Goal: Task Accomplishment & Management: Manage account settings

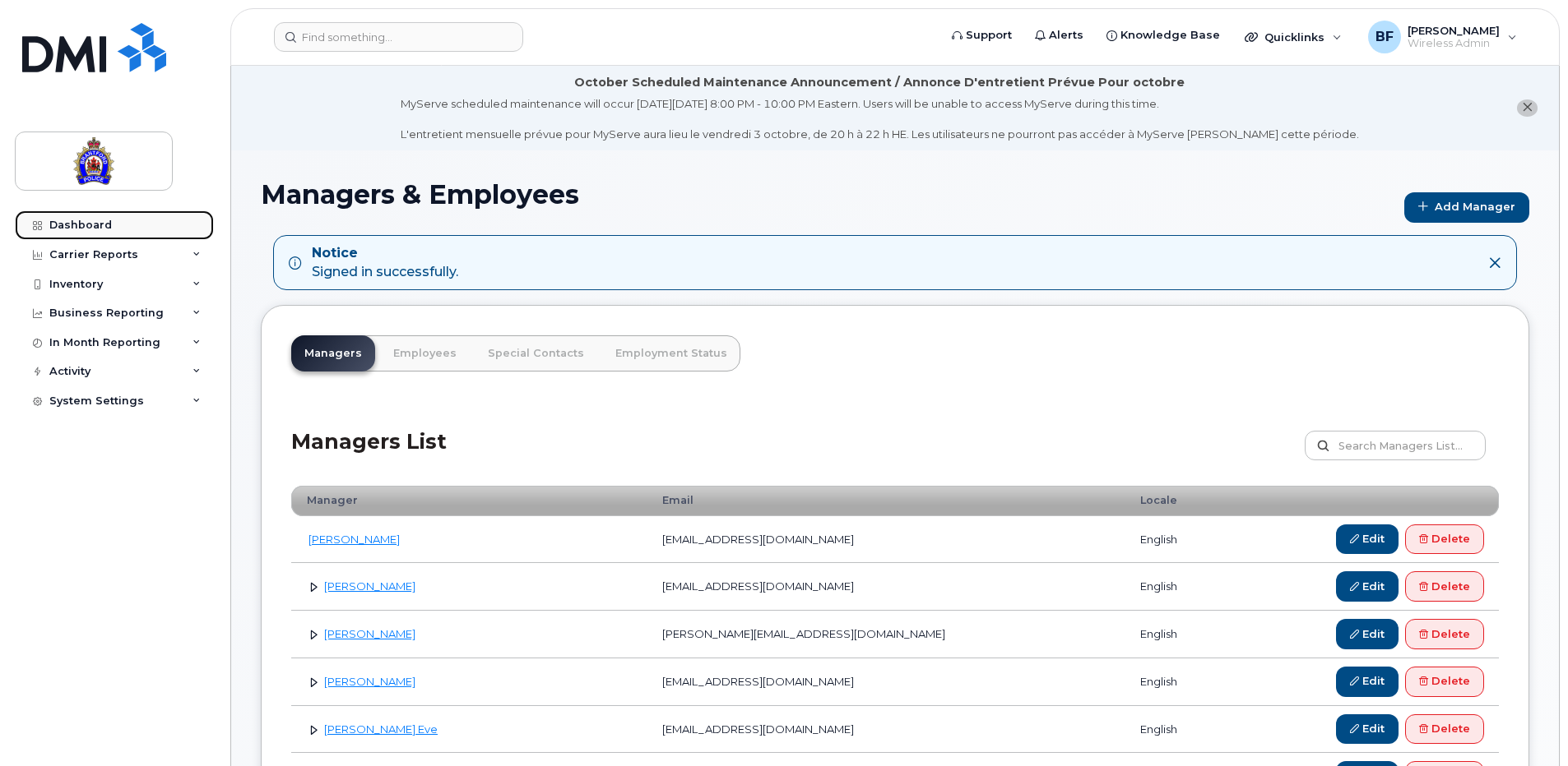
click at [100, 223] on div "Dashboard" at bounding box center [81, 224] width 63 height 13
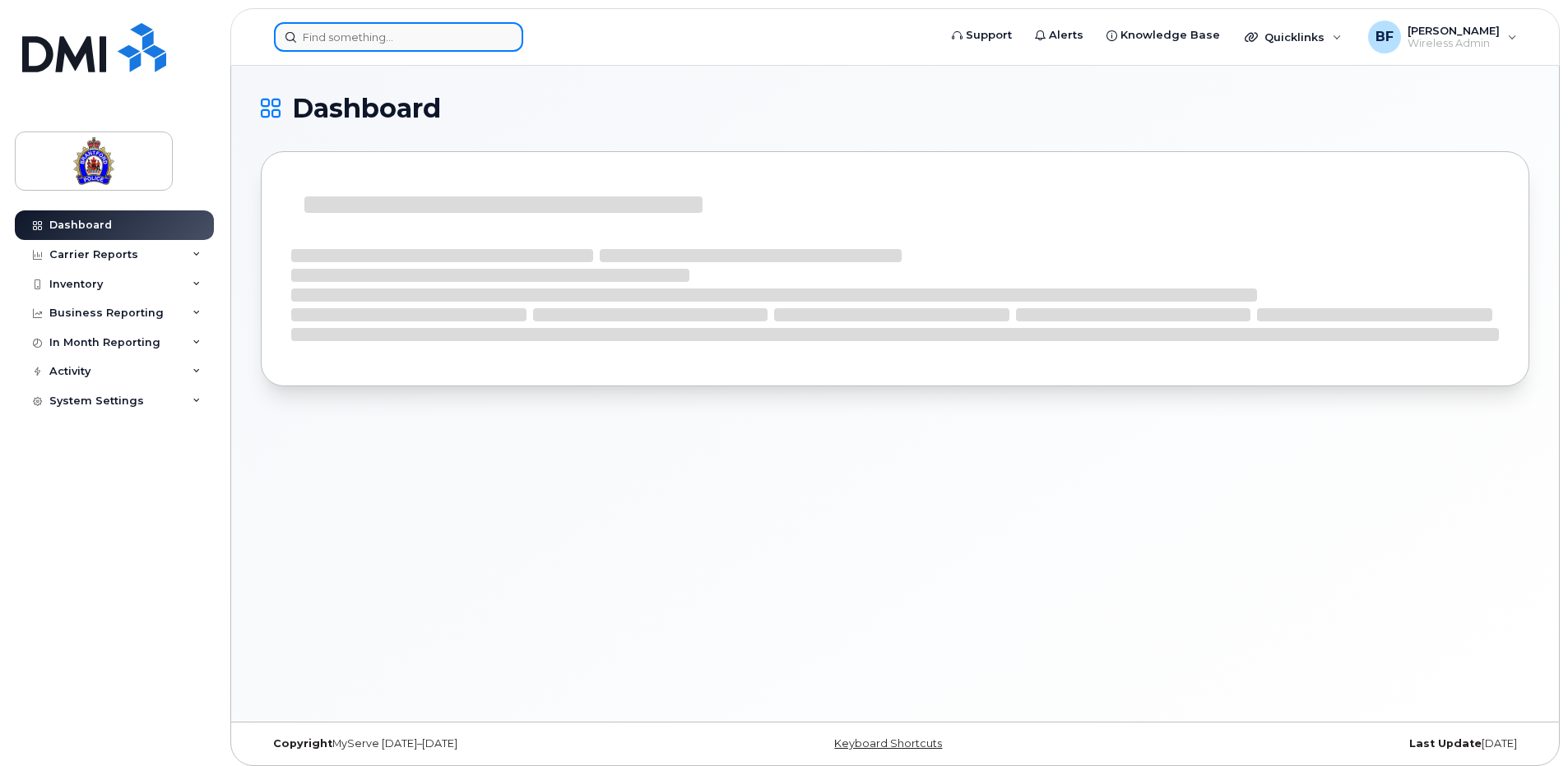
click at [431, 28] on input at bounding box center [397, 37] width 249 height 29
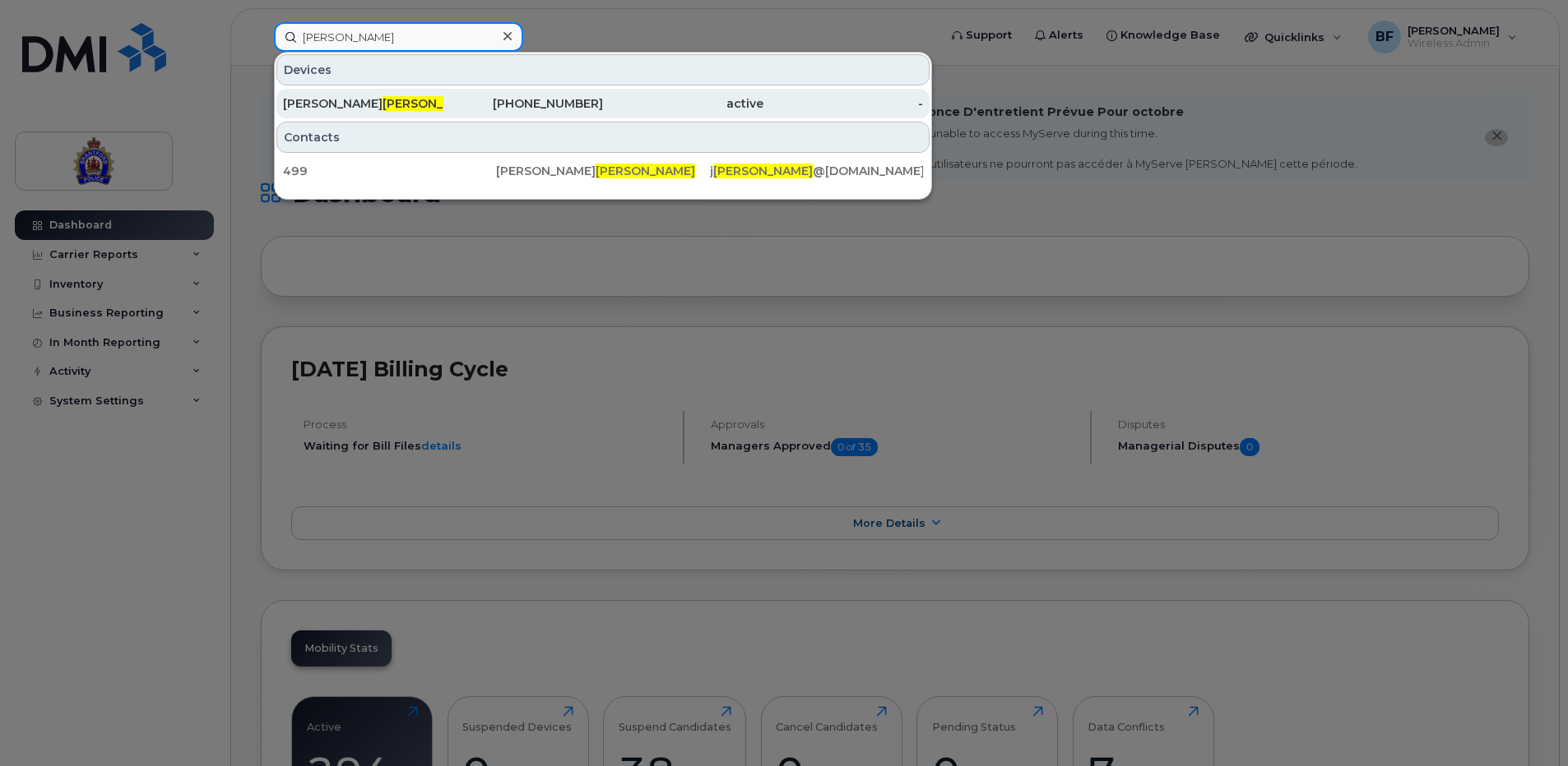
type input "wingrove"
click at [383, 103] on span "Wingrove" at bounding box center [432, 103] width 99 height 15
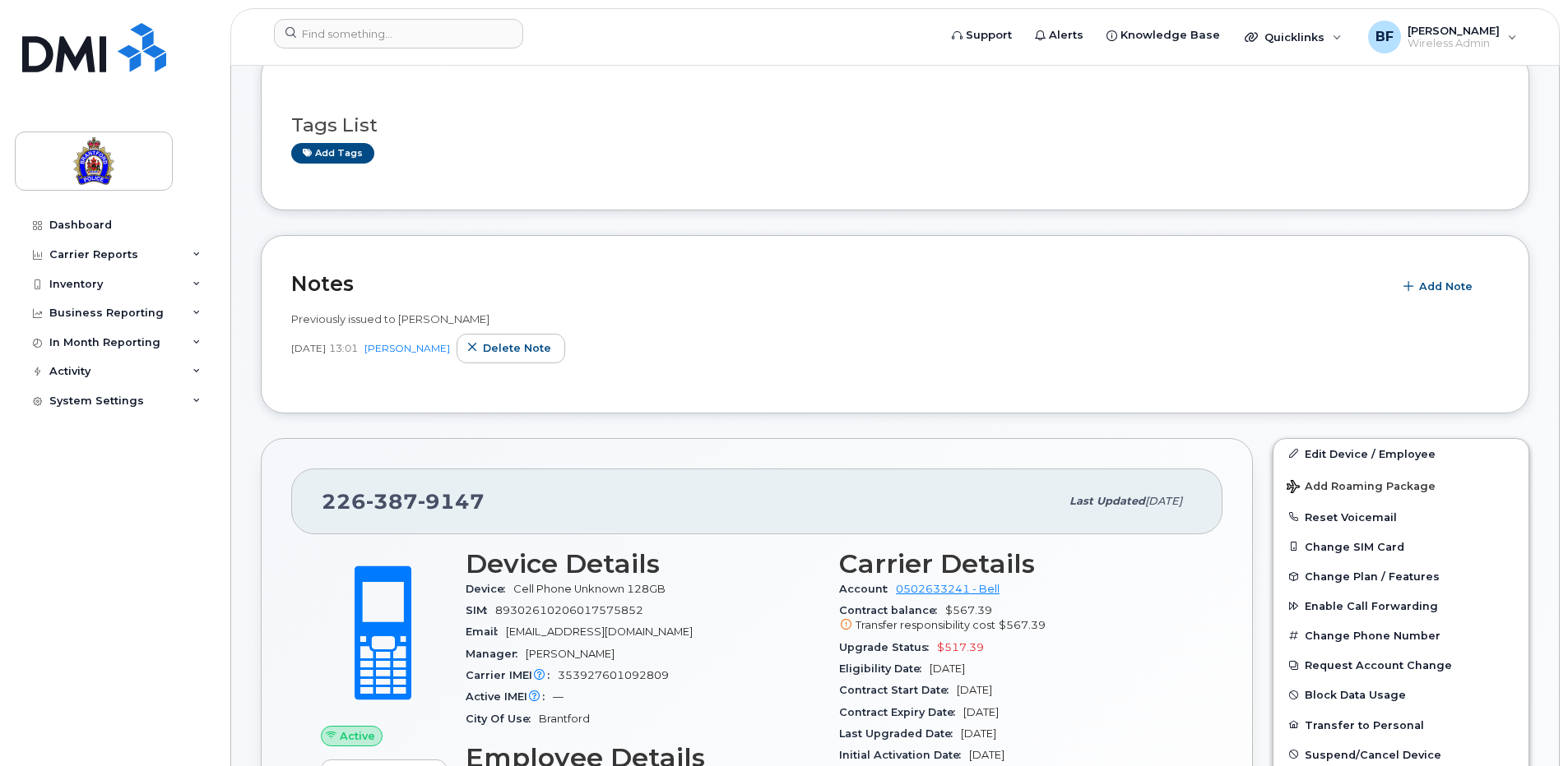
scroll to position [164, 0]
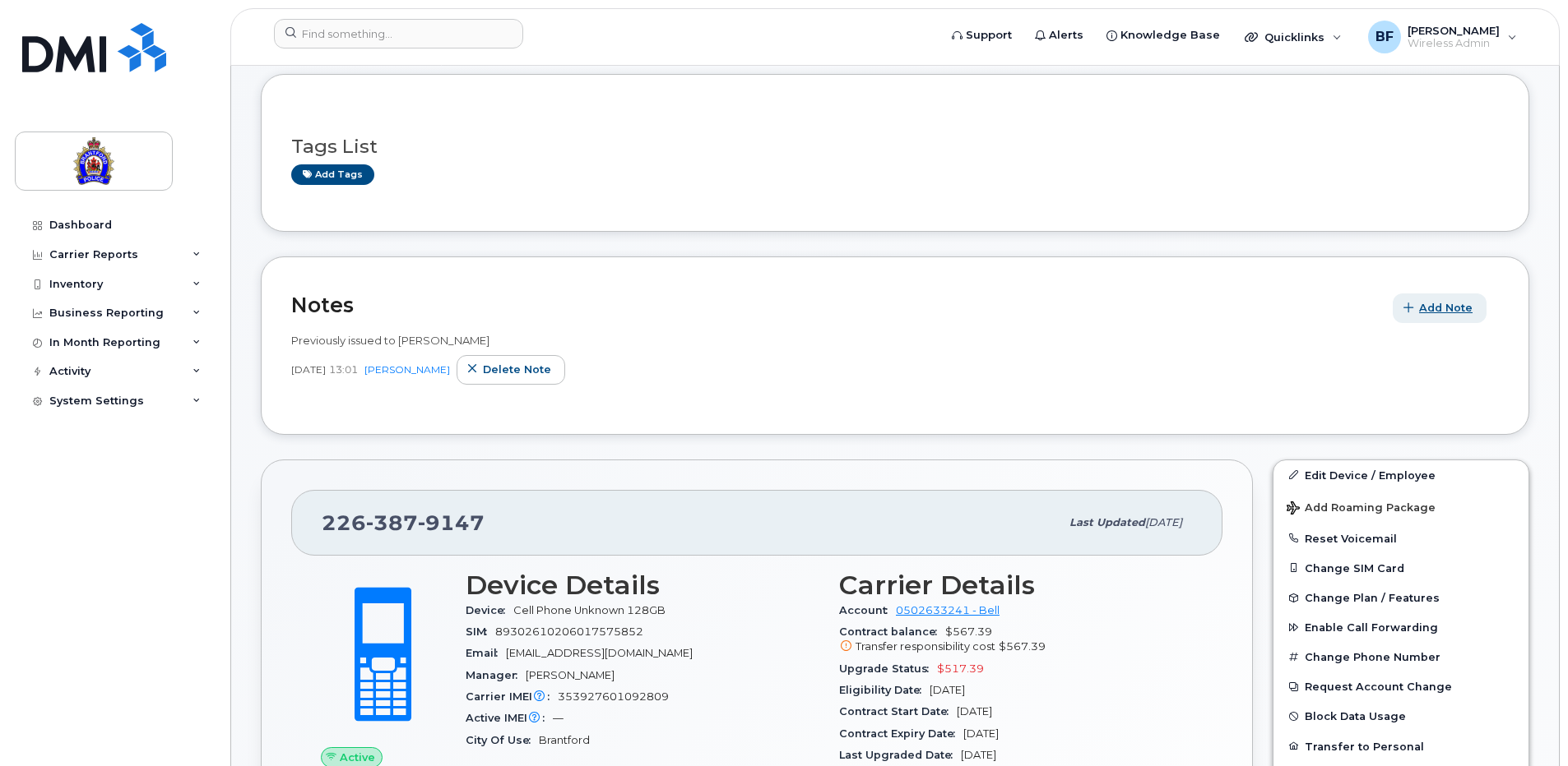
click at [1448, 307] on span "Add Note" at bounding box center [1445, 308] width 53 height 16
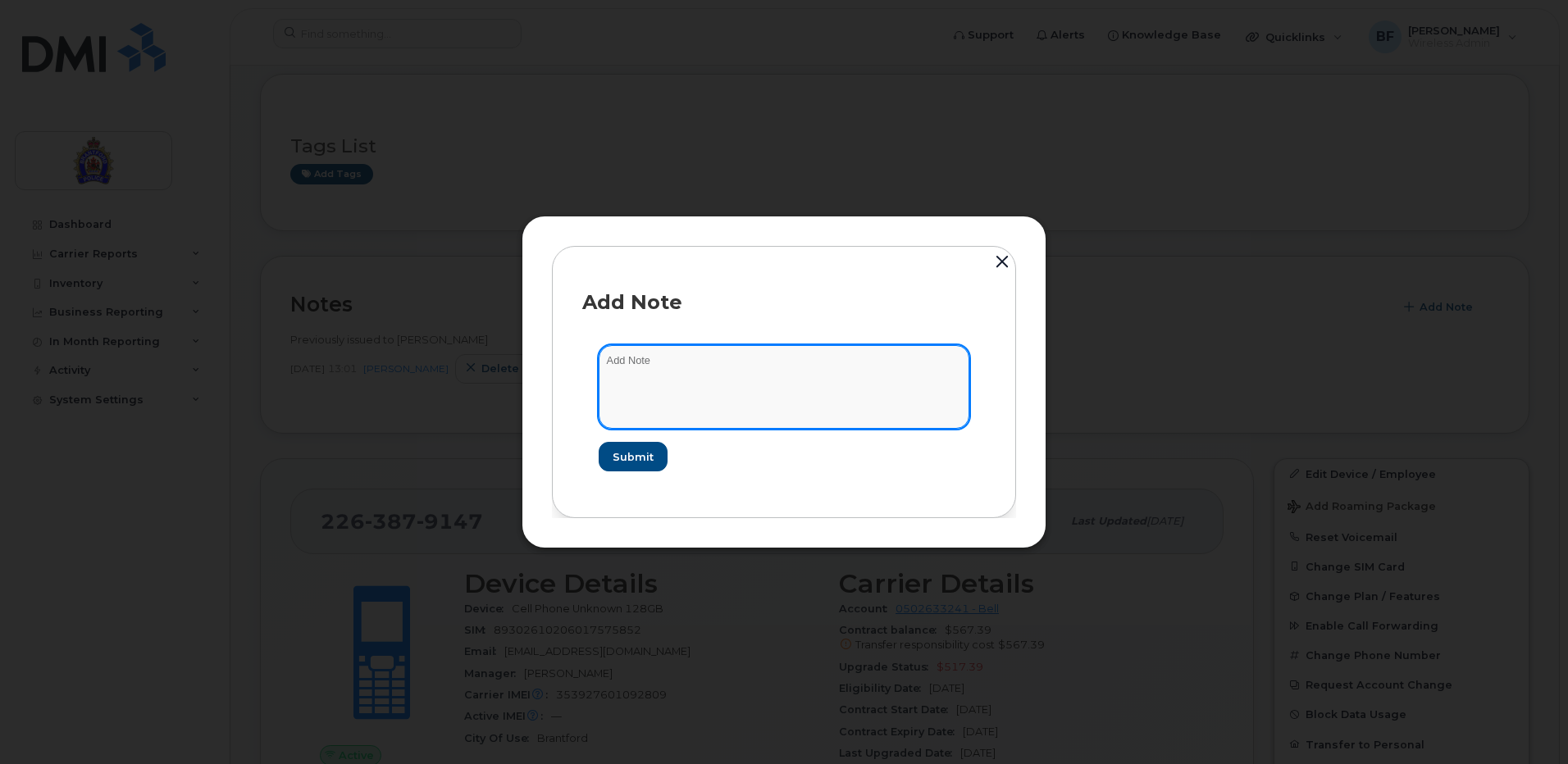
click at [785, 353] on textarea at bounding box center [784, 386] width 371 height 83
type textarea "Previously issued to Justin Wingrove"
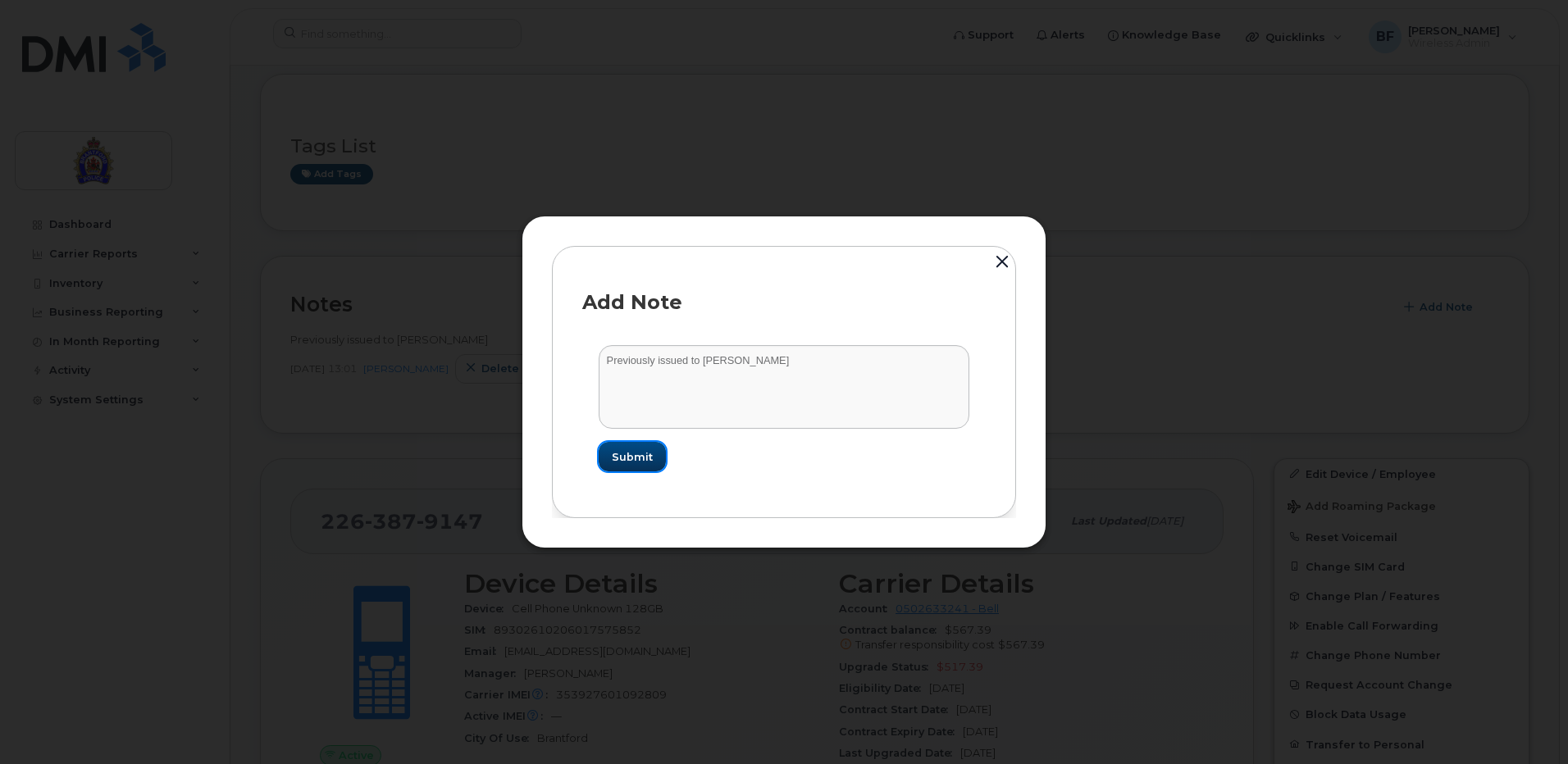
click at [624, 453] on span "Submit" at bounding box center [632, 457] width 41 height 16
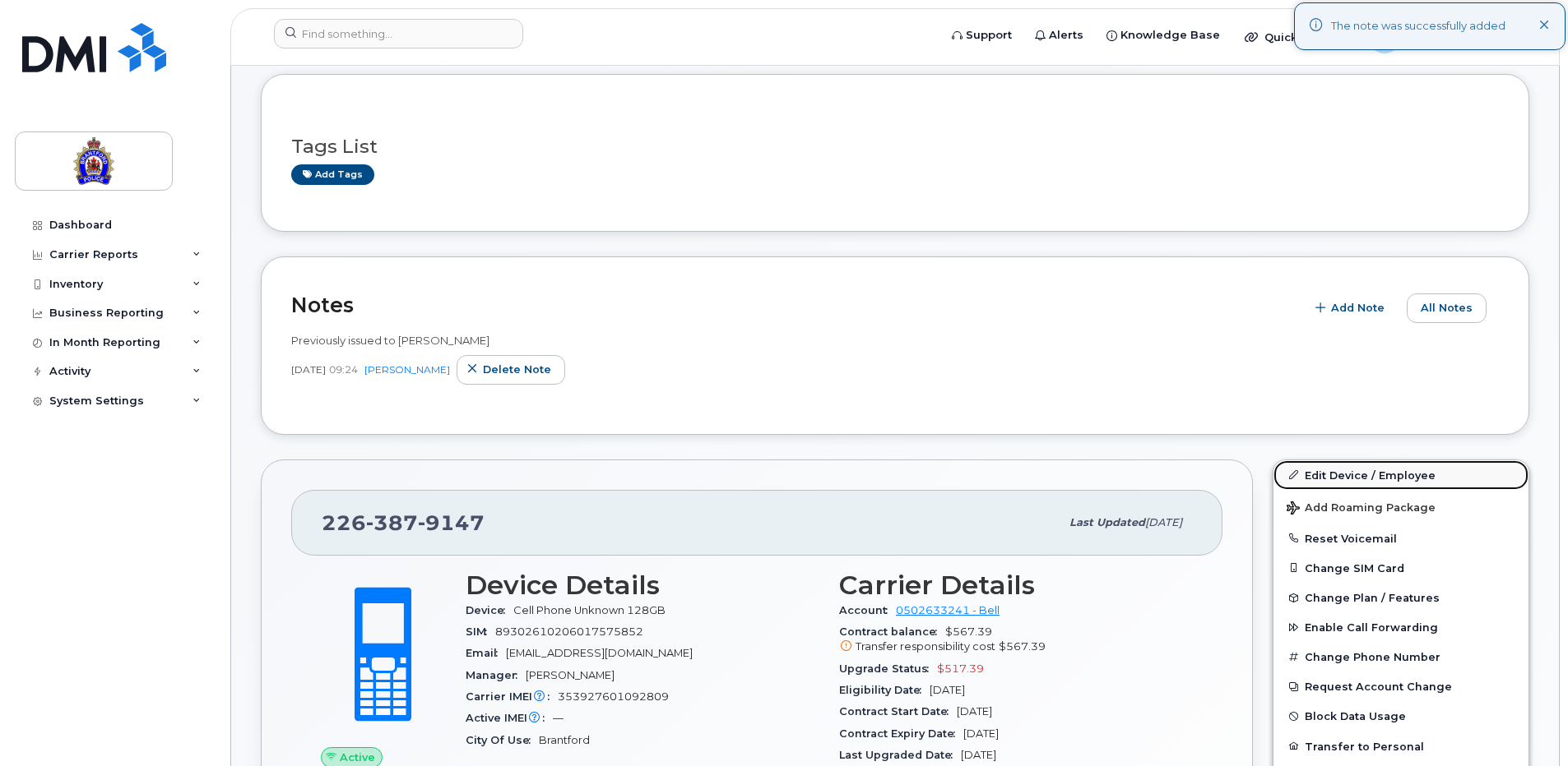
click at [1387, 475] on link "Edit Device / Employee" at bounding box center [1400, 475] width 255 height 29
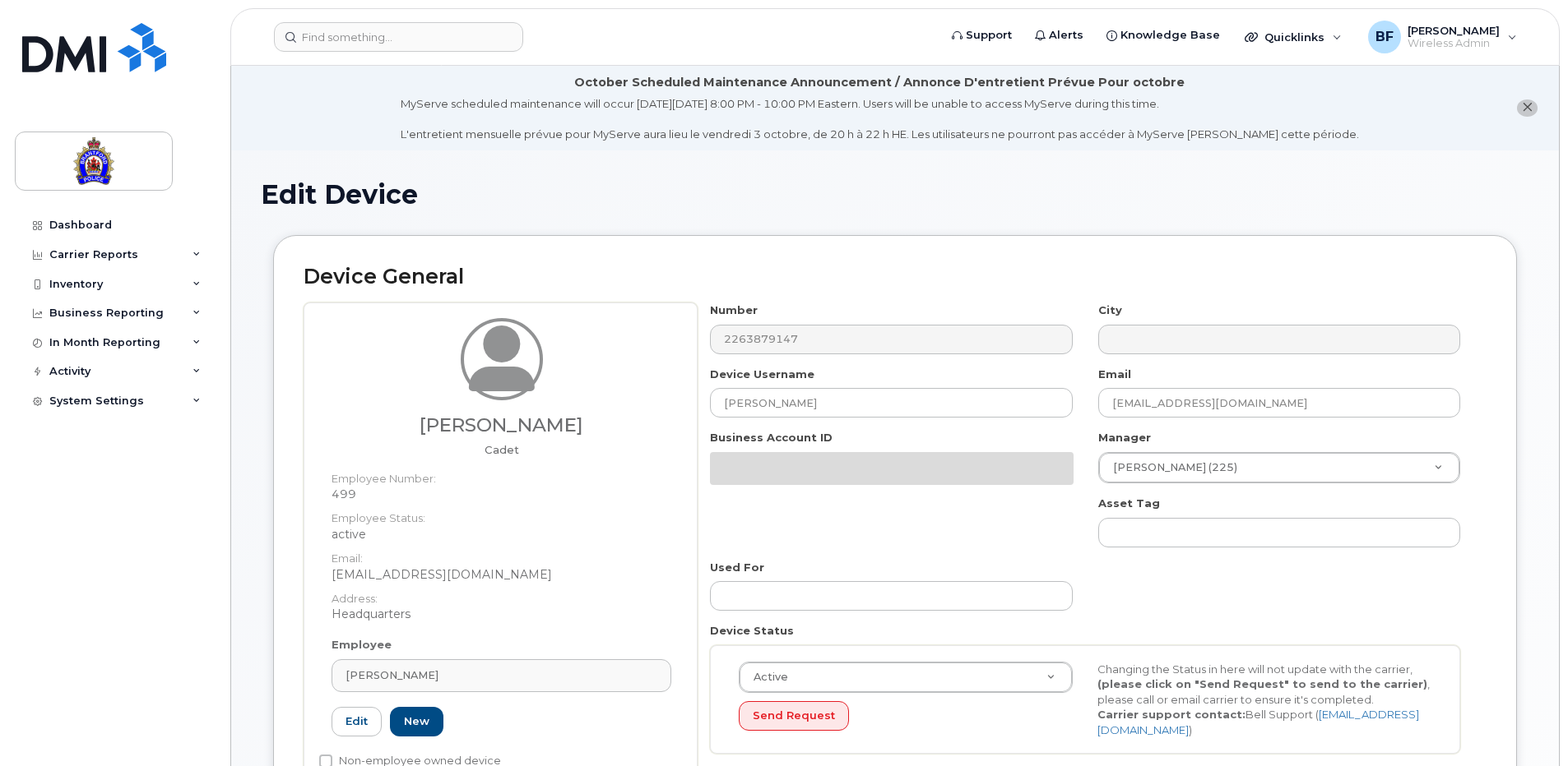
select select "626282"
select select "626287"
select select "626294"
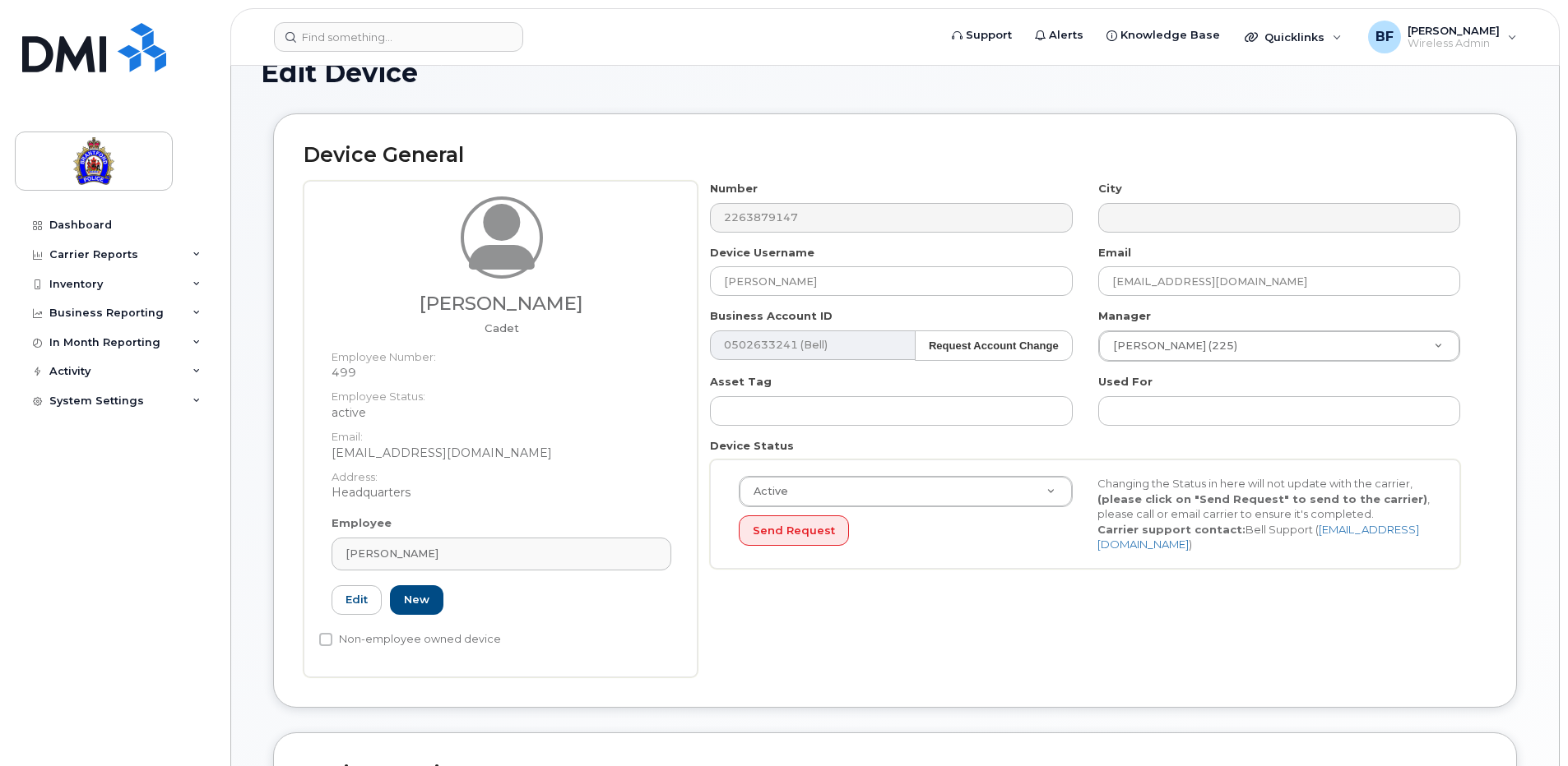
scroll to position [164, 0]
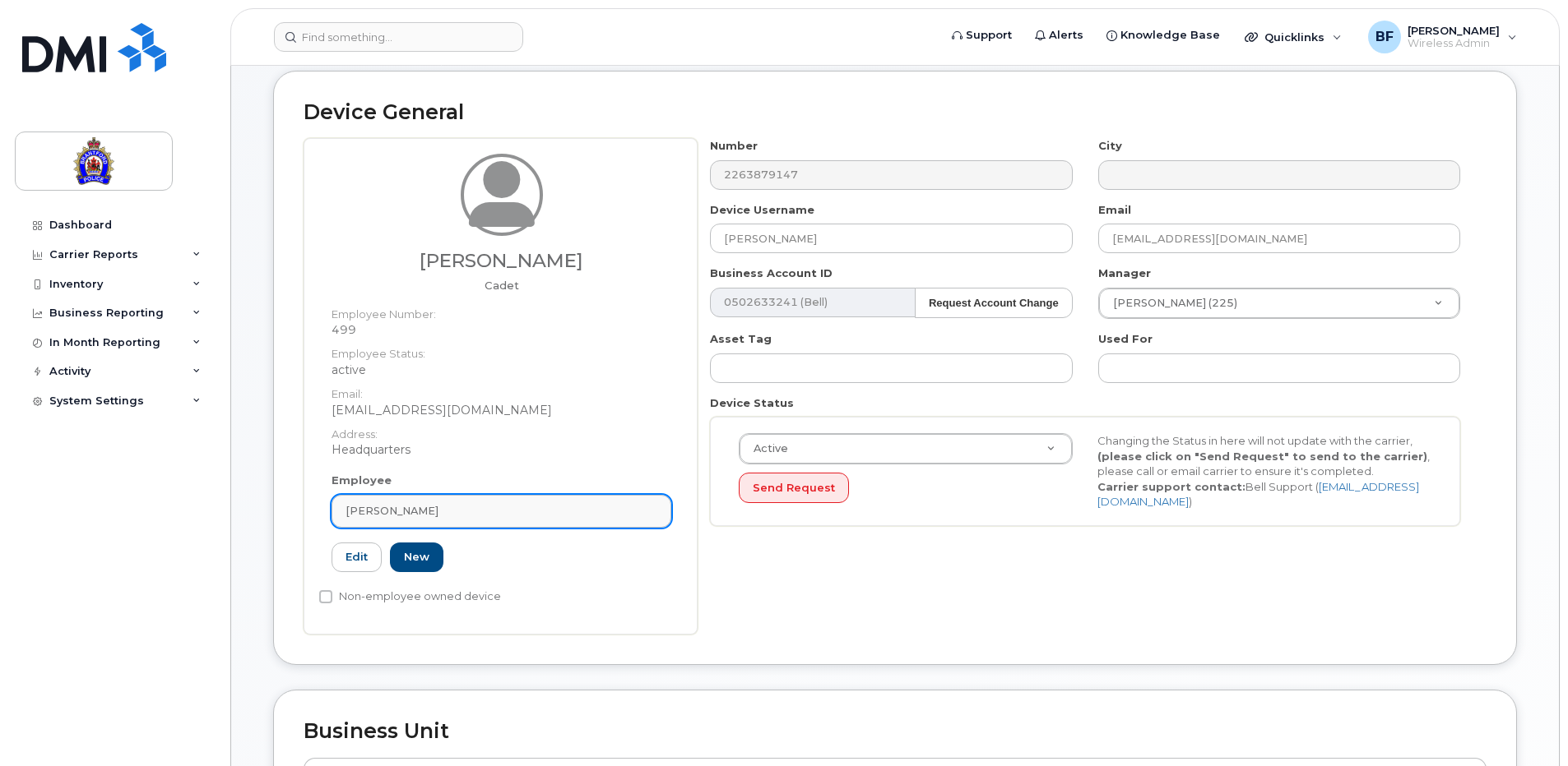
click at [635, 508] on div "[PERSON_NAME]" at bounding box center [501, 511] width 312 height 16
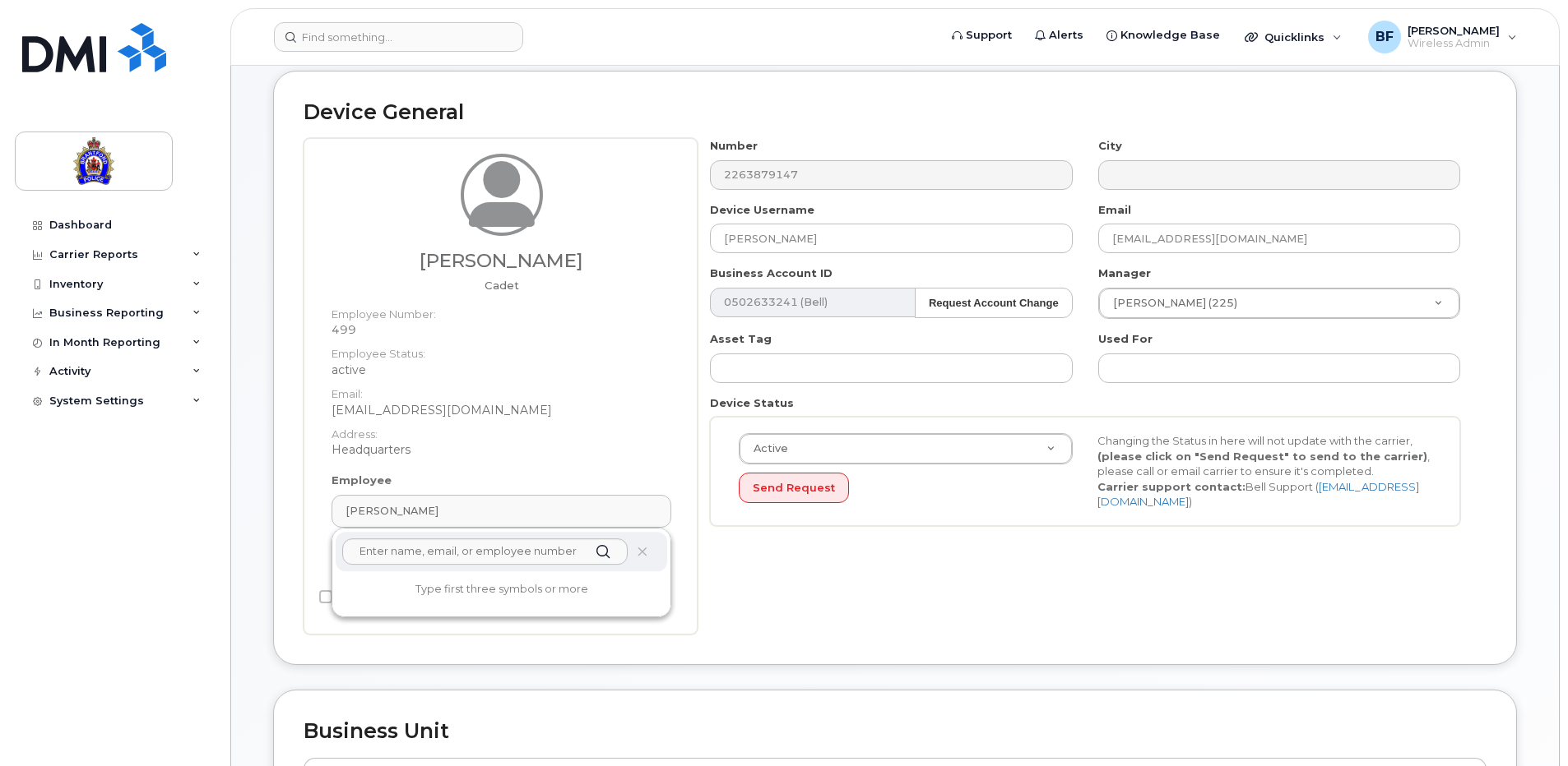
drag, startPoint x: 456, startPoint y: 509, endPoint x: 396, endPoint y: 374, distance: 147.7
click at [396, 374] on dd "active" at bounding box center [501, 370] width 339 height 17
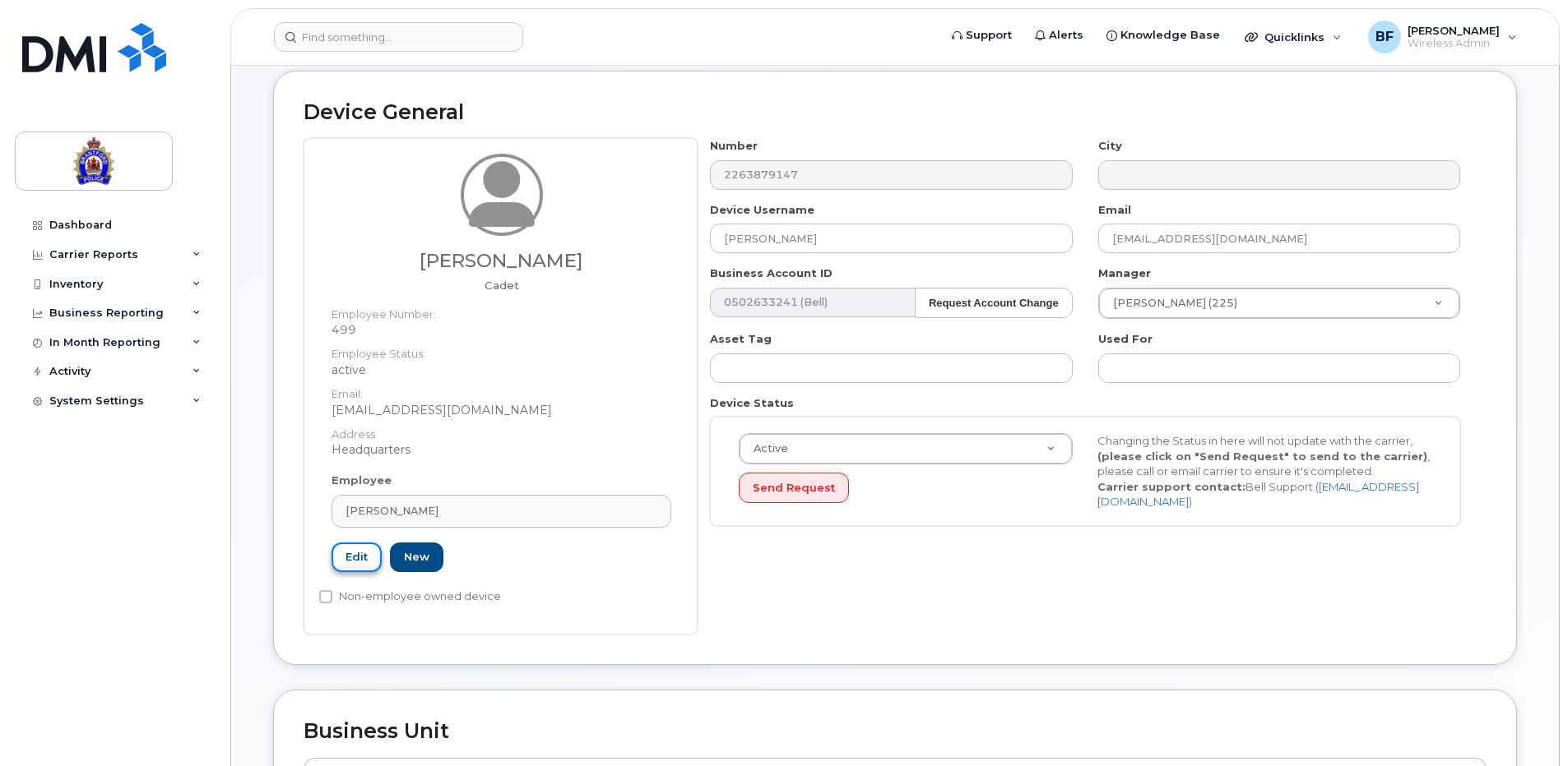
click at [364, 557] on link "Edit" at bounding box center [356, 558] width 50 height 30
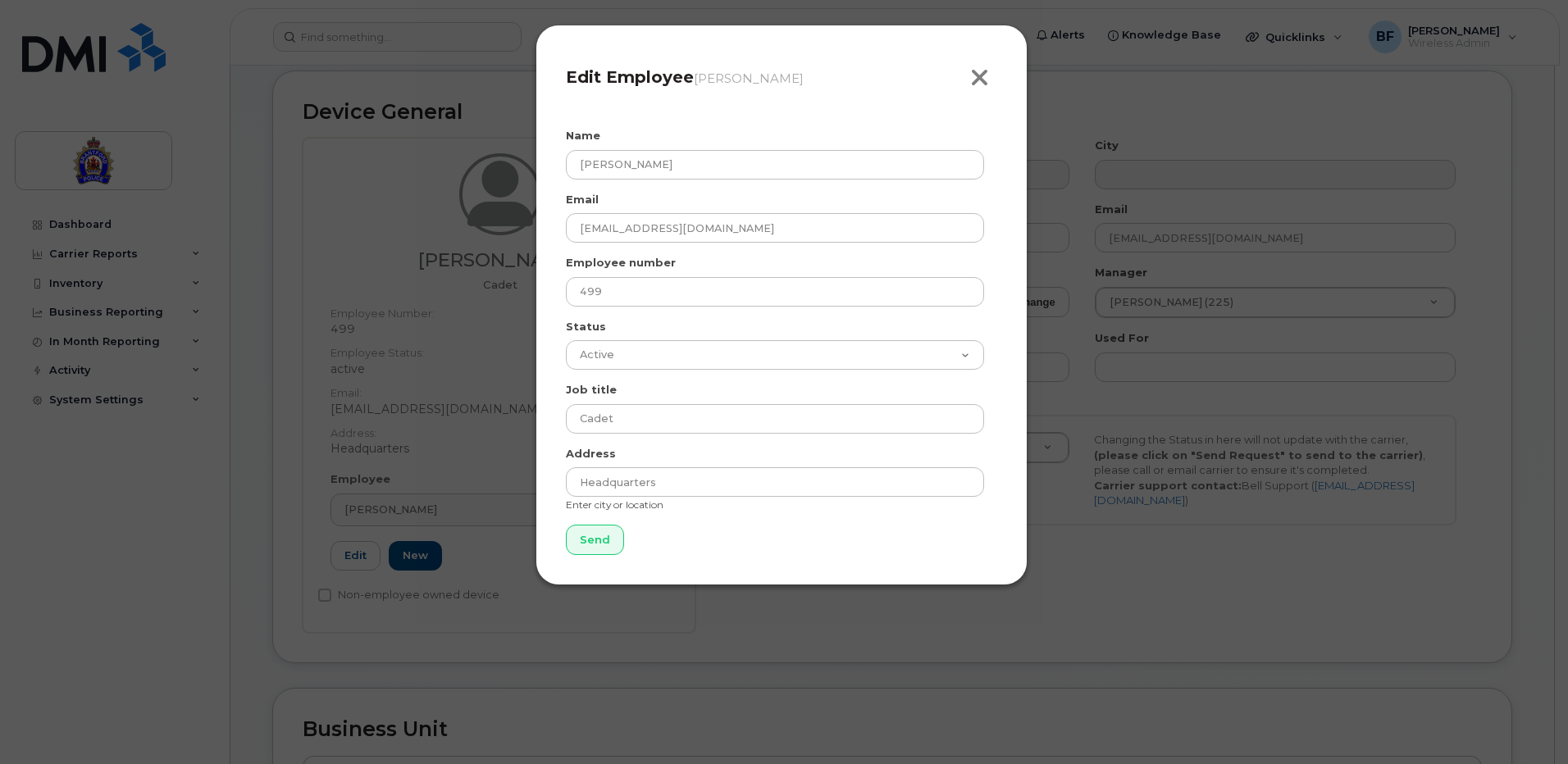
click at [979, 75] on icon "button" at bounding box center [979, 77] width 19 height 25
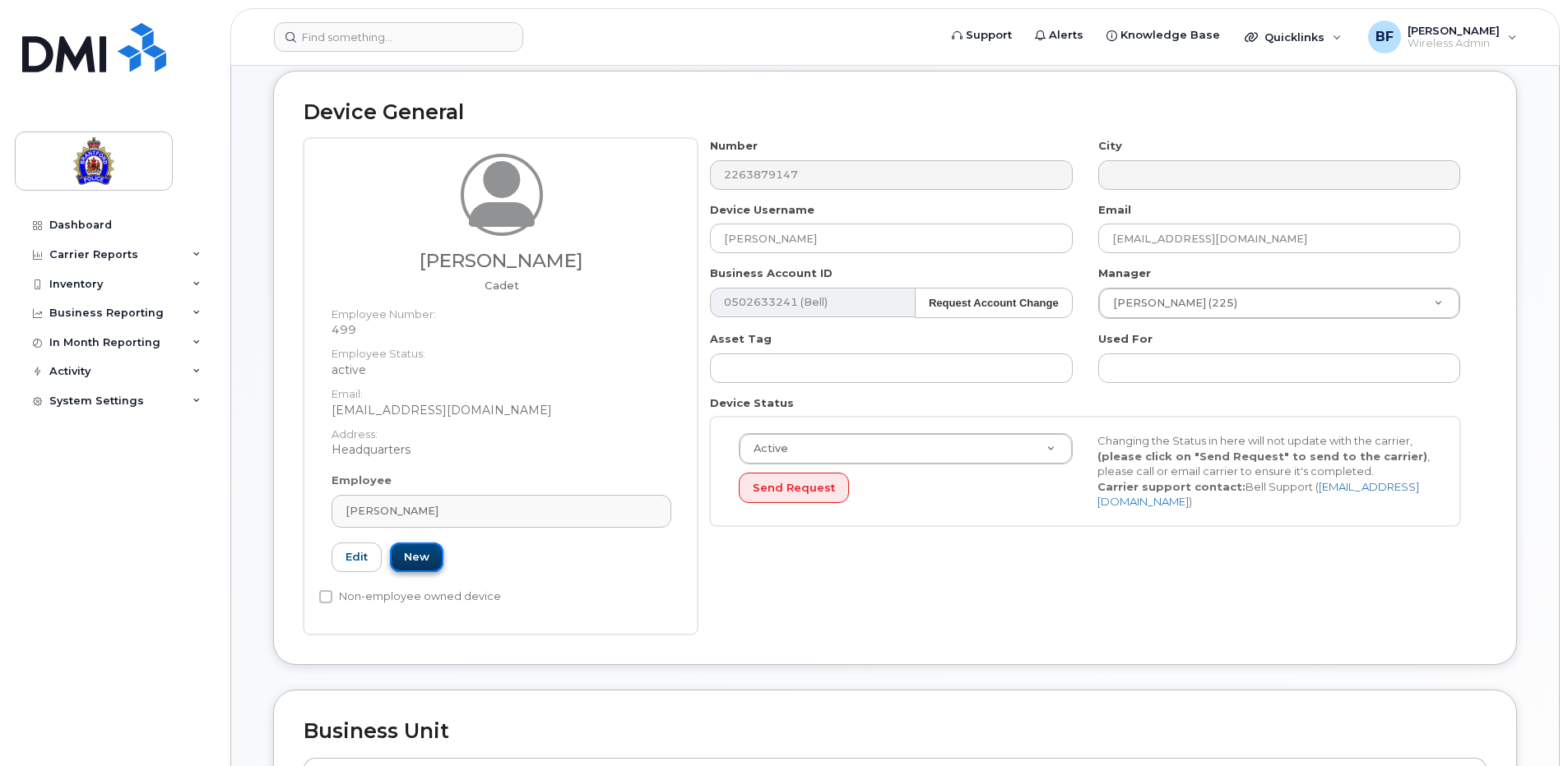
click at [429, 560] on link "New" at bounding box center [416, 558] width 53 height 30
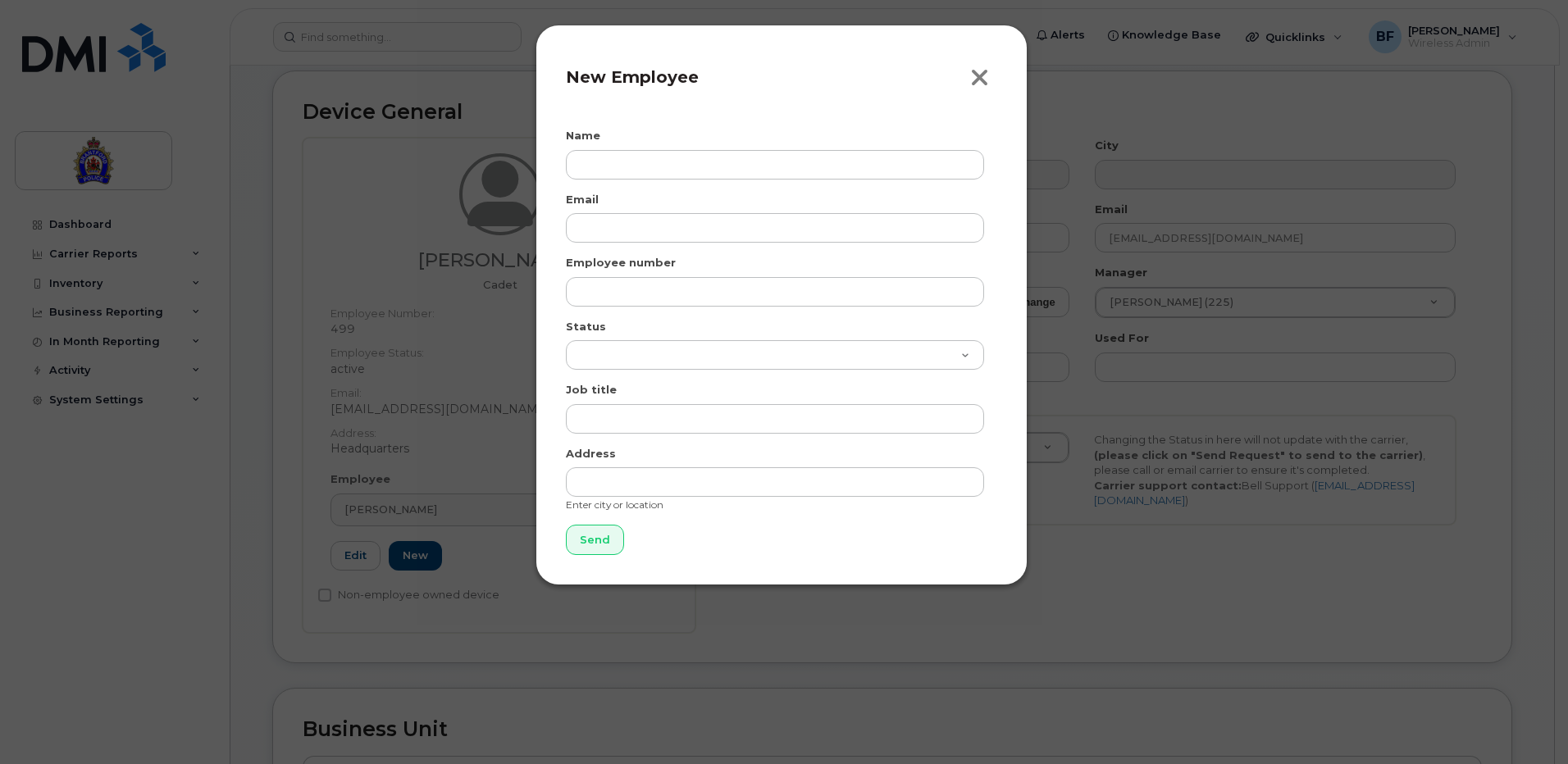
click at [977, 76] on icon "button" at bounding box center [979, 77] width 19 height 25
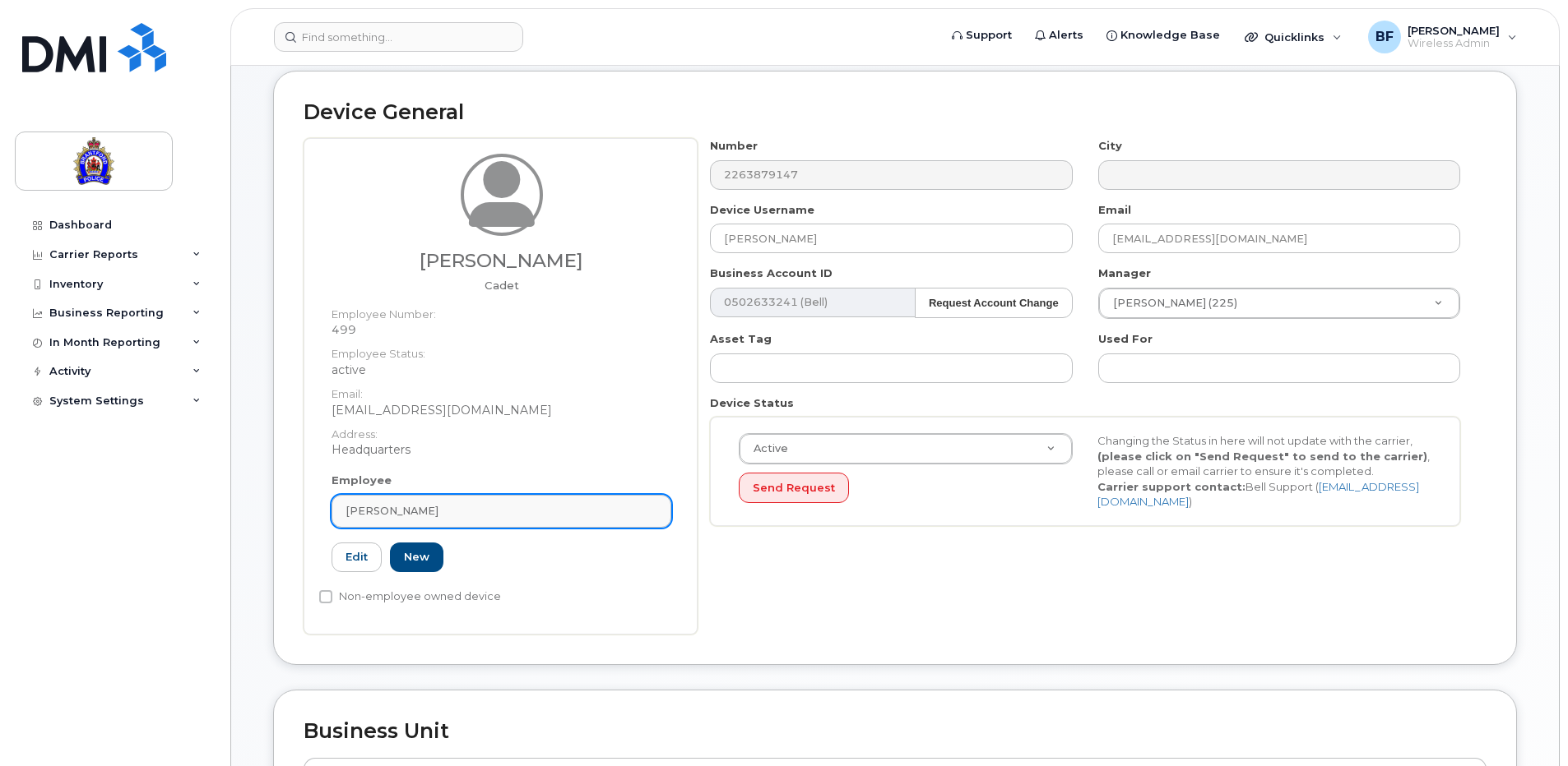
click at [453, 501] on link "Justin Wingrove" at bounding box center [501, 510] width 339 height 32
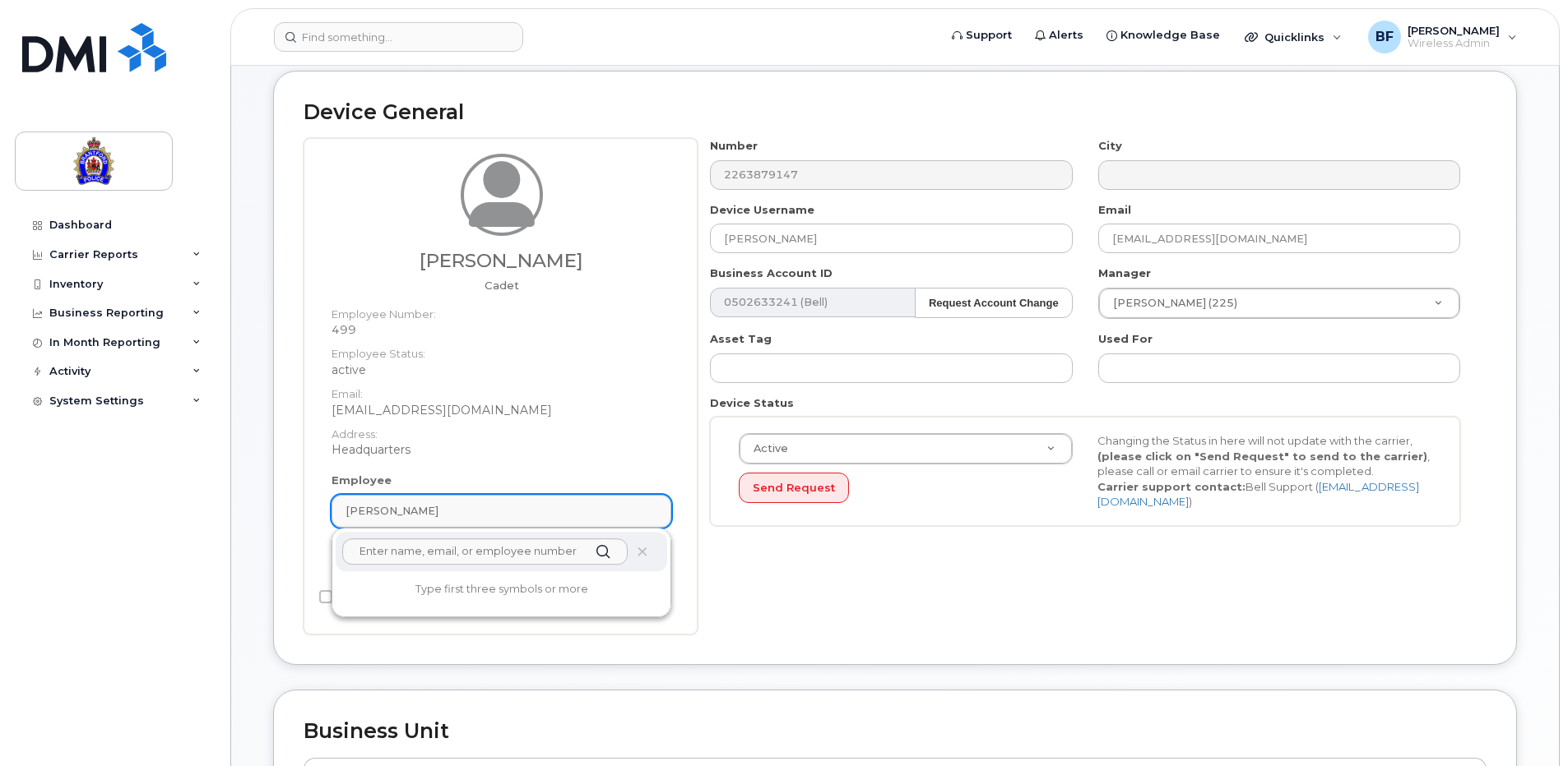
click at [484, 501] on link "Justin Wingrove" at bounding box center [501, 510] width 339 height 32
click at [574, 339] on dt "Employee Status:" at bounding box center [501, 350] width 339 height 24
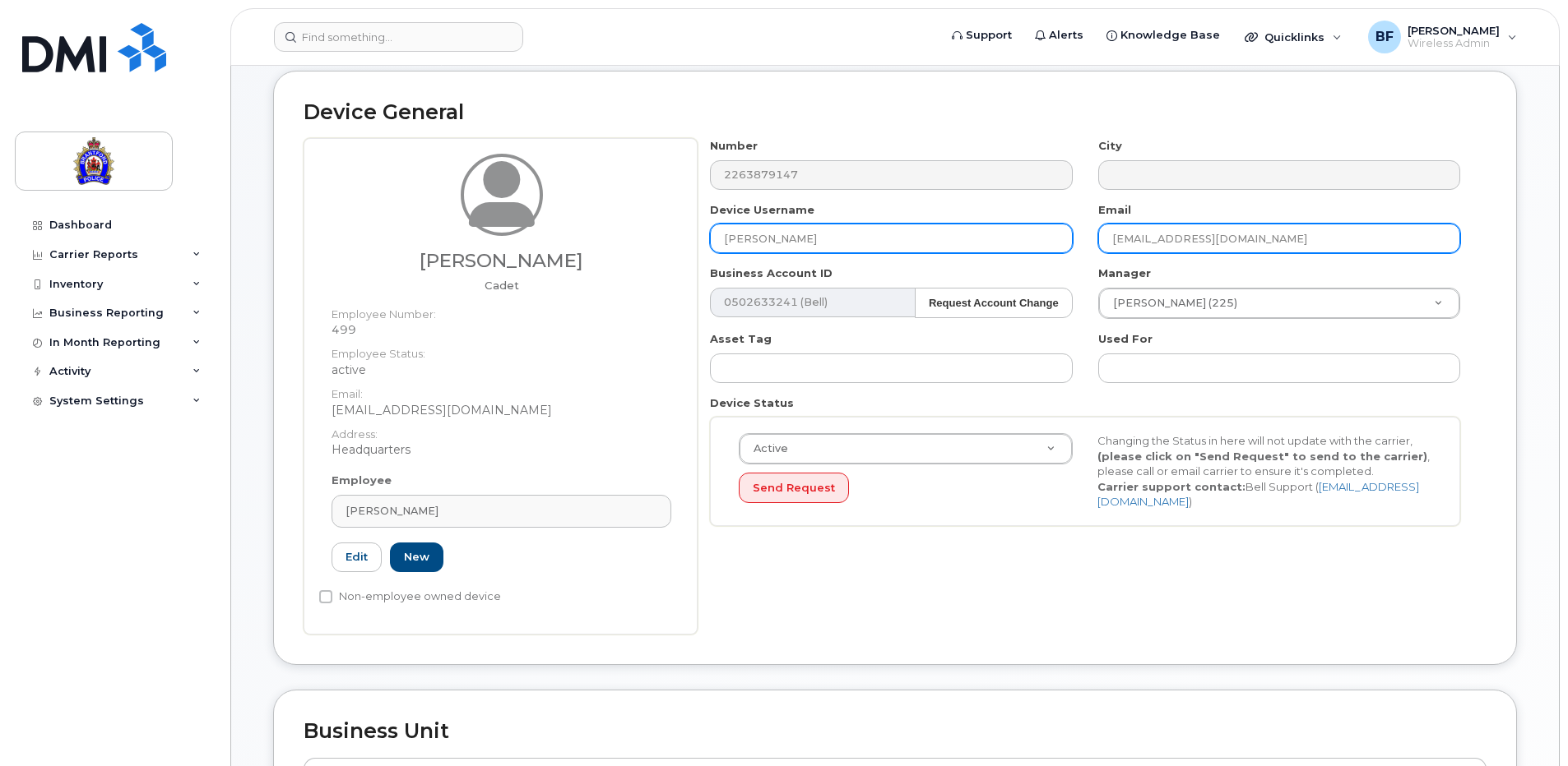
drag, startPoint x: 1316, startPoint y: 236, endPoint x: 1054, endPoint y: 231, distance: 262.0
click at [1054, 231] on div "Number 2263879147 City Device Username Justin Wingrove Email jwingrove@police.b…" at bounding box center [1085, 337] width 775 height 400
drag, startPoint x: 848, startPoint y: 238, endPoint x: 694, endPoint y: 233, distance: 154.1
click at [694, 233] on div "Justin Wingrove Cadet Employee Number: 499 Employee Status: active Email: jwing…" at bounding box center [895, 385] width 1182 height 497
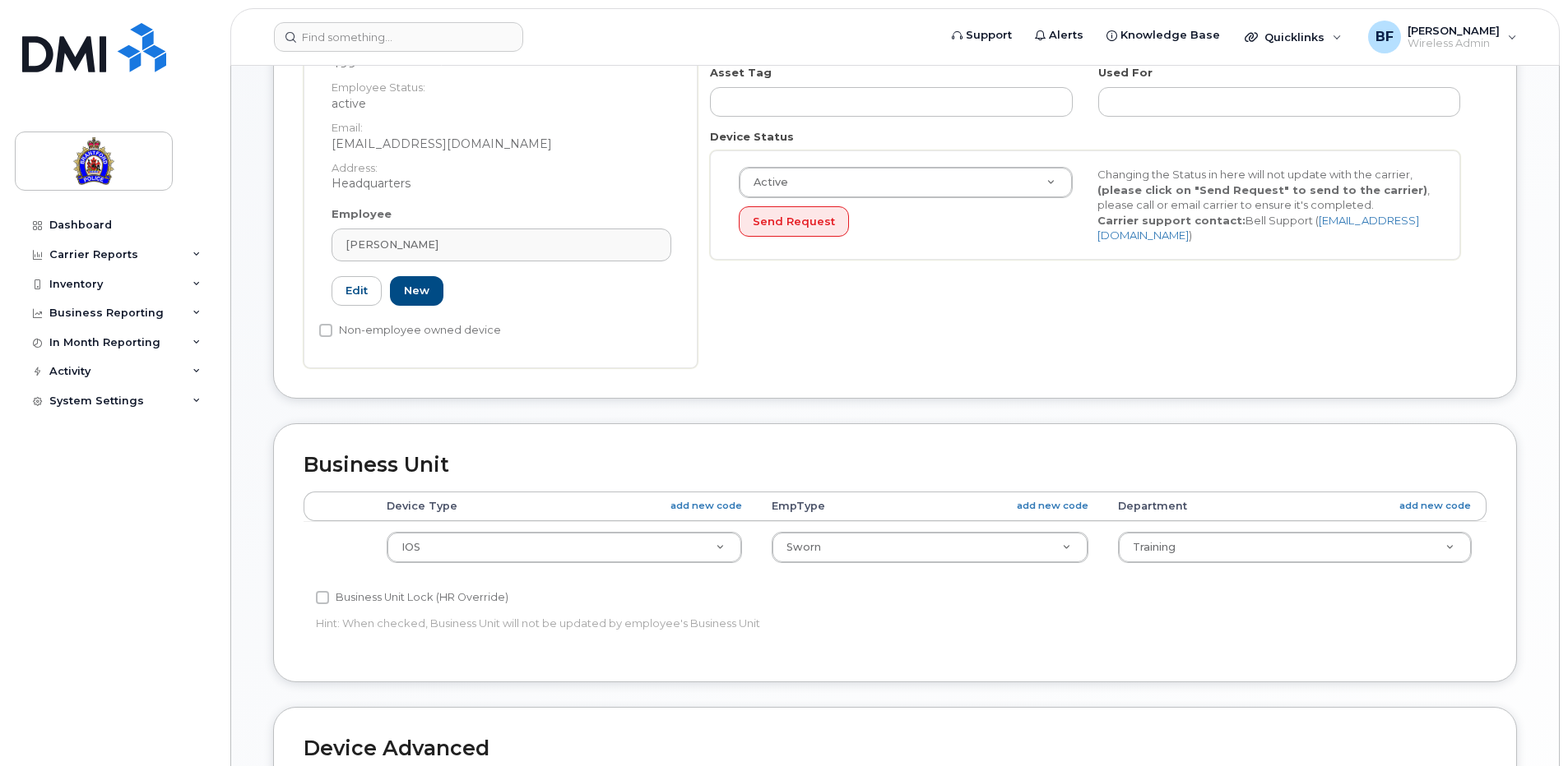
scroll to position [0, 0]
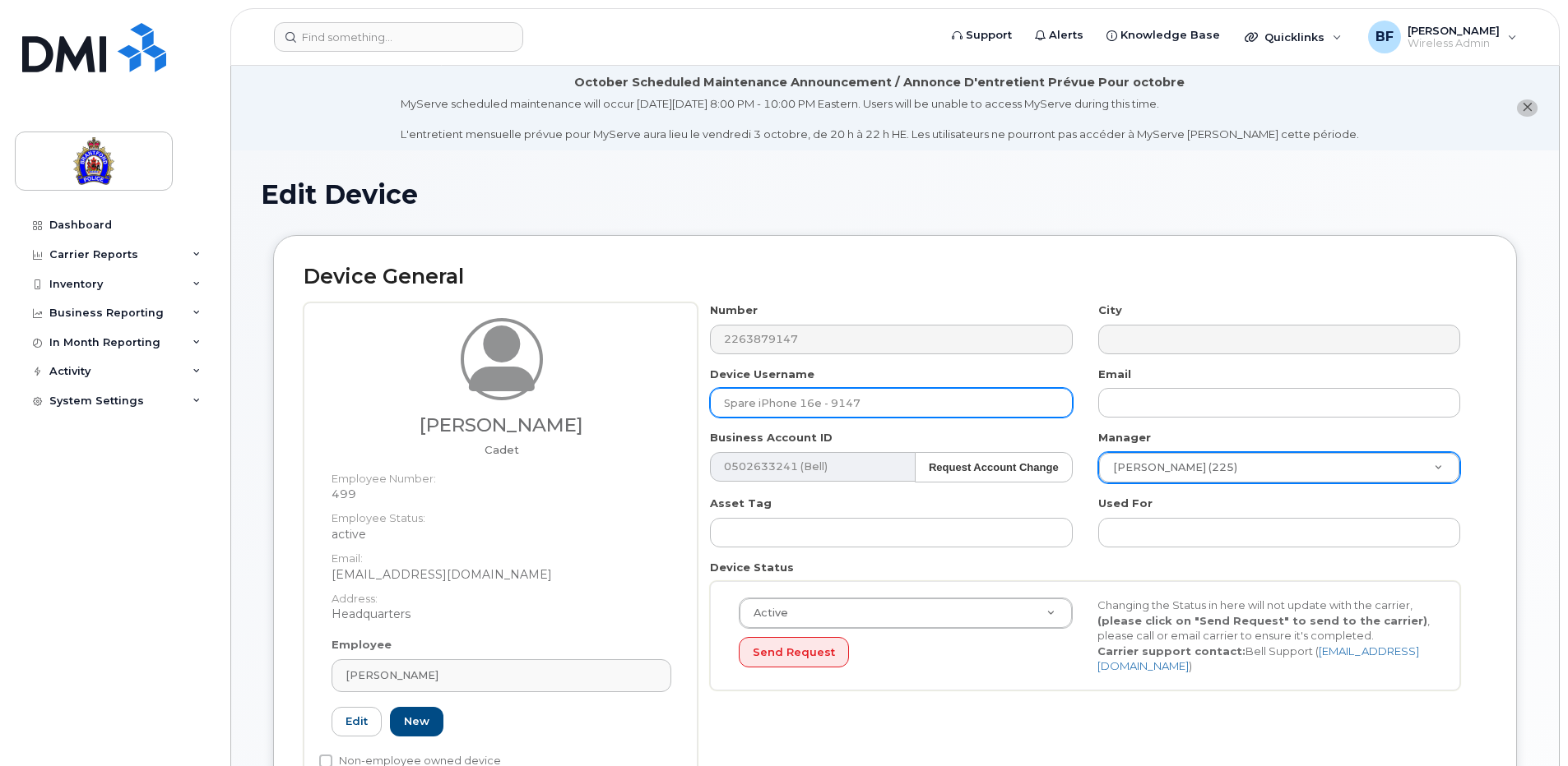
type input "Spare iPhone 16e - 9147"
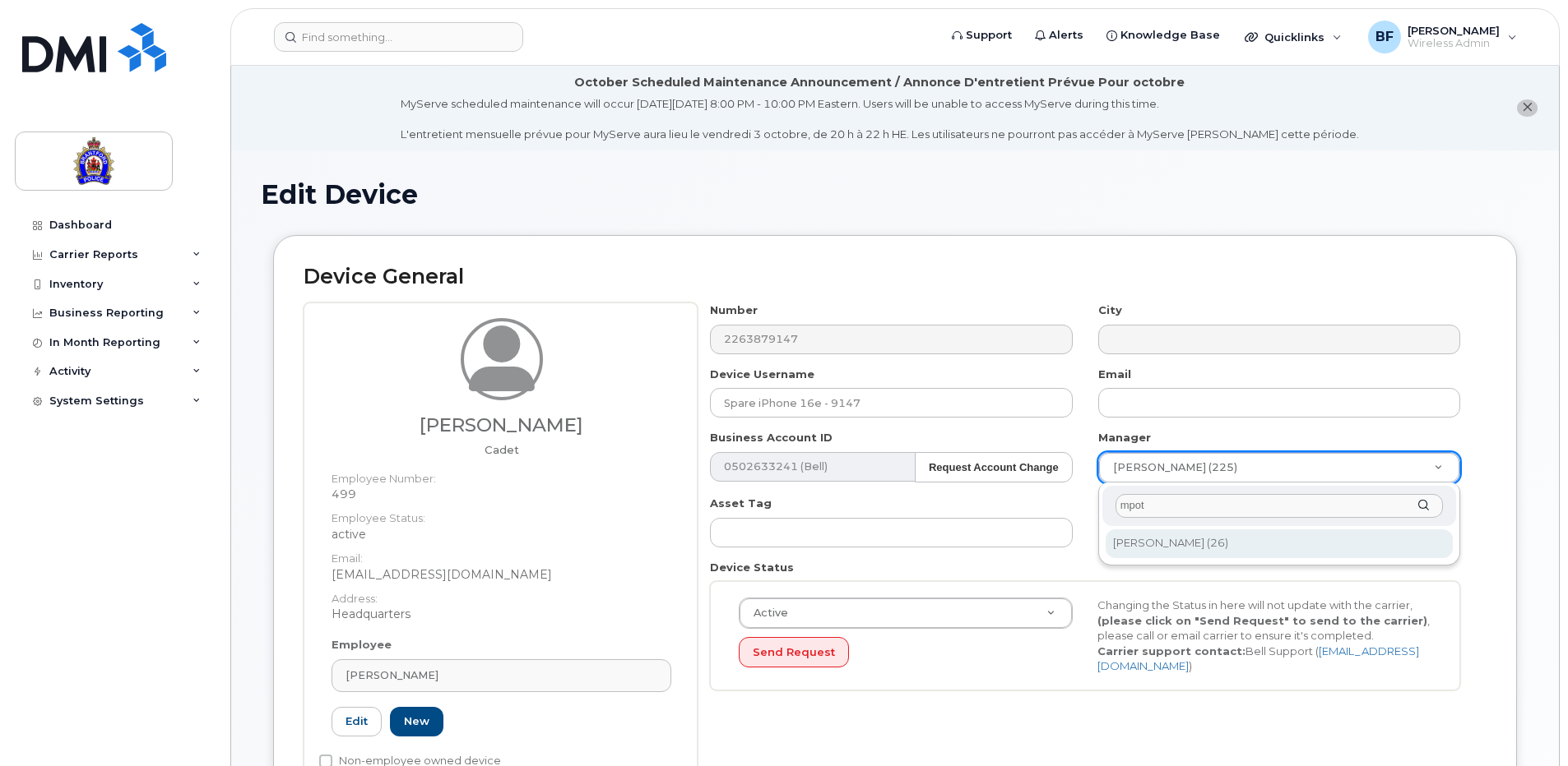
type input "mpot"
type input "897353"
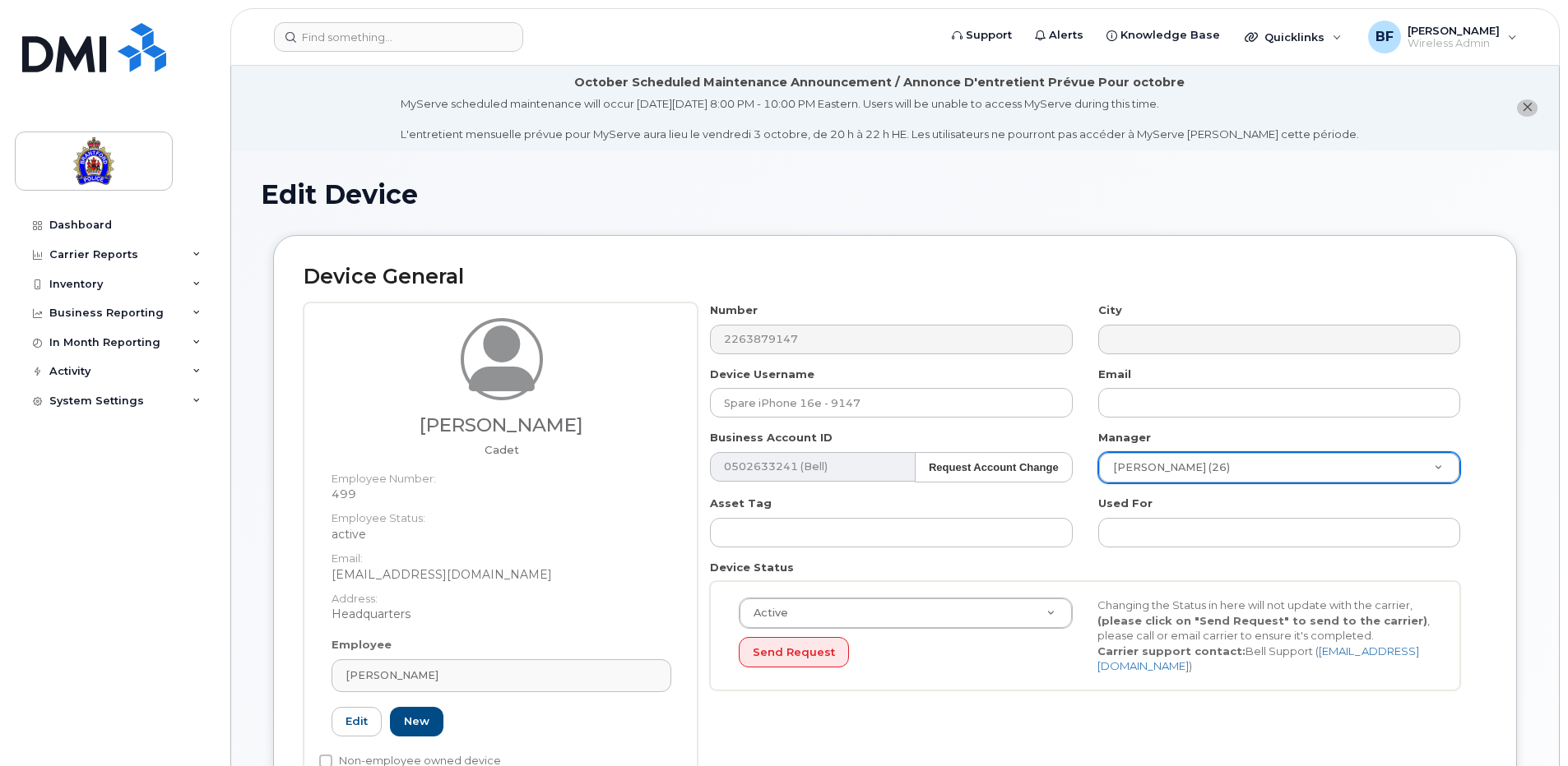
click at [1468, 575] on div "Device Status Active Active Suspended Cancelled Send Request Changing the Statu…" at bounding box center [1085, 624] width 775 height 131
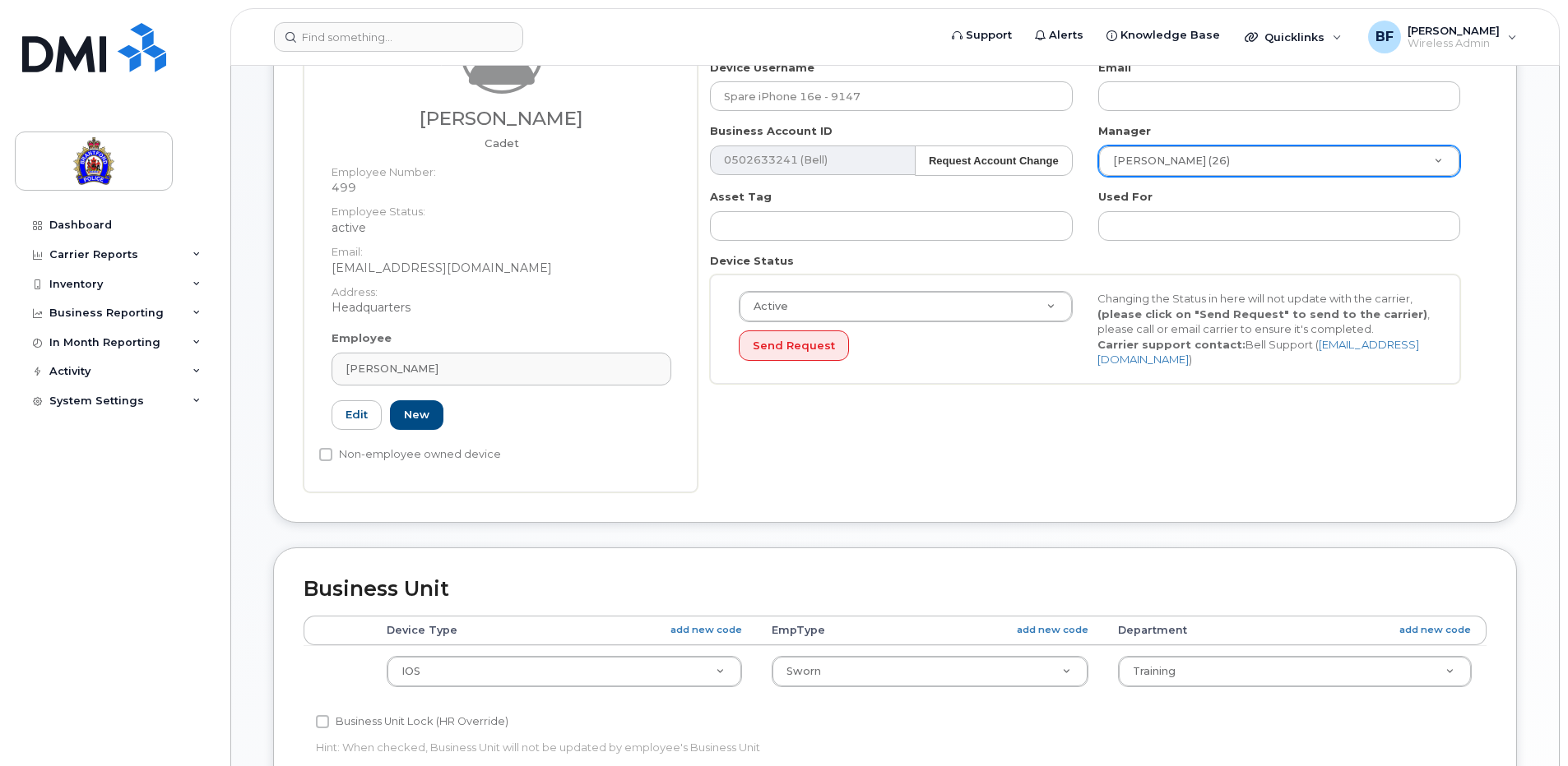
scroll to position [328, 0]
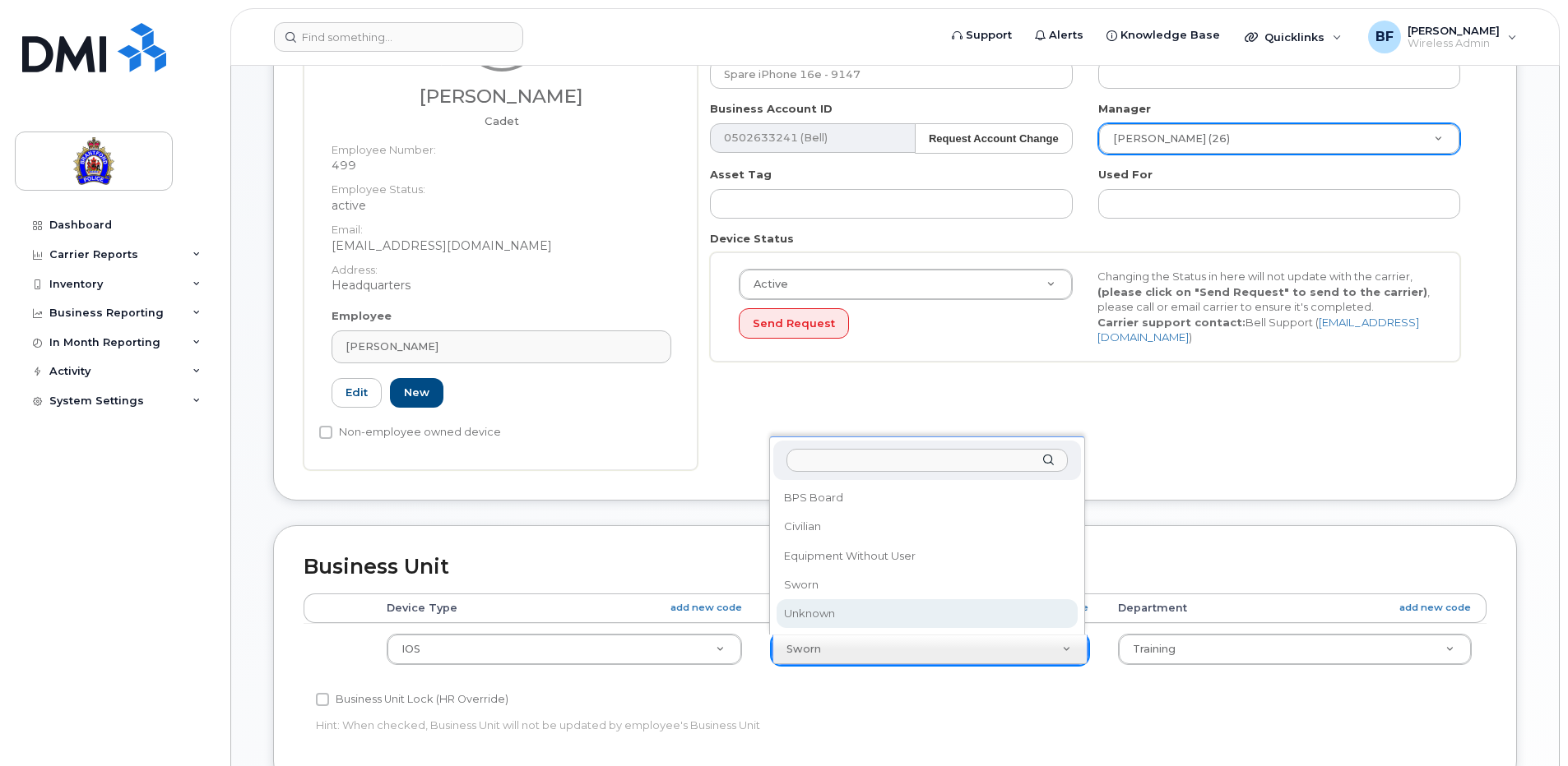
select select "625538"
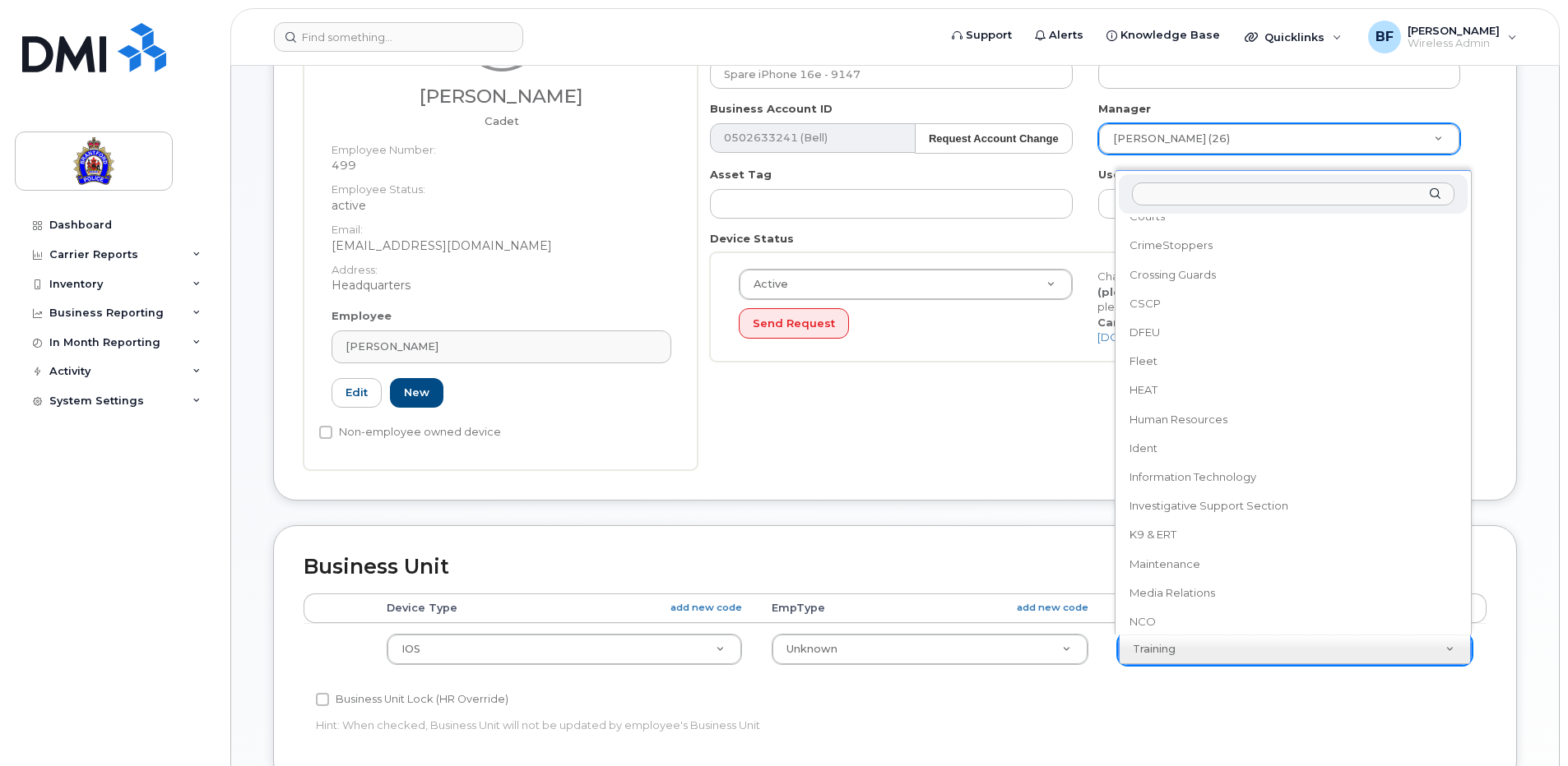
scroll to position [504, 0]
select select "626299"
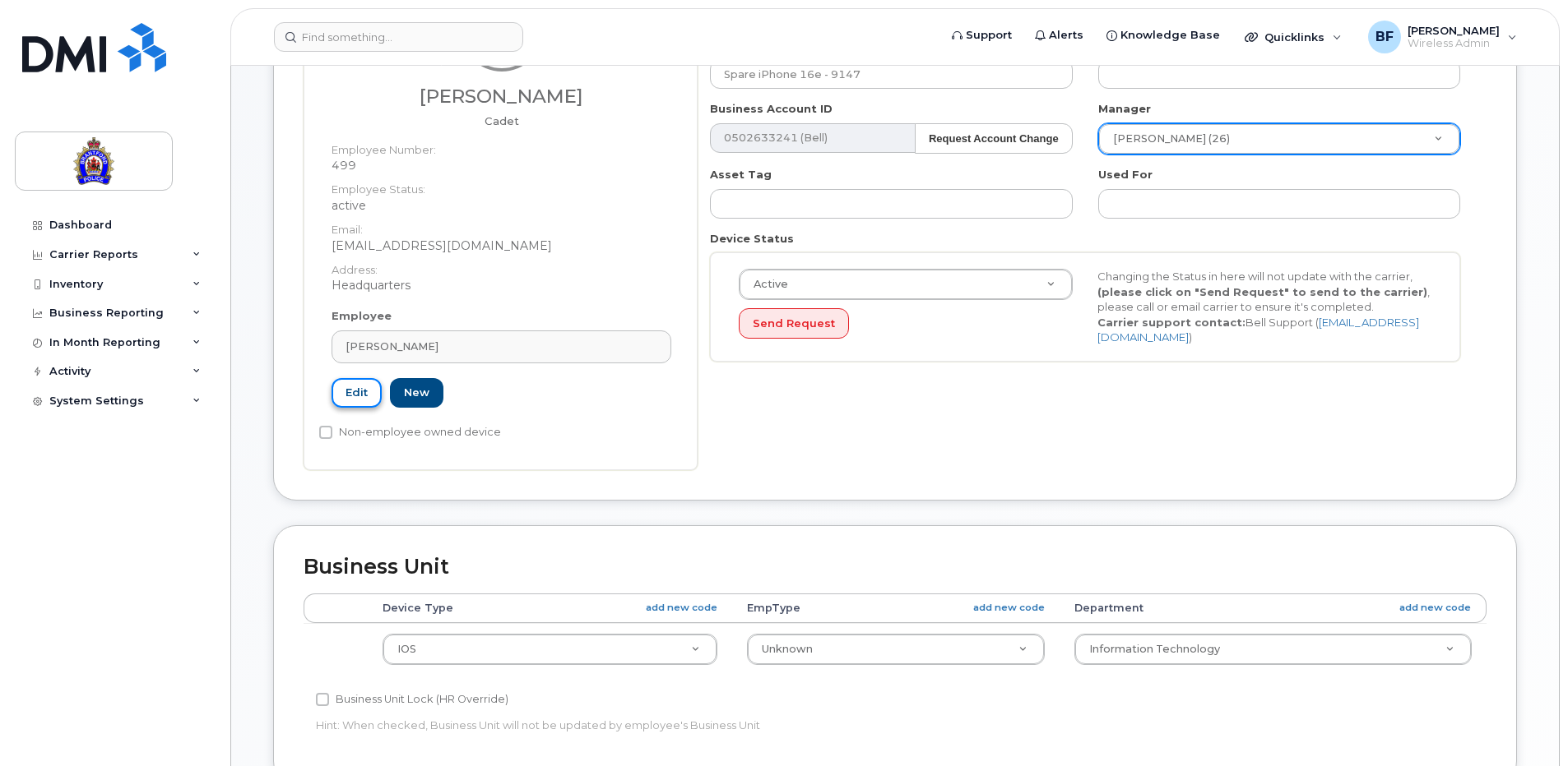
click at [348, 395] on link "Edit" at bounding box center [356, 393] width 50 height 30
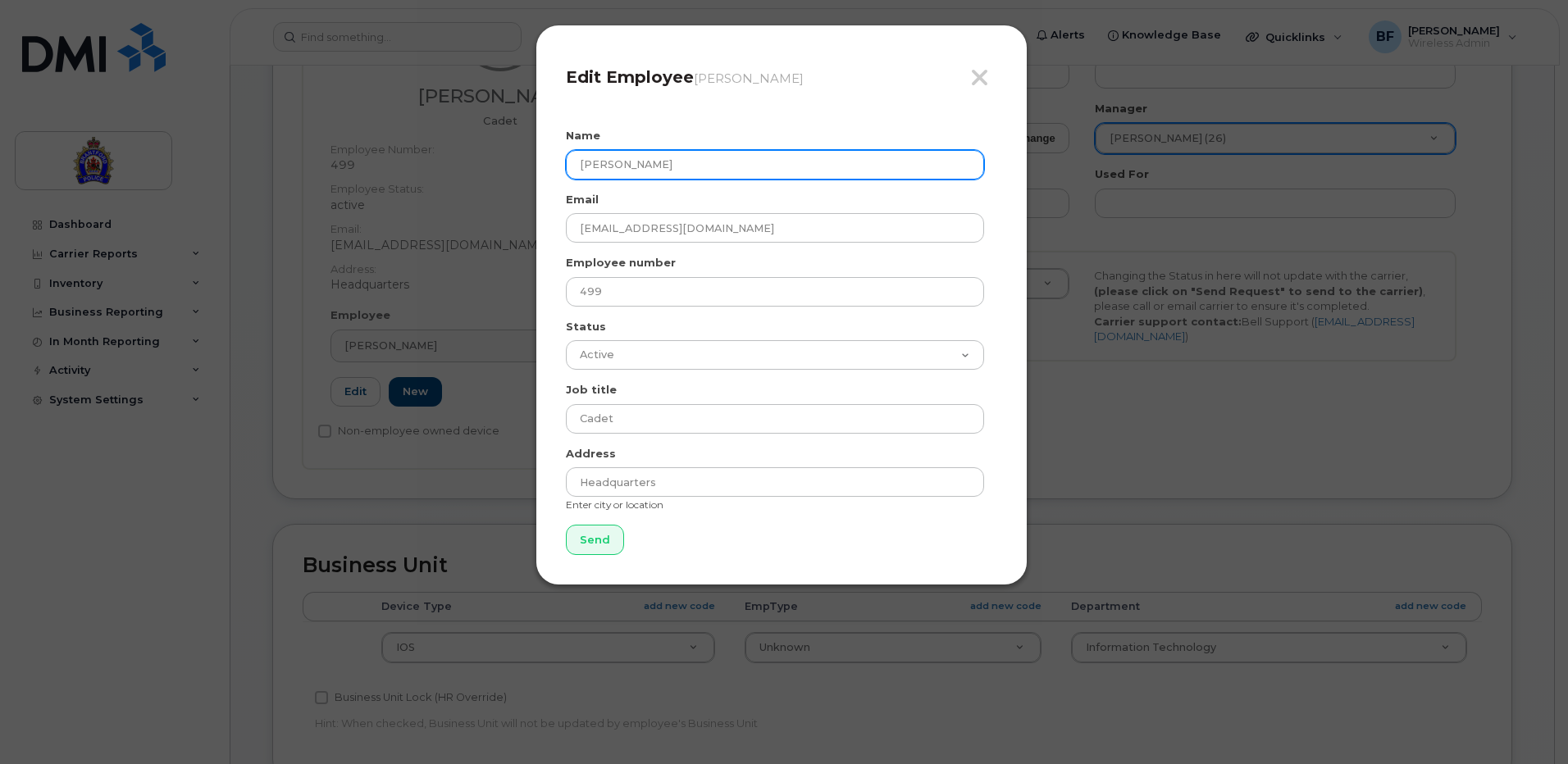
drag, startPoint x: 730, startPoint y: 166, endPoint x: 484, endPoint y: 166, distance: 246.0
click at [484, 166] on div "Close Edit Employee Justin Wingrove Name Justin Wingrove Email jwingrove@police…" at bounding box center [784, 382] width 1568 height 764
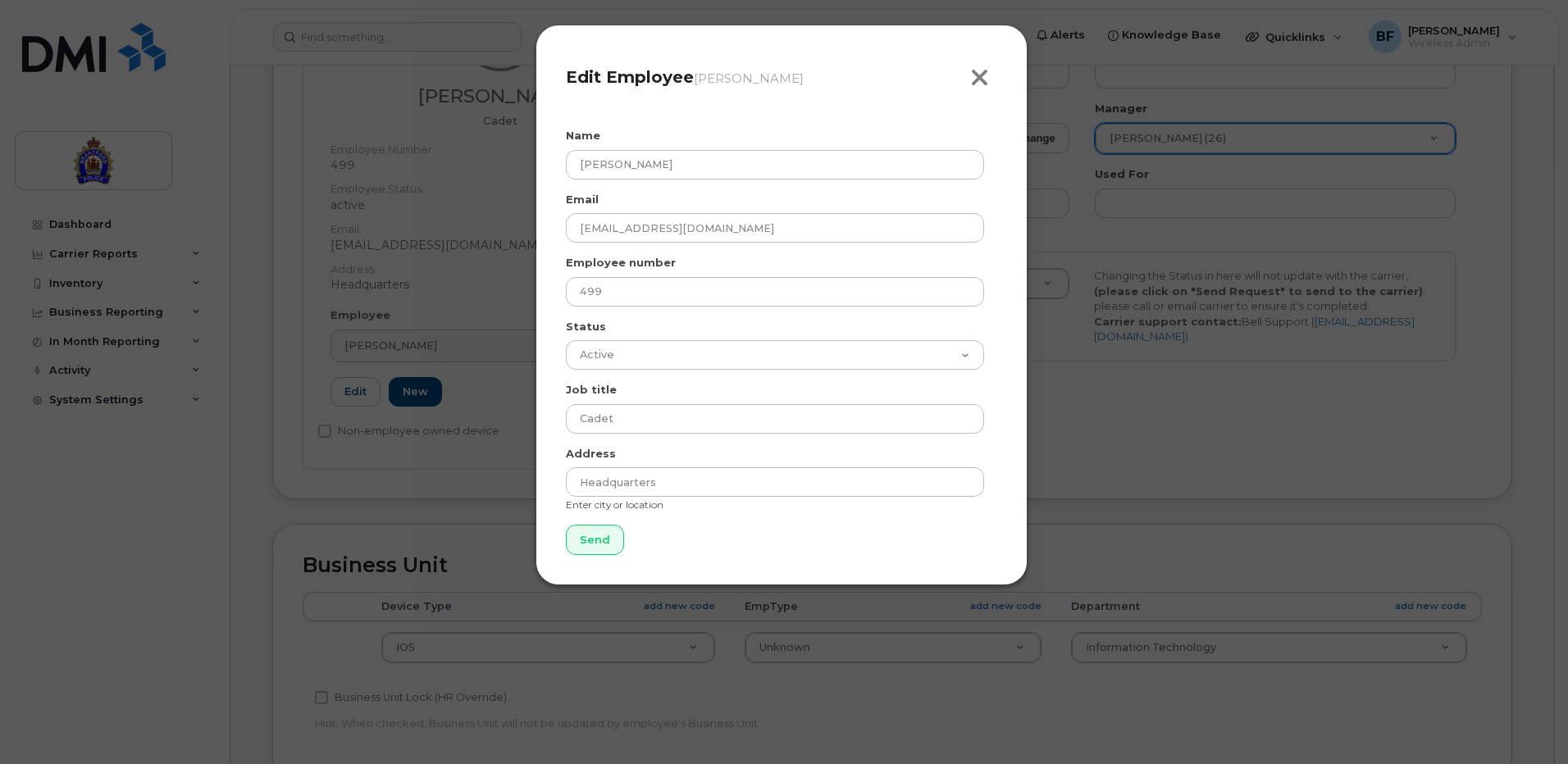
click at [985, 83] on icon "button" at bounding box center [979, 77] width 19 height 25
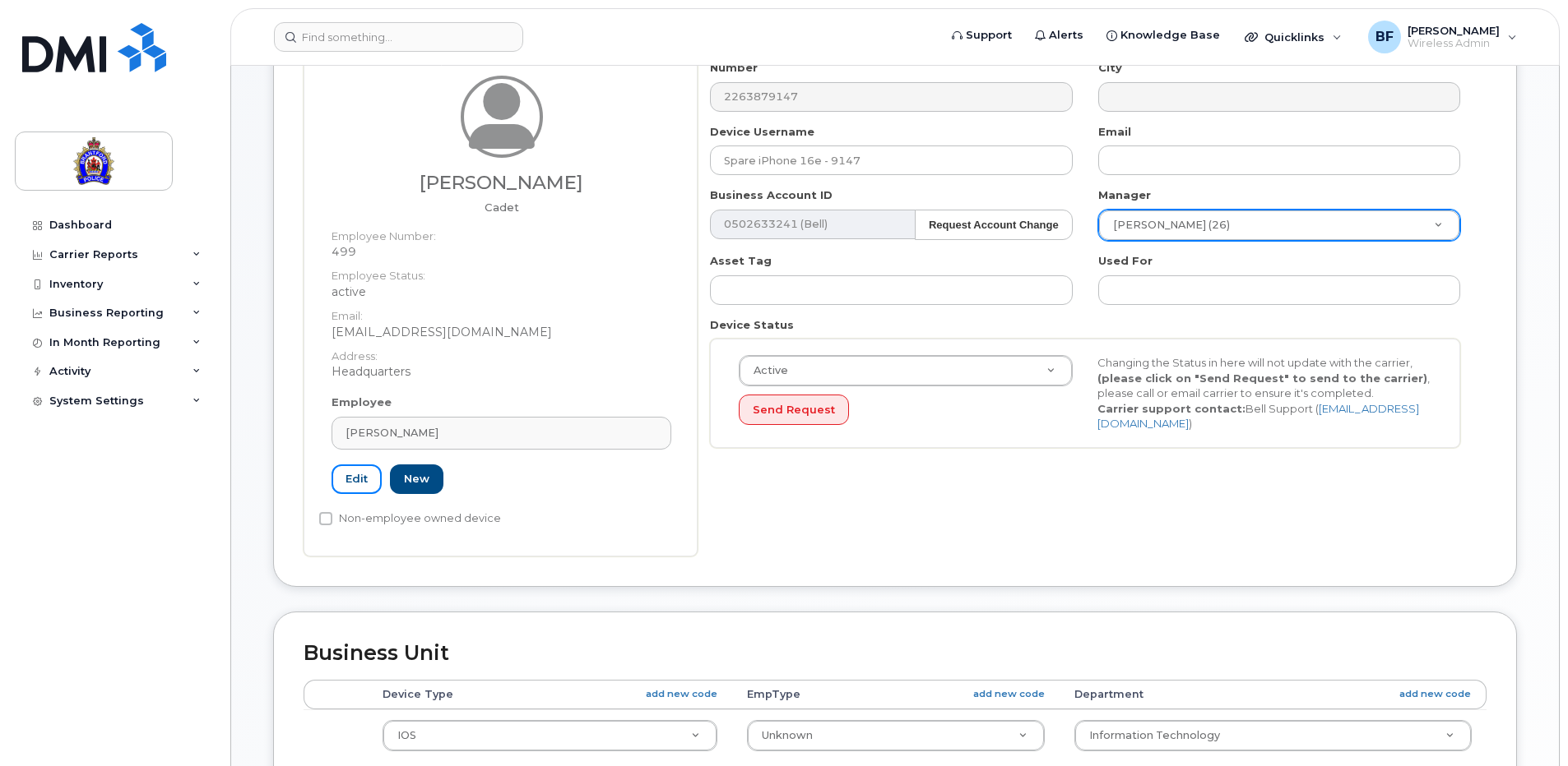
scroll to position [247, 0]
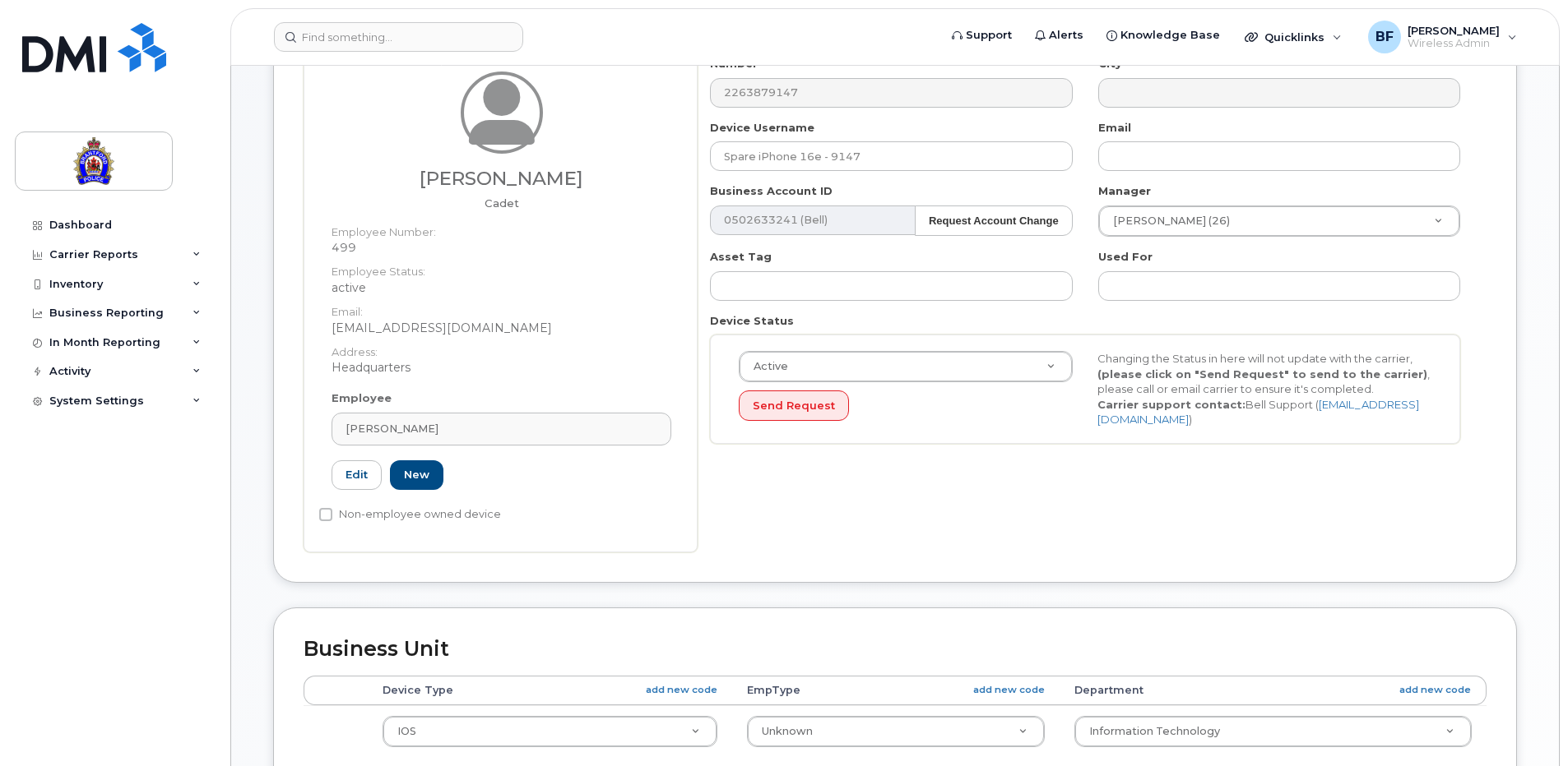
click at [565, 488] on div "Edit New" at bounding box center [501, 475] width 339 height 30
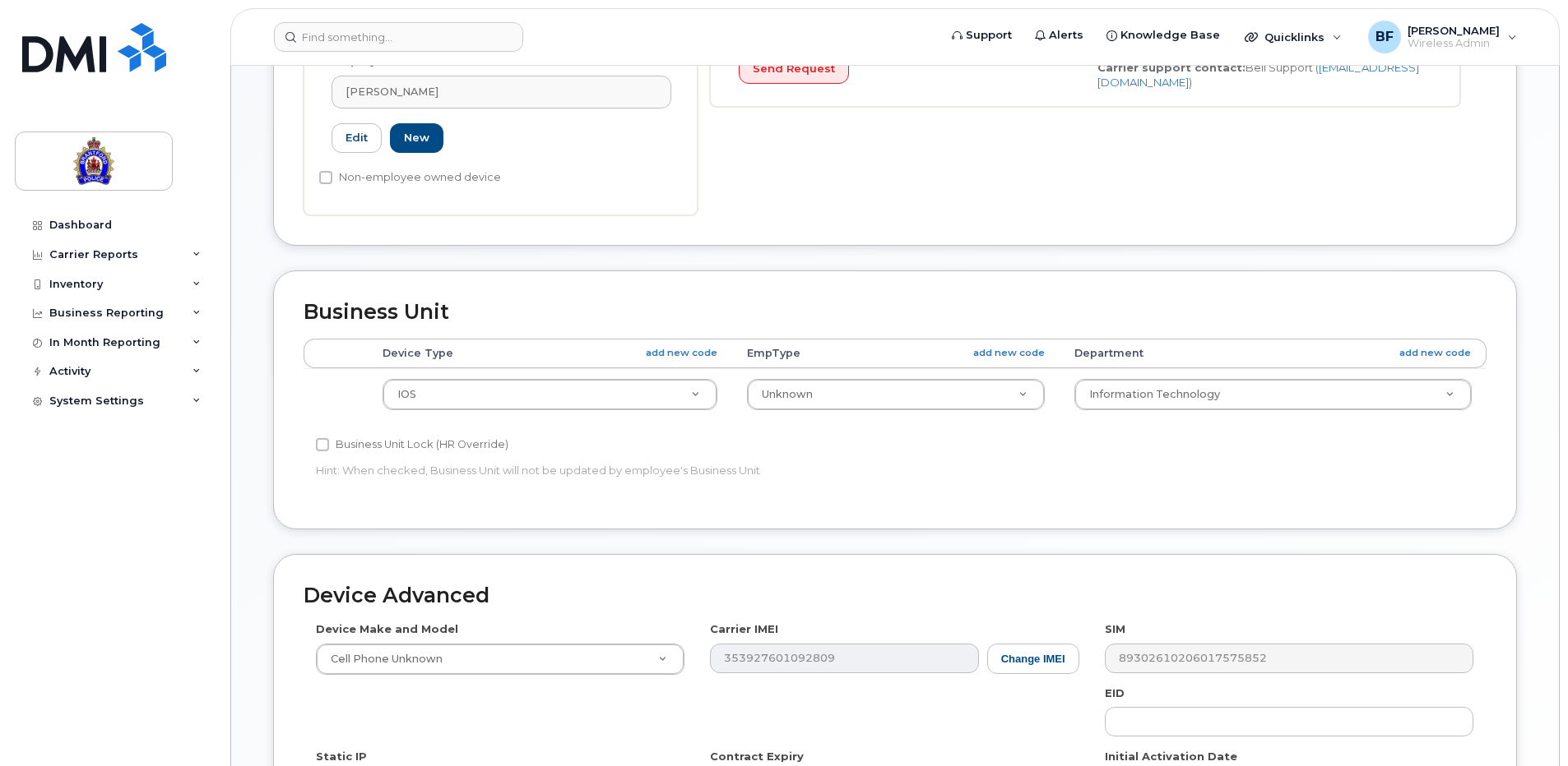
scroll to position [740, 0]
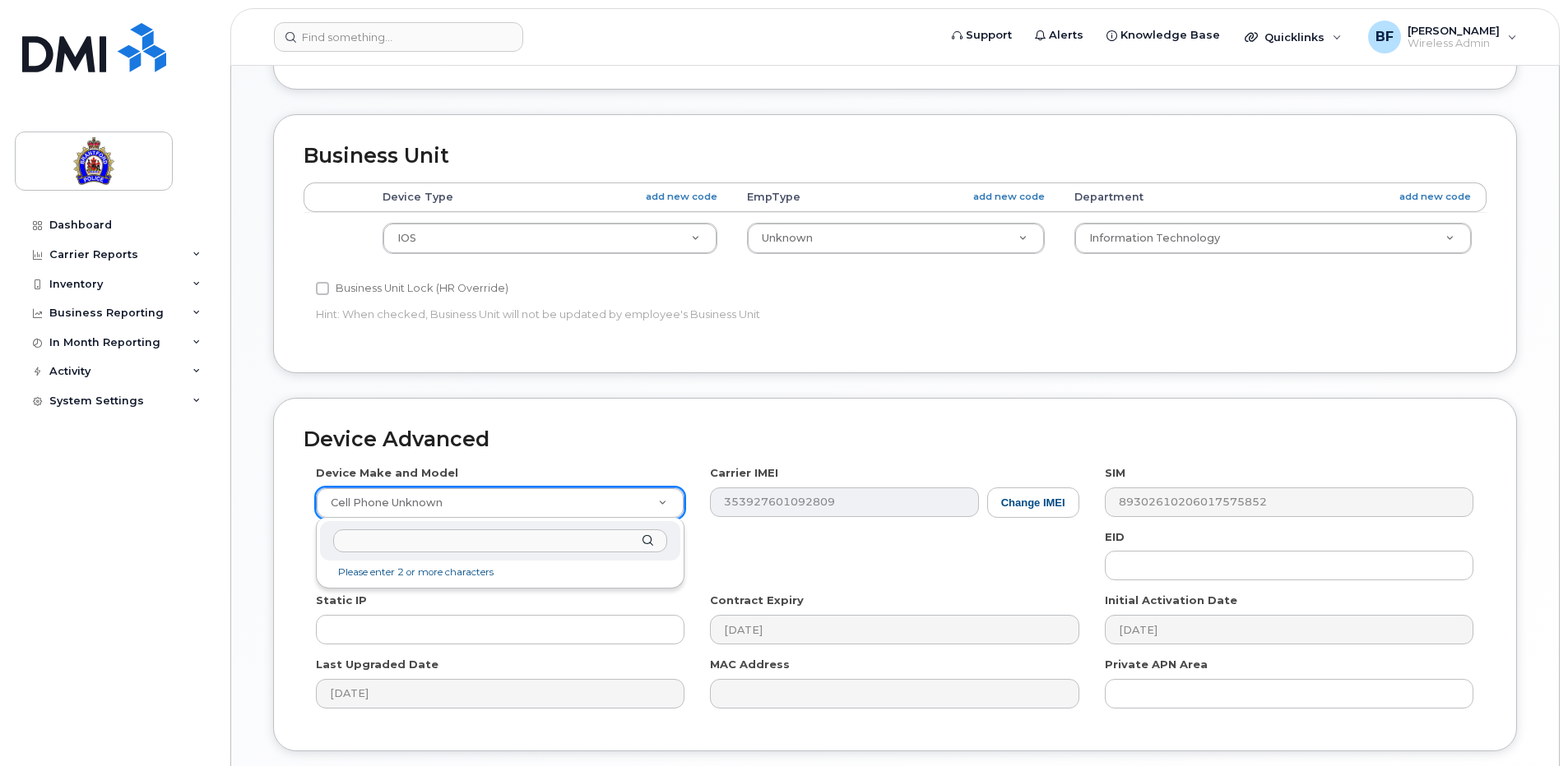
click at [576, 534] on input "text" at bounding box center [500, 541] width 333 height 24
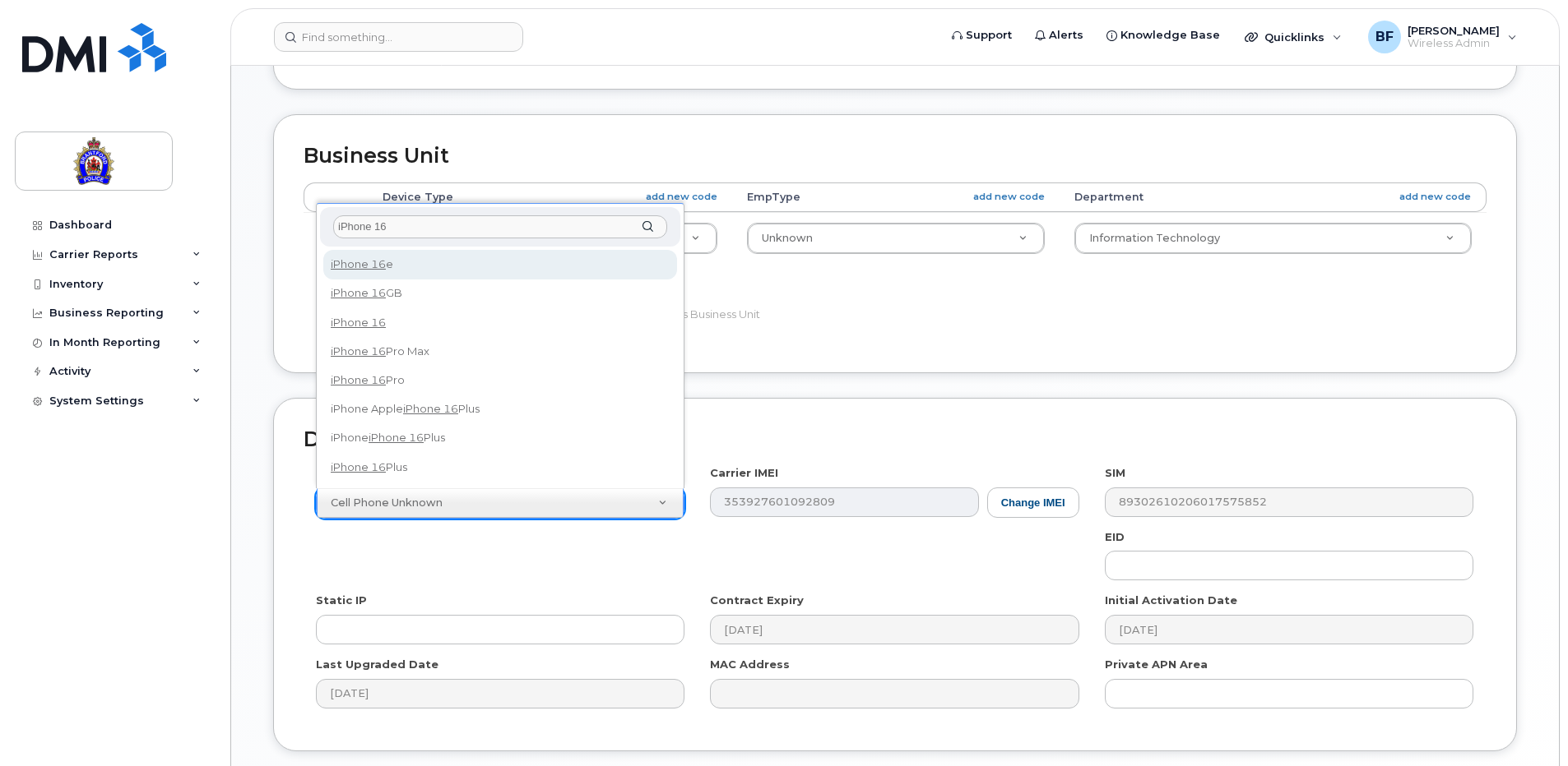
type input "iPhone 16"
select select "3304"
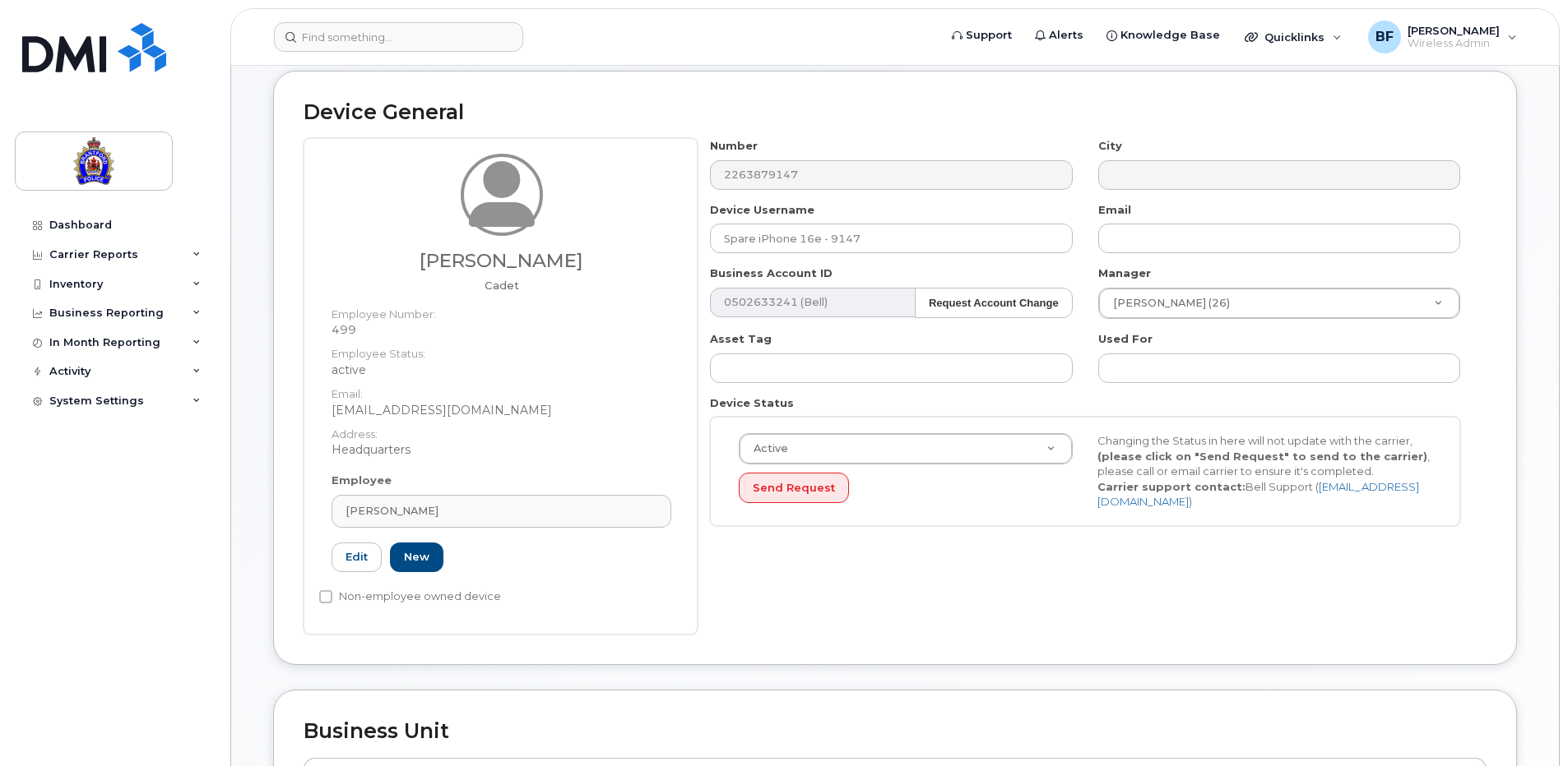
scroll to position [204, 0]
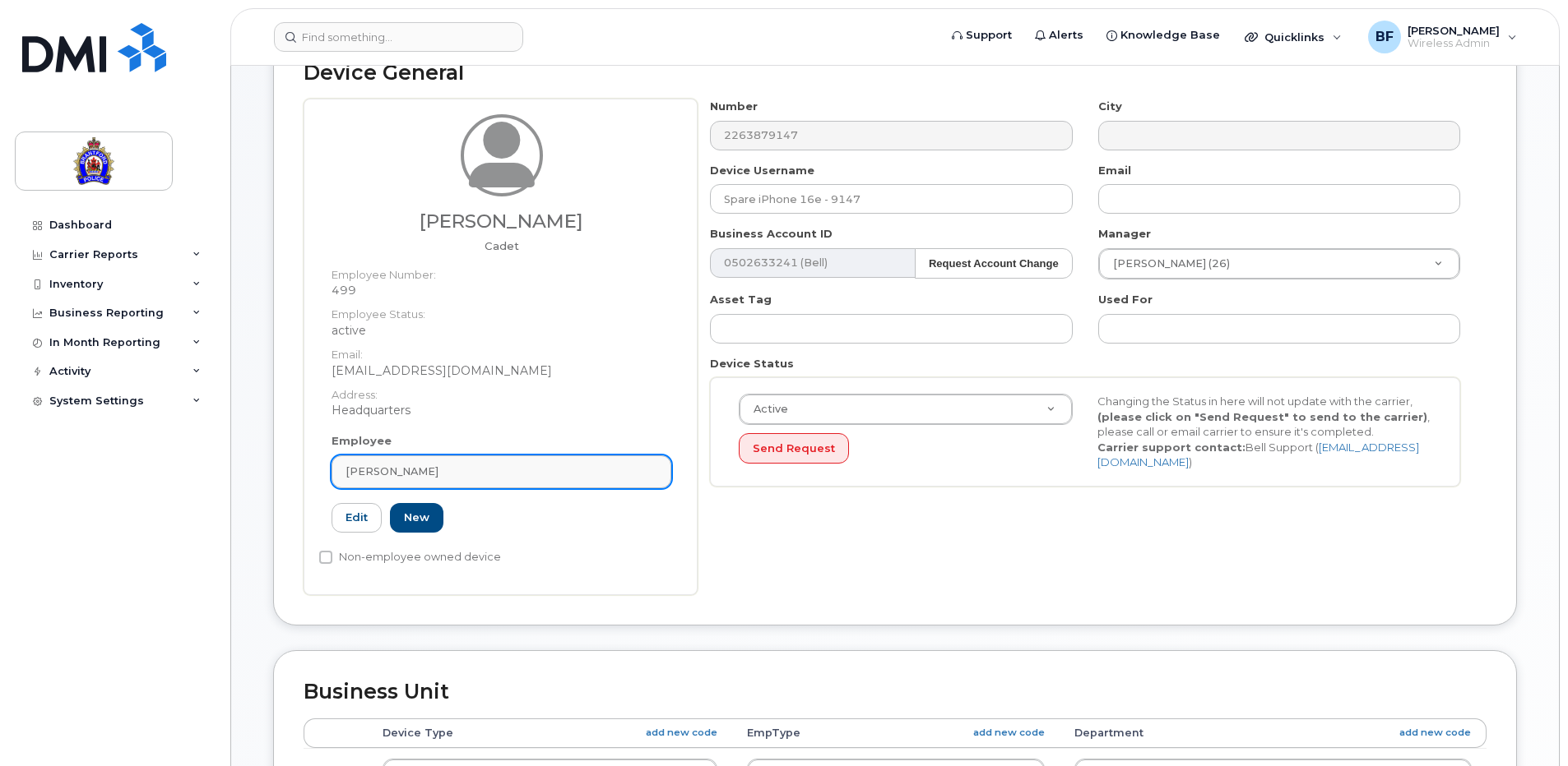
click at [460, 464] on div "Justin Wingrove" at bounding box center [501, 472] width 312 height 16
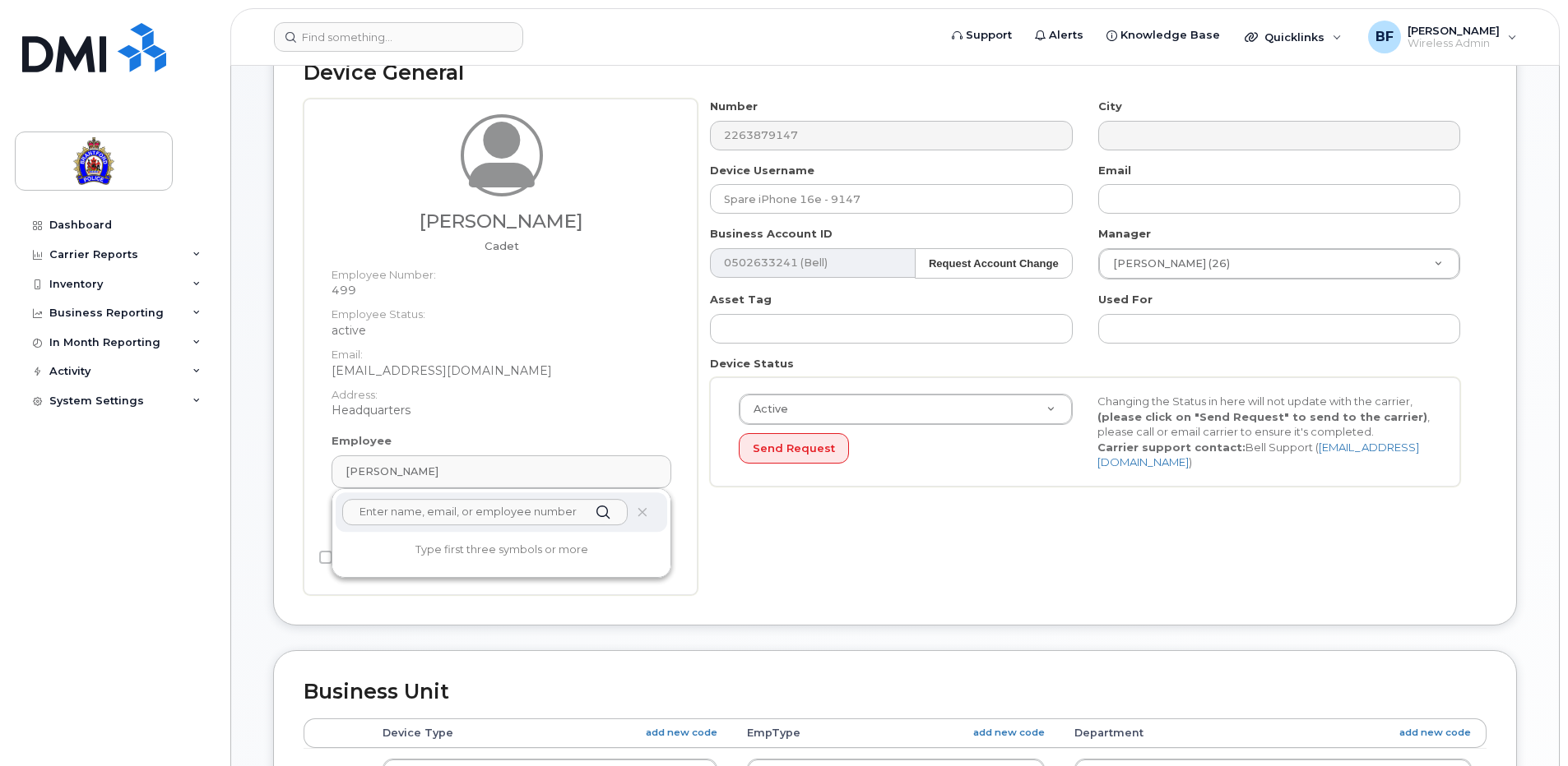
click at [434, 512] on input "text" at bounding box center [485, 512] width 285 height 27
click at [518, 388] on dt "Address:" at bounding box center [501, 390] width 339 height 24
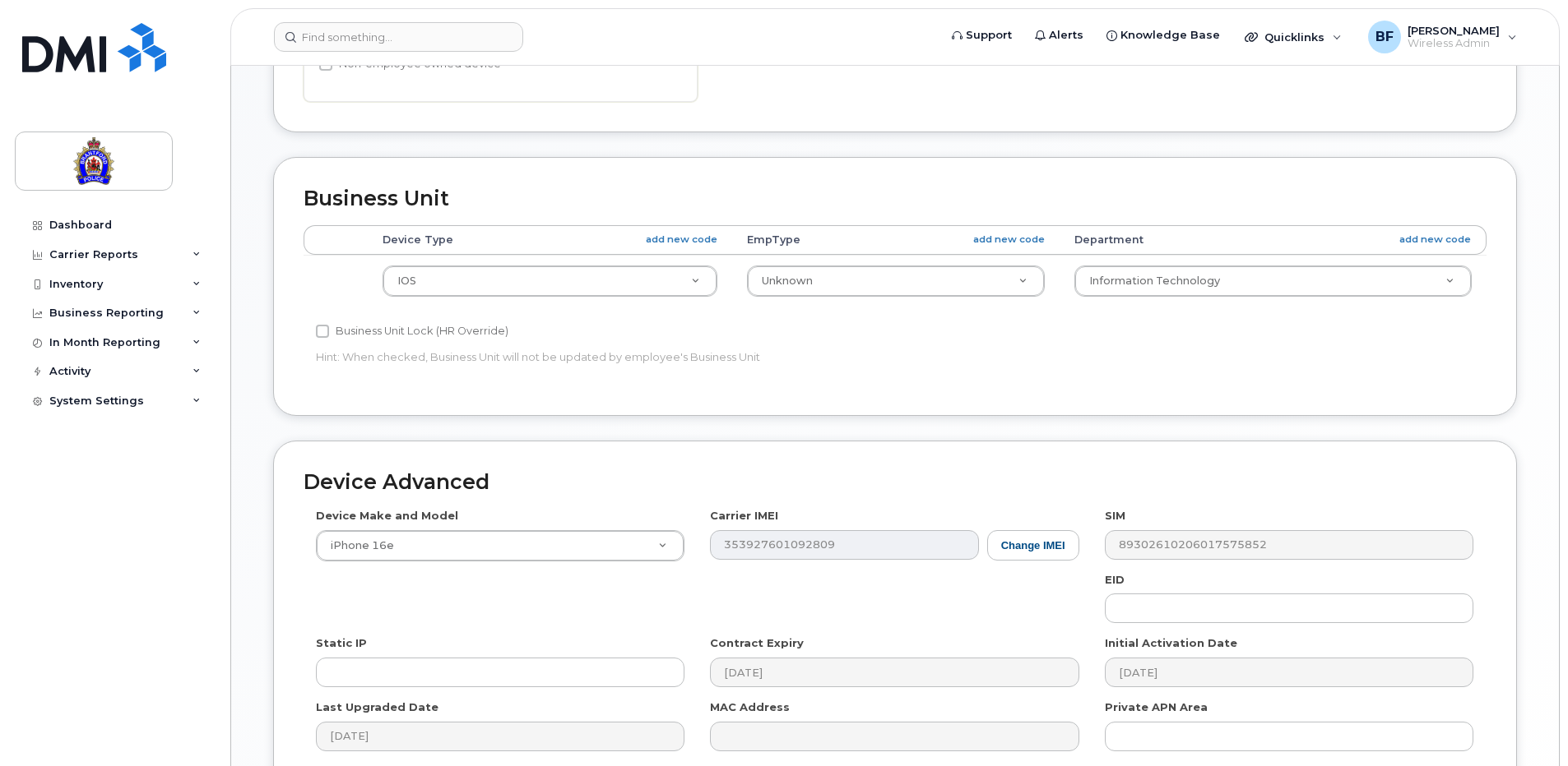
scroll to position [861, 0]
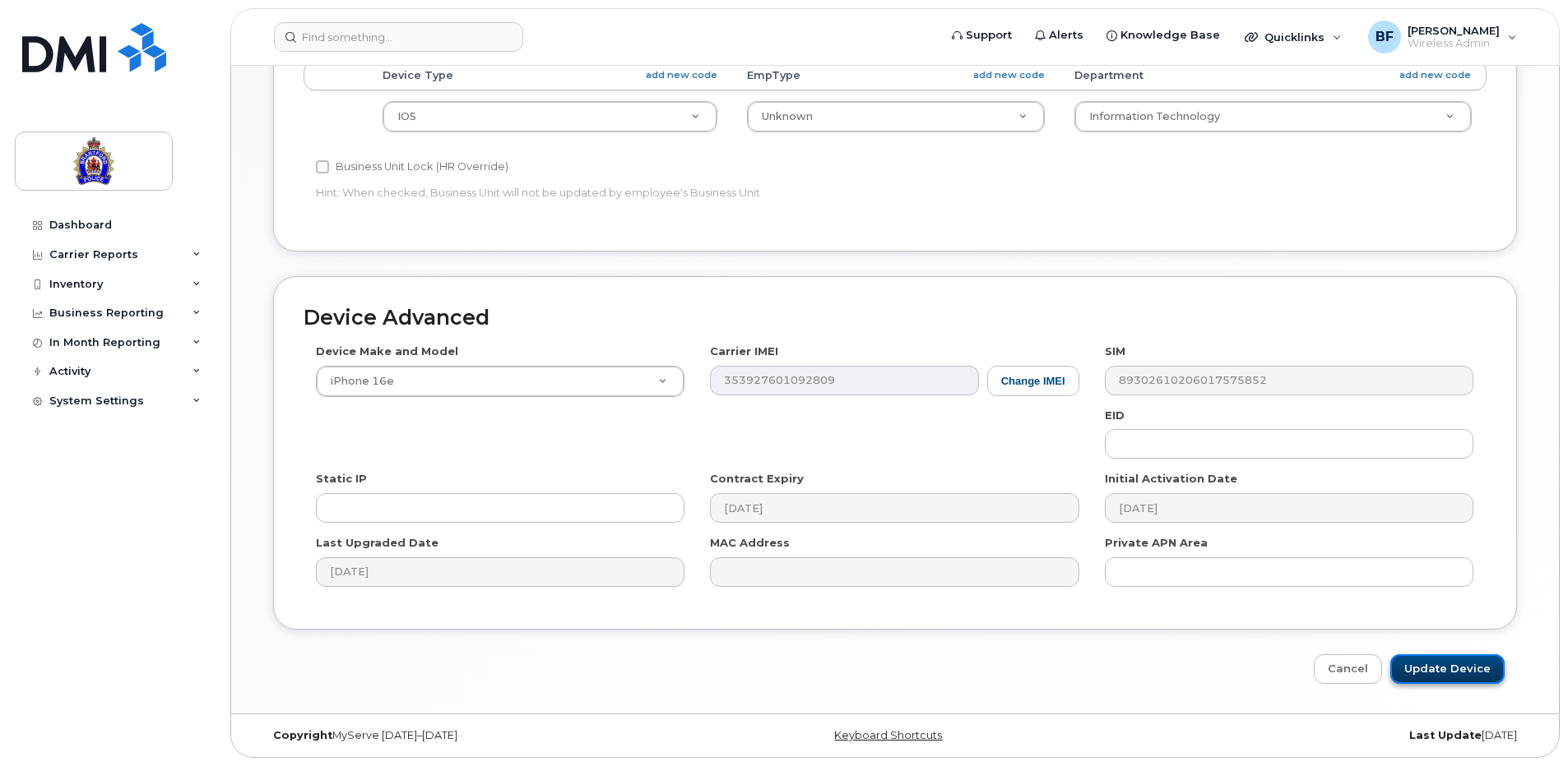
click at [1450, 669] on input "Update Device" at bounding box center [1447, 670] width 114 height 30
type input "Saving..."
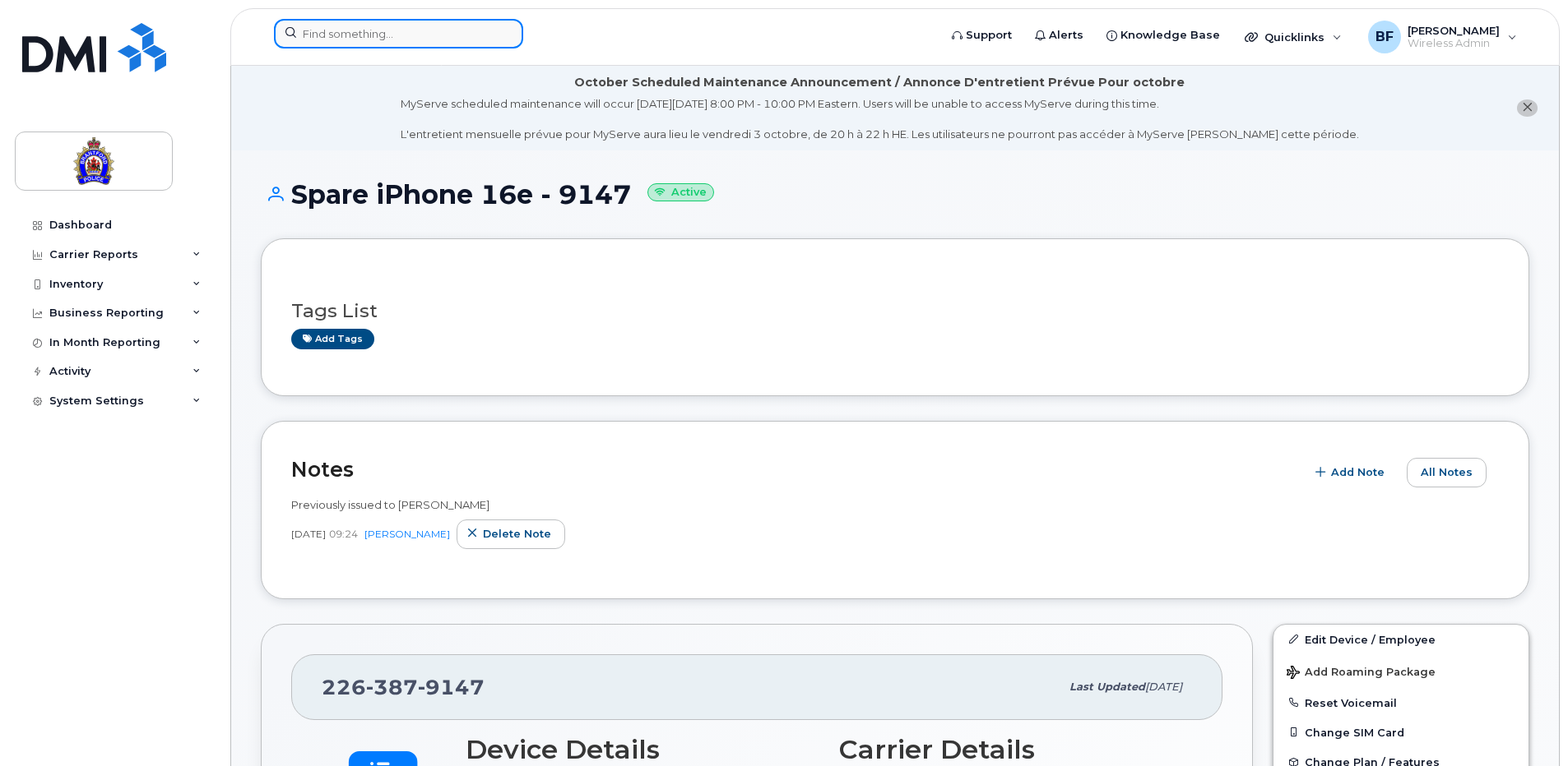
click at [387, 37] on input at bounding box center [397, 33] width 249 height 29
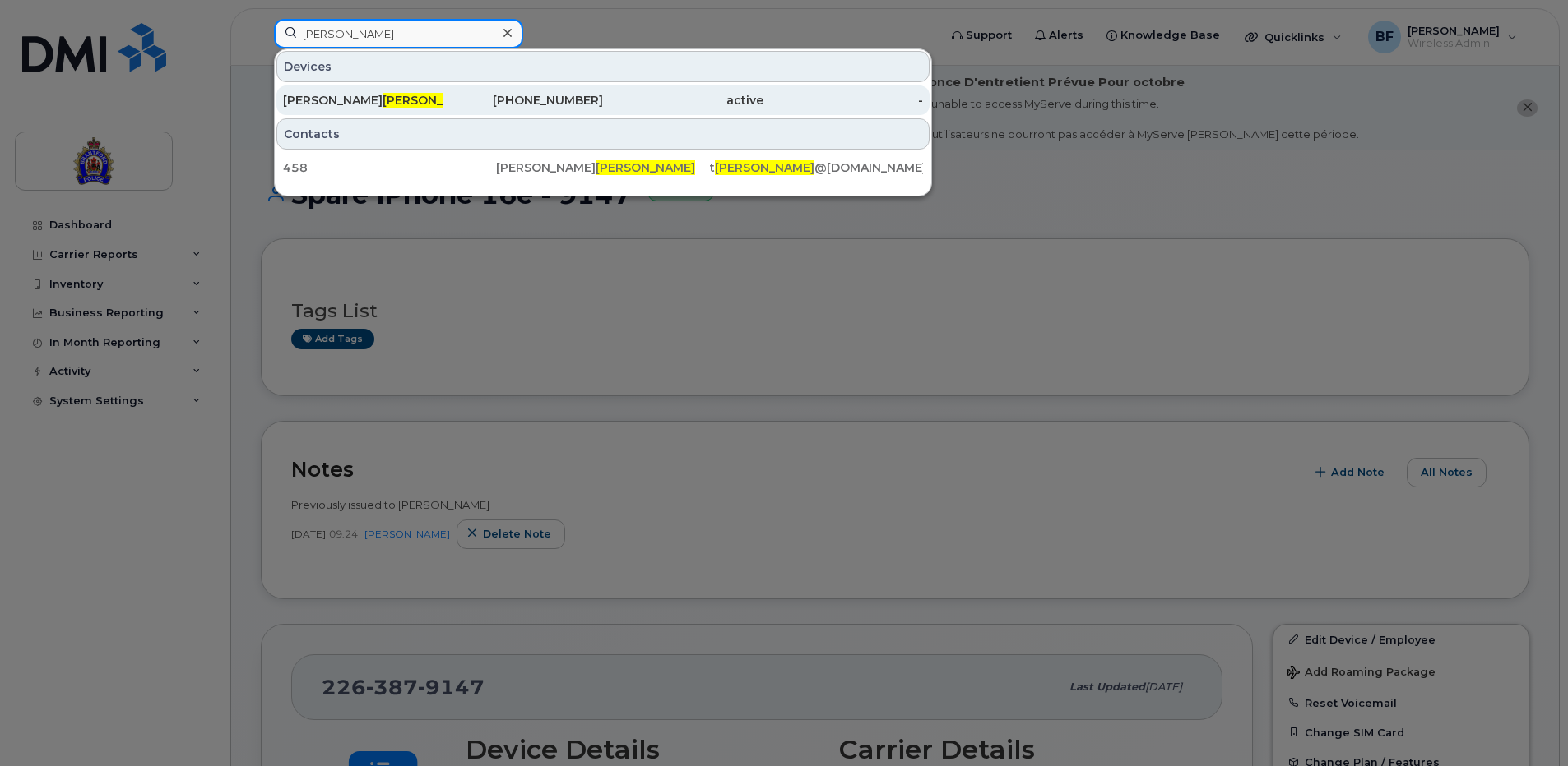
type input "moulton"
click at [593, 98] on div "226-388-3784" at bounding box center [523, 100] width 160 height 17
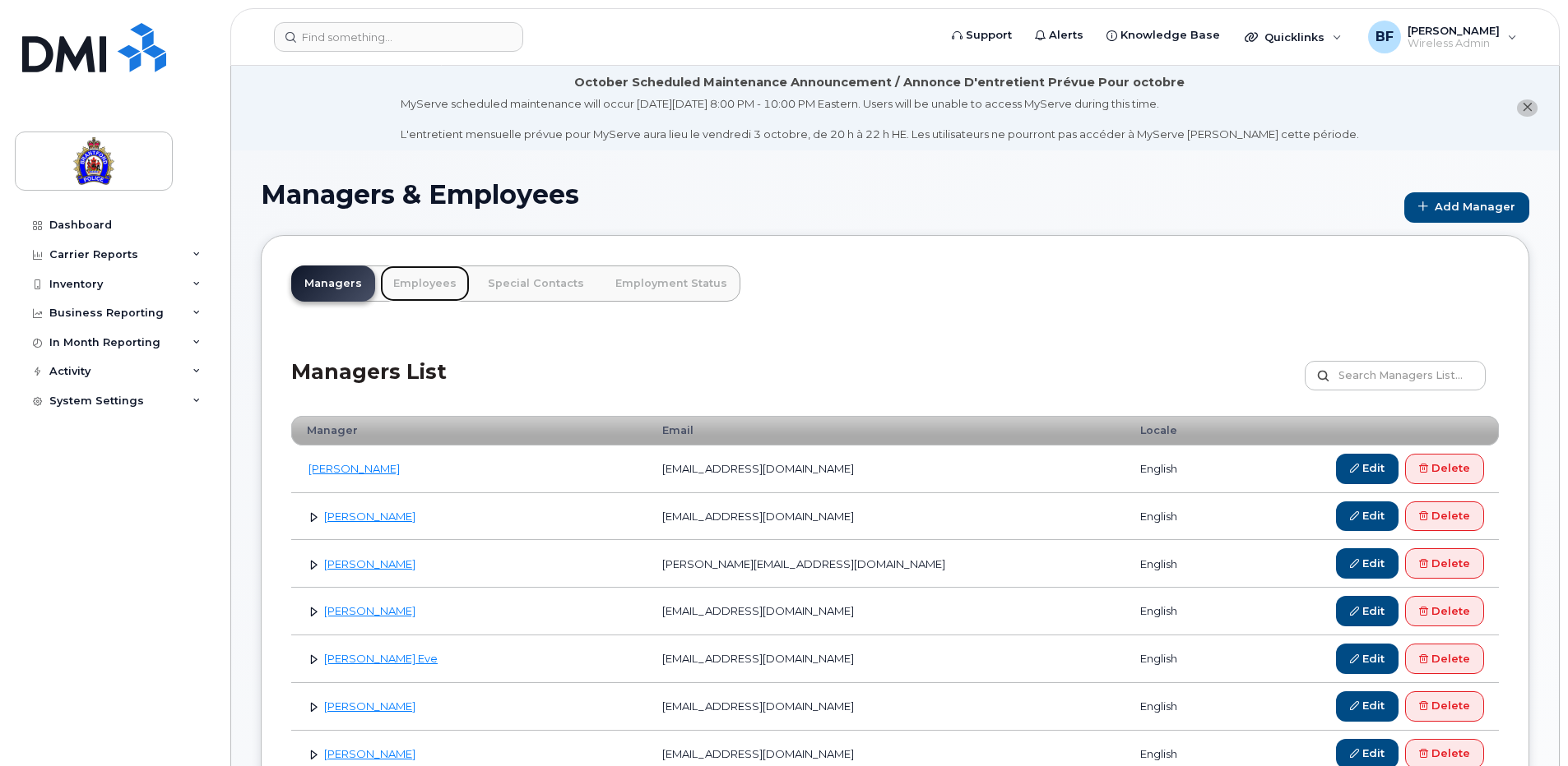
click at [424, 278] on link "Employees" at bounding box center [424, 283] width 90 height 36
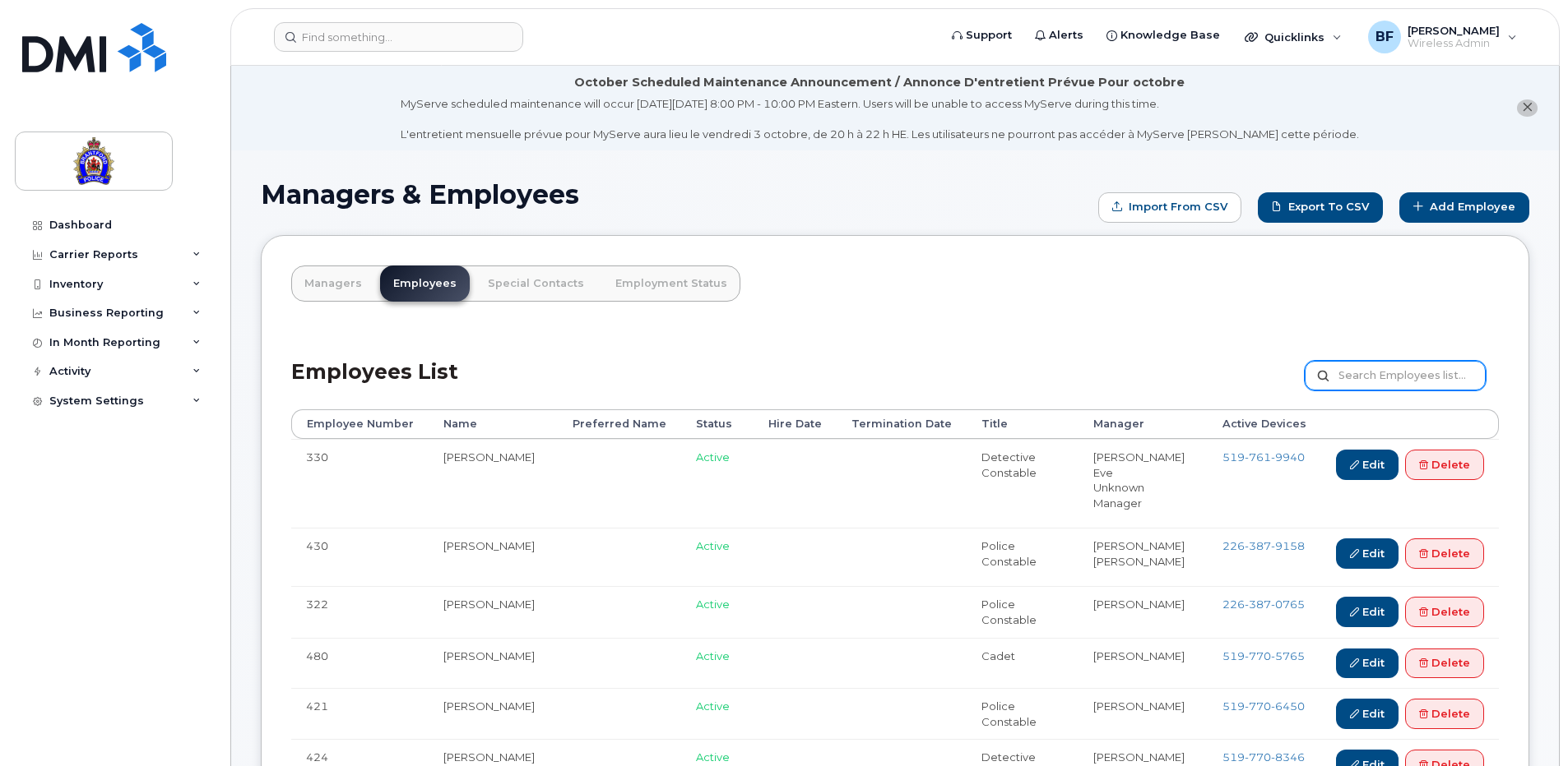
click at [1392, 372] on input "text" at bounding box center [1395, 376] width 181 height 29
type input "[PERSON_NAME]"
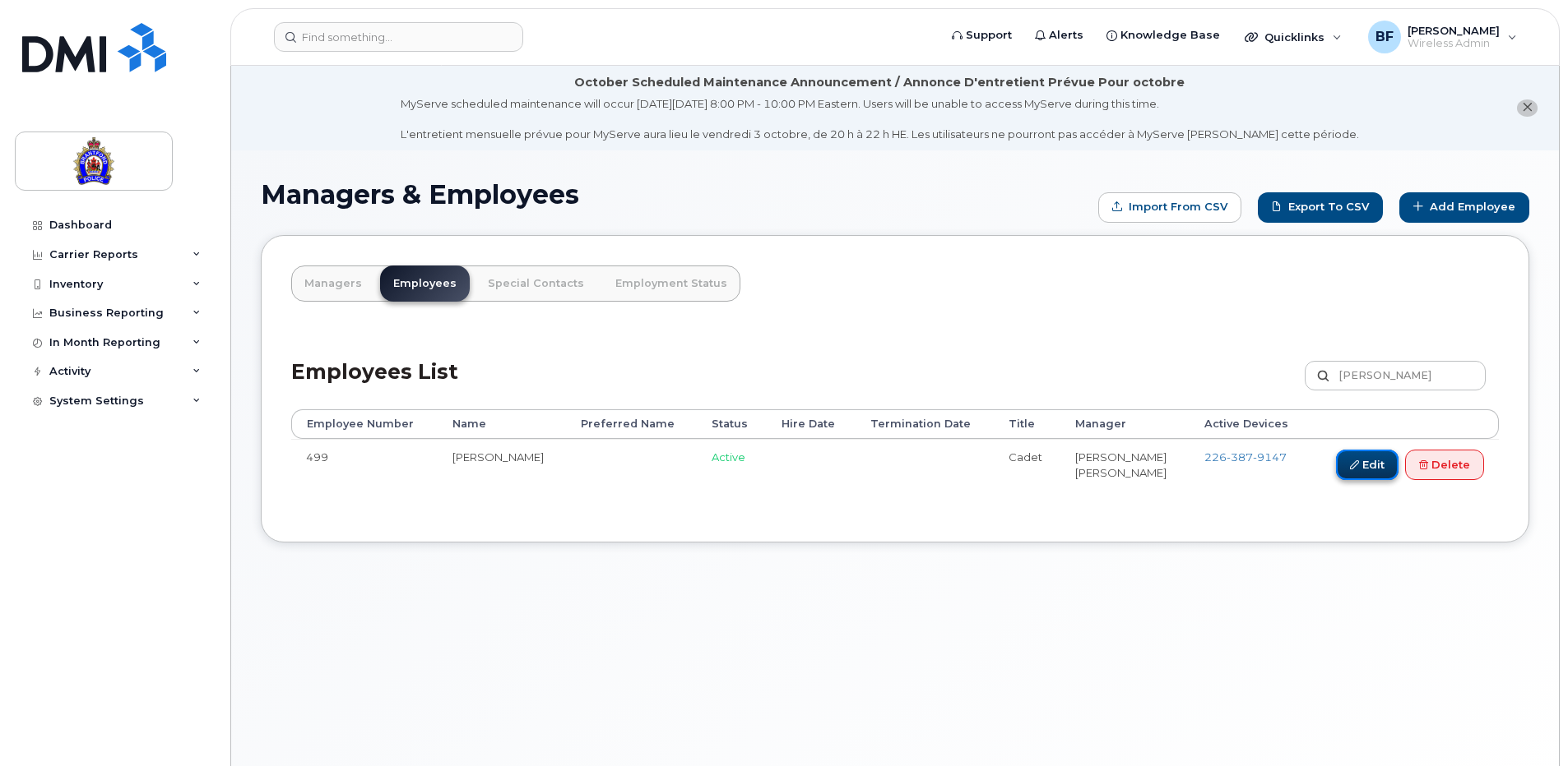
click at [1372, 464] on link "Edit" at bounding box center [1367, 464] width 63 height 30
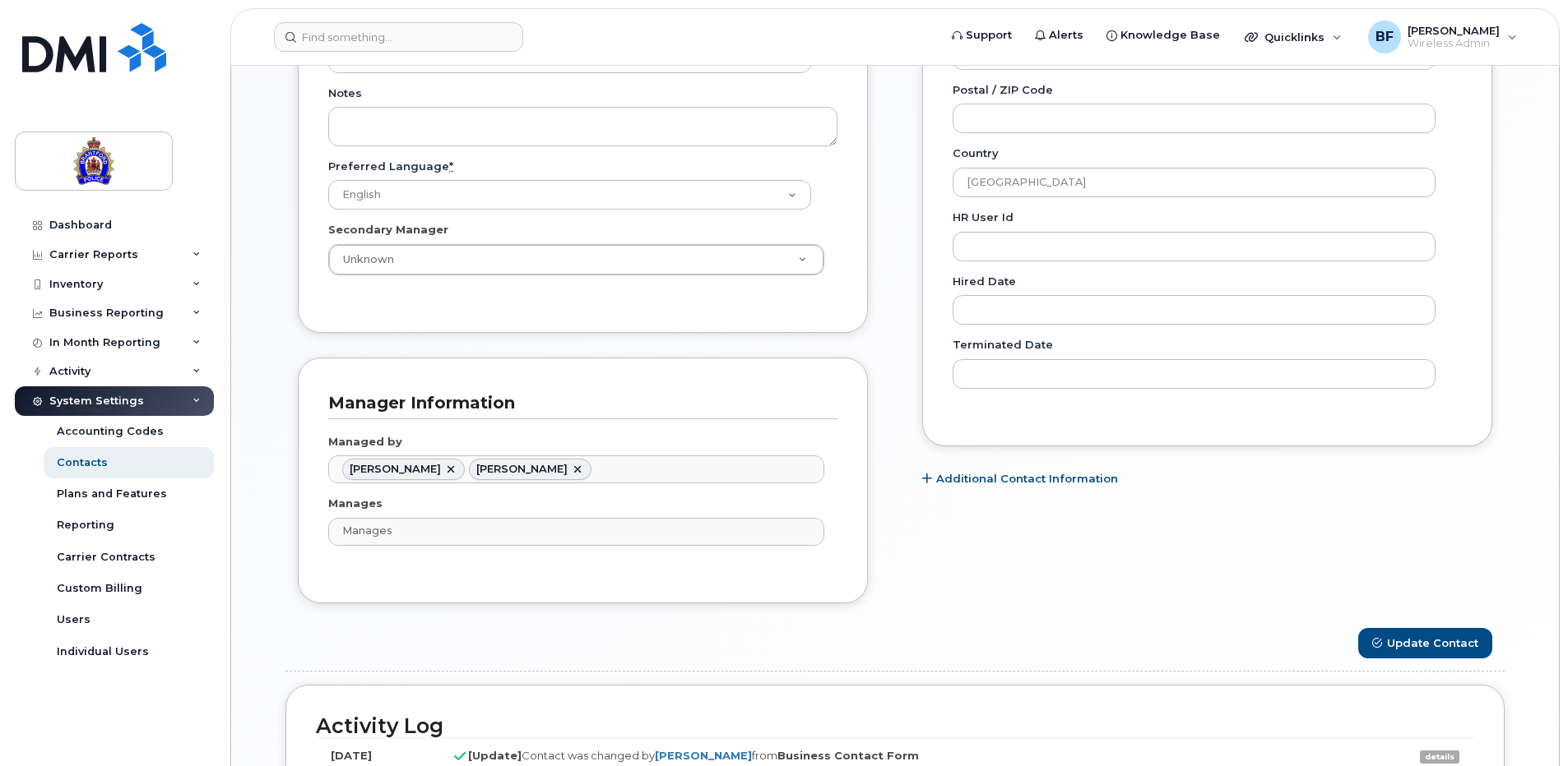
scroll to position [905, 0]
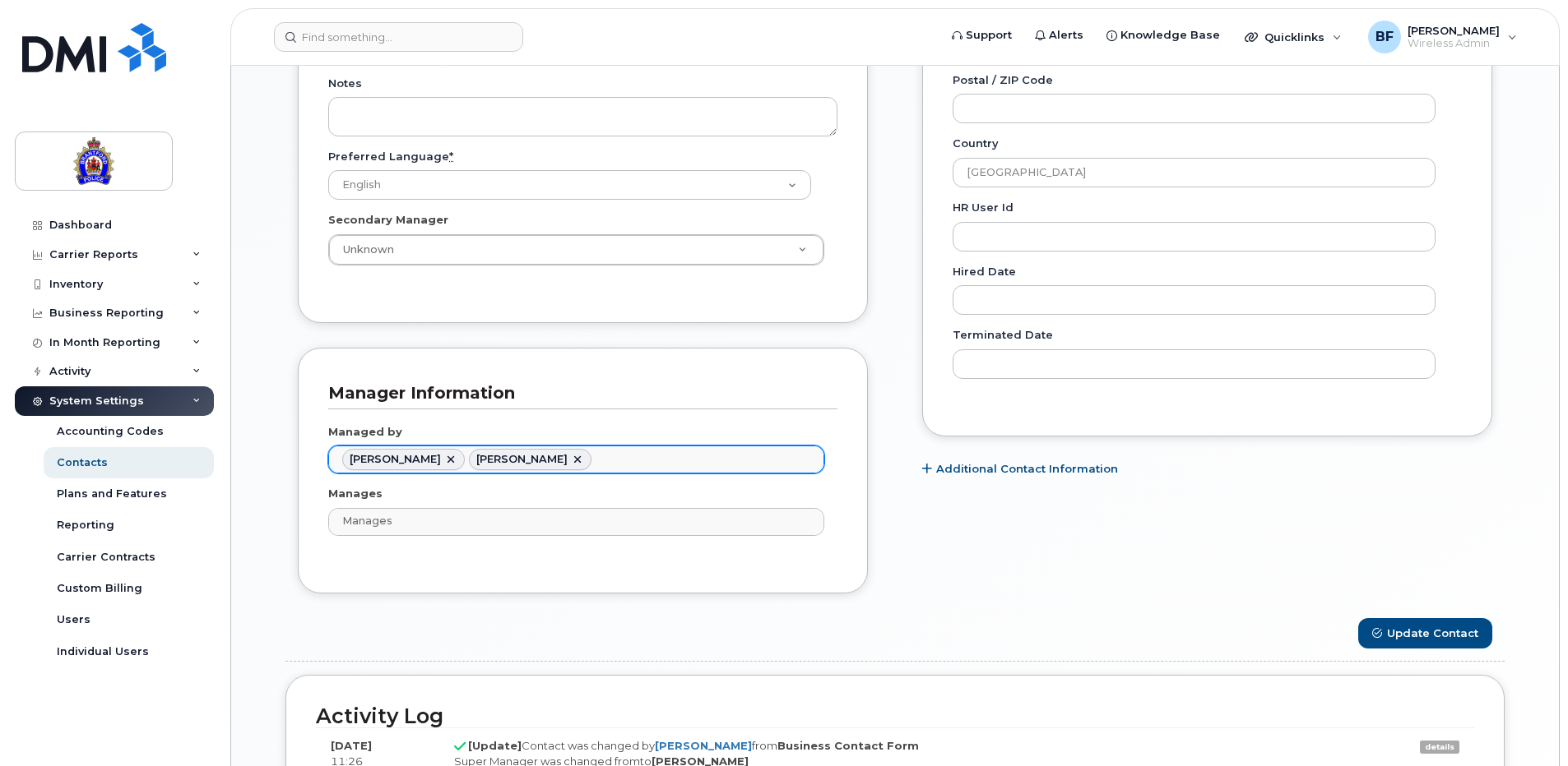
click at [457, 460] on link at bounding box center [451, 459] width 13 height 13
type input "897353"
click at [445, 459] on link at bounding box center [451, 459] width 13 height 13
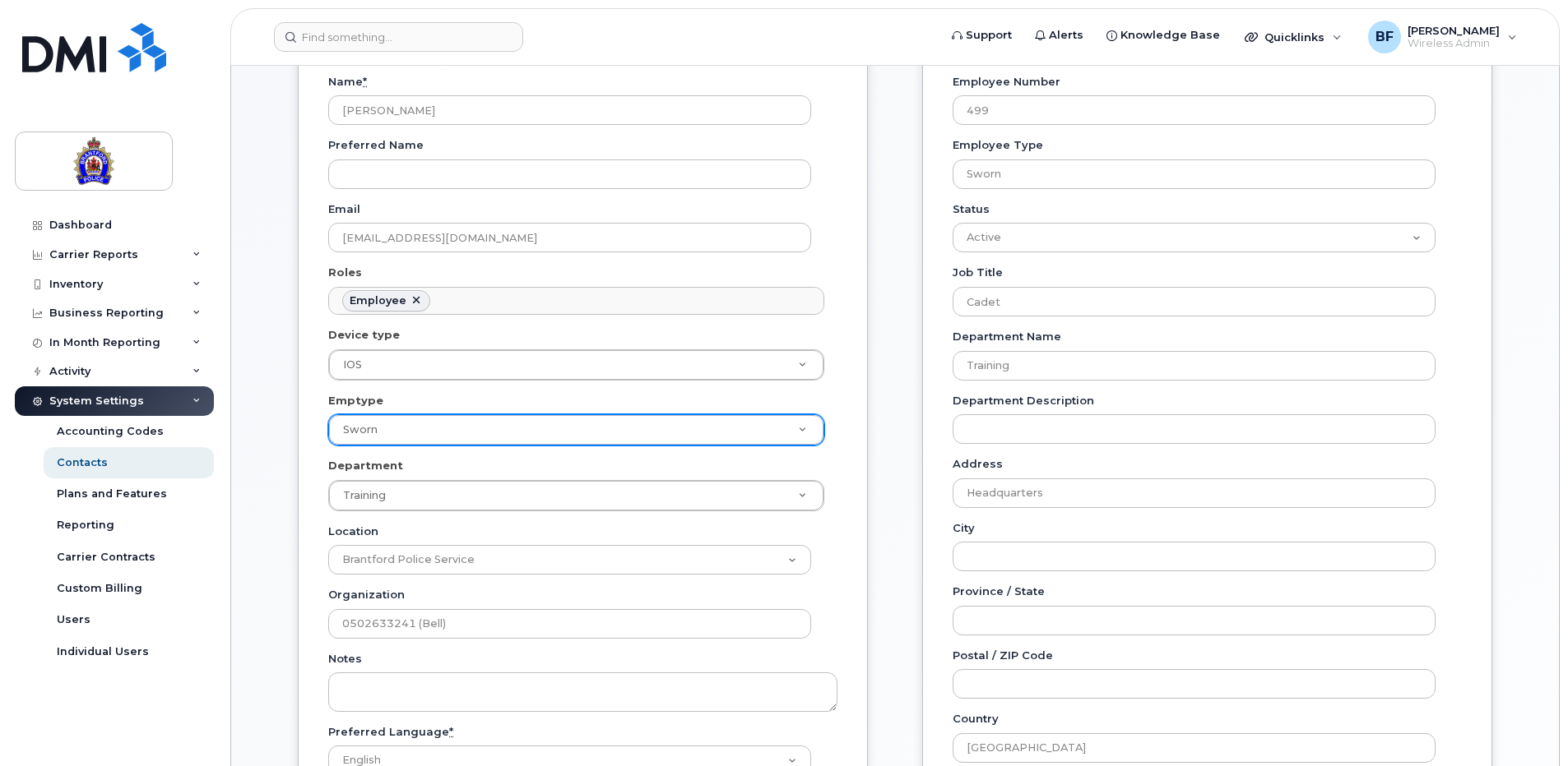
scroll to position [0, 0]
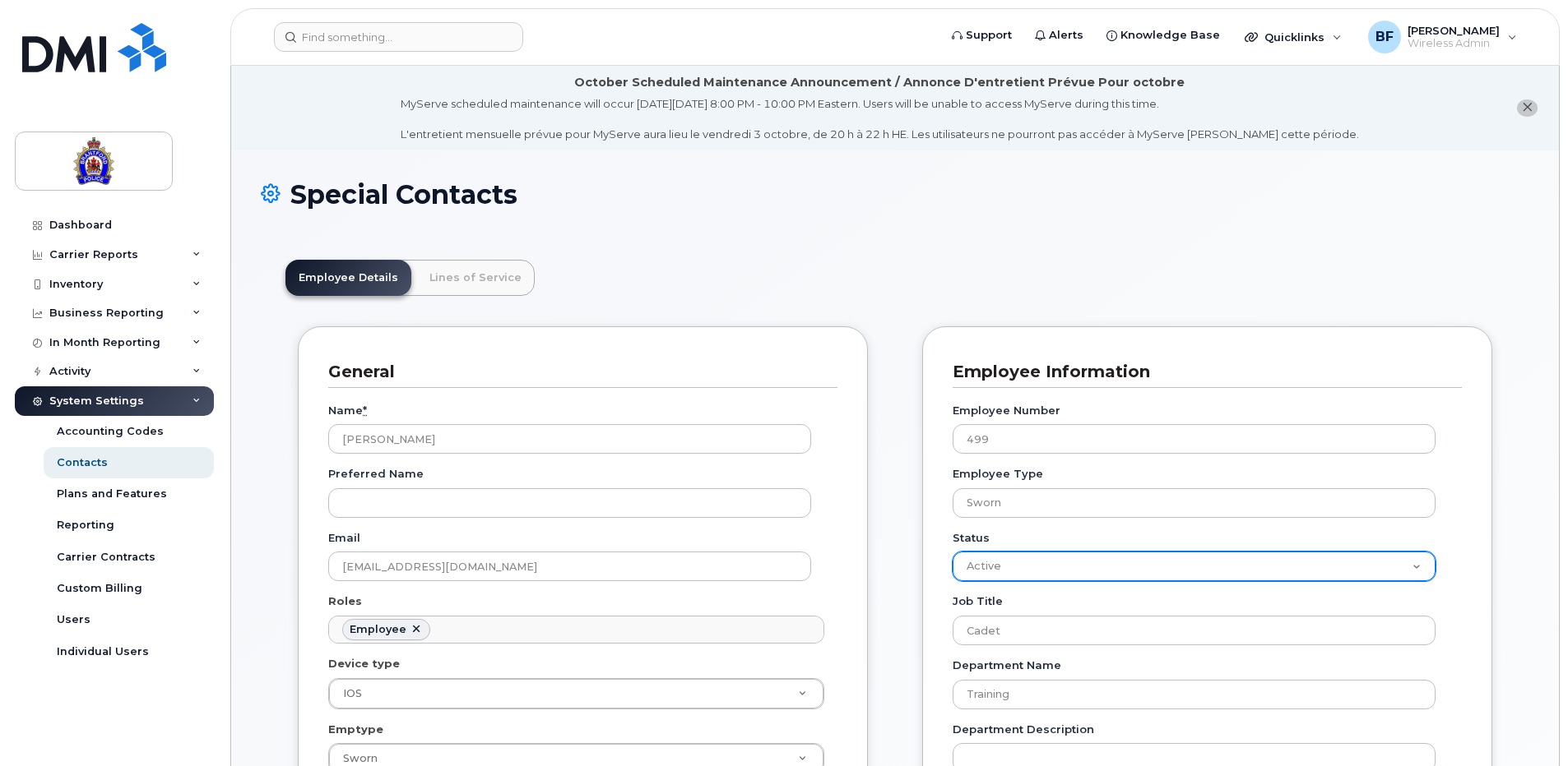
type input "Managed by"
click at [1416, 564] on select "Active On-Leave Long Term Short Term Maternity Leave Temp Layoff Inactive" at bounding box center [1193, 566] width 483 height 29
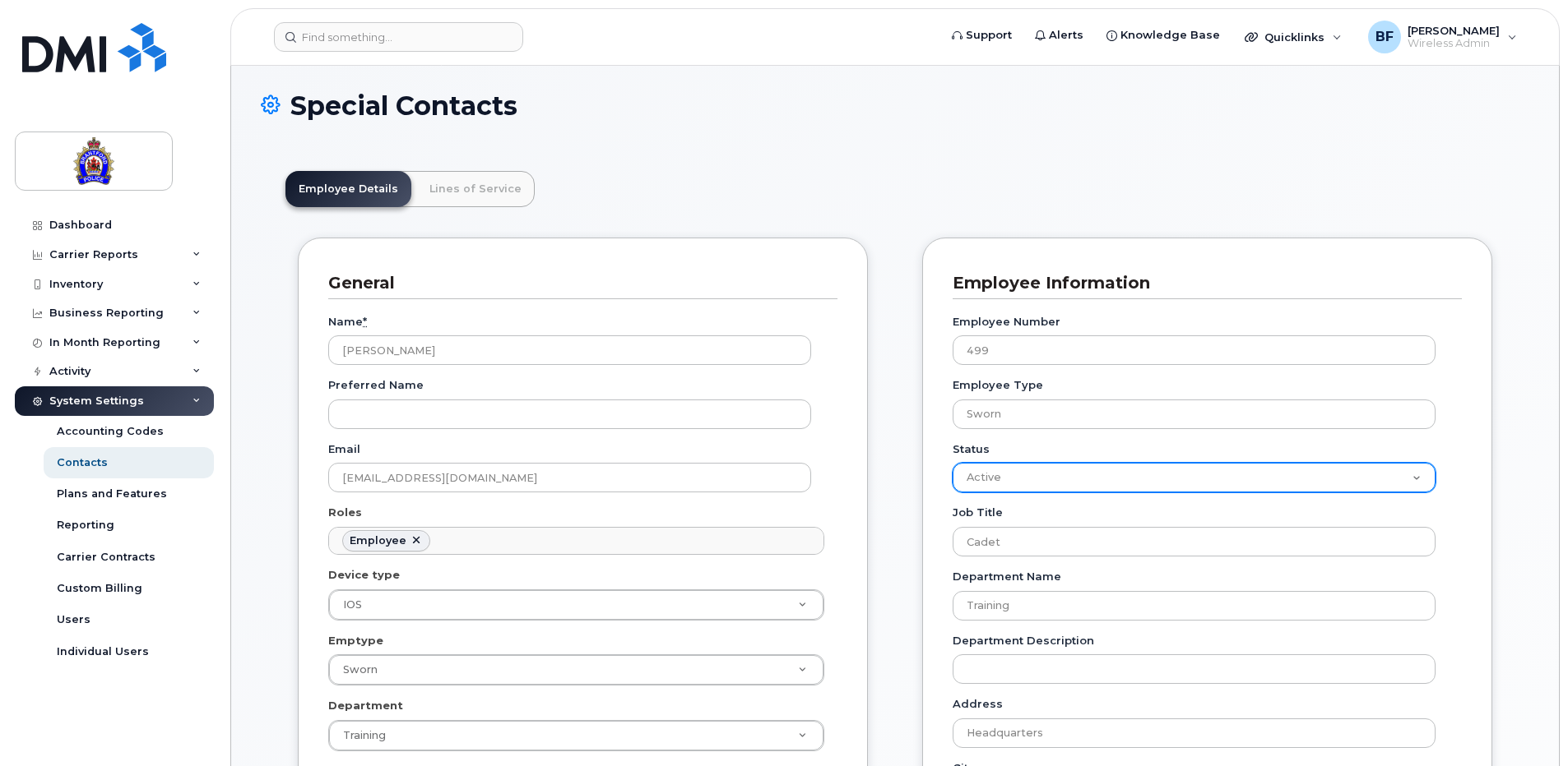
scroll to position [83, 0]
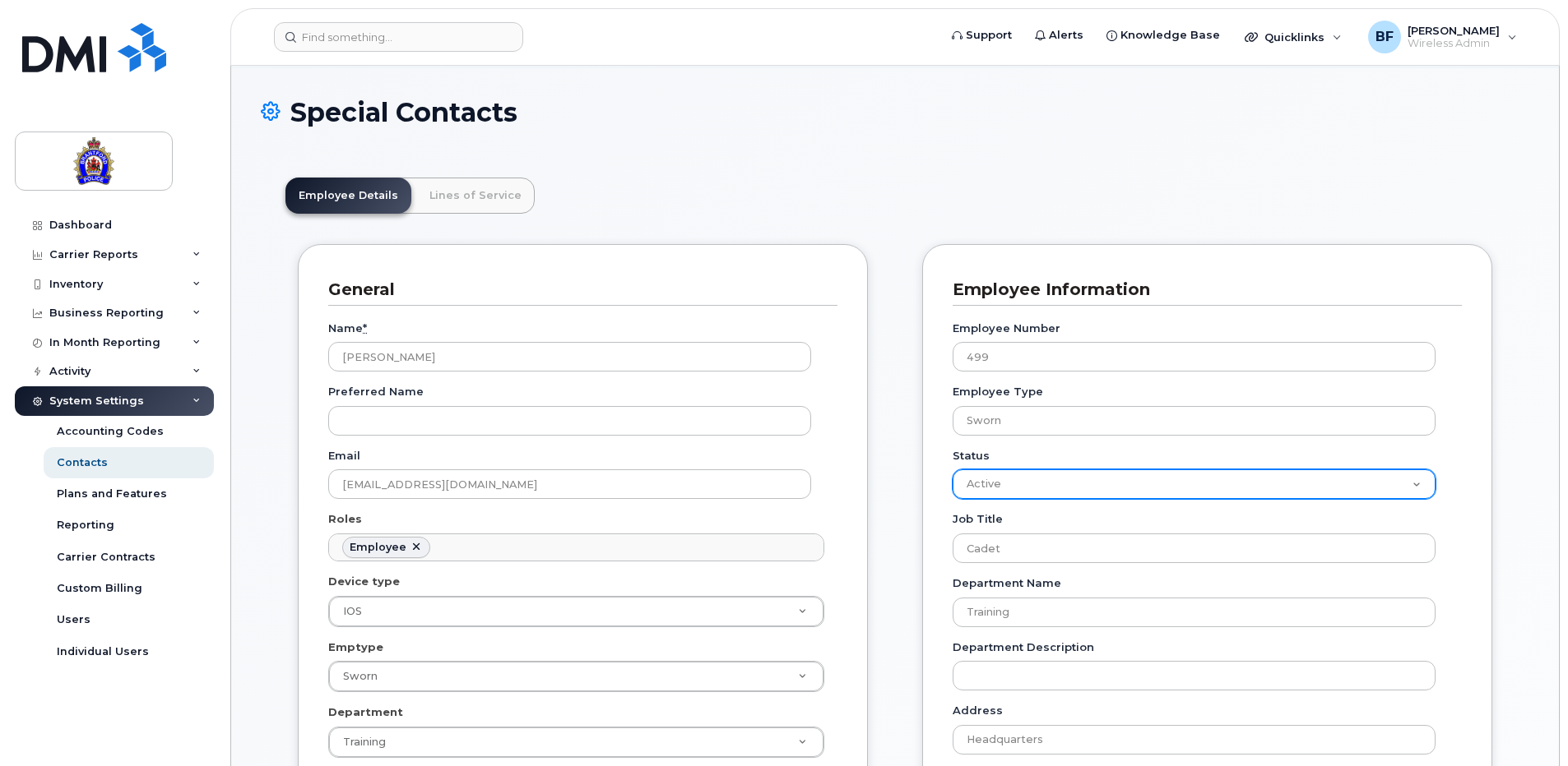
click at [1413, 482] on select "Active On-Leave Long Term Short Term Maternity Leave Temp Layoff Inactive" at bounding box center [1193, 484] width 483 height 29
select select "inactive"
click at [952, 469] on select "Active On-Leave Long Term Short Term Maternity Leave Temp Layoff Inactive" at bounding box center [1193, 484] width 483 height 29
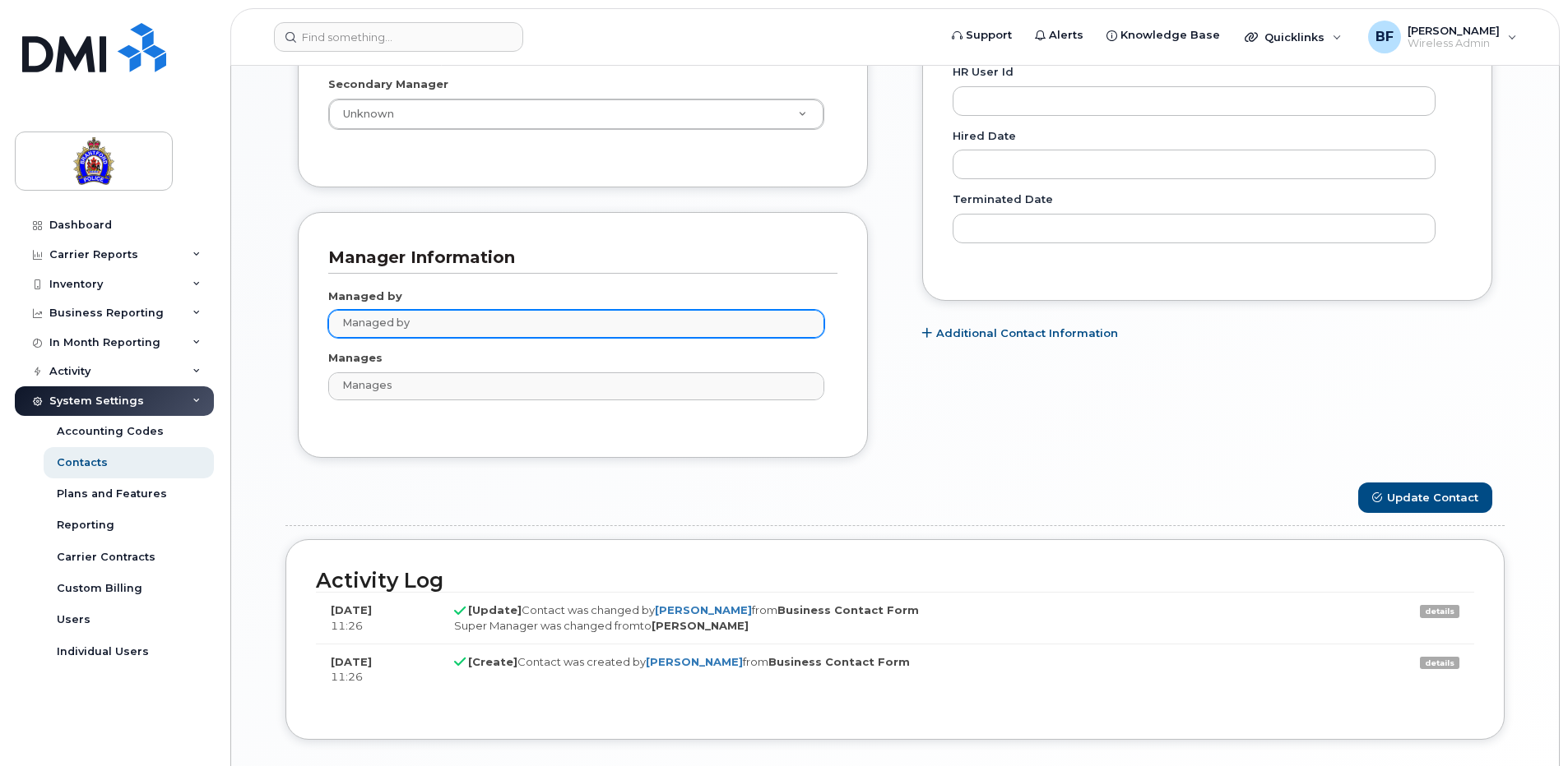
scroll to position [1069, 0]
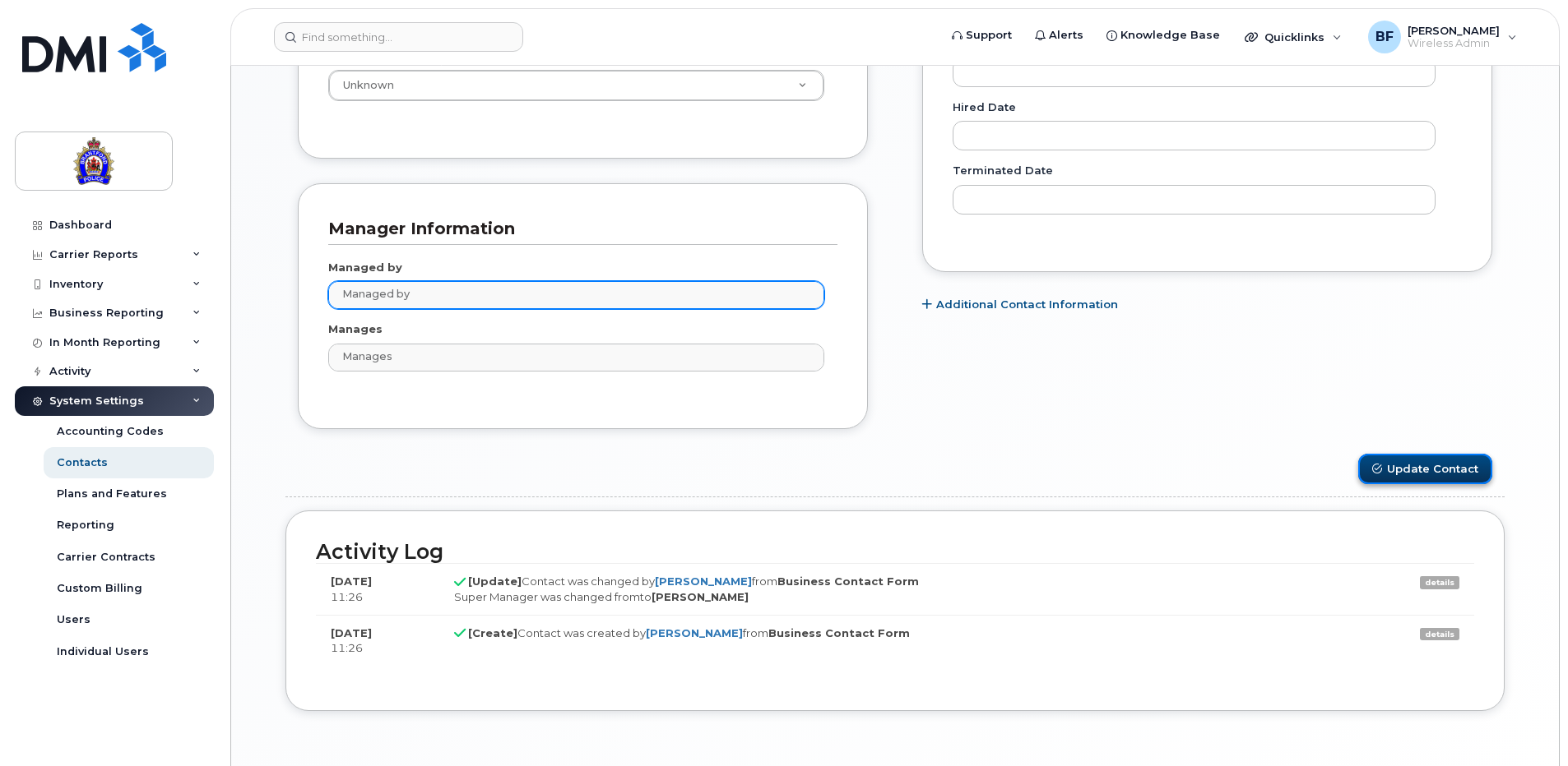
click at [1433, 469] on button "Update Contact" at bounding box center [1424, 469] width 134 height 30
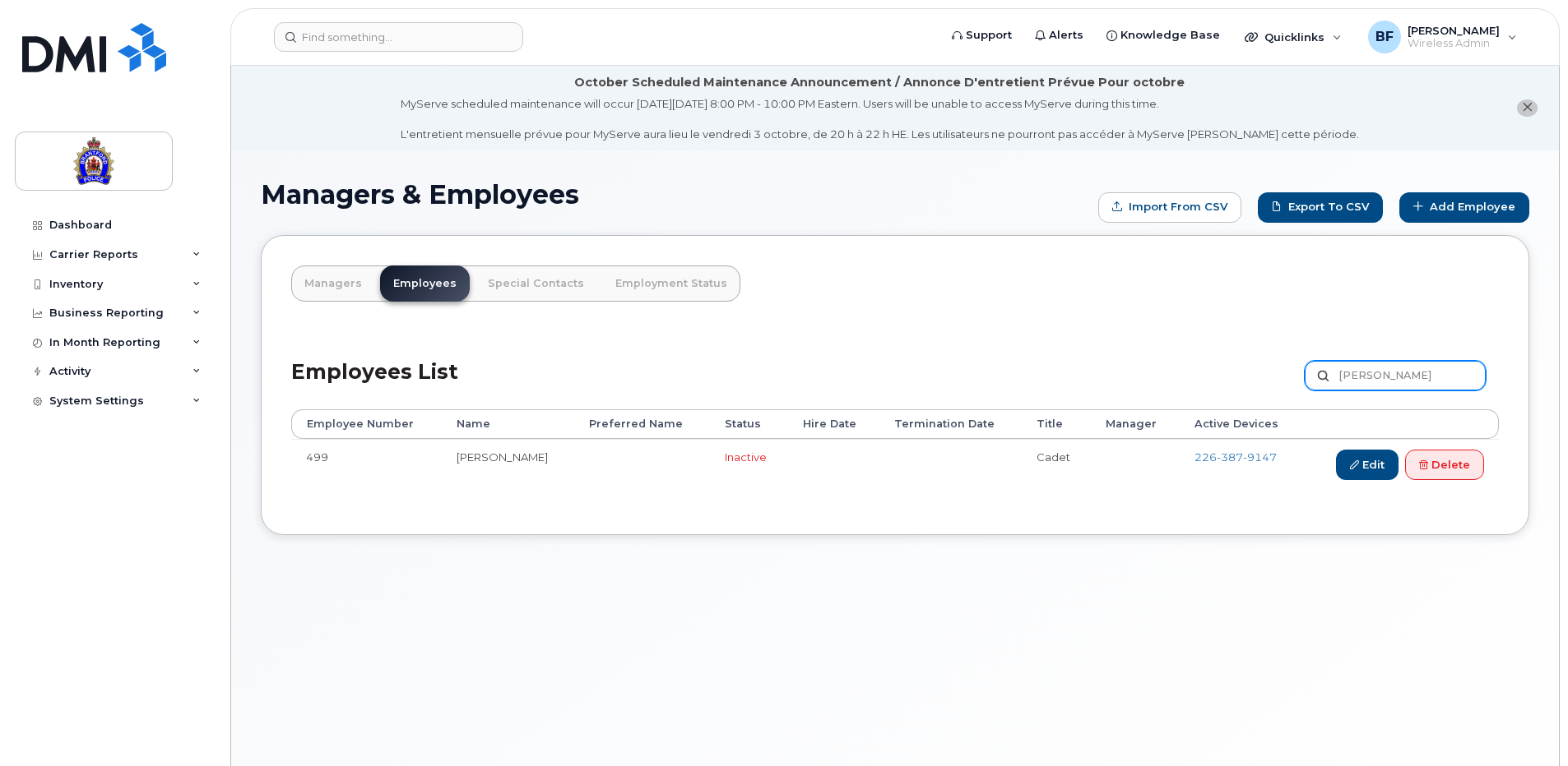
drag, startPoint x: 1411, startPoint y: 374, endPoint x: 1278, endPoint y: 376, distance: 133.0
click at [1278, 376] on div "Employees List wingrove Customize Filter Refresh Export" at bounding box center [894, 370] width 1207 height 78
type input "[PERSON_NAME]"
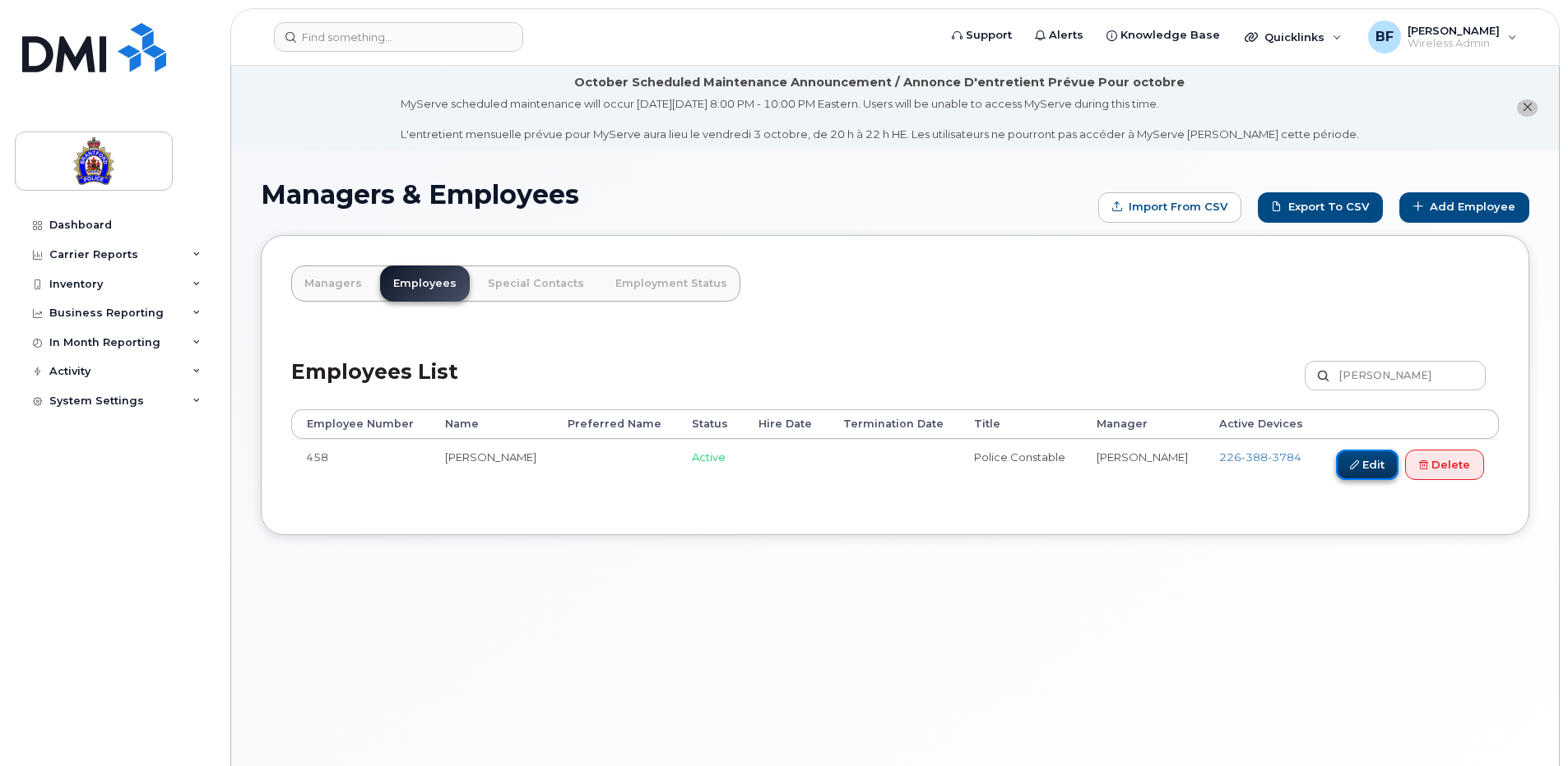
click at [1361, 464] on link "Edit" at bounding box center [1367, 464] width 63 height 30
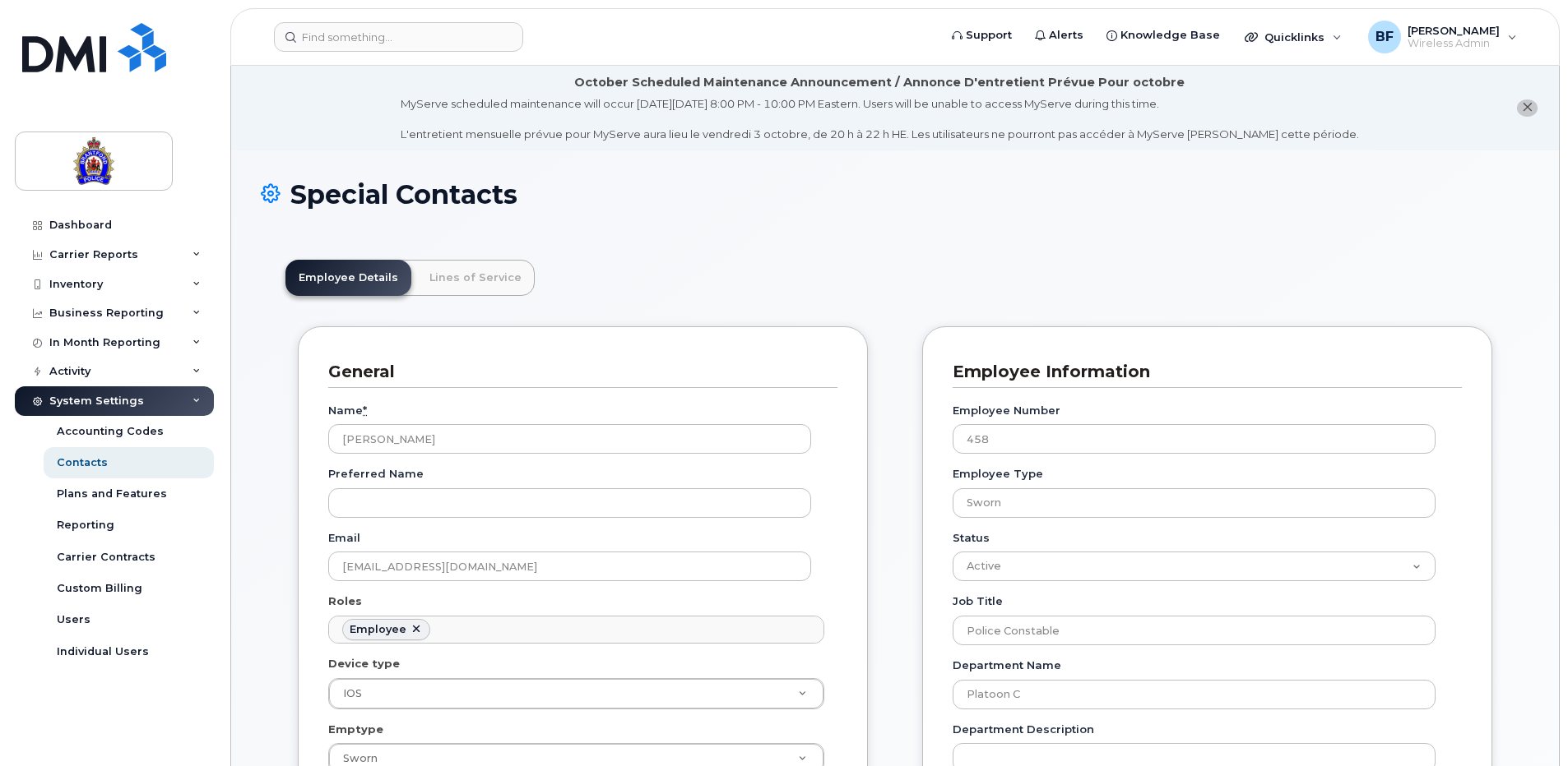
scroll to position [48, 0]
click at [1166, 570] on select "Active On-Leave Long Term Short Term Maternity Leave Temp Layoff Inactive" at bounding box center [1193, 566] width 483 height 29
select select "inactive"
click at [952, 552] on select "Active On-Leave Long Term Short Term Maternity Leave Temp Layoff Inactive" at bounding box center [1193, 566] width 483 height 29
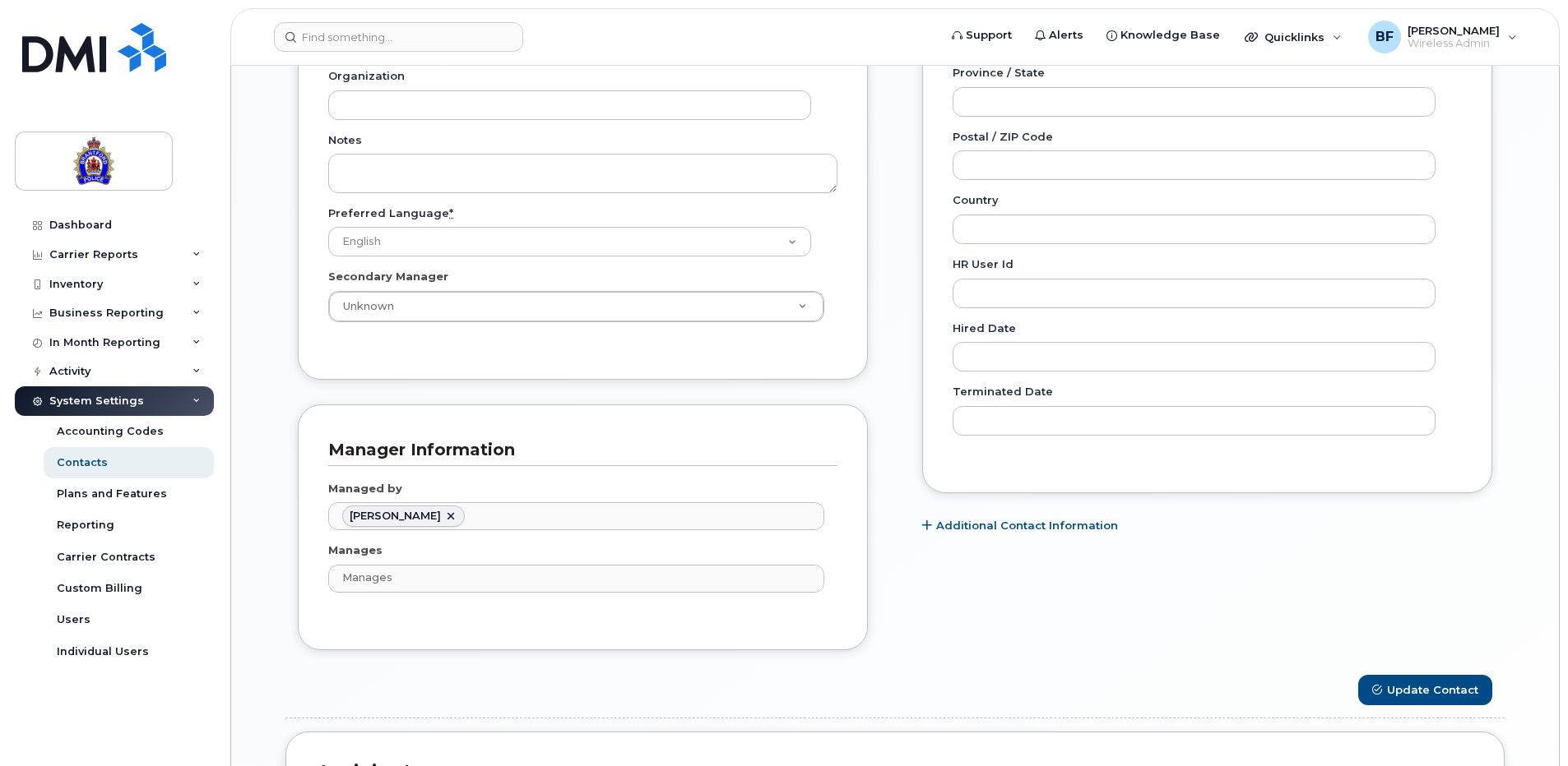
scroll to position [905, 0]
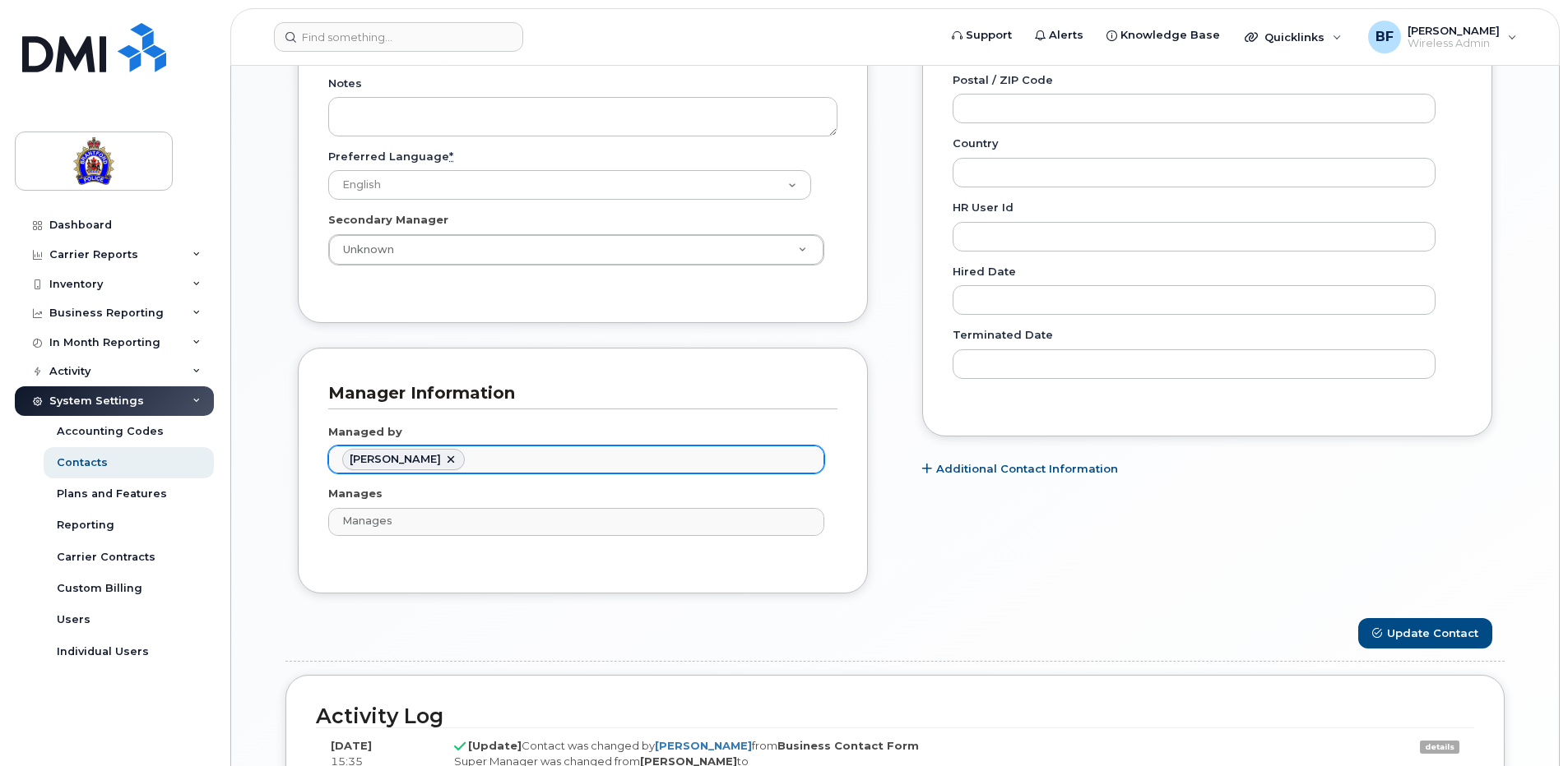
click at [445, 458] on link at bounding box center [451, 459] width 13 height 13
type input "Managed by"
click at [1438, 636] on button "Update Contact" at bounding box center [1424, 633] width 134 height 30
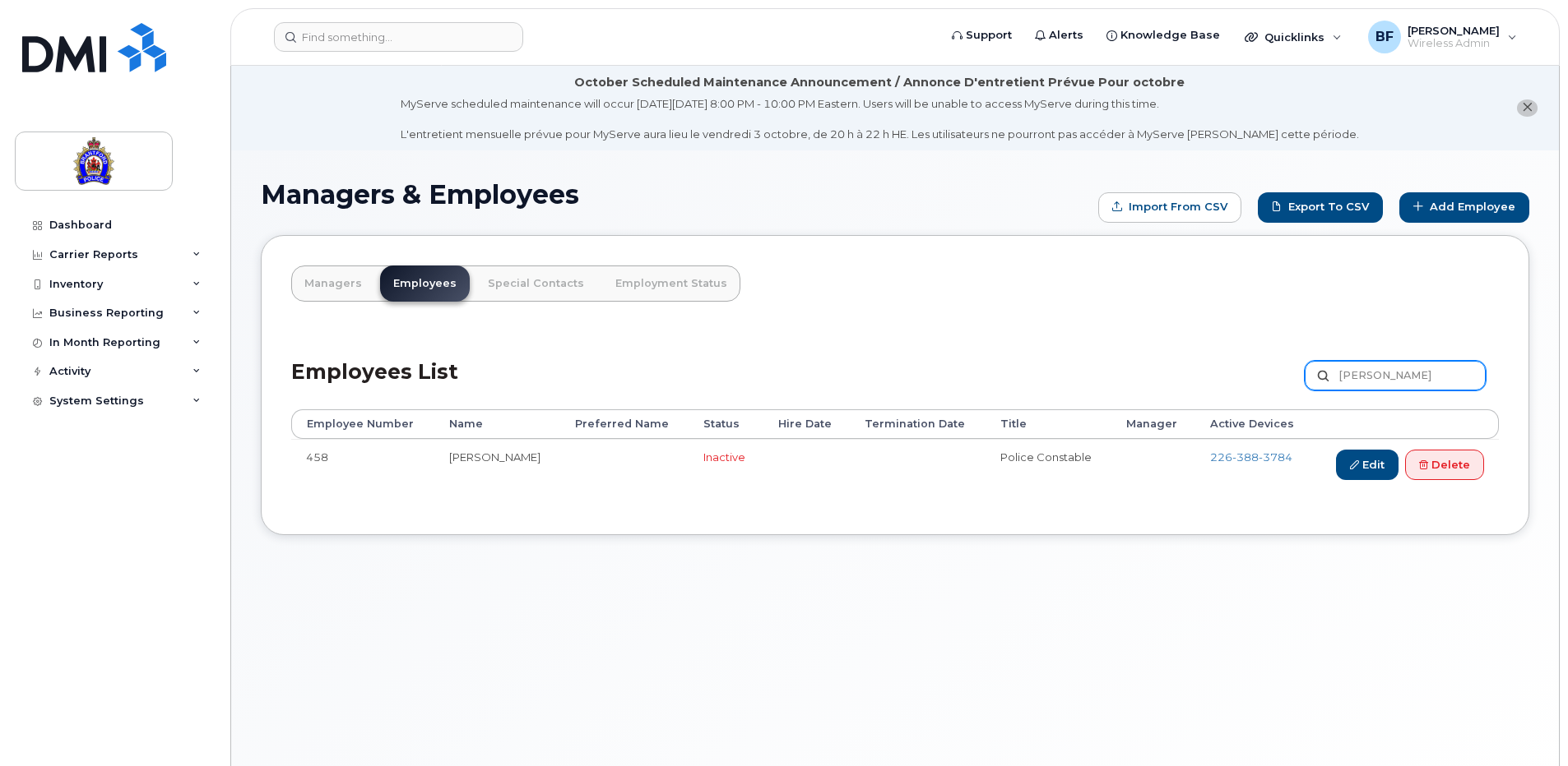
click at [1406, 375] on input "[PERSON_NAME]" at bounding box center [1395, 376] width 181 height 29
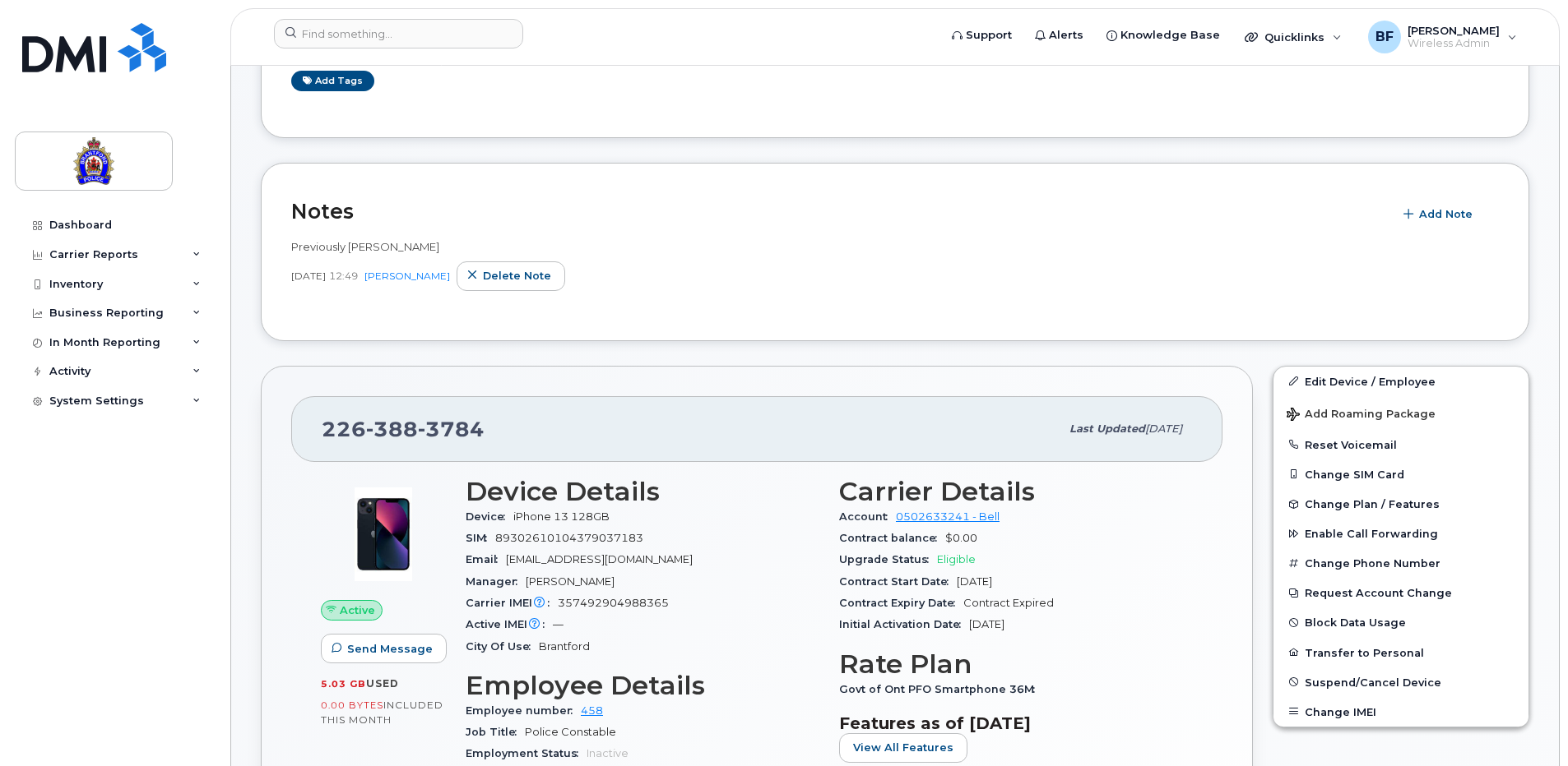
scroll to position [328, 0]
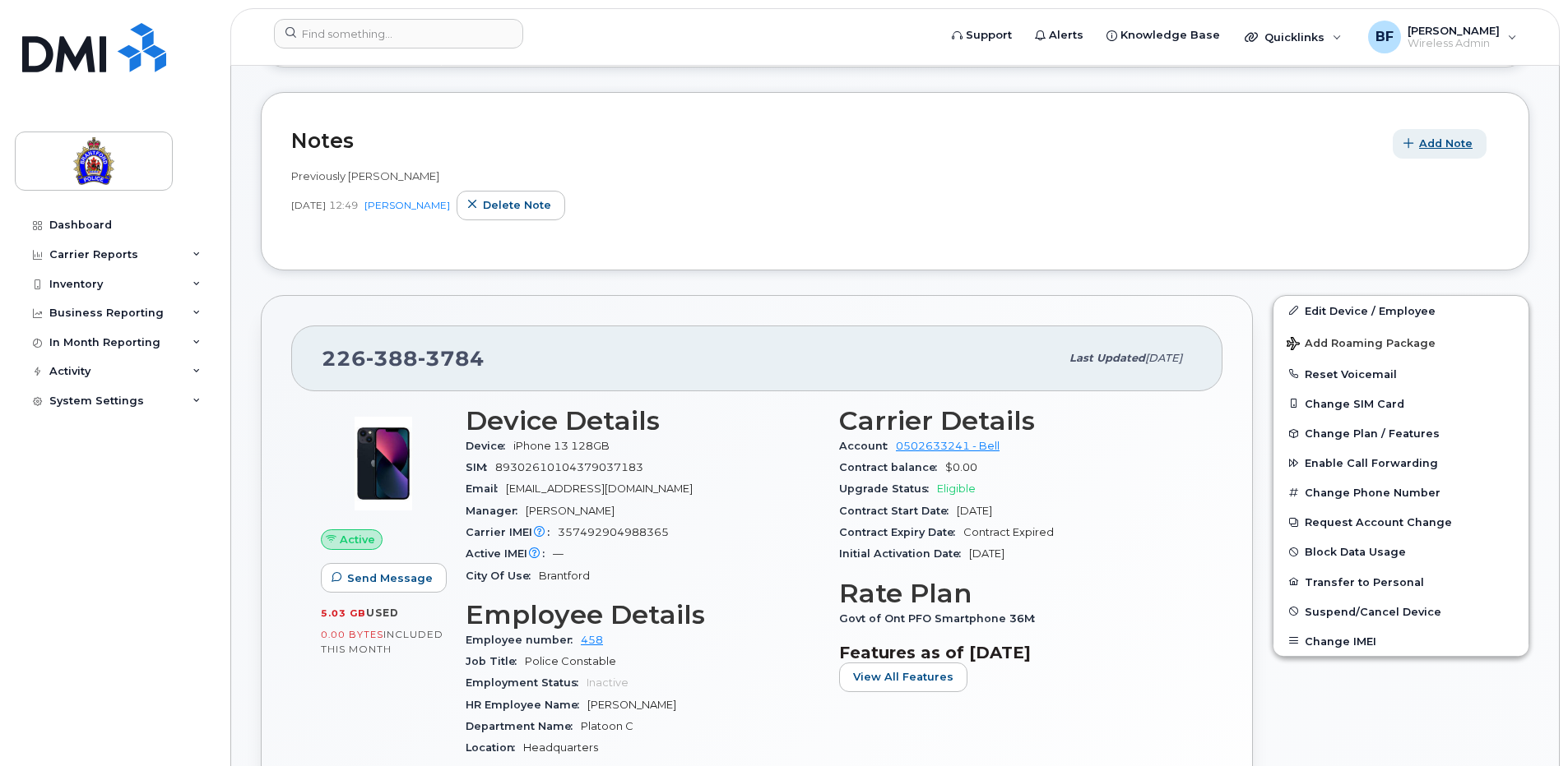
click at [1451, 147] on span "Add Note" at bounding box center [1445, 144] width 53 height 16
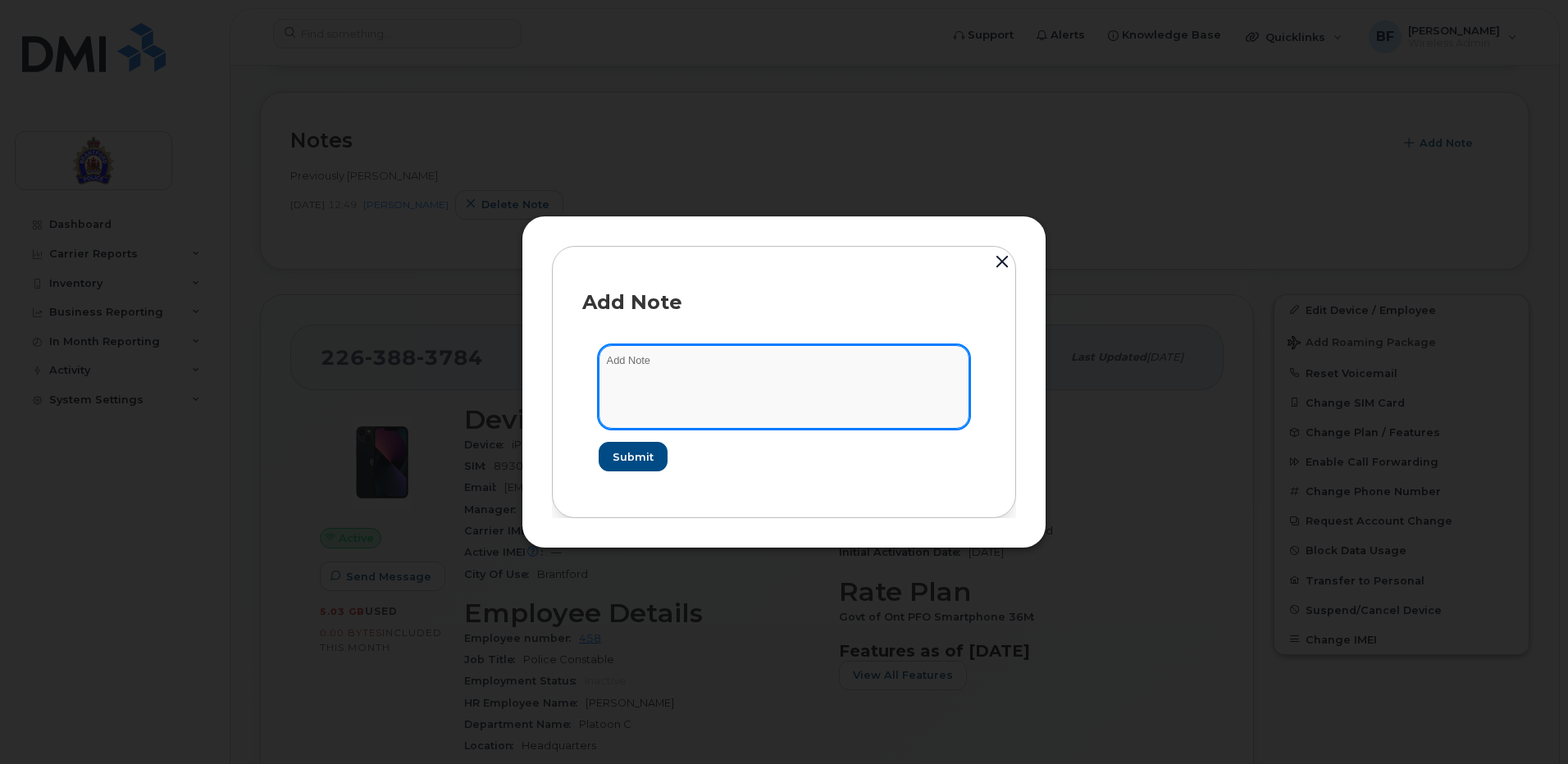
click at [747, 355] on textarea at bounding box center [784, 386] width 371 height 83
type textarea "Previously assigned to Tyler Moulton"
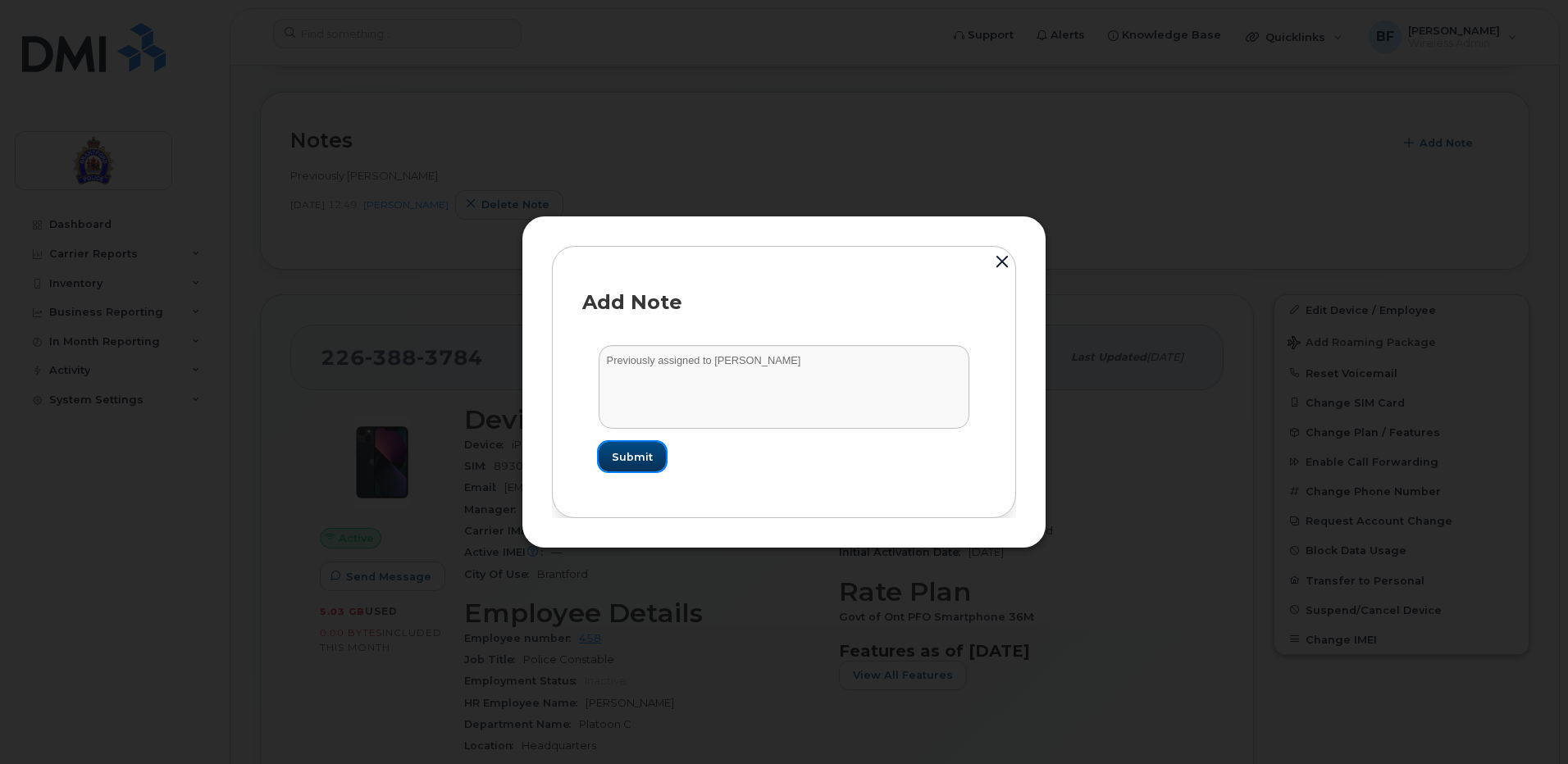
click at [643, 462] on span "Submit" at bounding box center [632, 457] width 41 height 16
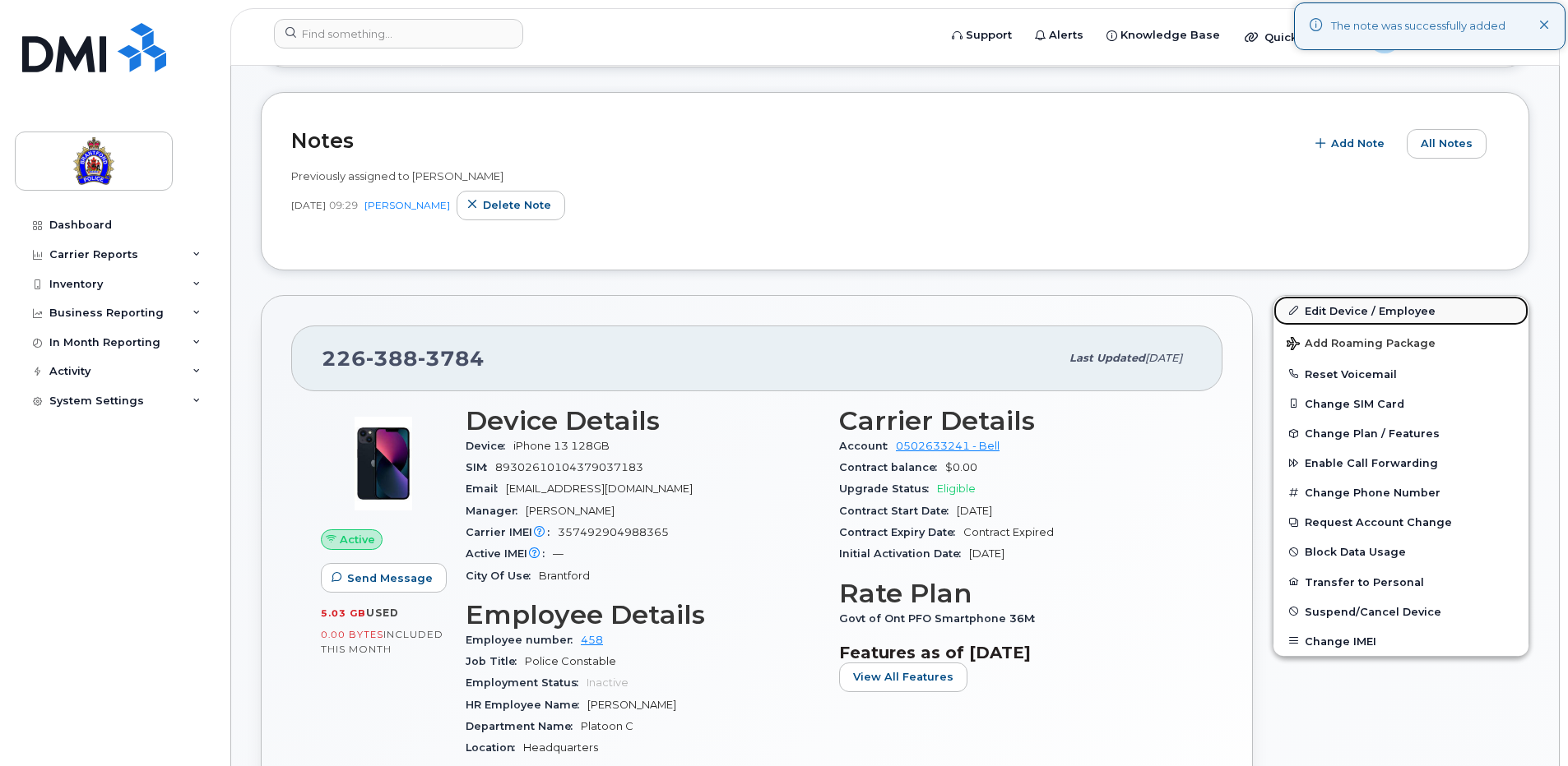
click at [1403, 310] on link "Edit Device / Employee" at bounding box center [1400, 311] width 255 height 29
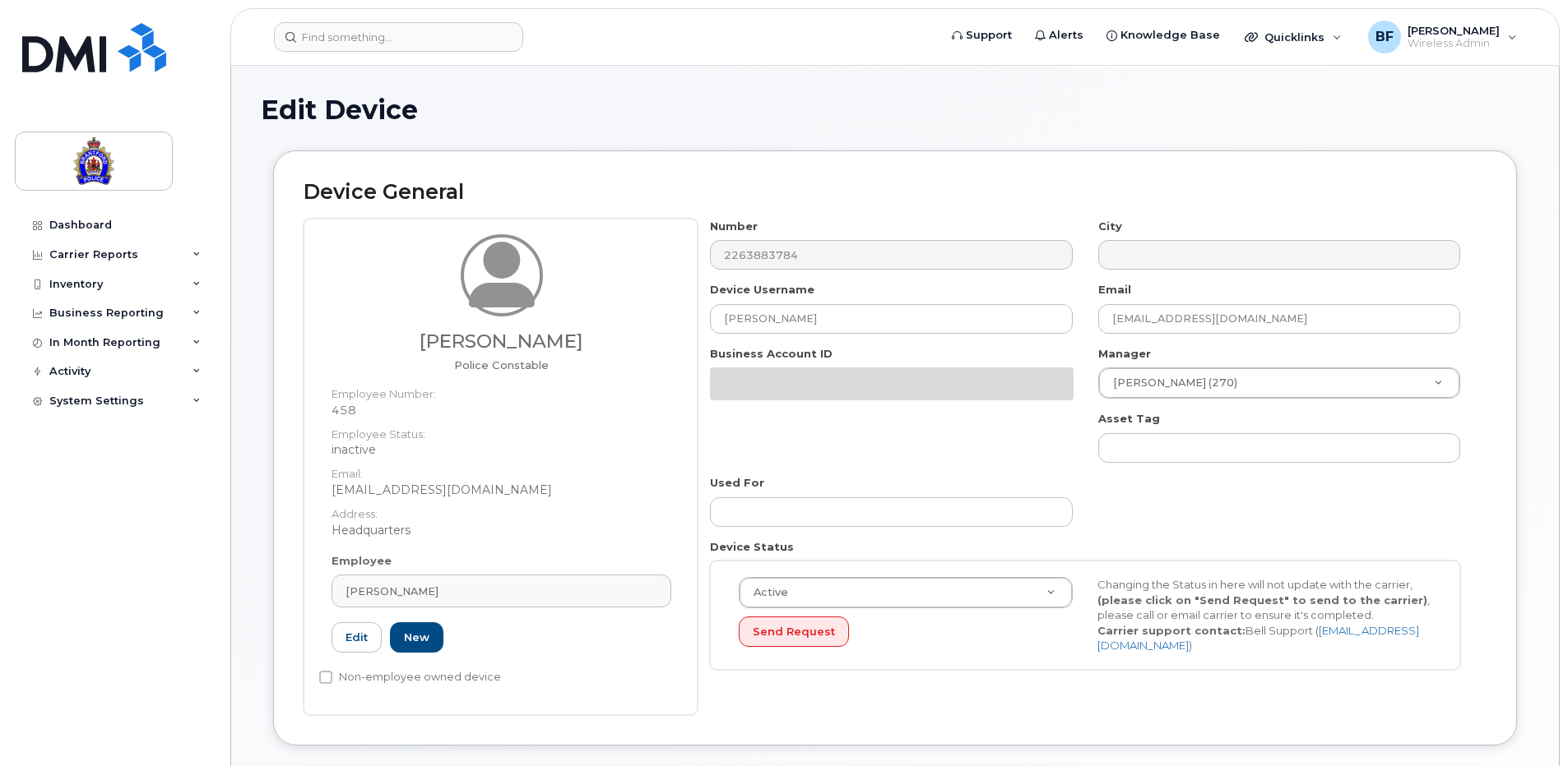
select select "626282"
select select "626287"
select select "626289"
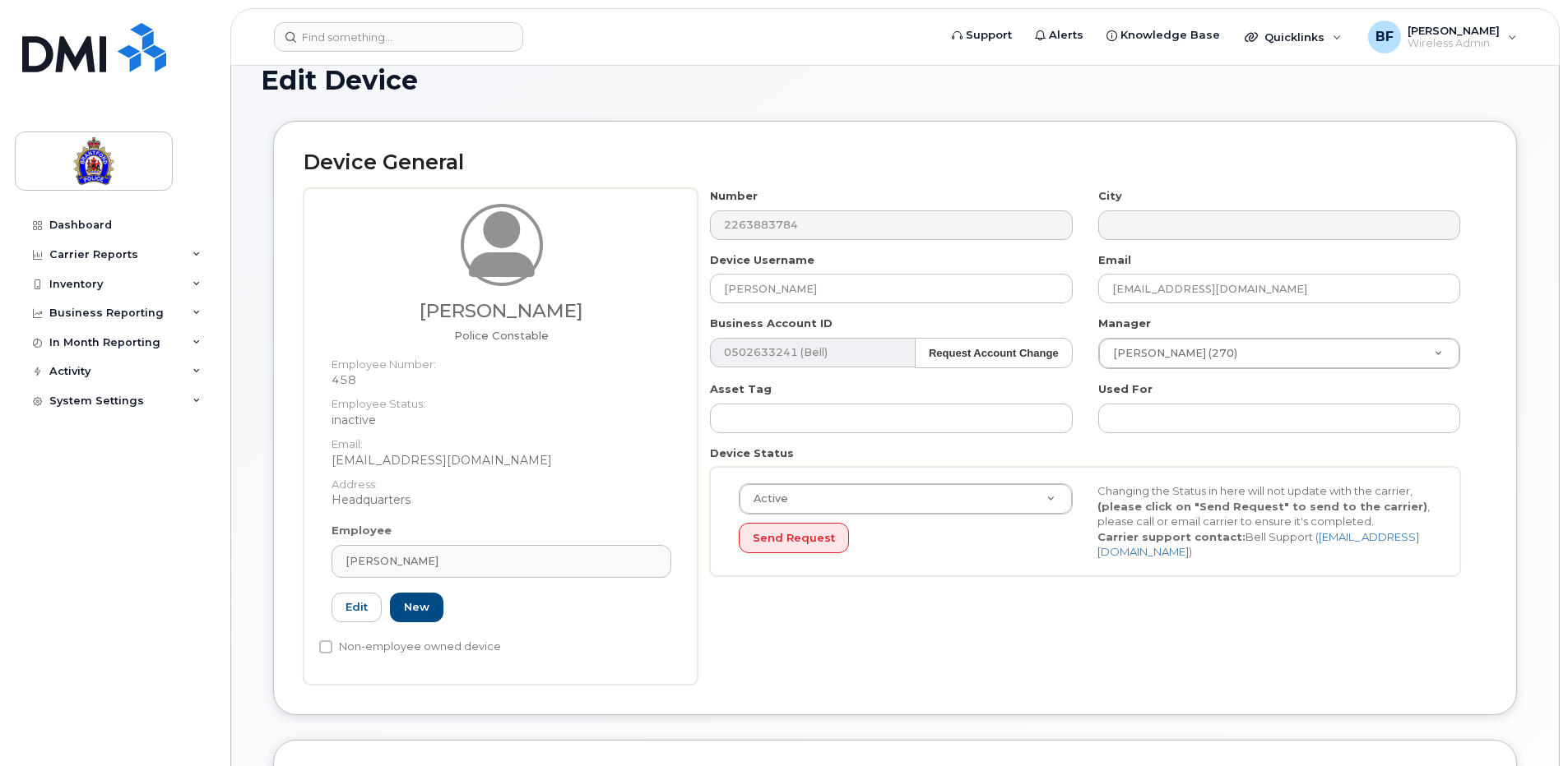
scroll to position [164, 0]
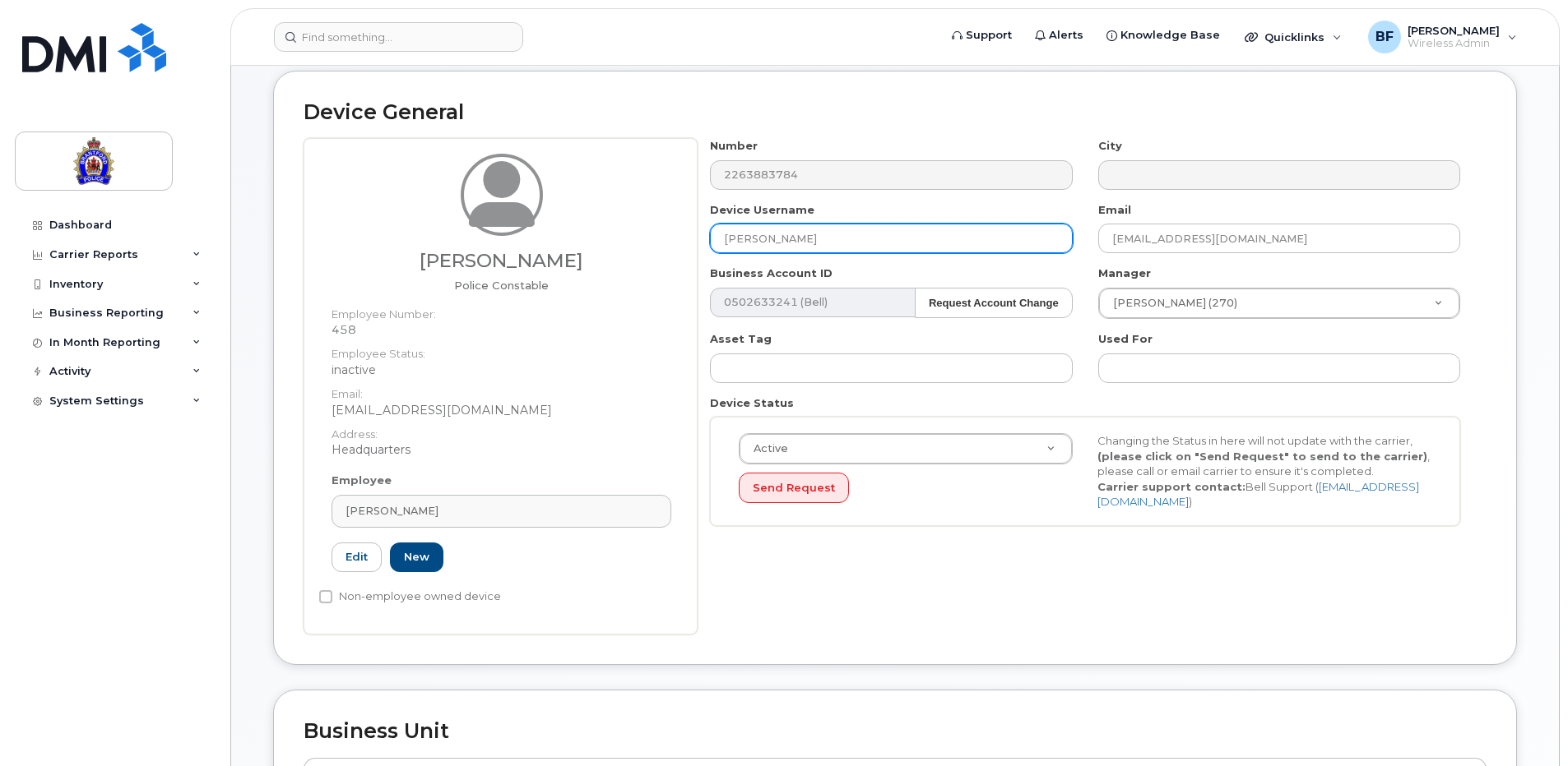
drag, startPoint x: 804, startPoint y: 236, endPoint x: 679, endPoint y: 244, distance: 125.3
click at [679, 244] on div "Tyler Moulton Police Constable Employee Number: 458 Employee Status: inactive E…" at bounding box center [895, 385] width 1182 height 497
type input "Spare iPhone 13 - 3784"
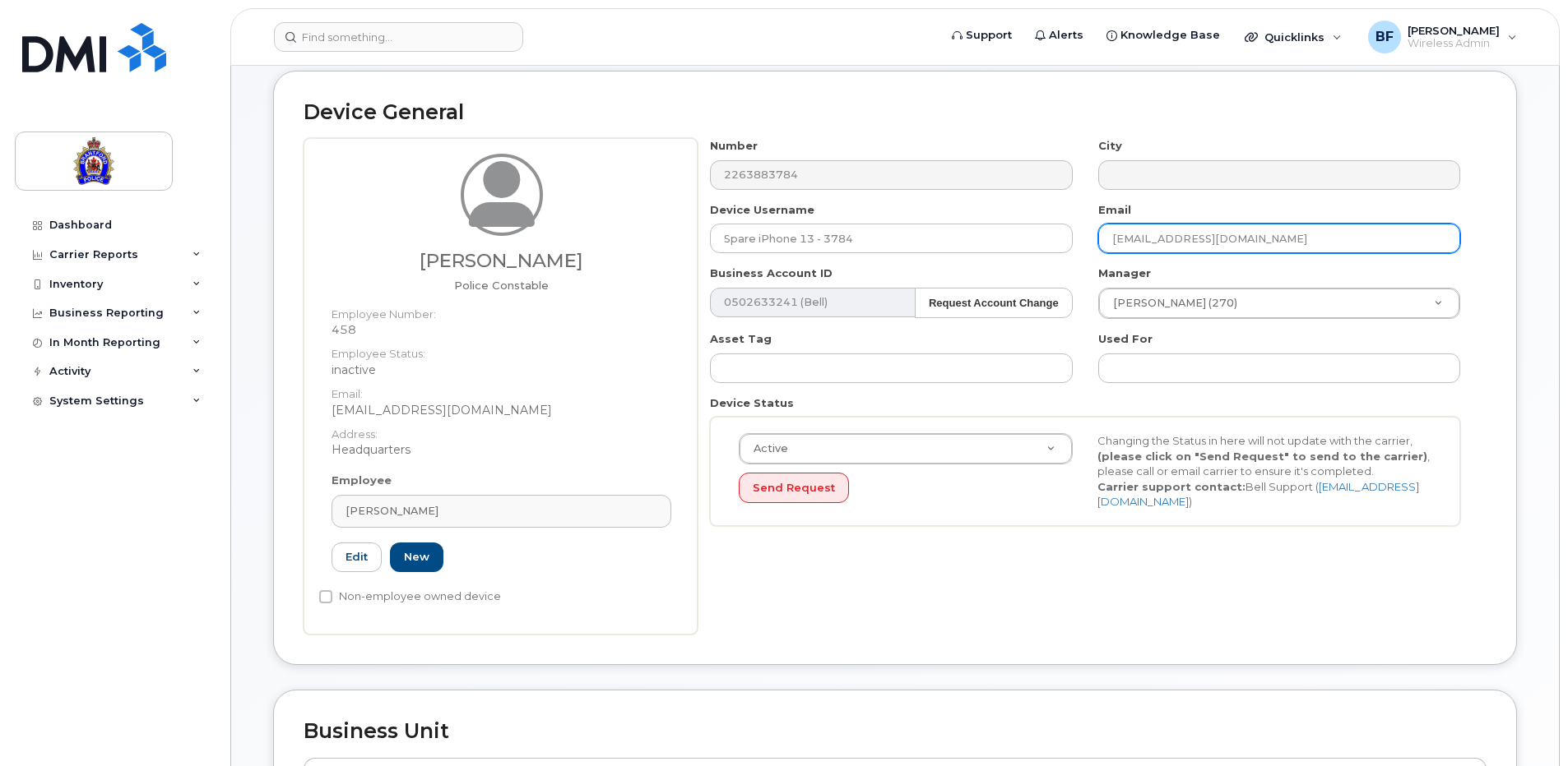
click at [1174, 240] on input "tmoulton@police.brantford.on.ca" at bounding box center [1279, 238] width 362 height 29
type input "tmoulton@olice.brantford.on.ca"
drag, startPoint x: 1302, startPoint y: 240, endPoint x: 1092, endPoint y: 239, distance: 210.0
click at [1092, 239] on div "Email tmoulton@olice.brantford.on.ca" at bounding box center [1280, 228] width 388 height 52
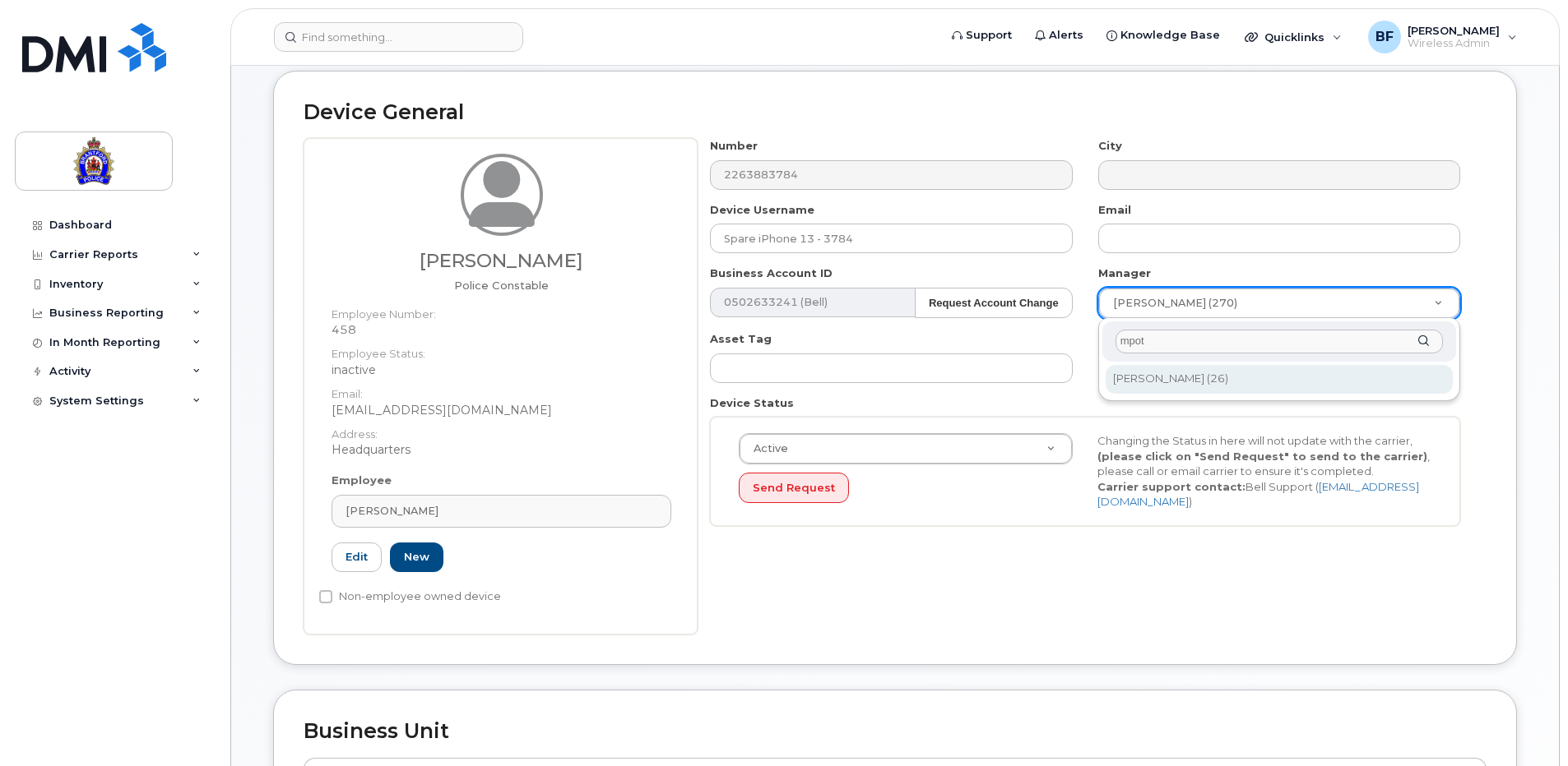
type input "mpot"
type input "897353"
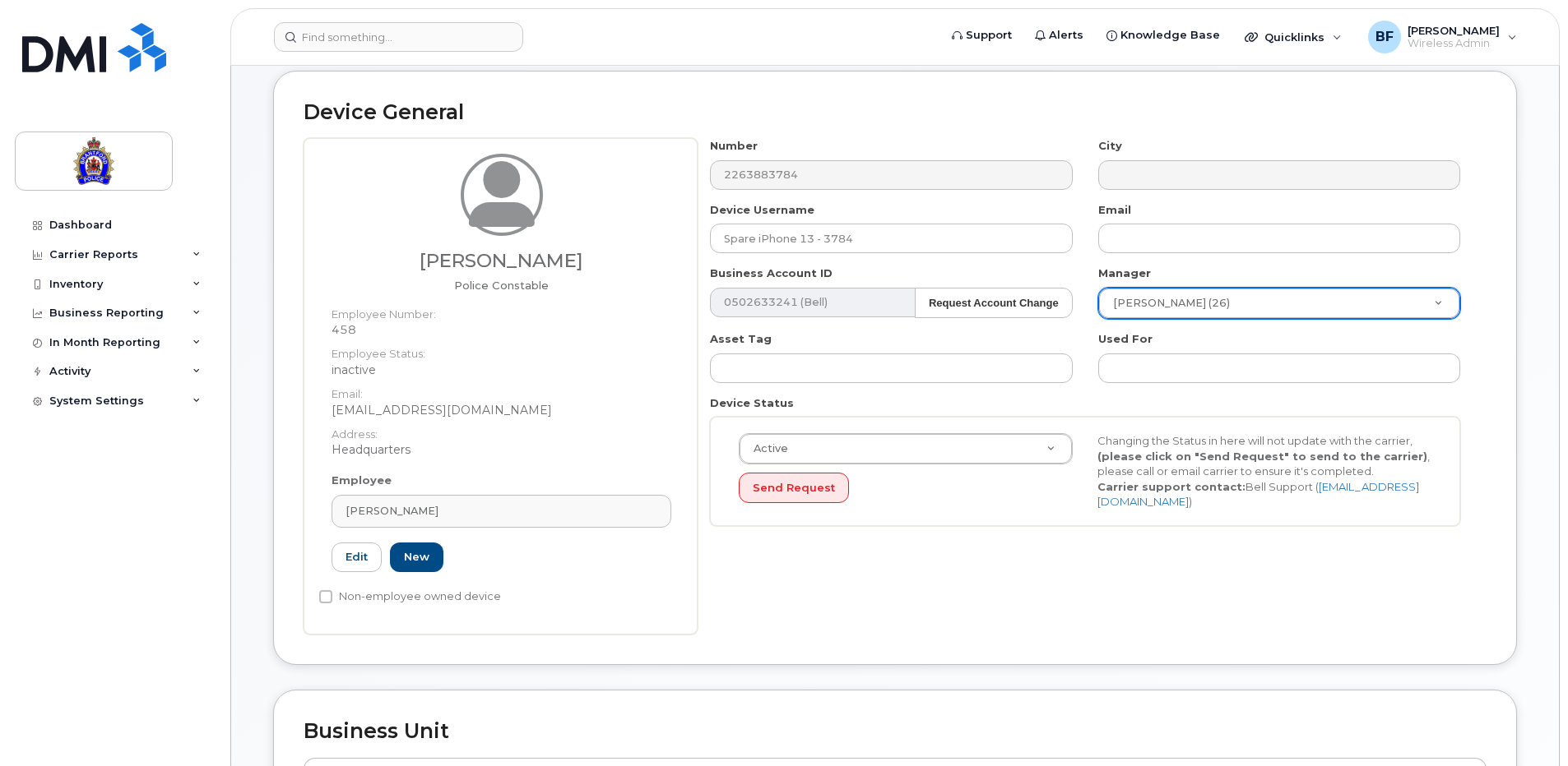
click at [1394, 535] on div "Number 2263883784 City Device Username Spare iPhone 13 - 3784 Email Business Ac…" at bounding box center [1085, 337] width 775 height 400
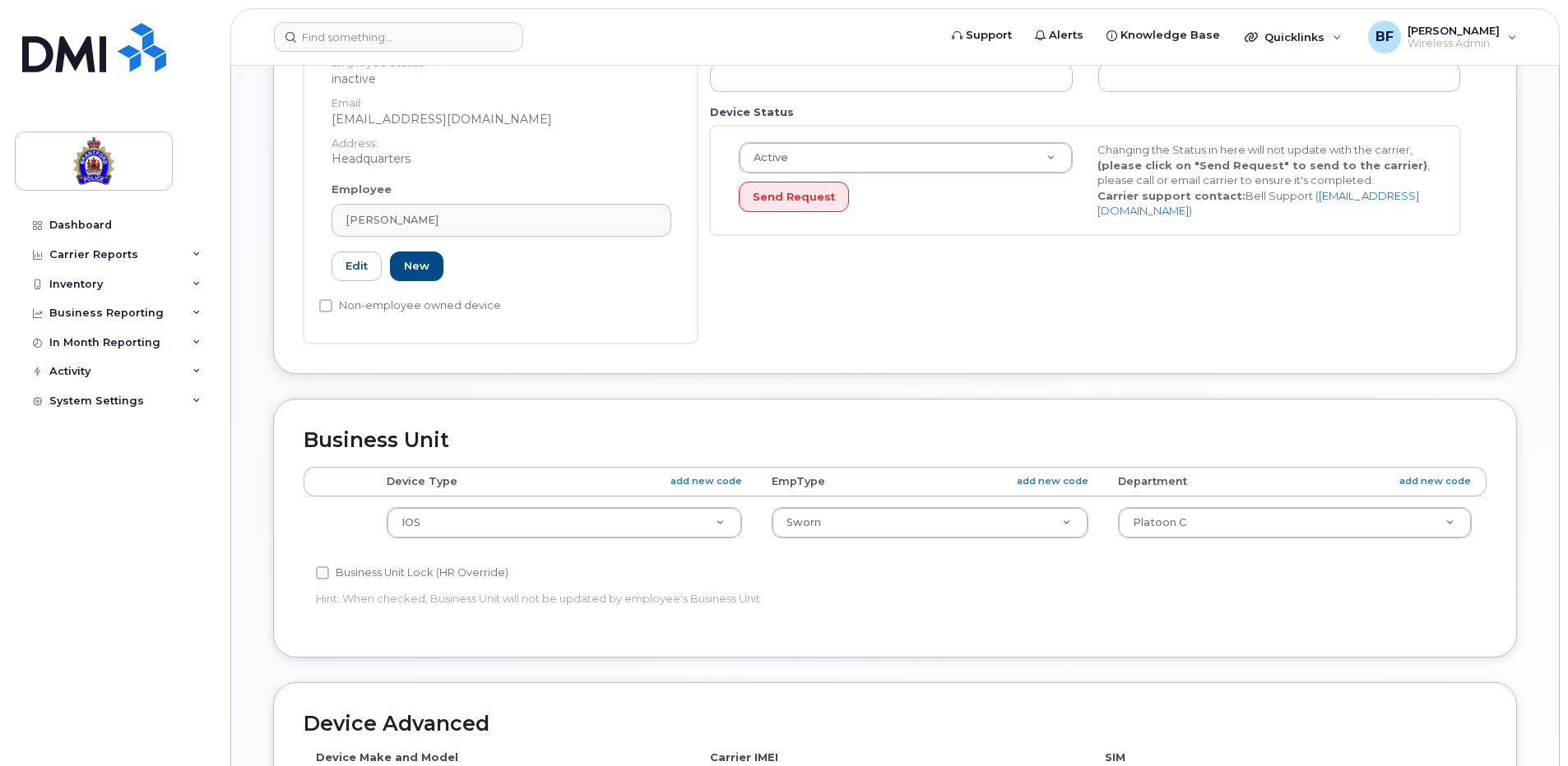
scroll to position [494, 0]
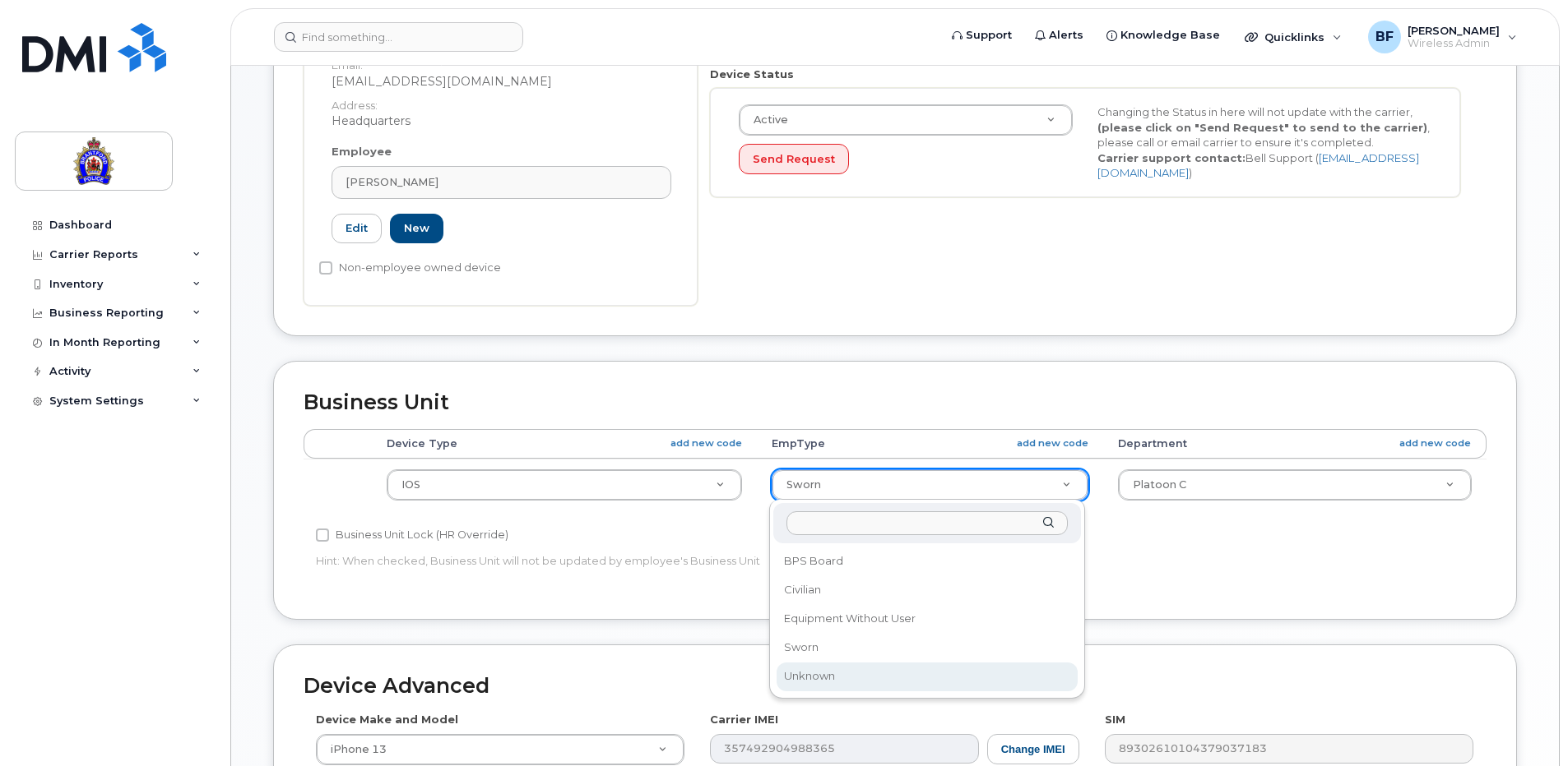
select select "625538"
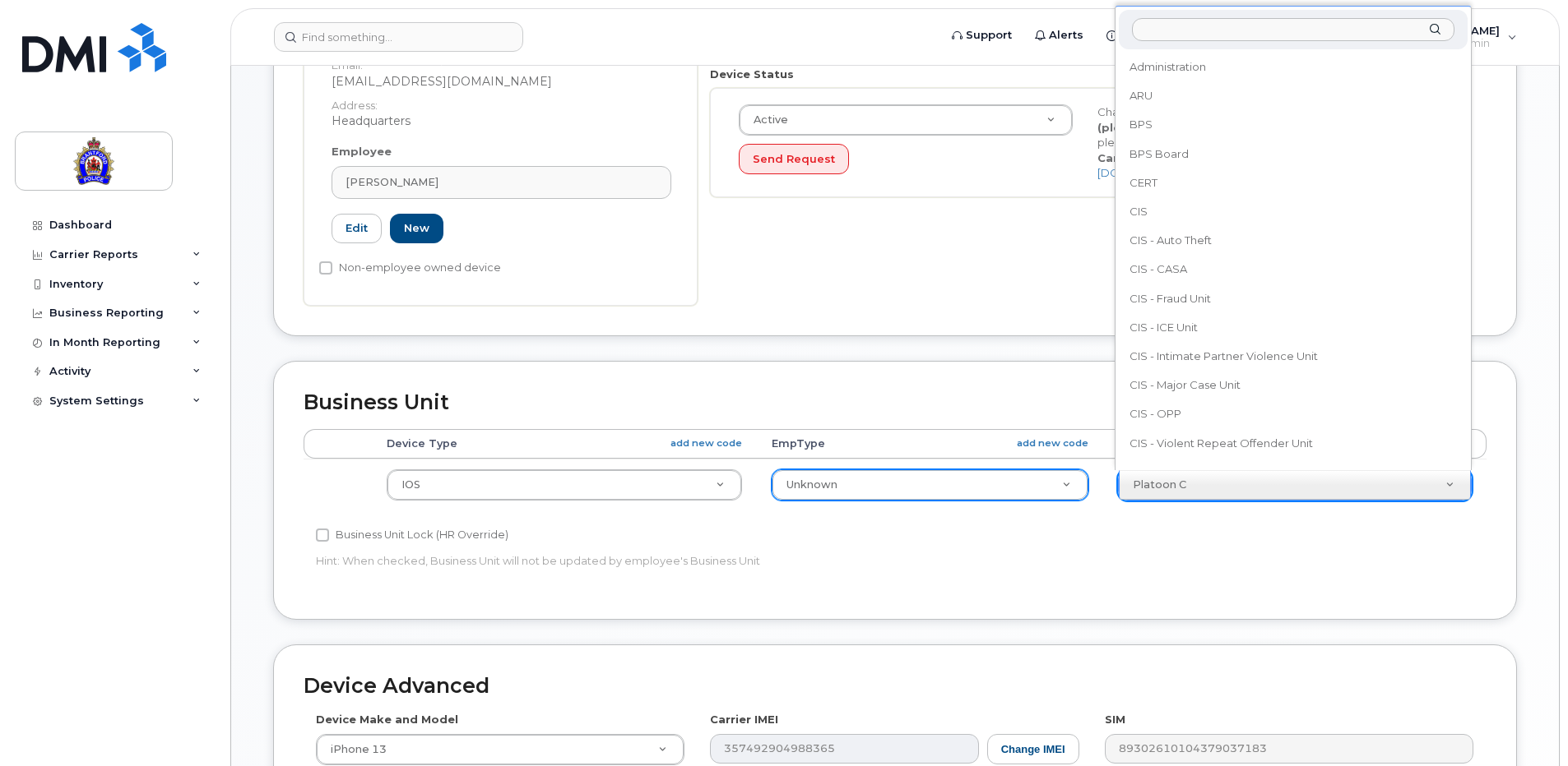
scroll to position [594, 0]
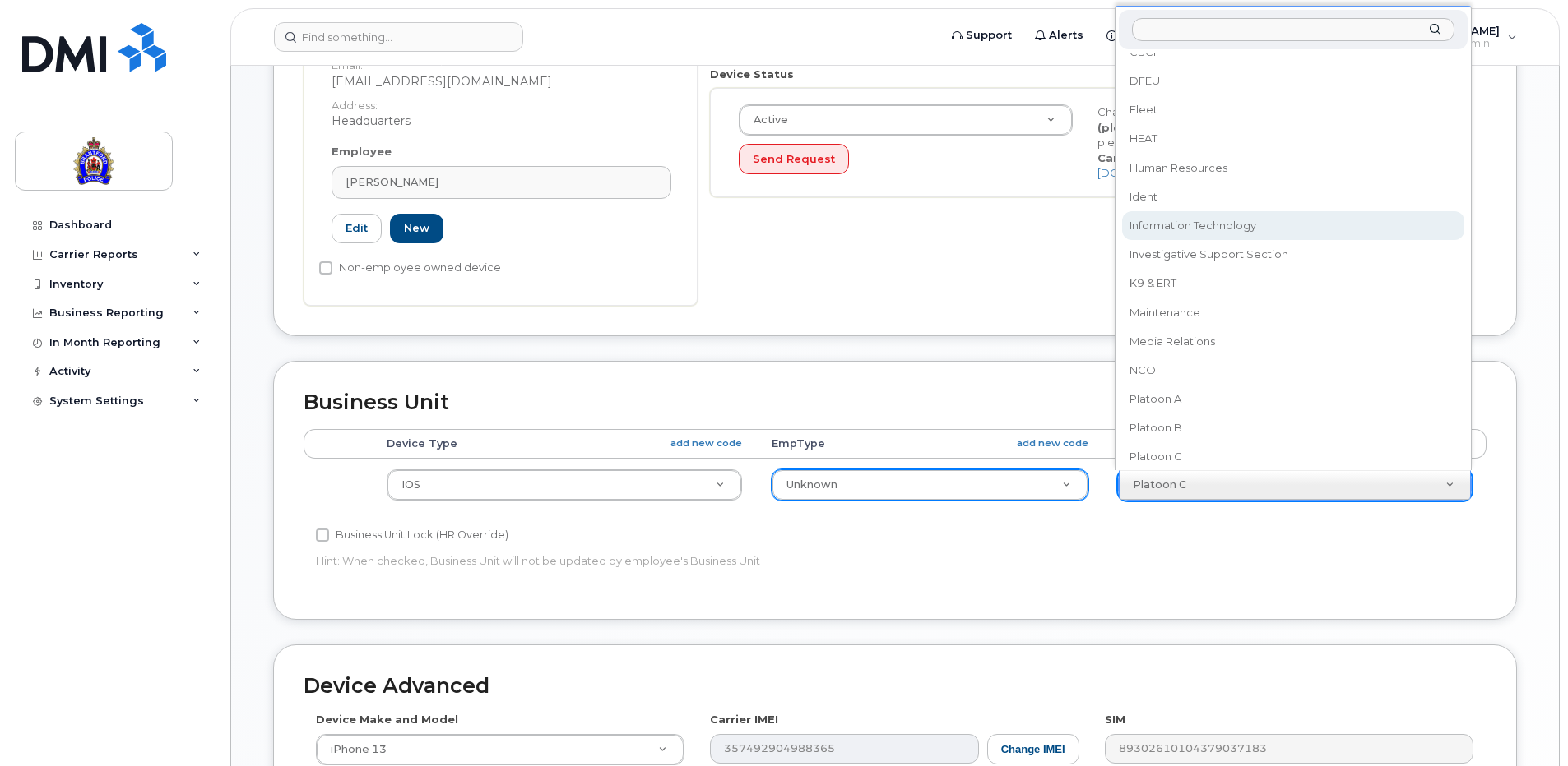
select select "626299"
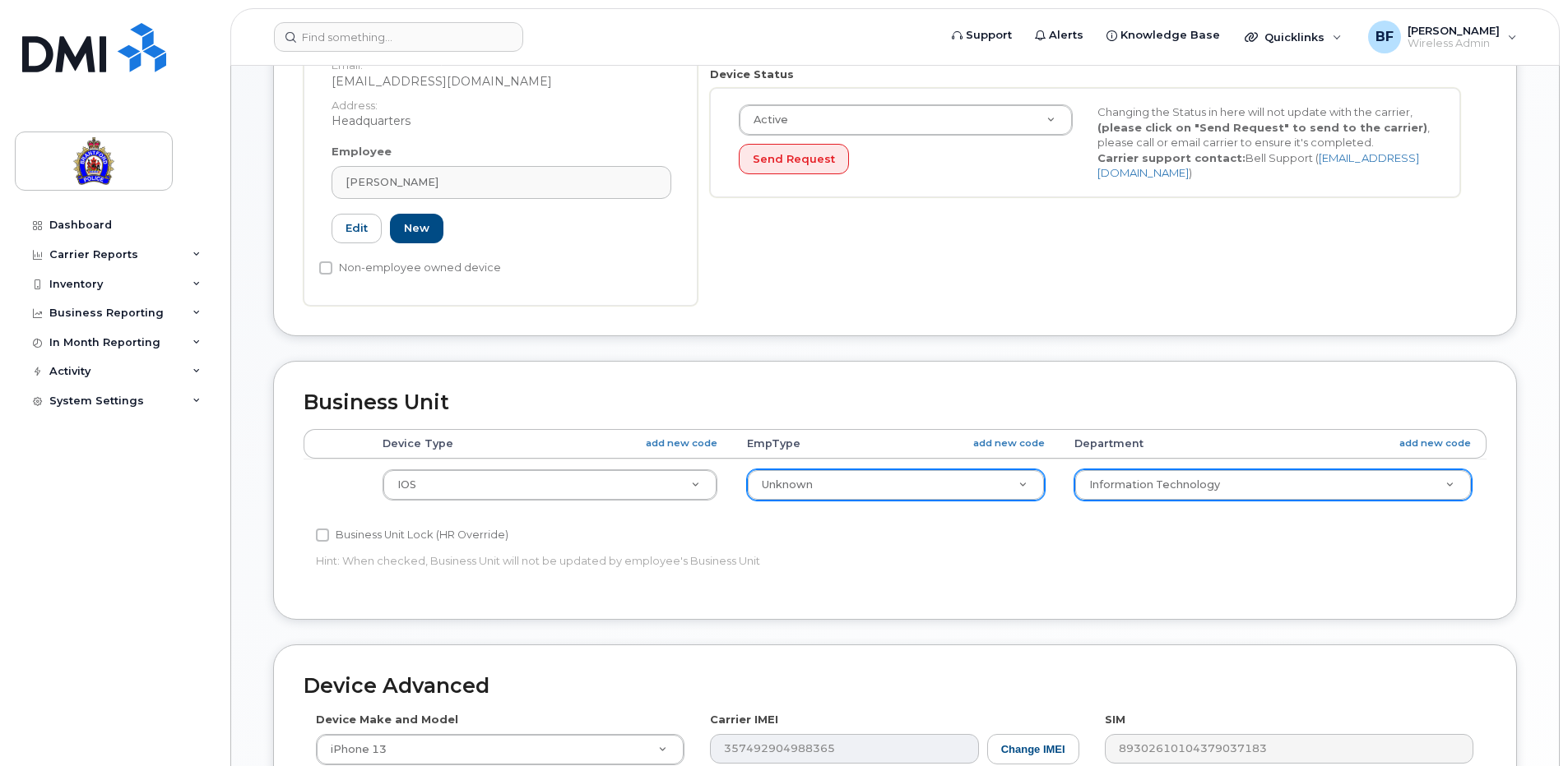
click at [1047, 600] on div "Business Unit Accounting Categories Rules Device Type add new code EmpType add …" at bounding box center [895, 490] width 1243 height 259
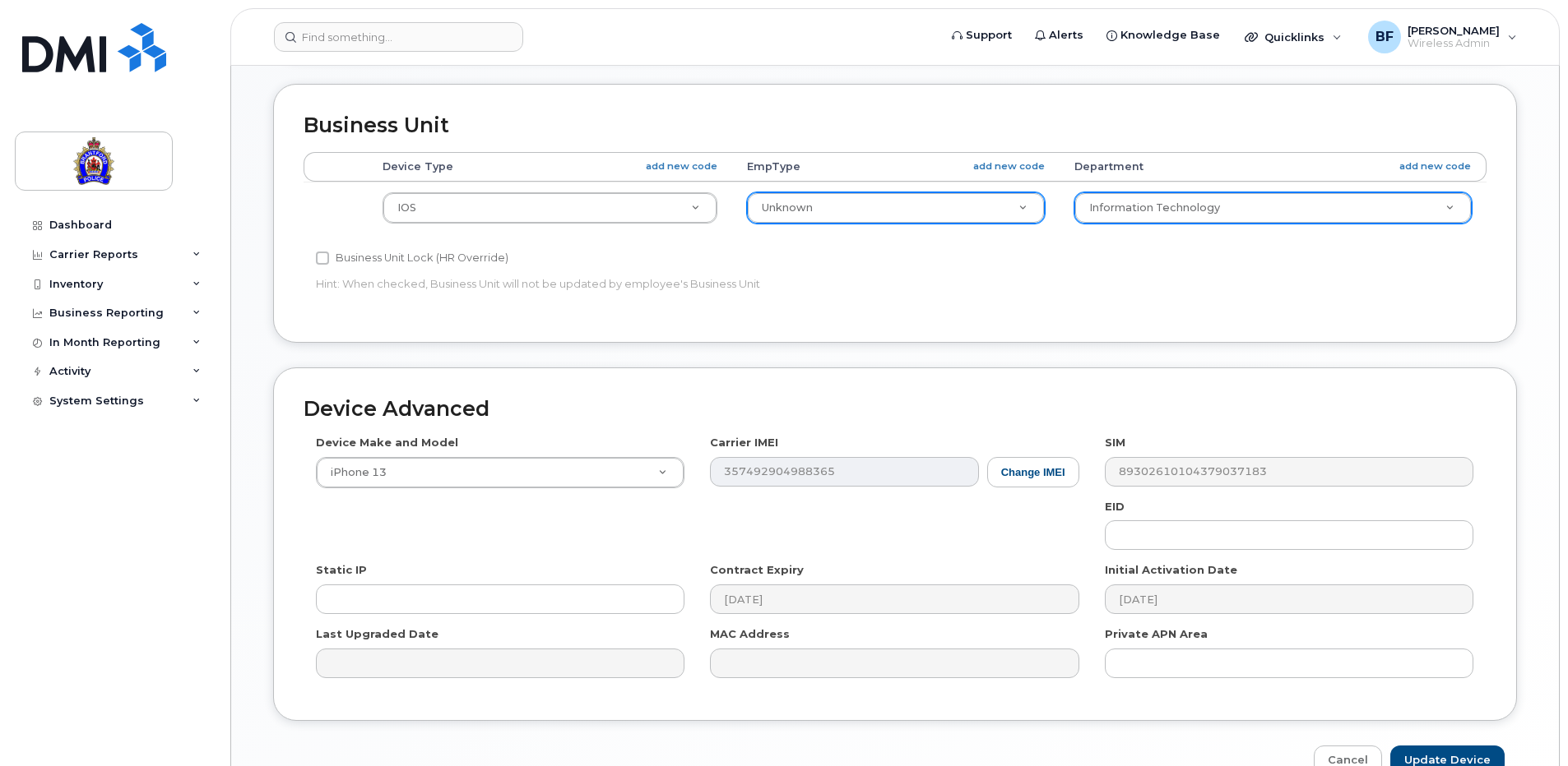
scroll to position [861, 0]
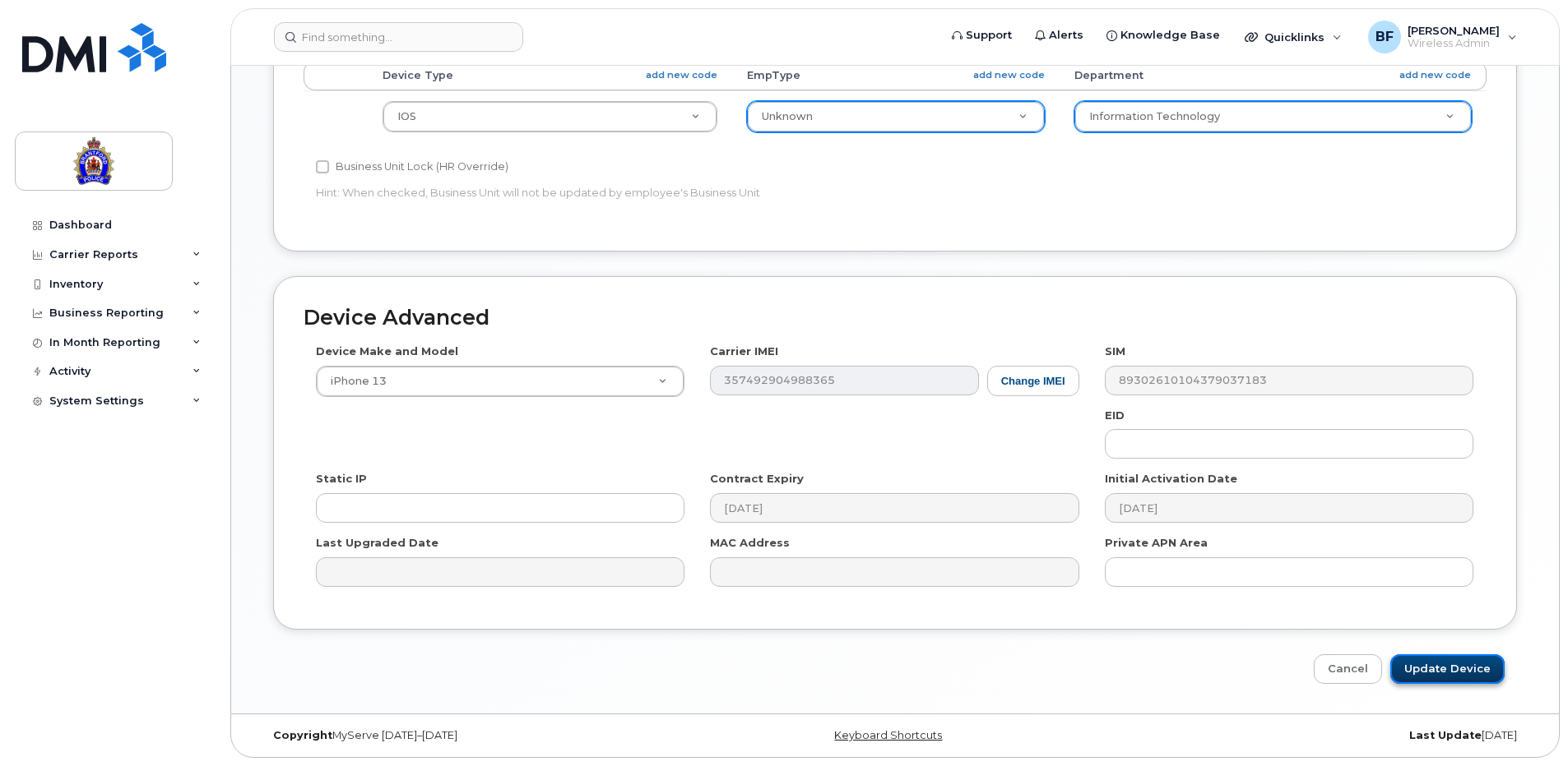
click at [1455, 670] on input "Update Device" at bounding box center [1447, 670] width 114 height 30
type input "Saving..."
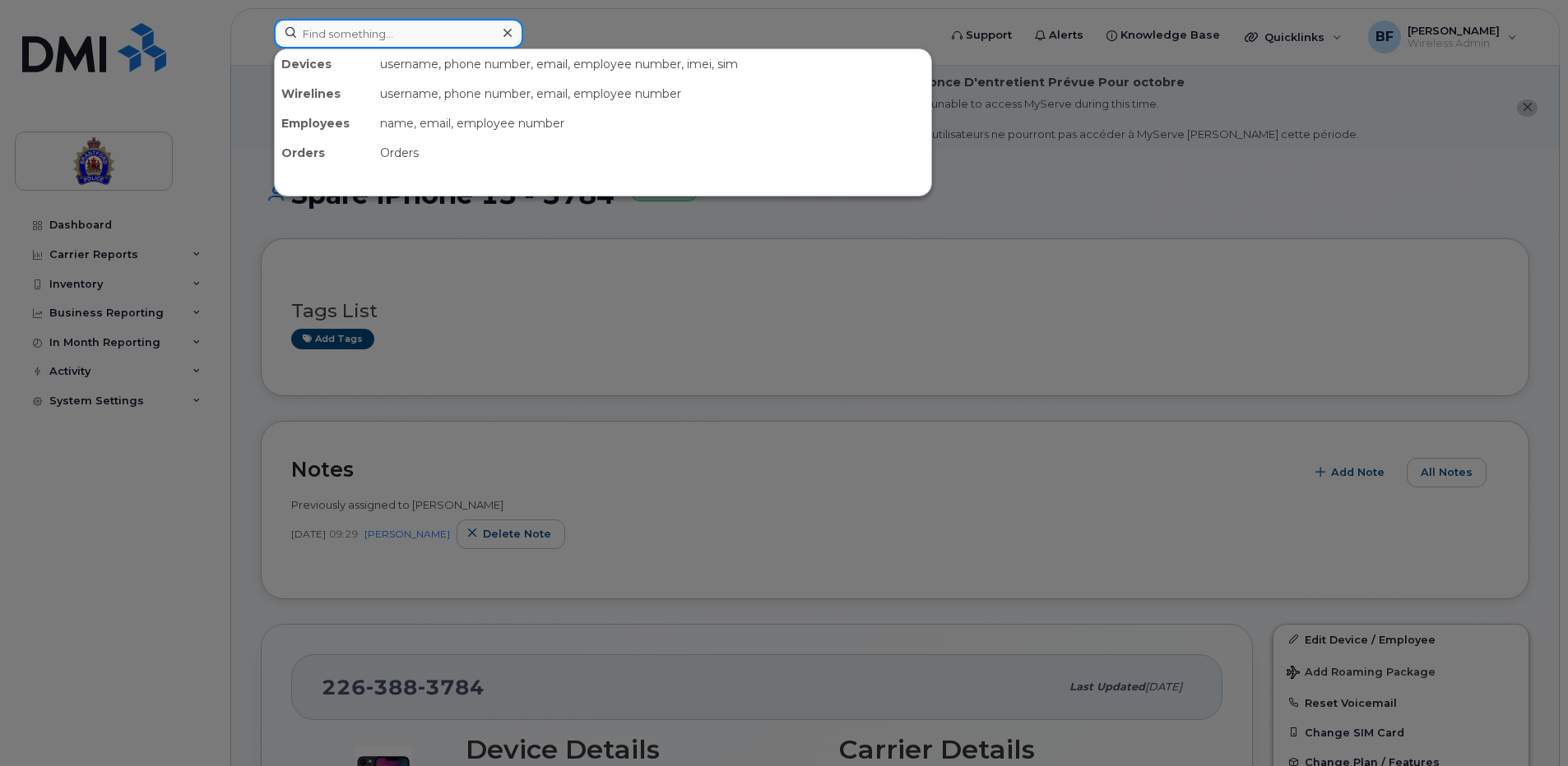
click at [490, 36] on input at bounding box center [397, 33] width 249 height 29
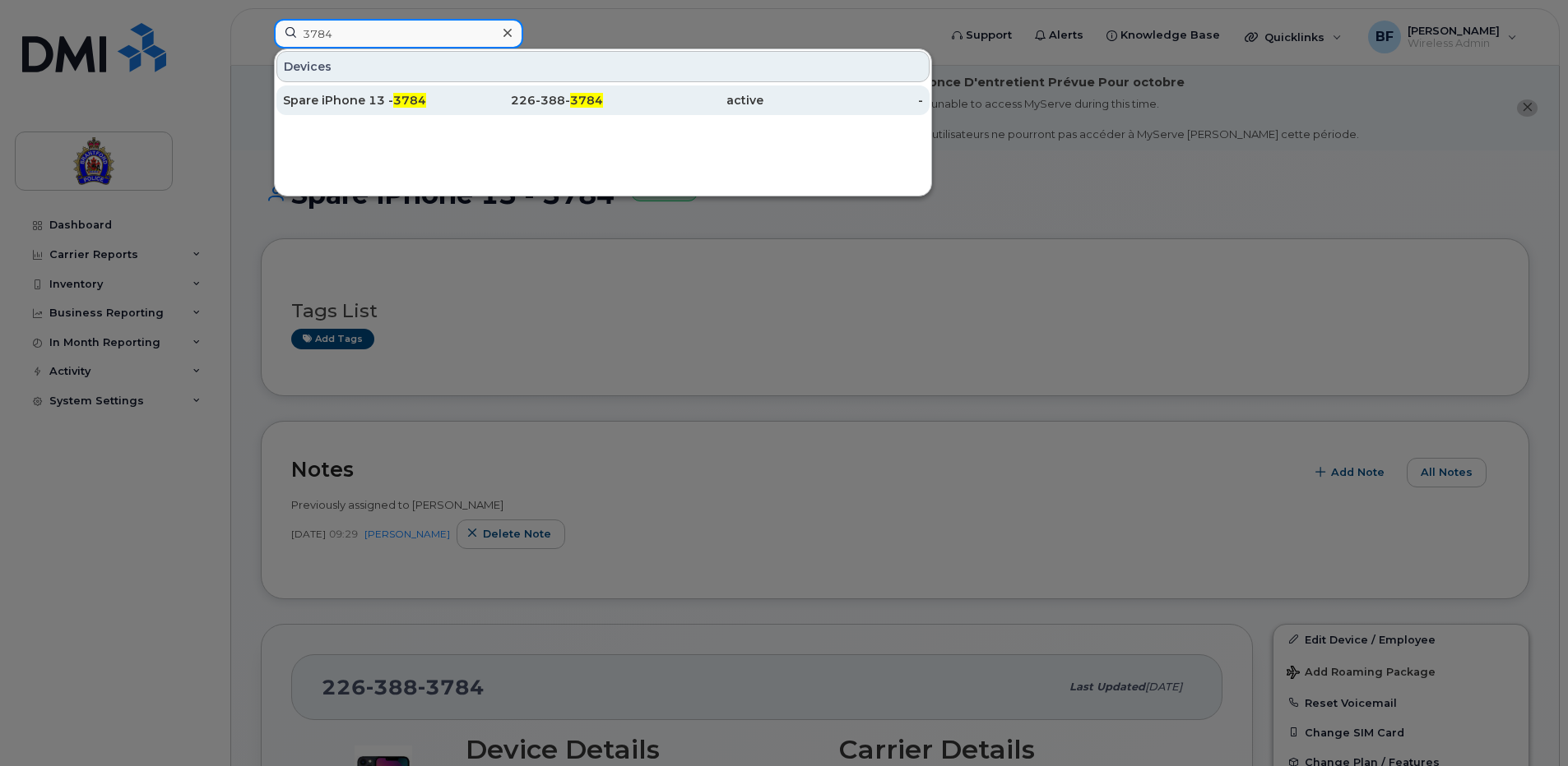
type input "3784"
click at [363, 97] on div "Spare iPhone 13 - 3784" at bounding box center [363, 100] width 160 height 17
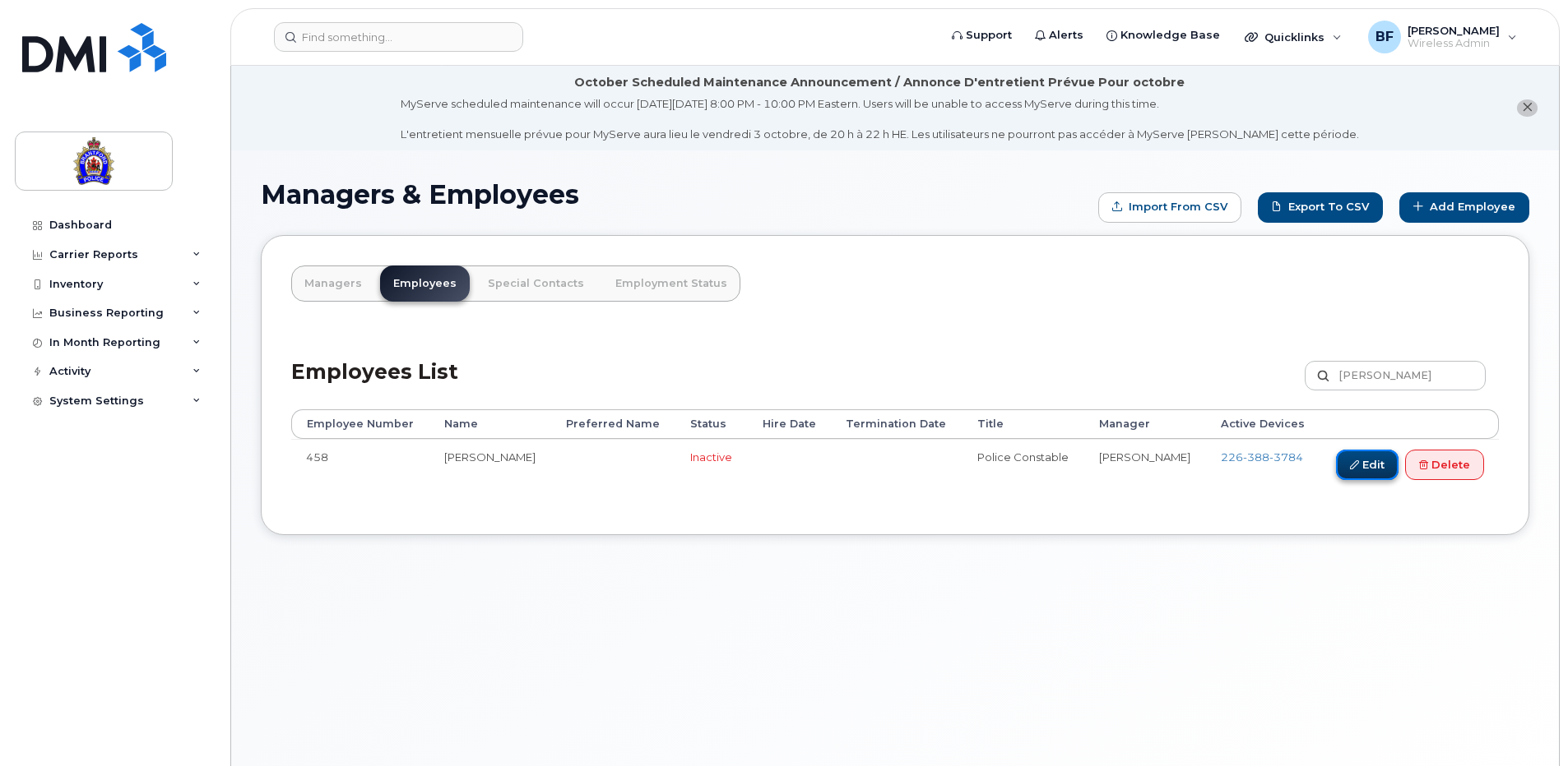
click at [1360, 467] on link "Edit" at bounding box center [1367, 464] width 63 height 30
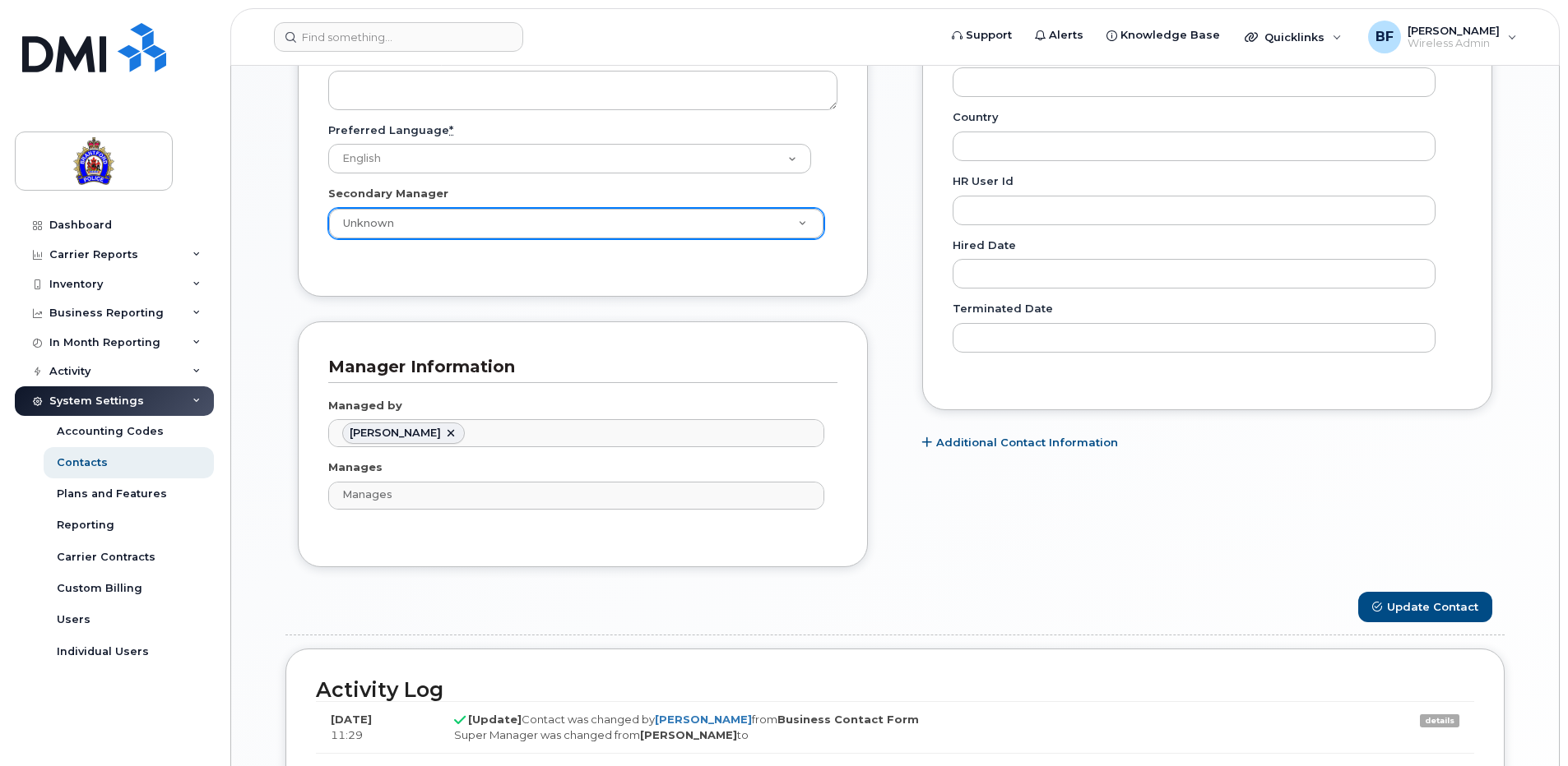
scroll to position [986, 0]
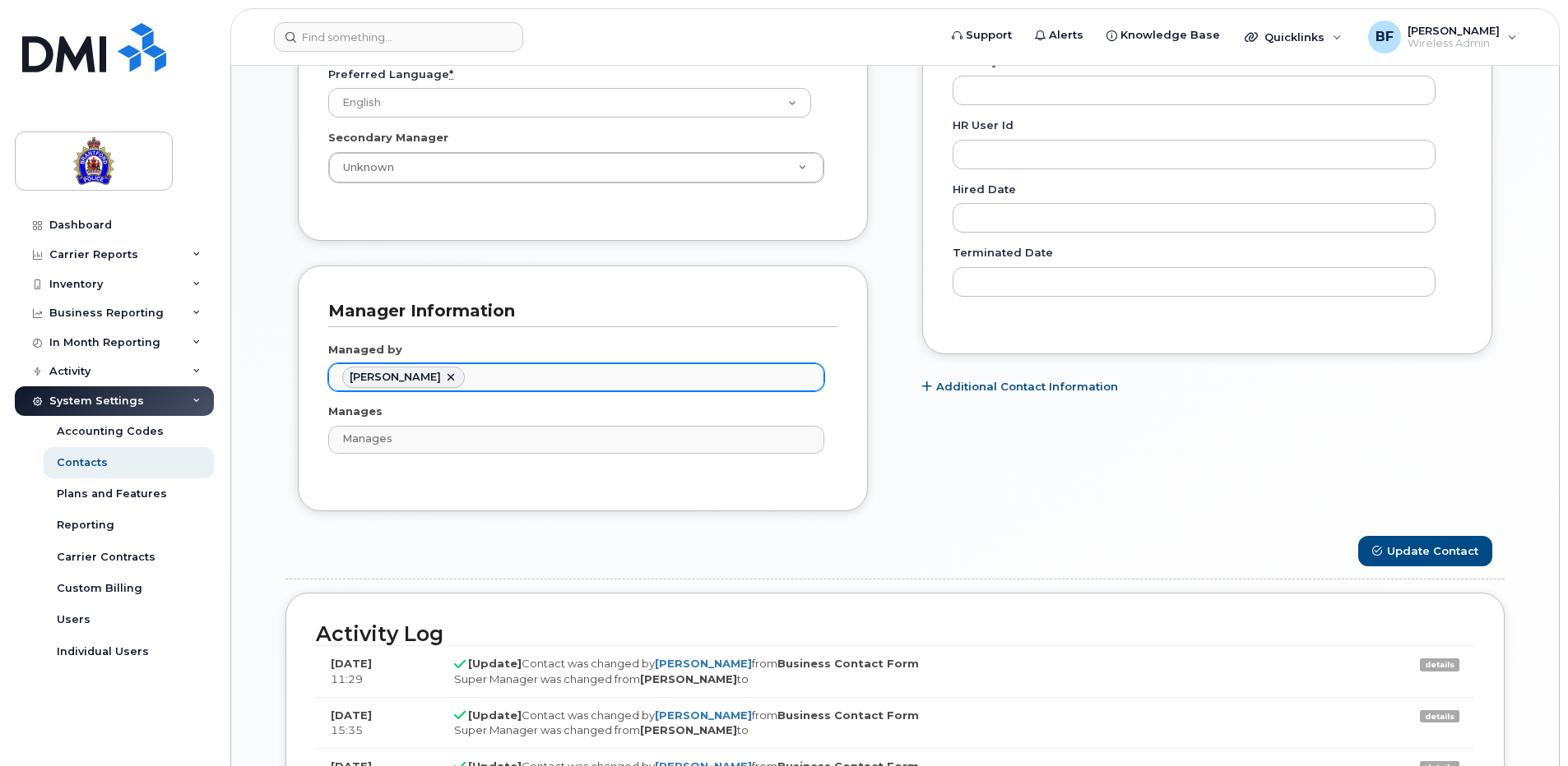
click at [445, 374] on link at bounding box center [451, 377] width 13 height 13
type input "Managed by"
click at [1428, 539] on button "Update Contact" at bounding box center [1424, 551] width 134 height 30
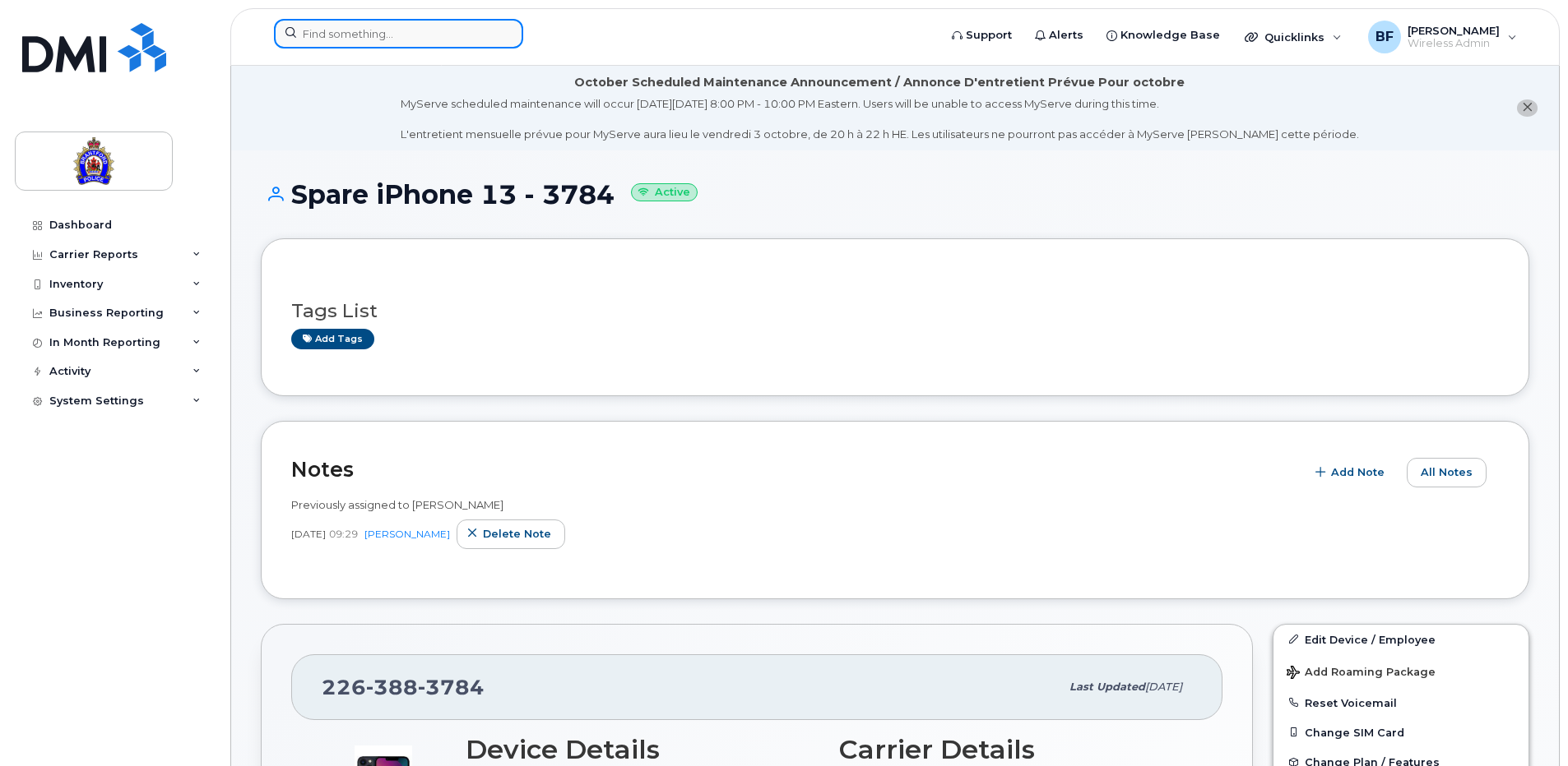
click at [394, 36] on input at bounding box center [397, 33] width 249 height 29
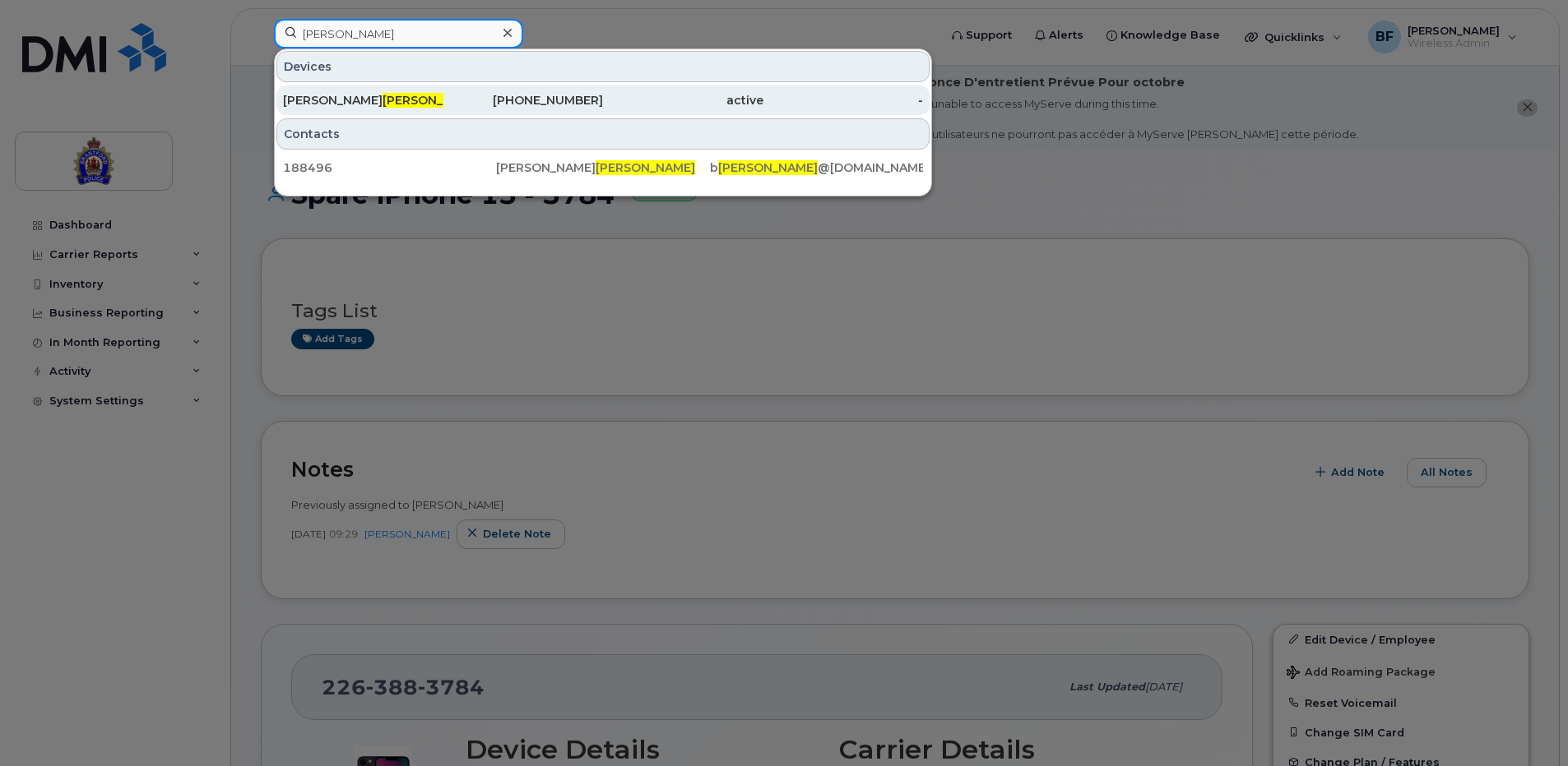
type input "anderson"
click at [332, 95] on div "Brandon Anderson" at bounding box center [363, 100] width 160 height 17
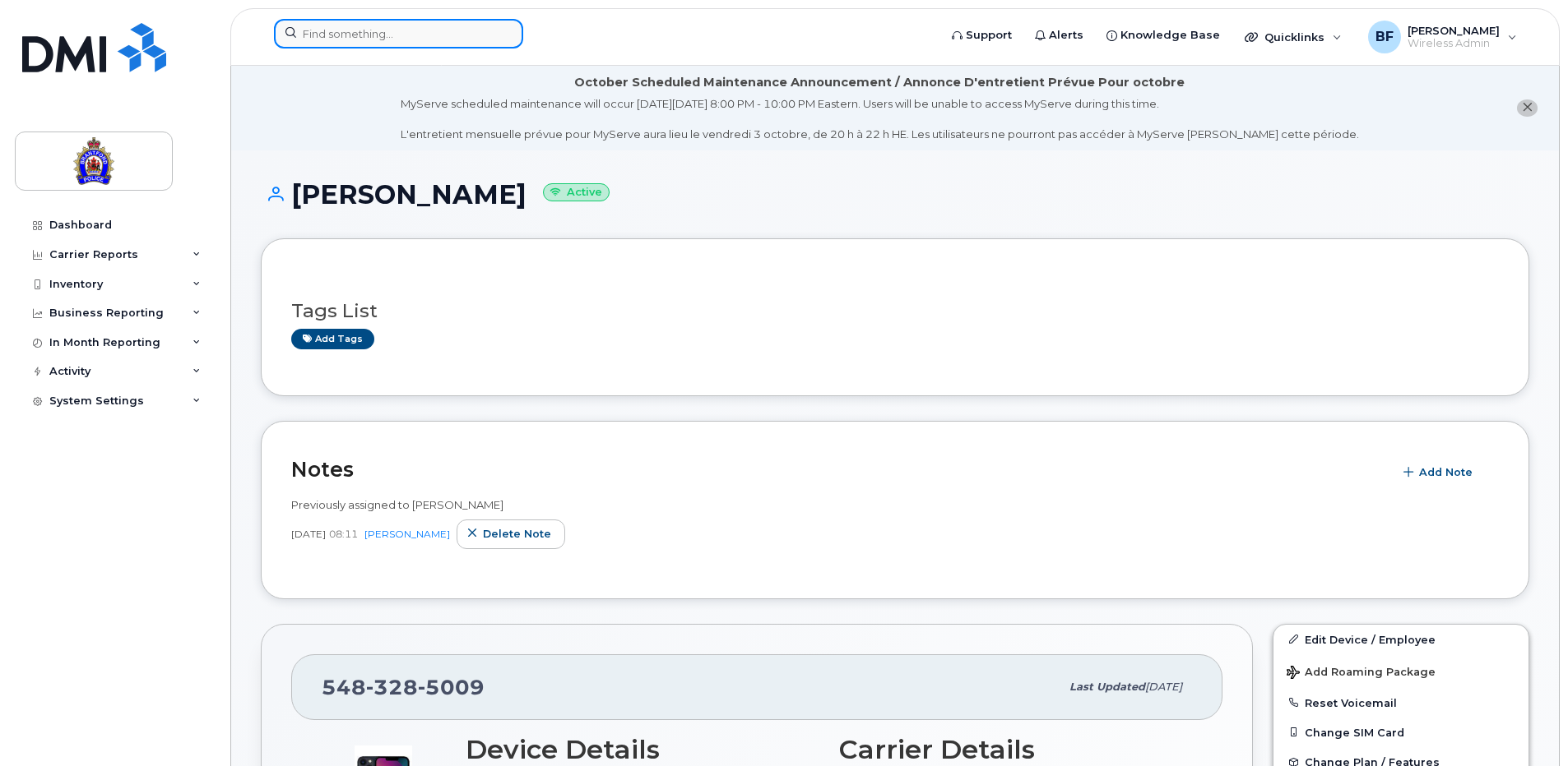
click at [381, 32] on input at bounding box center [397, 33] width 249 height 29
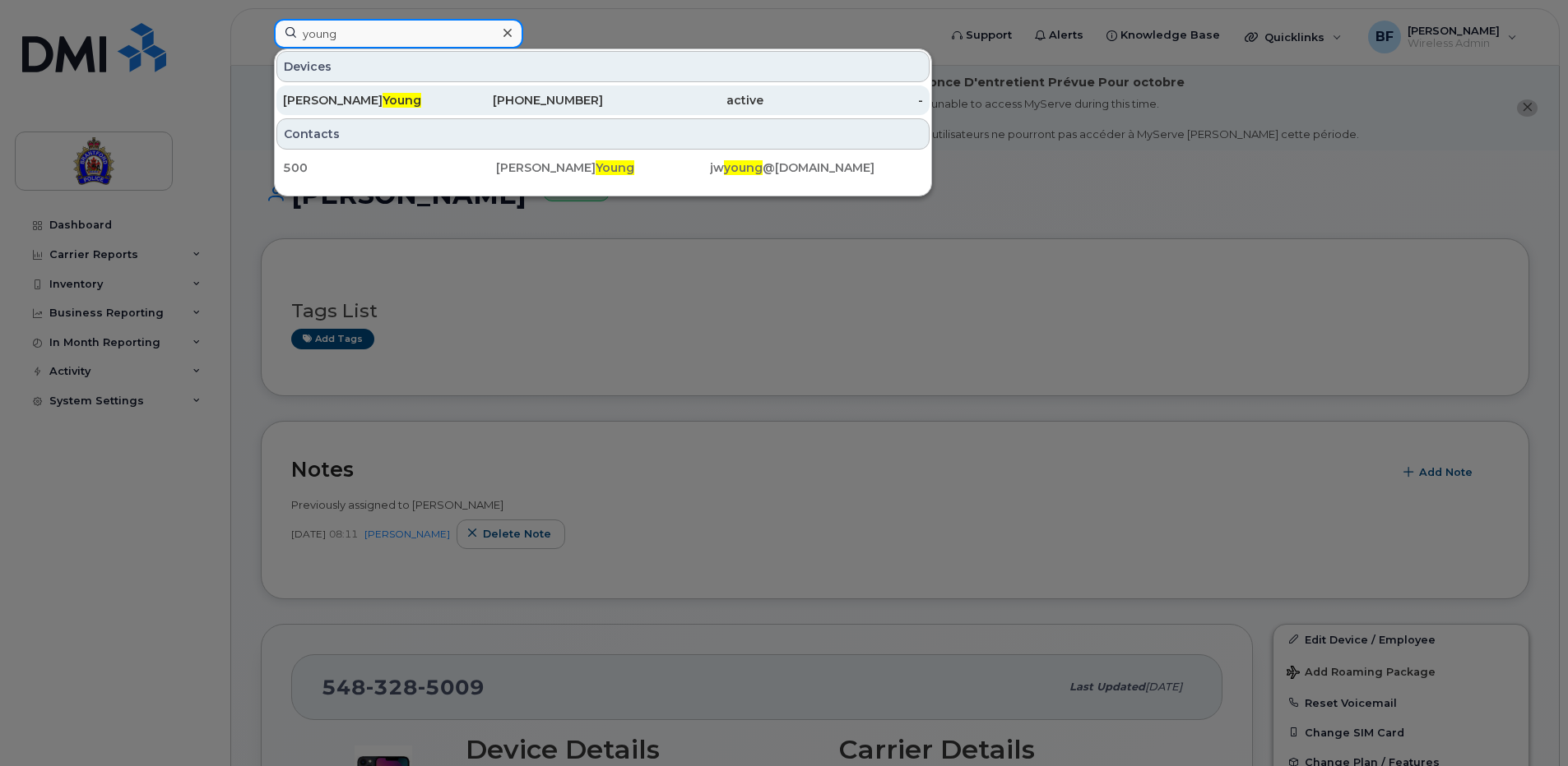
type input "young"
click at [604, 97] on div "active" at bounding box center [683, 100] width 160 height 17
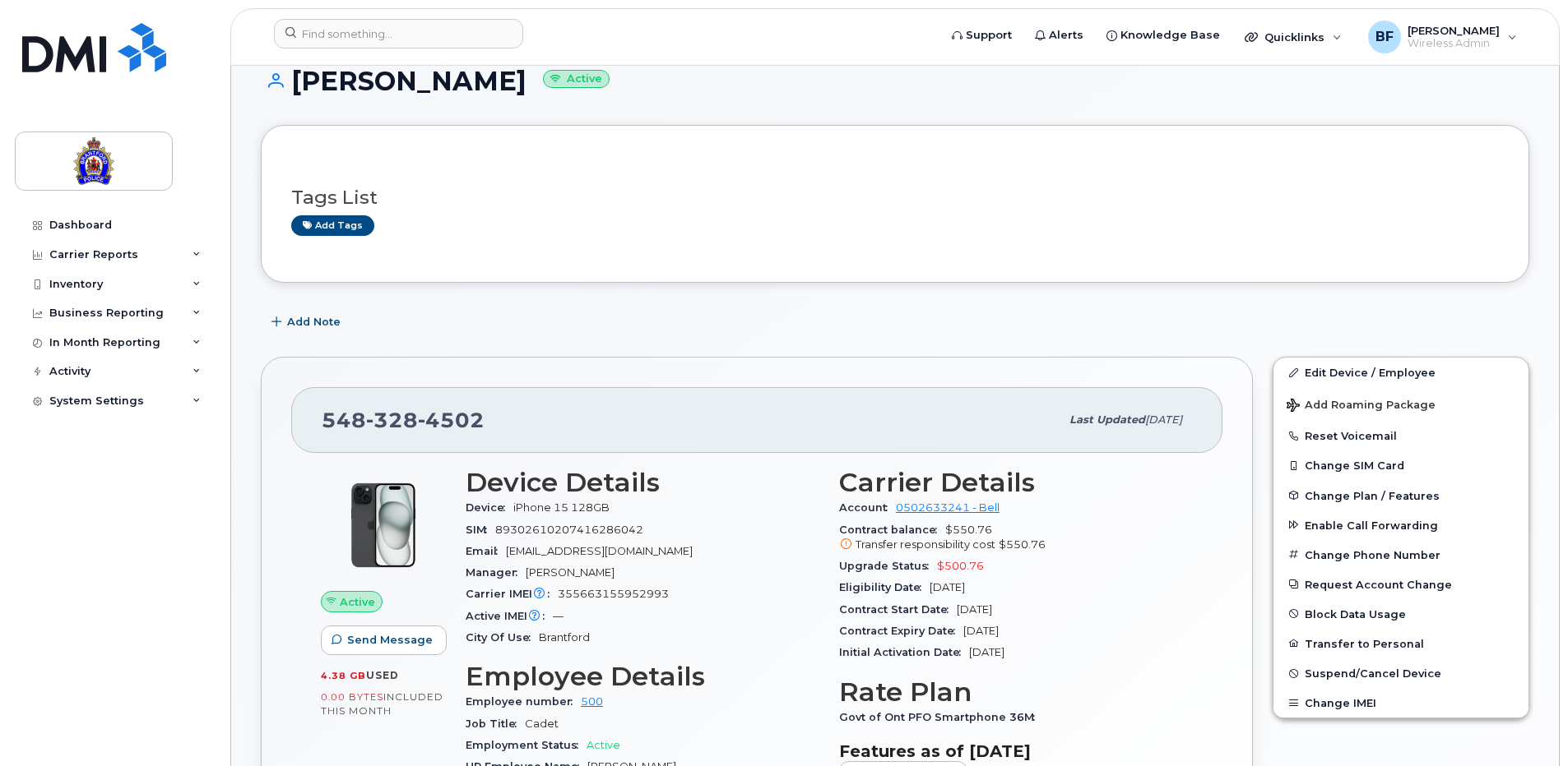
scroll to position [164, 0]
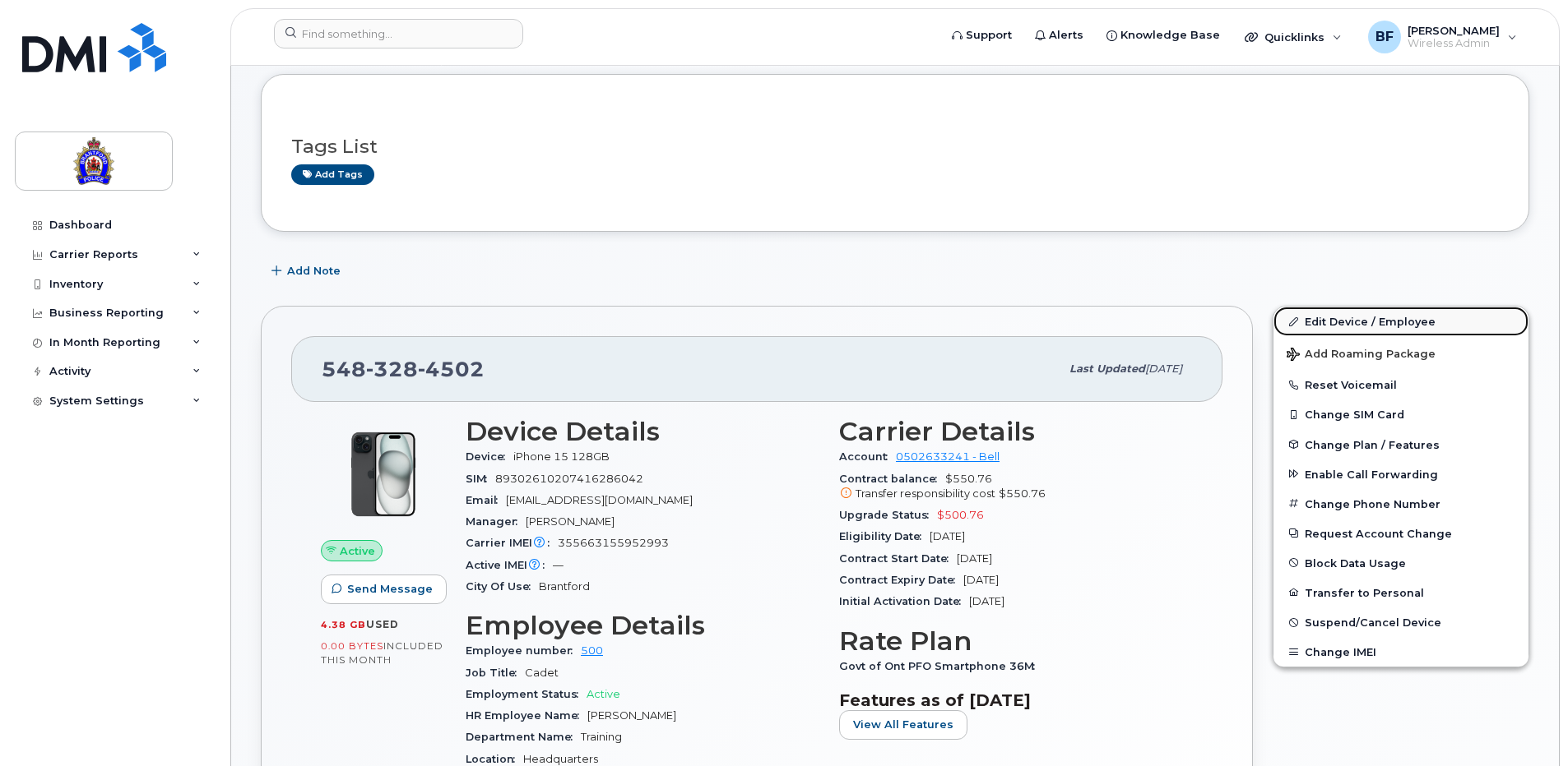
click at [1381, 319] on link "Edit Device / Employee" at bounding box center [1400, 322] width 255 height 29
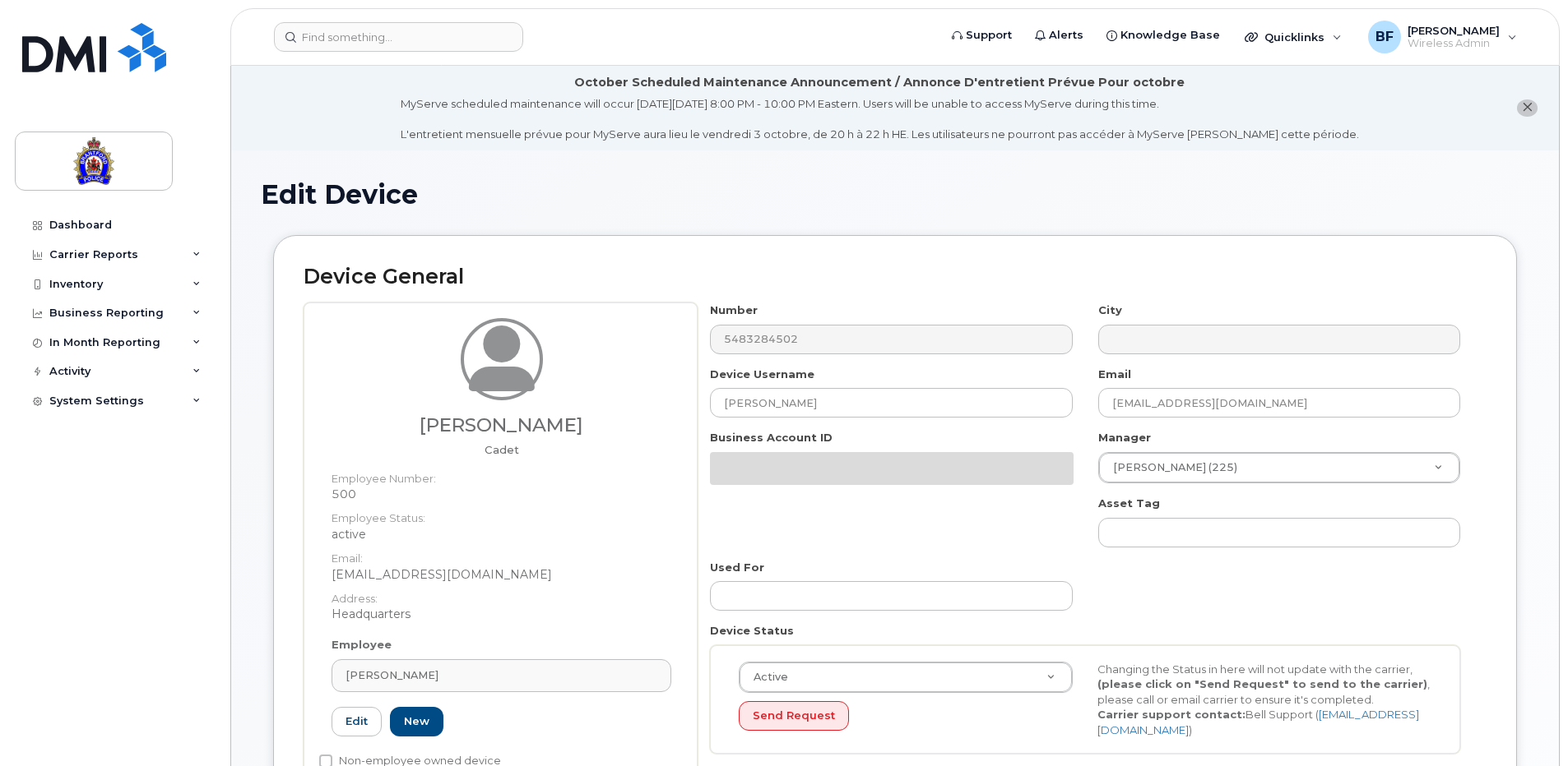
select select "626282"
select select "626287"
select select "626294"
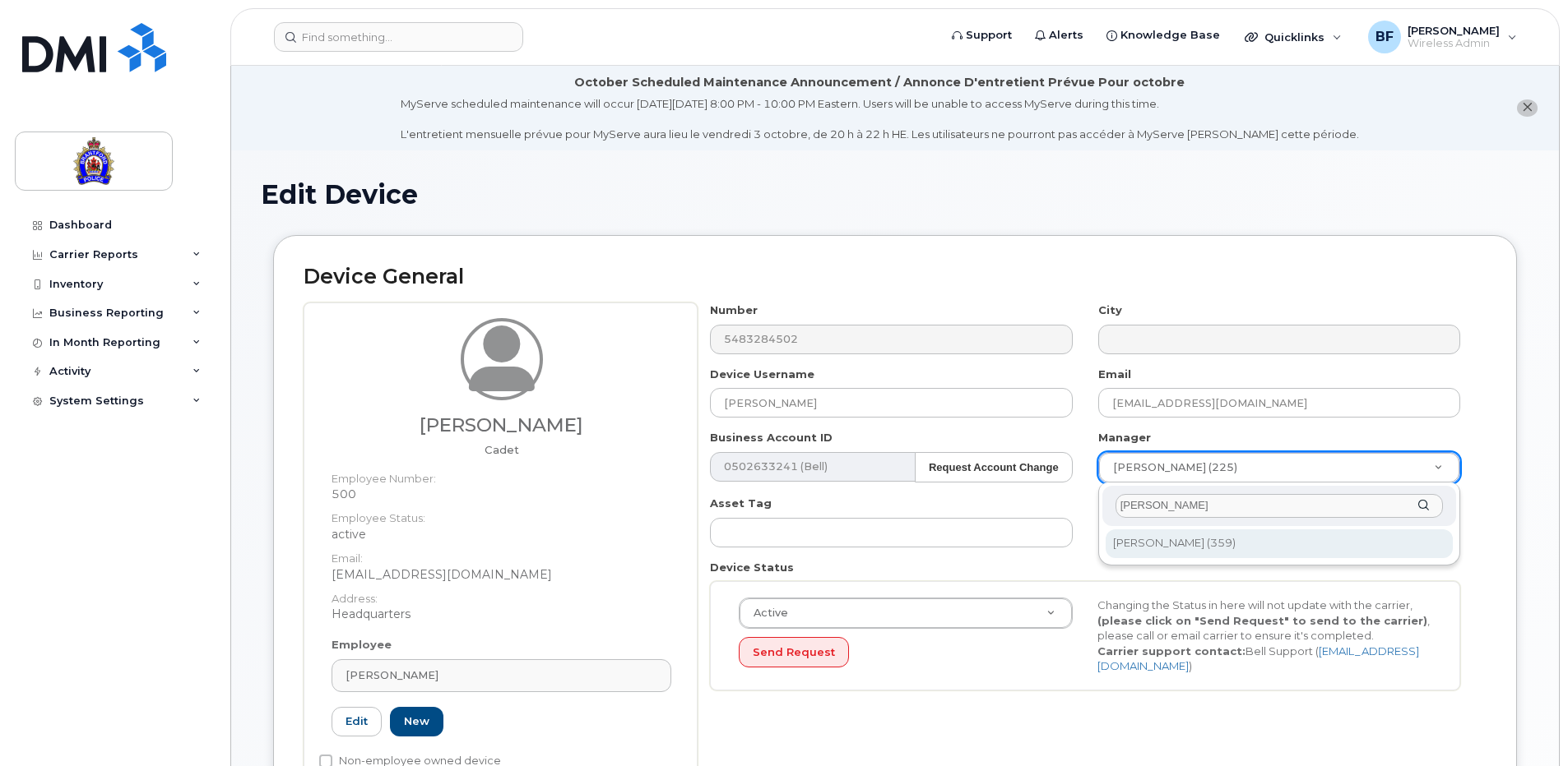
type input "groen"
type input "928115"
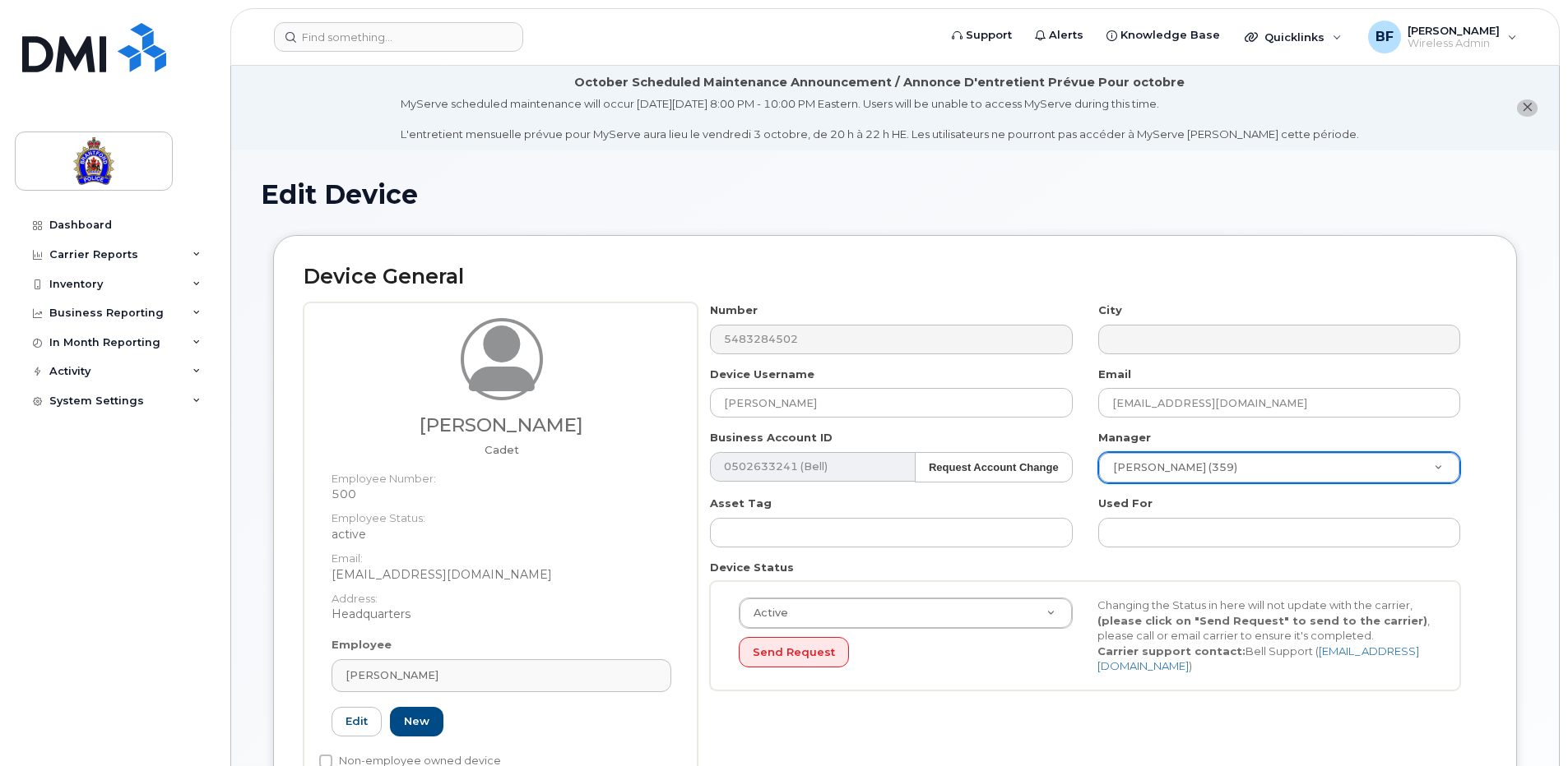
click at [1424, 618] on div "Changing the Status in here will not update with the carrier, (please click on …" at bounding box center [1264, 636] width 359 height 77
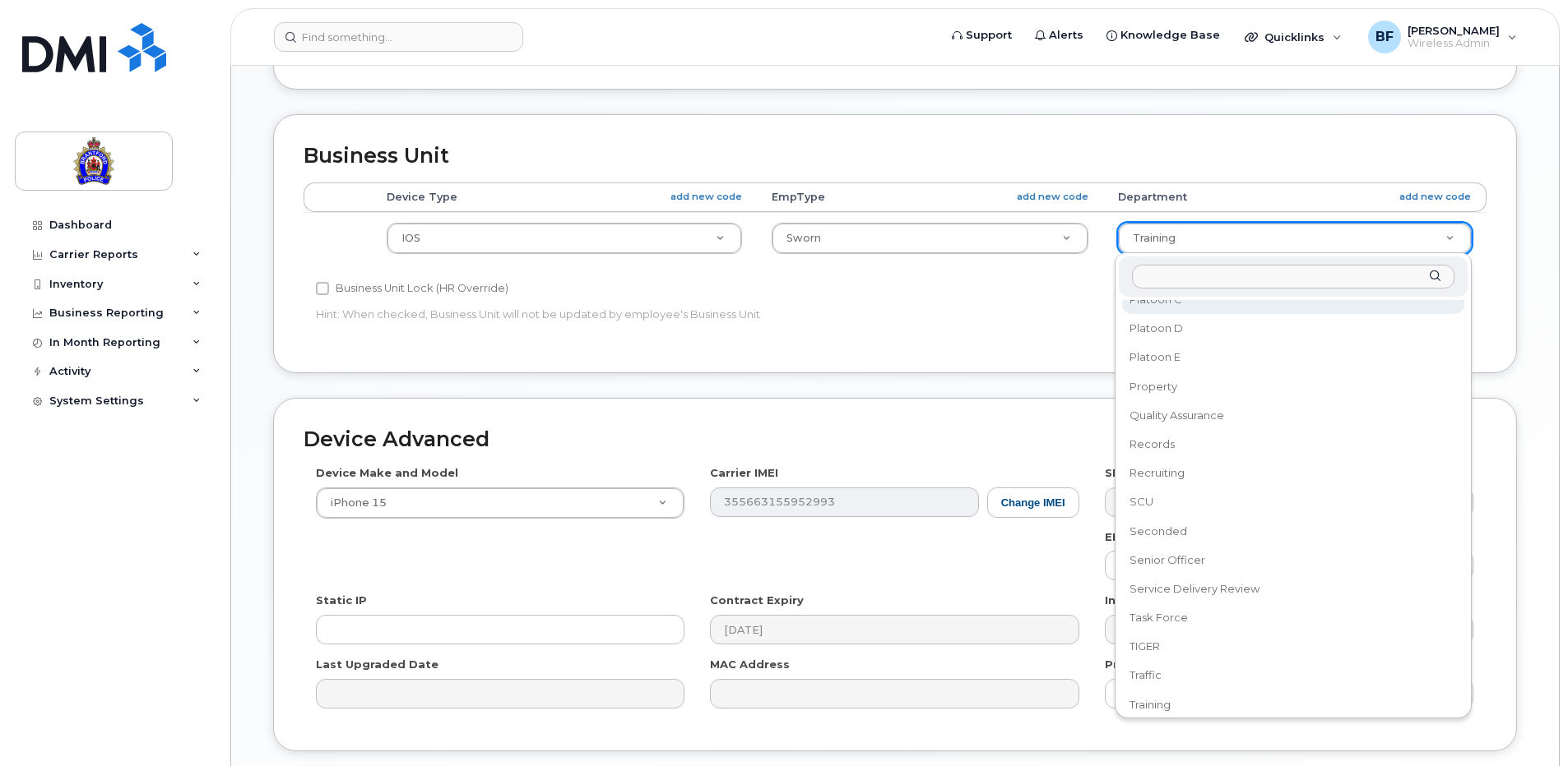
scroll to position [985, 0]
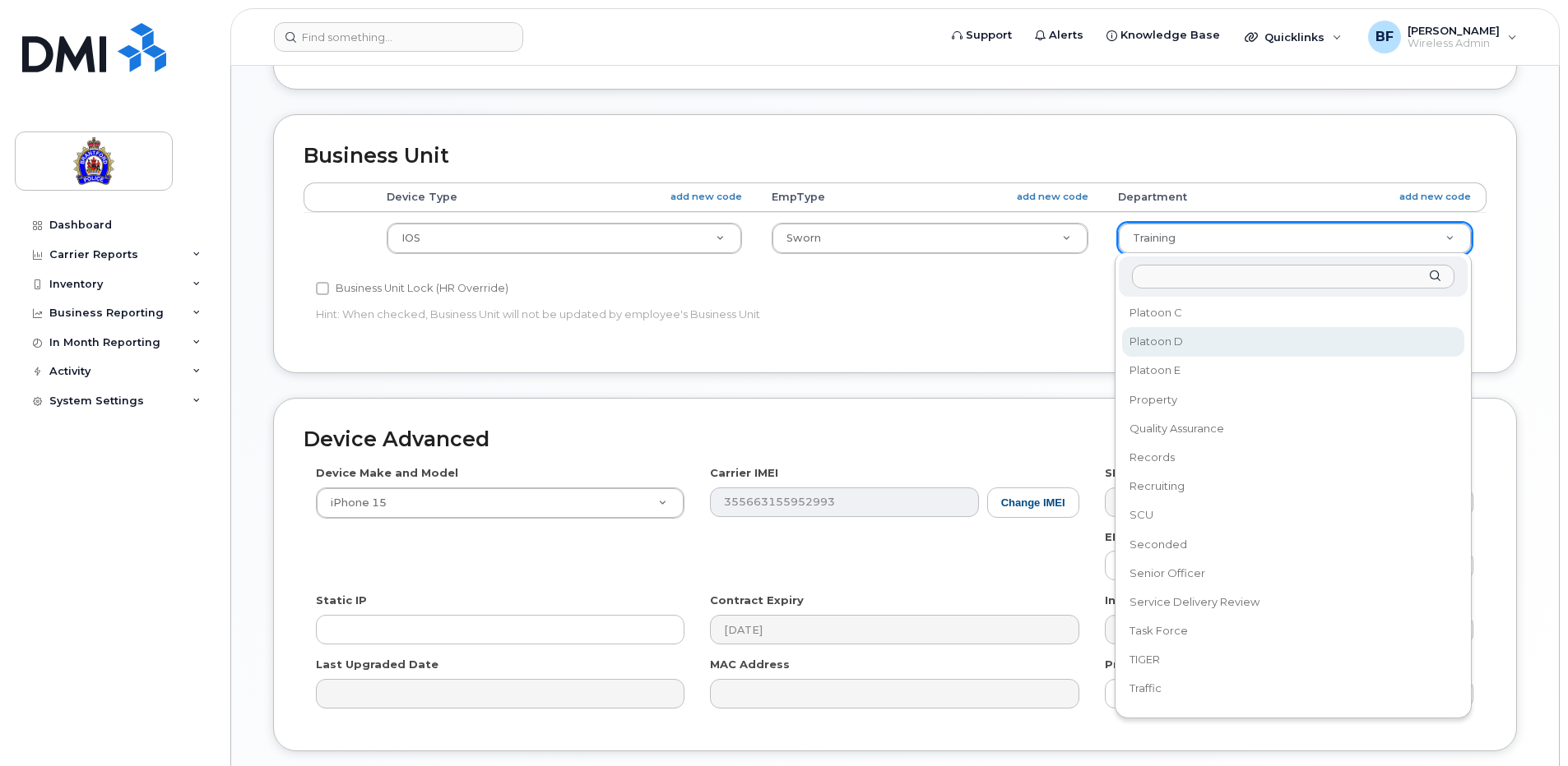
select select "626315"
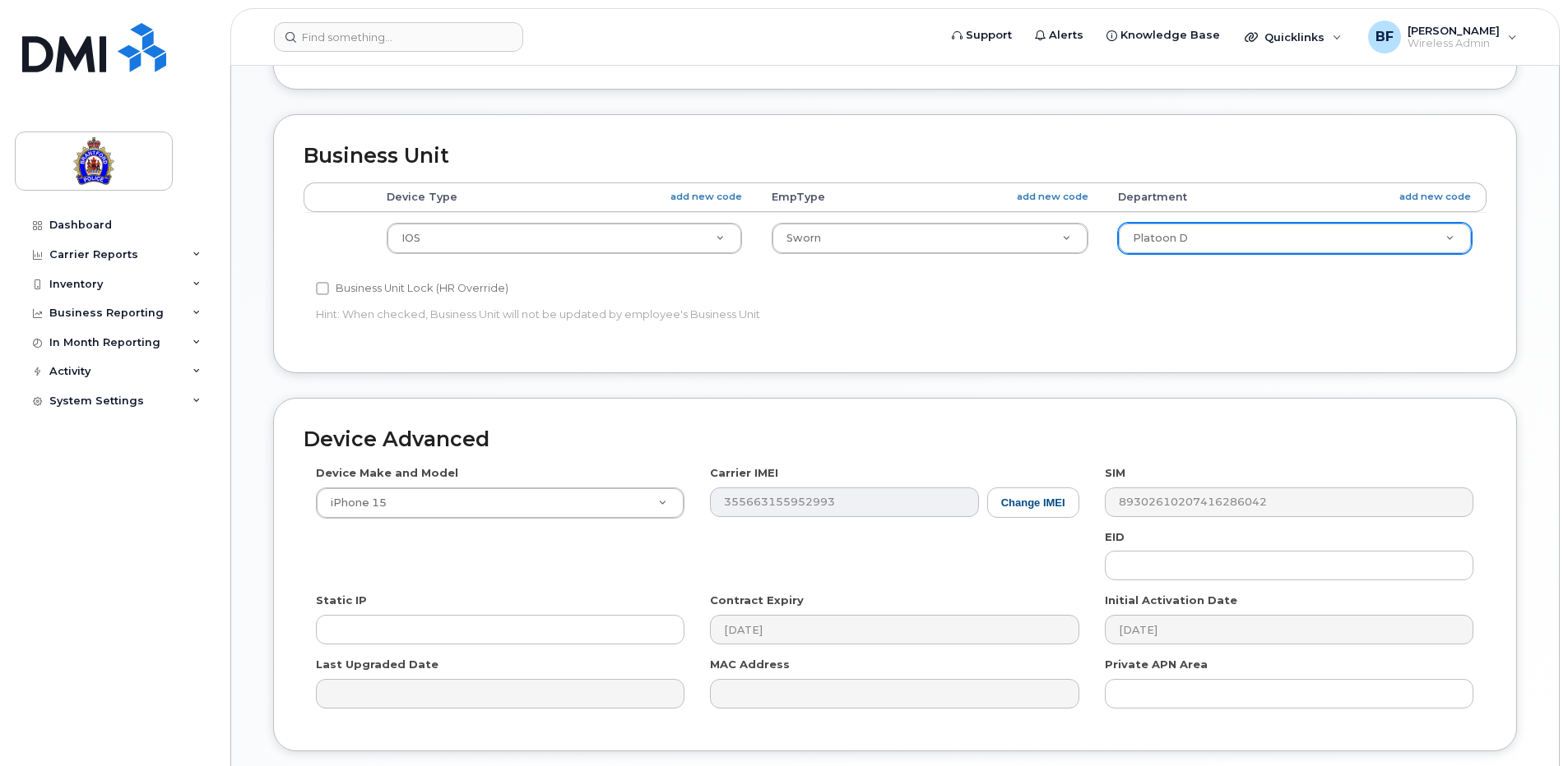
click at [1508, 386] on div "Business Unit Accounting Categories Rules Device Type add new code EmpType add …" at bounding box center [894, 256] width 1268 height 283
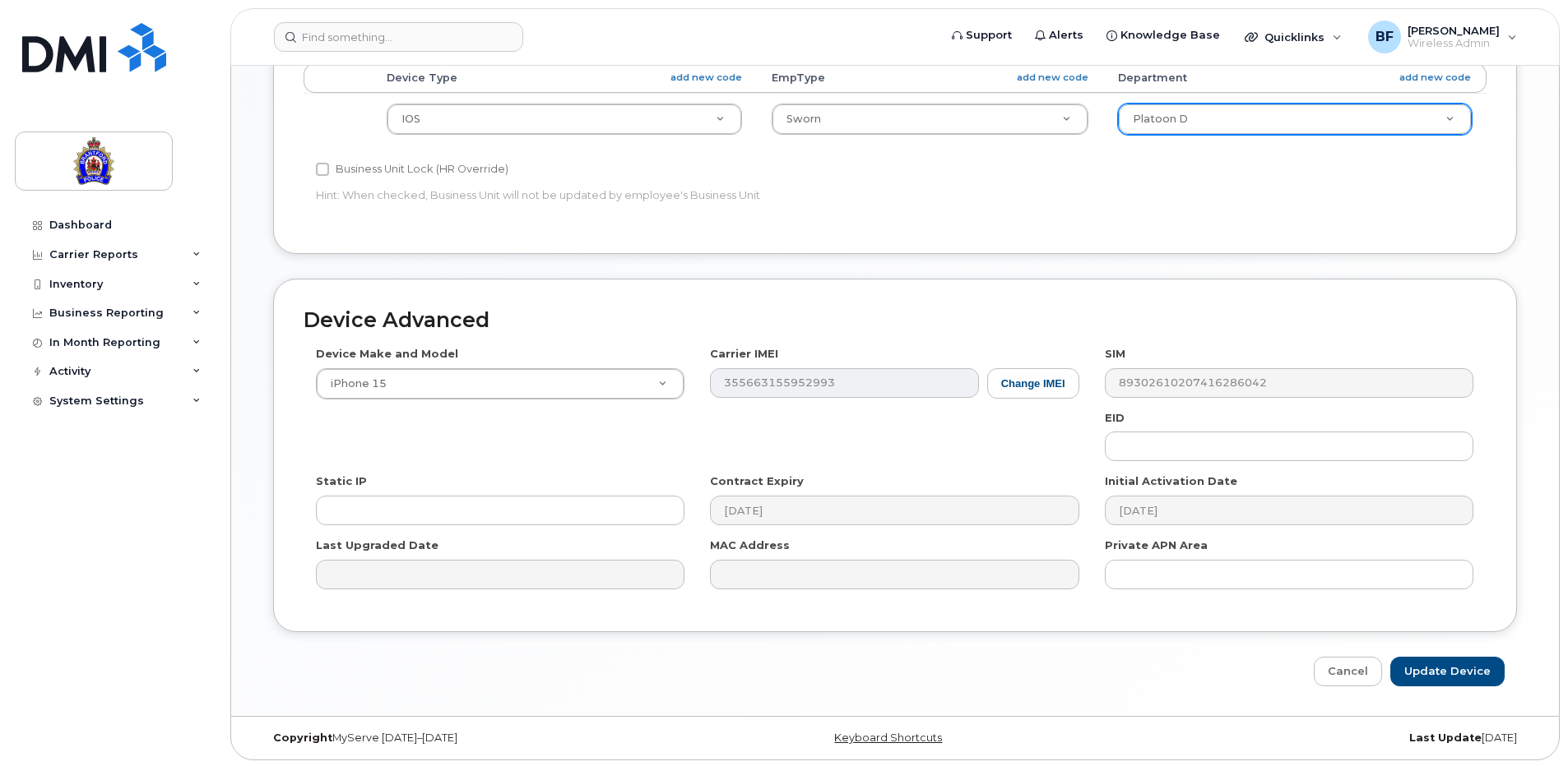
scroll to position [861, 0]
click at [1458, 671] on input "Update Device" at bounding box center [1447, 670] width 114 height 30
type input "Saving..."
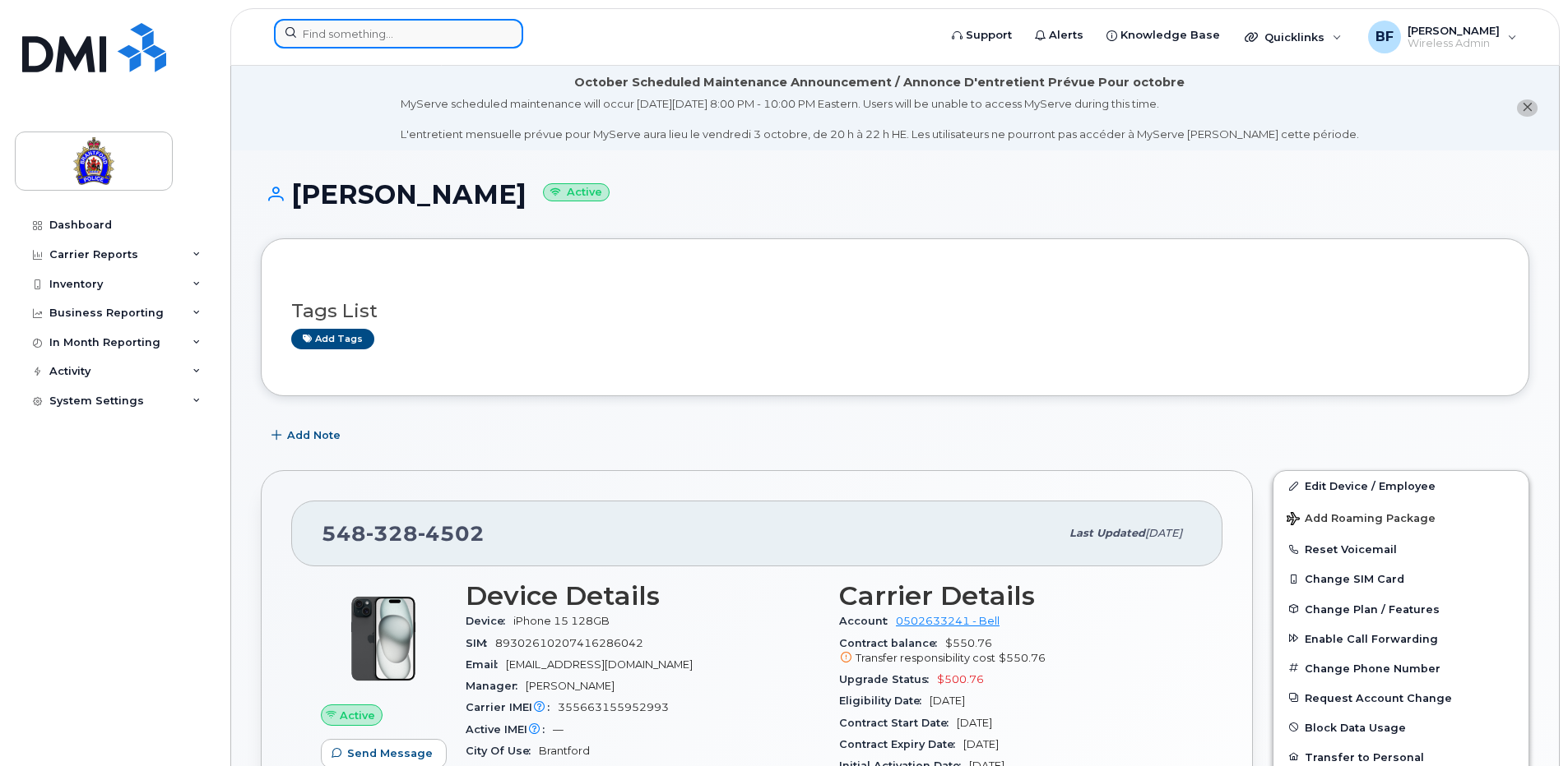
click at [415, 36] on input at bounding box center [397, 33] width 249 height 29
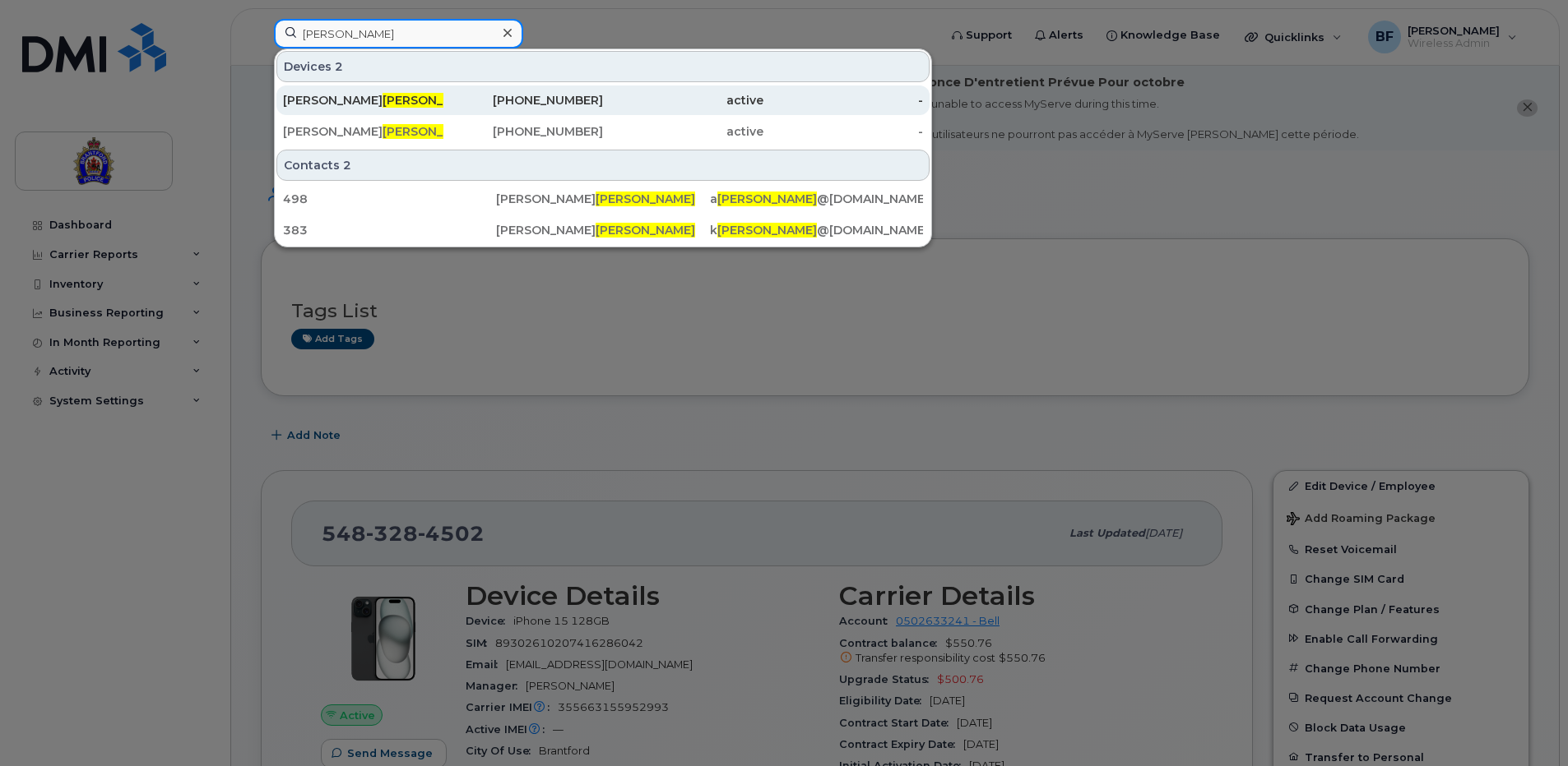
type input "[PERSON_NAME]"
click at [383, 103] on span "[PERSON_NAME]" at bounding box center [432, 99] width 99 height 15
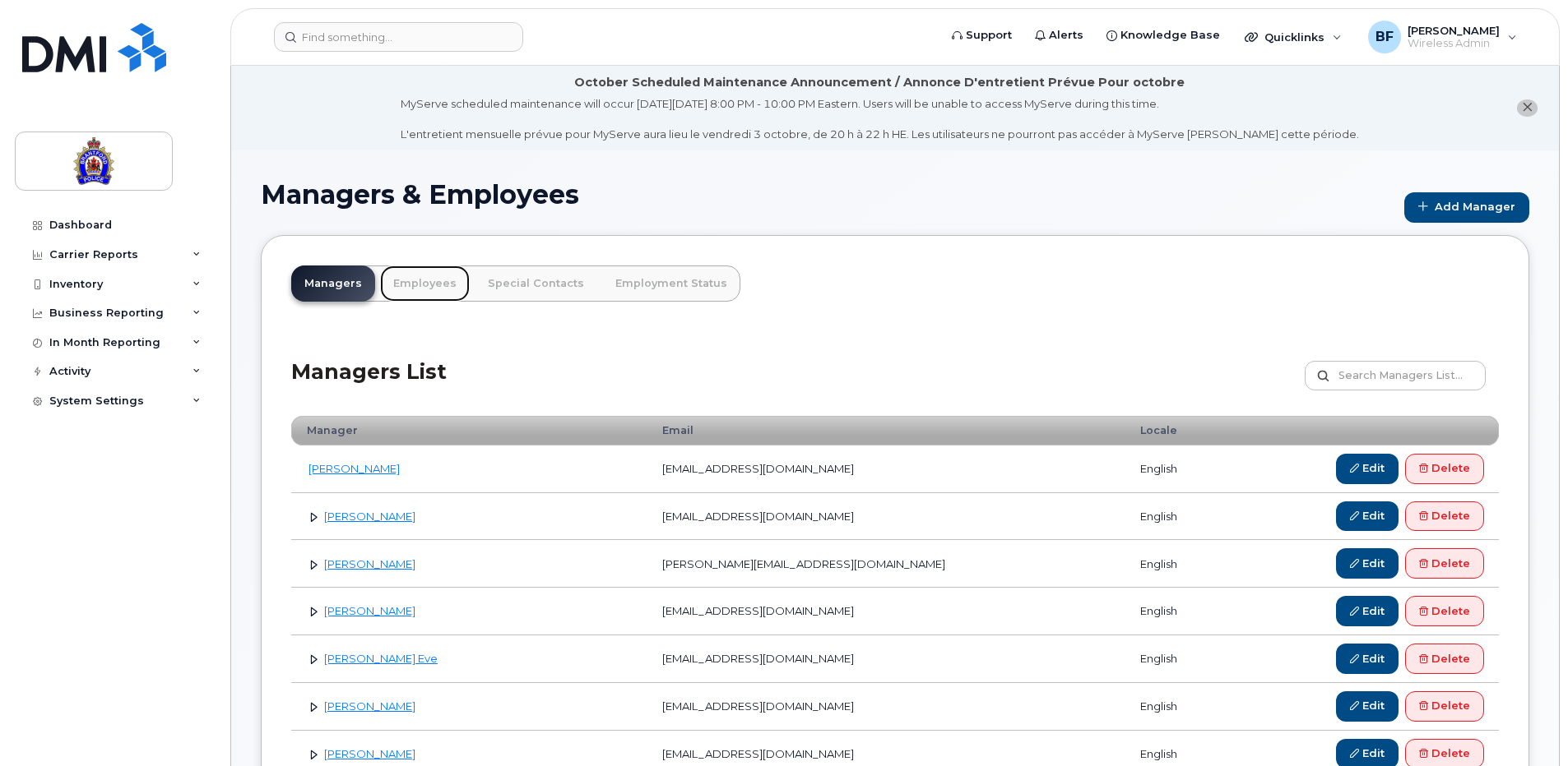
drag, startPoint x: 427, startPoint y: 277, endPoint x: 443, endPoint y: 279, distance: 16.1
click at [427, 277] on link "Employees" at bounding box center [424, 283] width 90 height 36
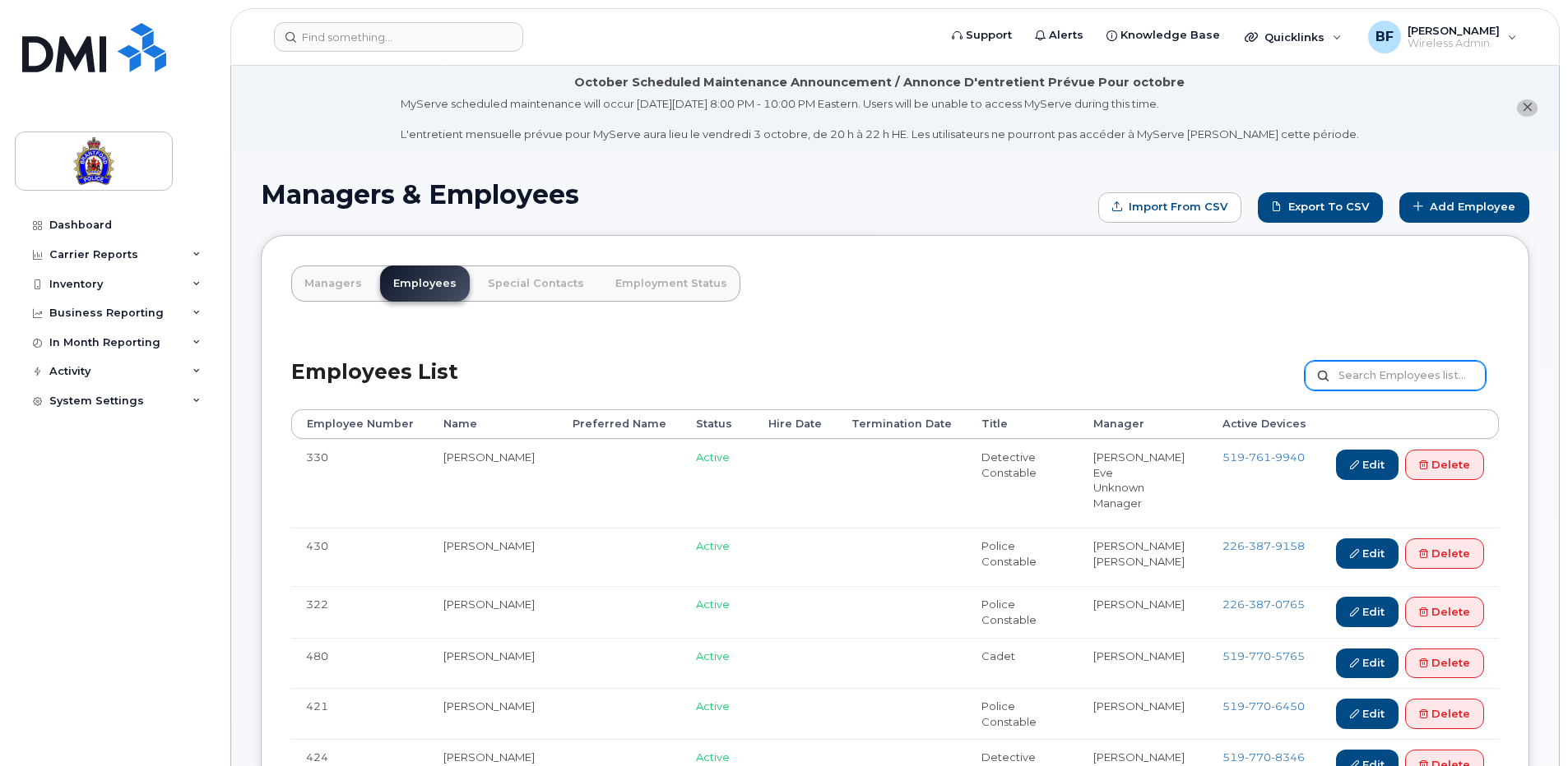
click at [1433, 370] on input "text" at bounding box center [1395, 376] width 181 height 29
type input "young"
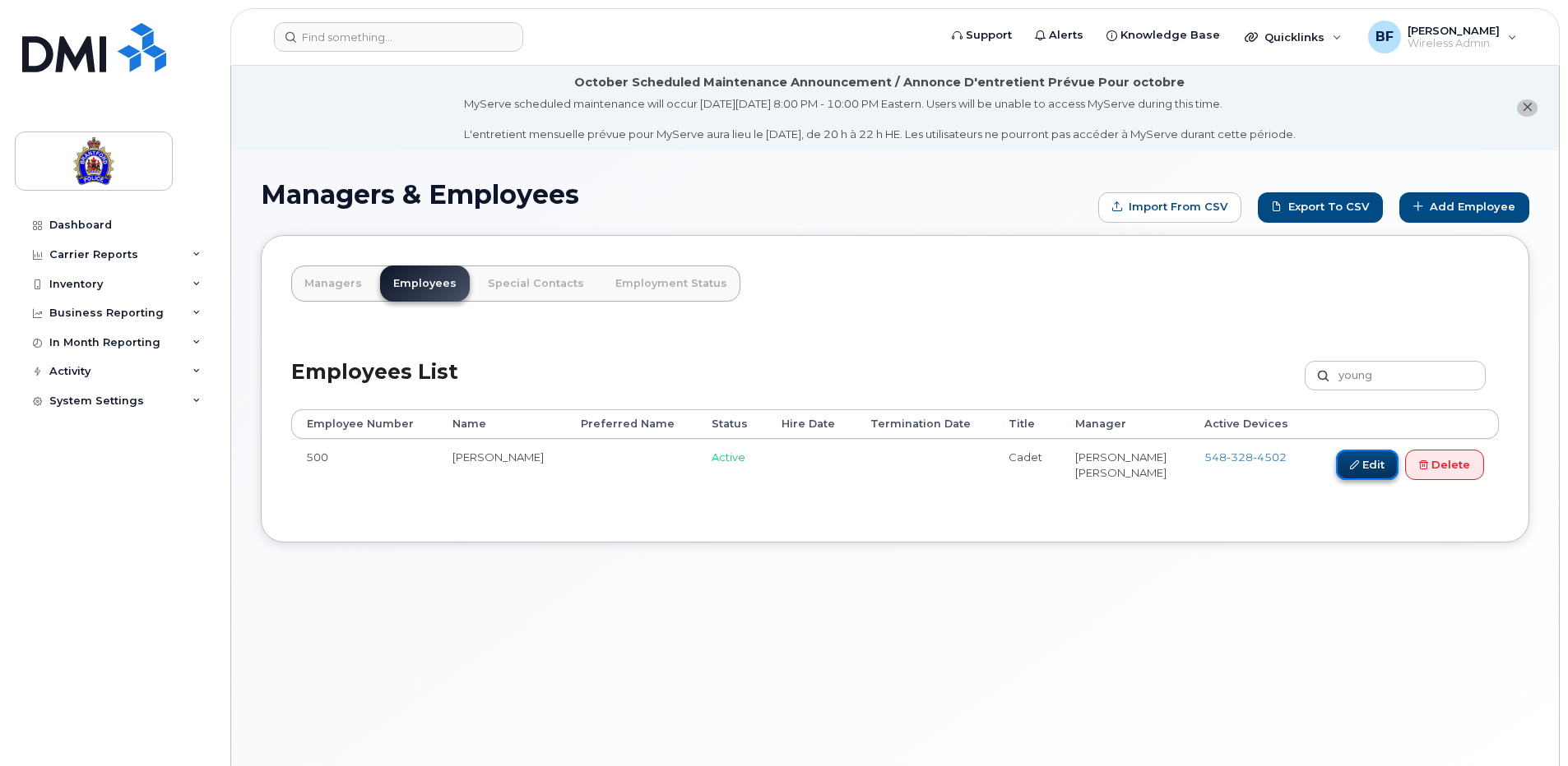
click at [1370, 471] on link "Edit" at bounding box center [1367, 464] width 63 height 30
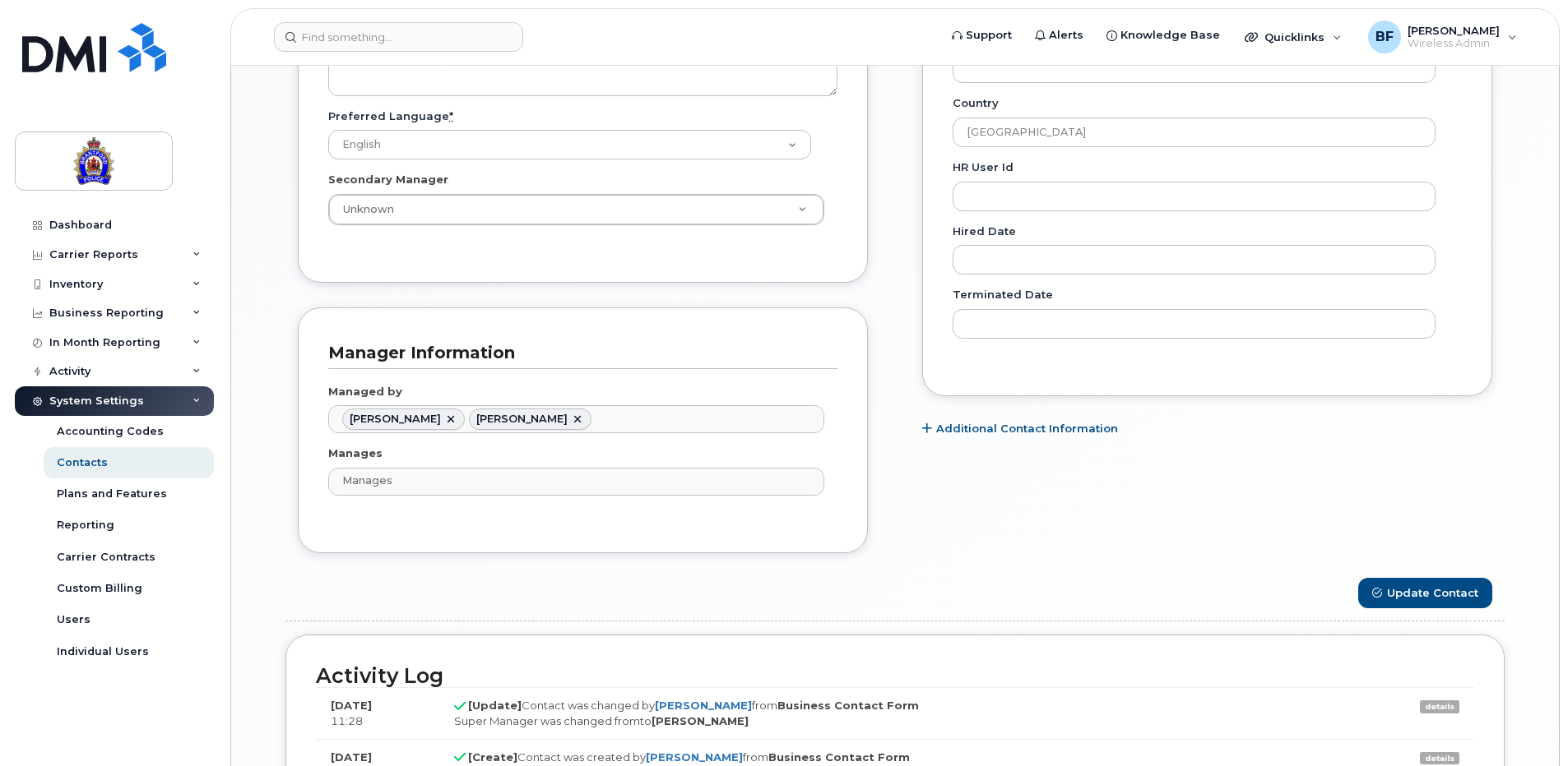
scroll to position [1146, 0]
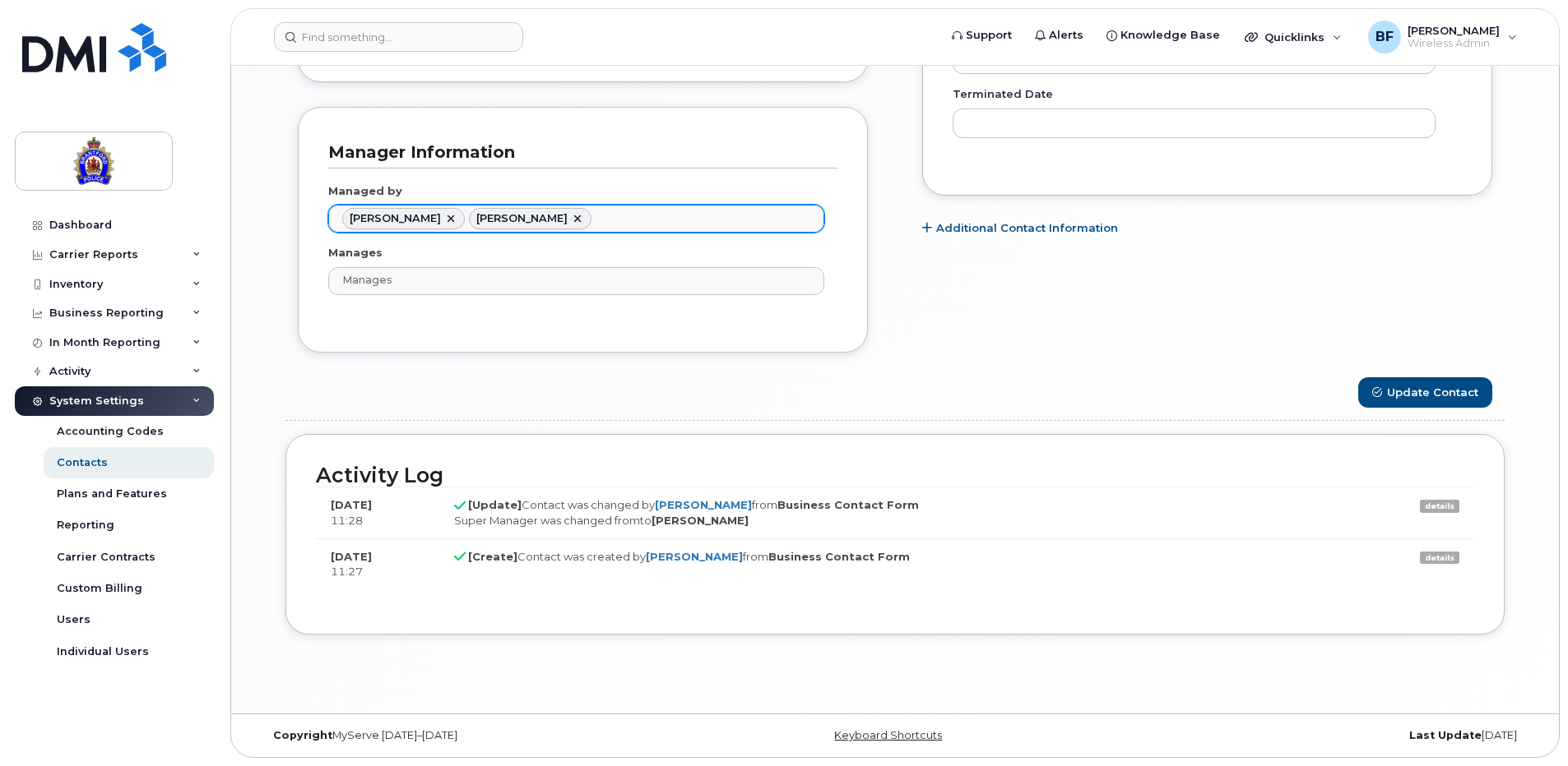
click at [457, 215] on link at bounding box center [451, 218] width 13 height 13
type input "928115"
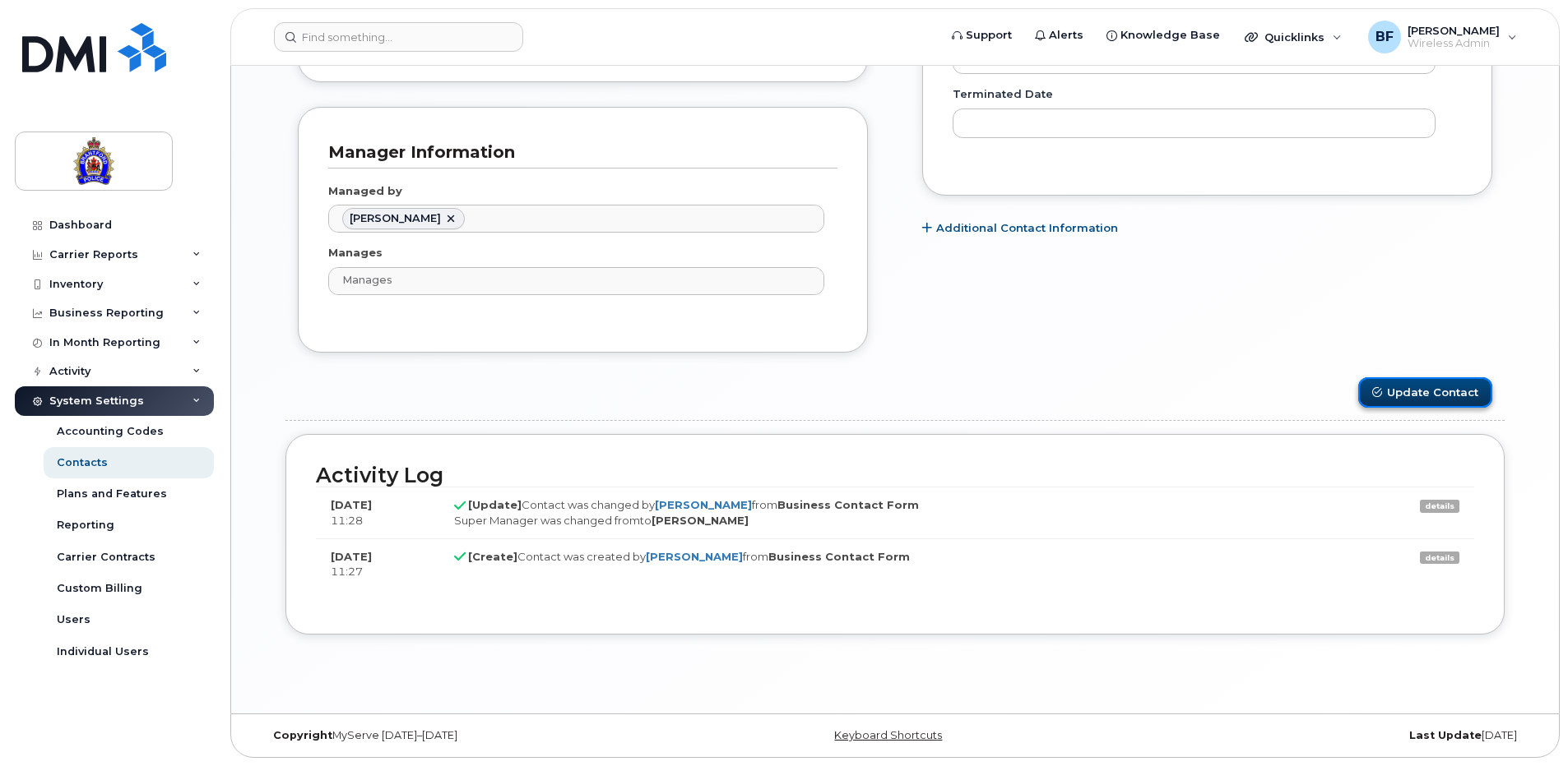
click at [1438, 395] on button "Update Contact" at bounding box center [1424, 392] width 134 height 30
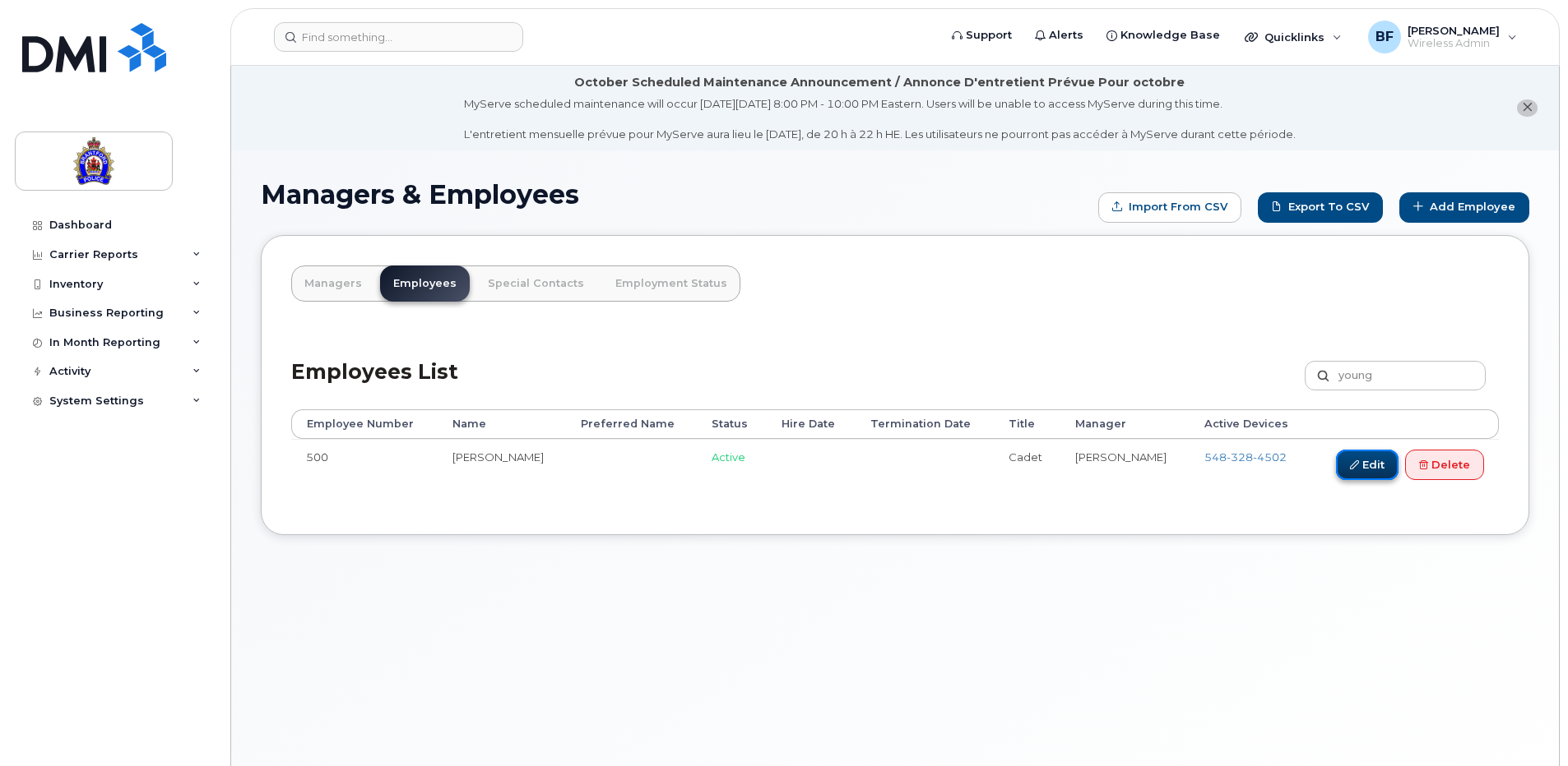
click at [1375, 469] on link "Edit" at bounding box center [1367, 464] width 63 height 30
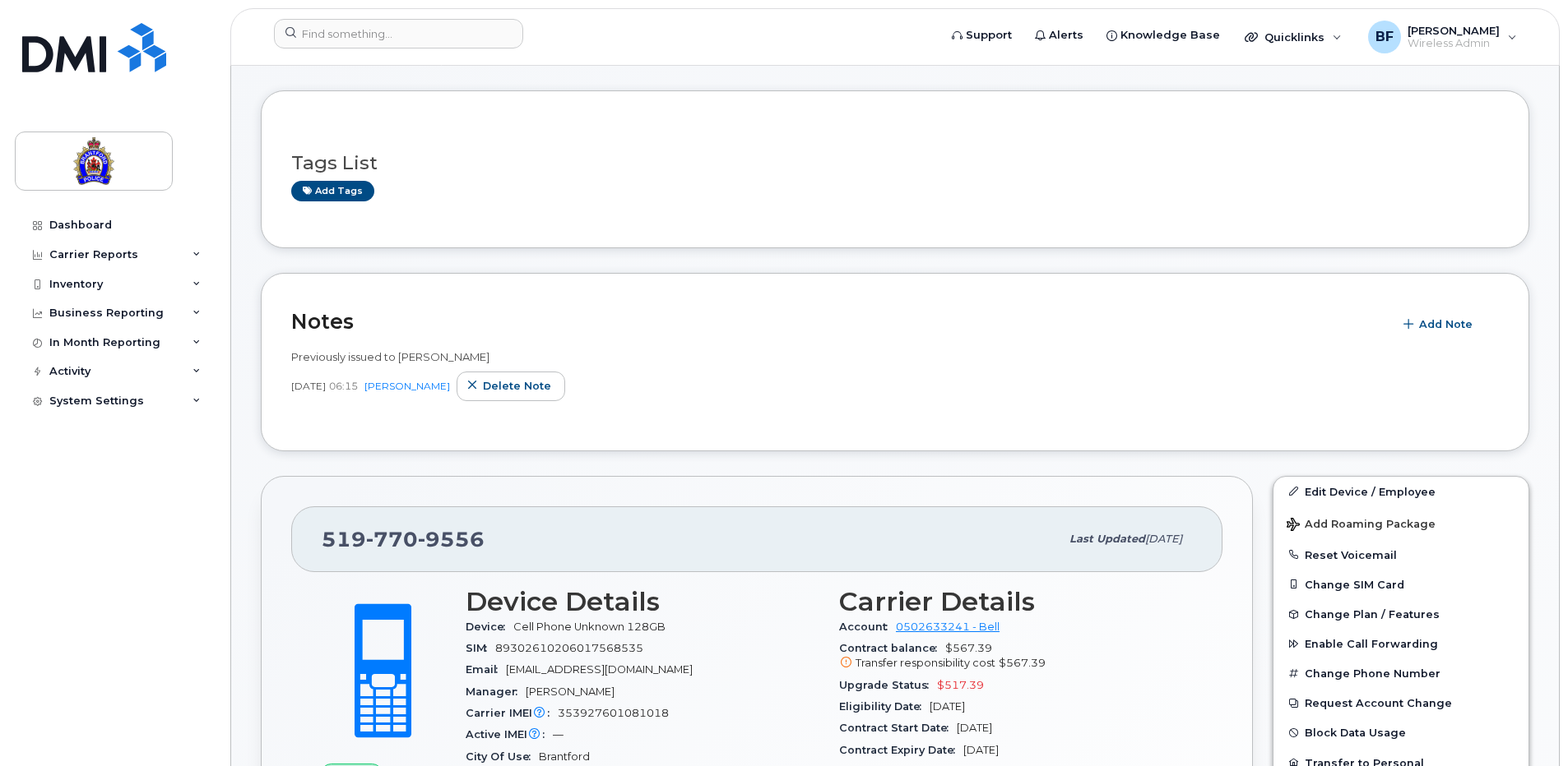
scroll to position [247, 0]
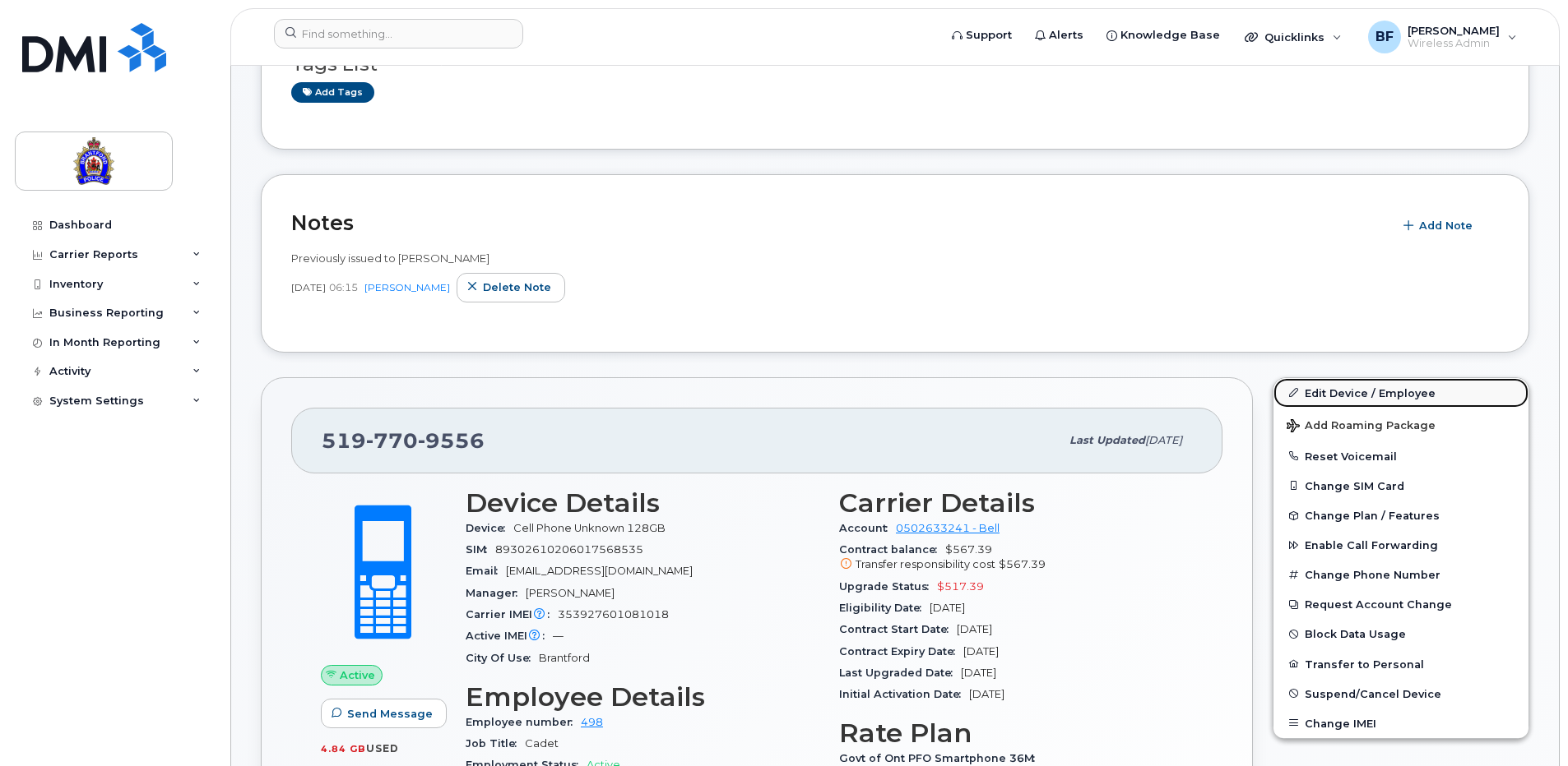
click at [1362, 393] on link "Edit Device / Employee" at bounding box center [1400, 393] width 255 height 29
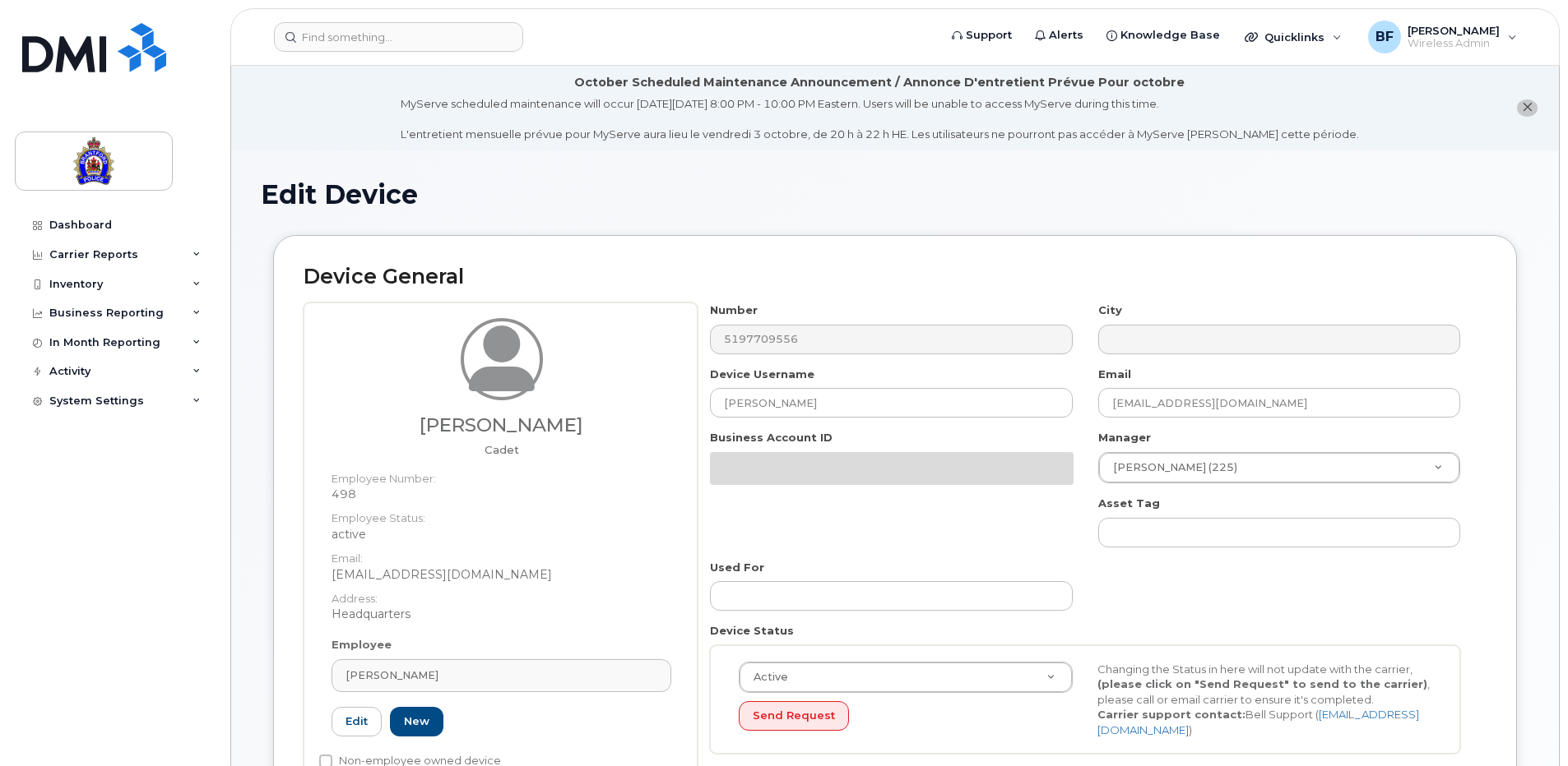
select select "626282"
select select "626287"
select select "626294"
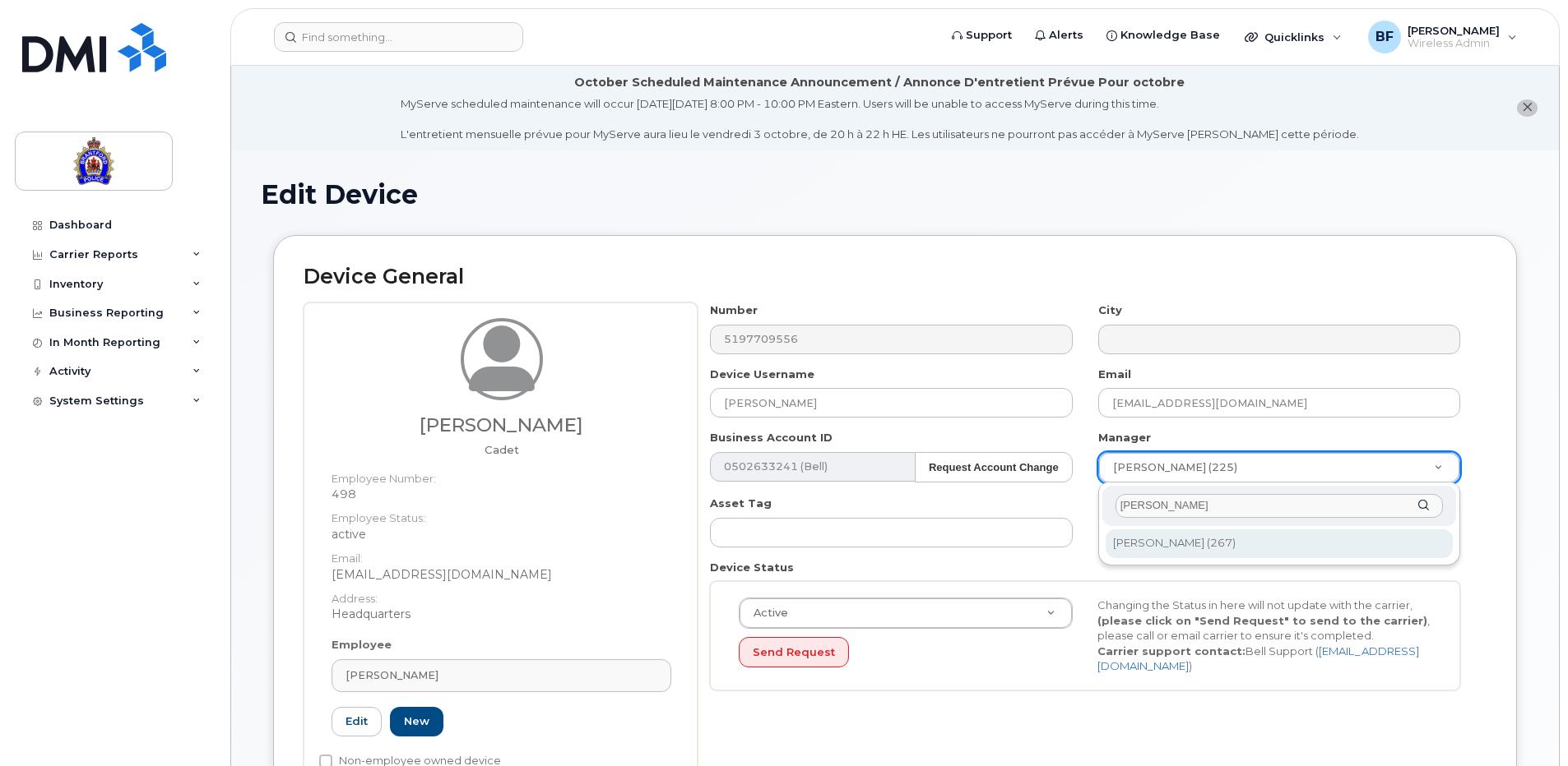
type input "schmutz"
type input "1318465"
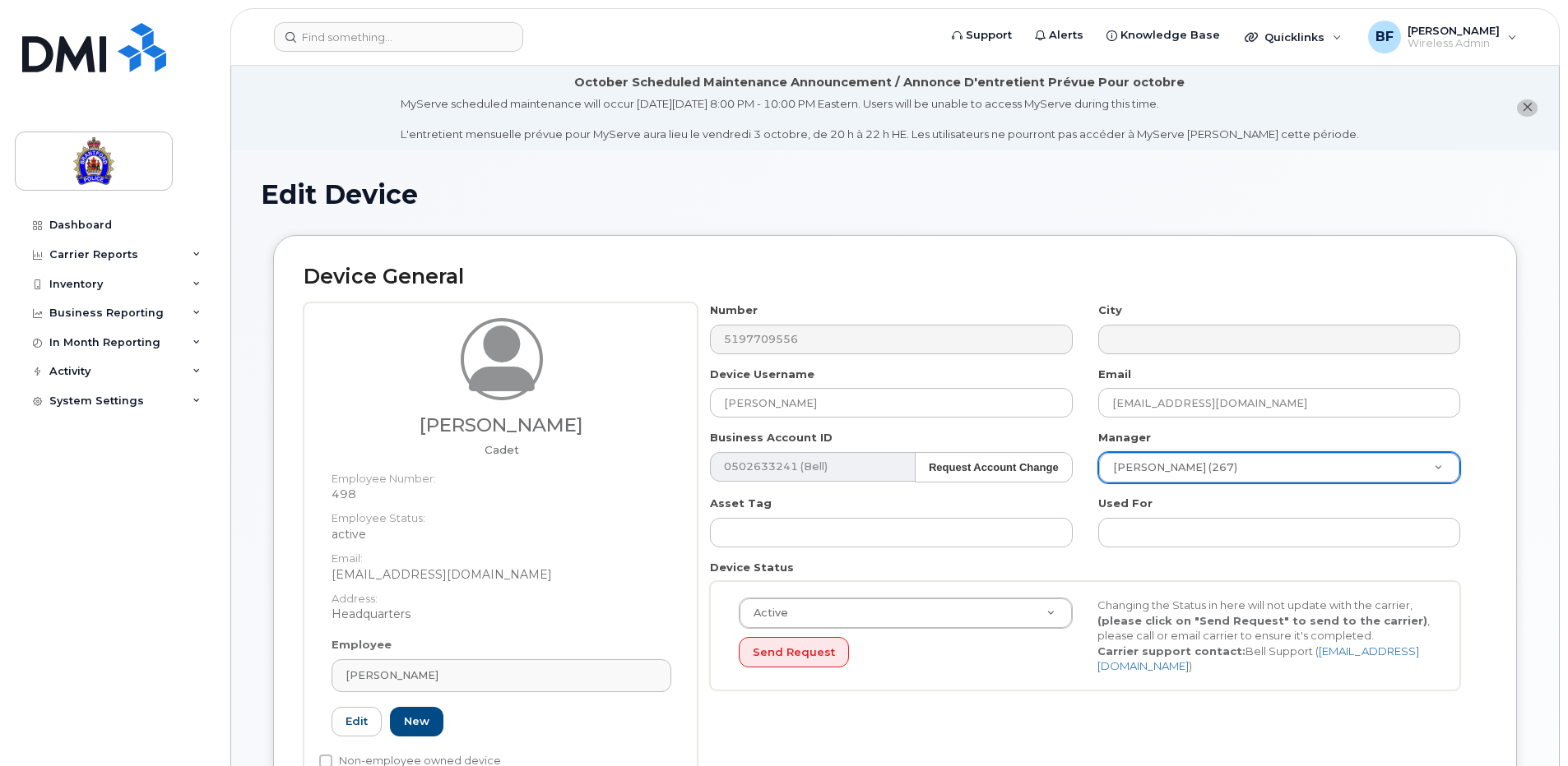
click at [1493, 605] on div "Device General Andrew Morris Cadet Employee Number: 498 Employee Status: active…" at bounding box center [895, 532] width 1243 height 595
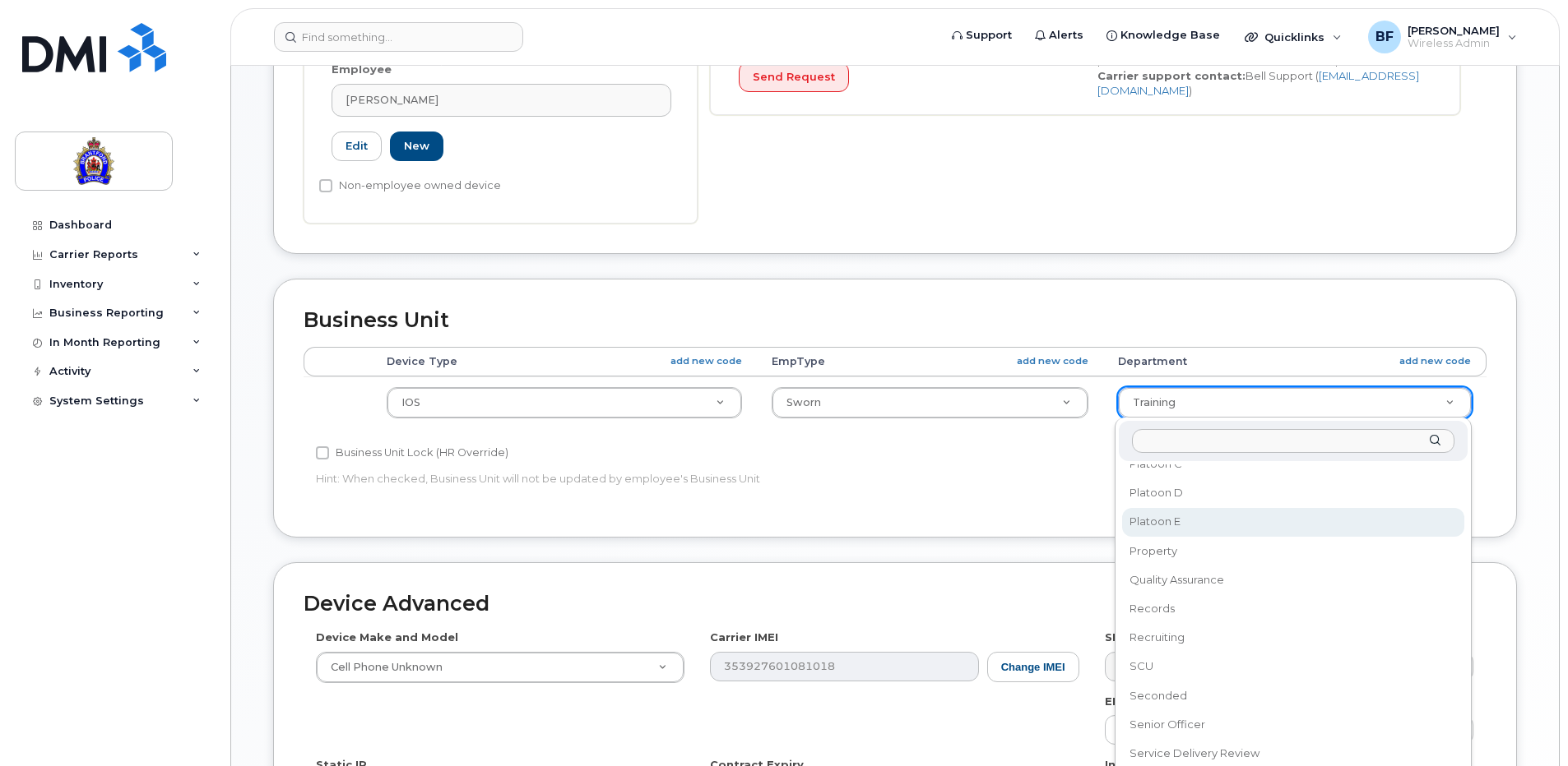
scroll to position [915, 0]
select select "626297"
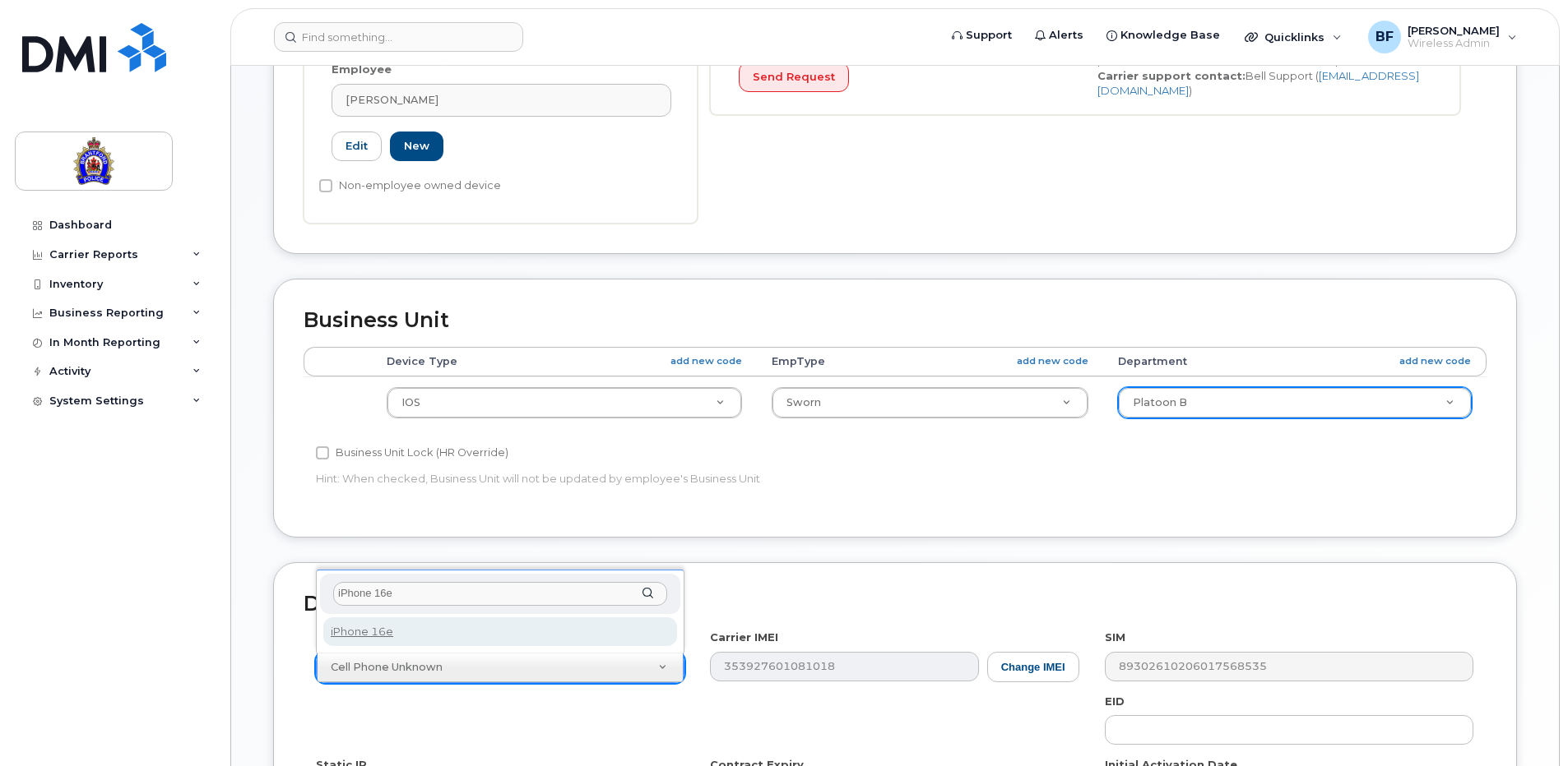
type input "iPhone 16e"
select select "3304"
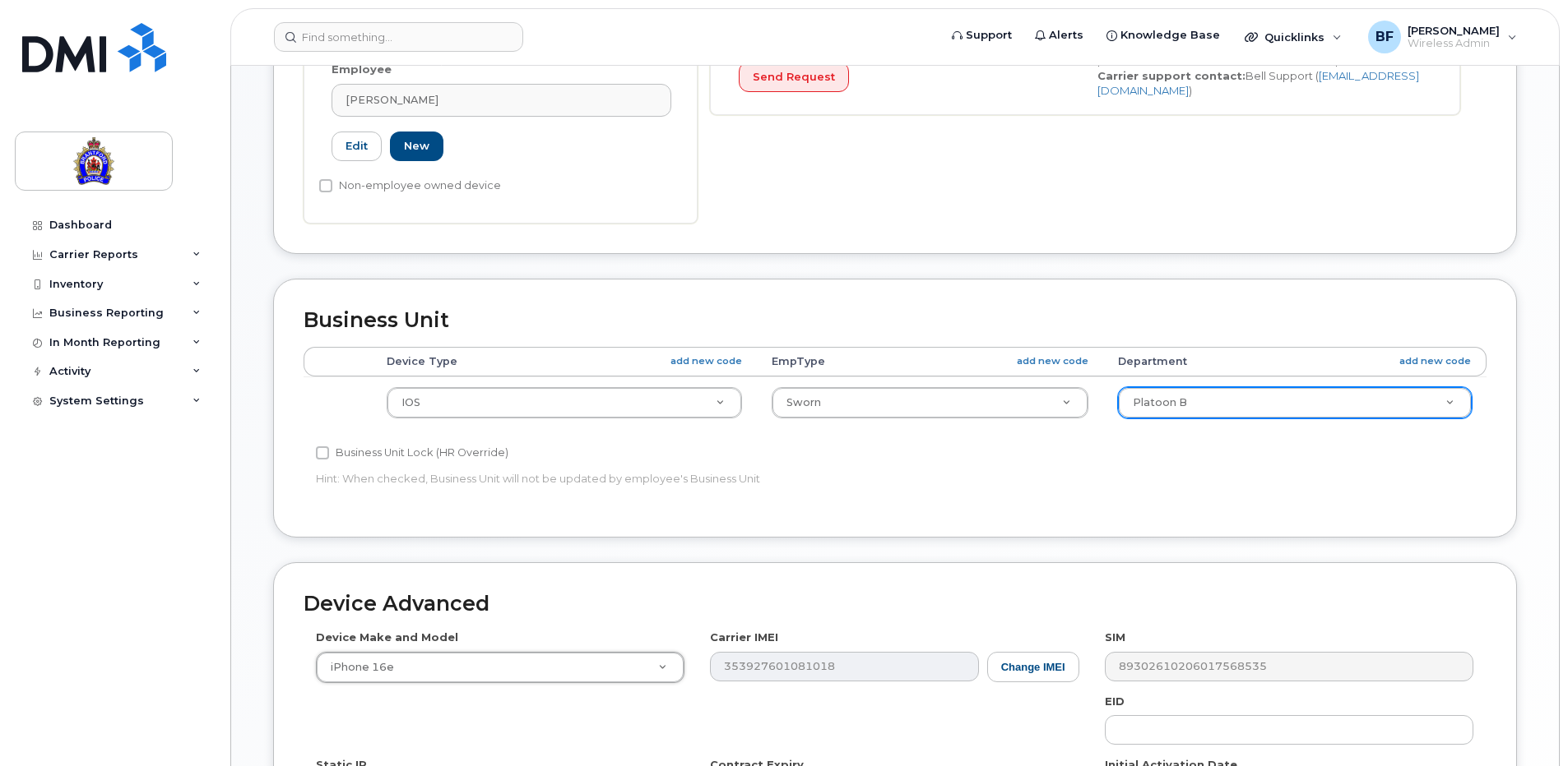
click at [1186, 601] on h2 "Device Advanced" at bounding box center [895, 604] width 1182 height 23
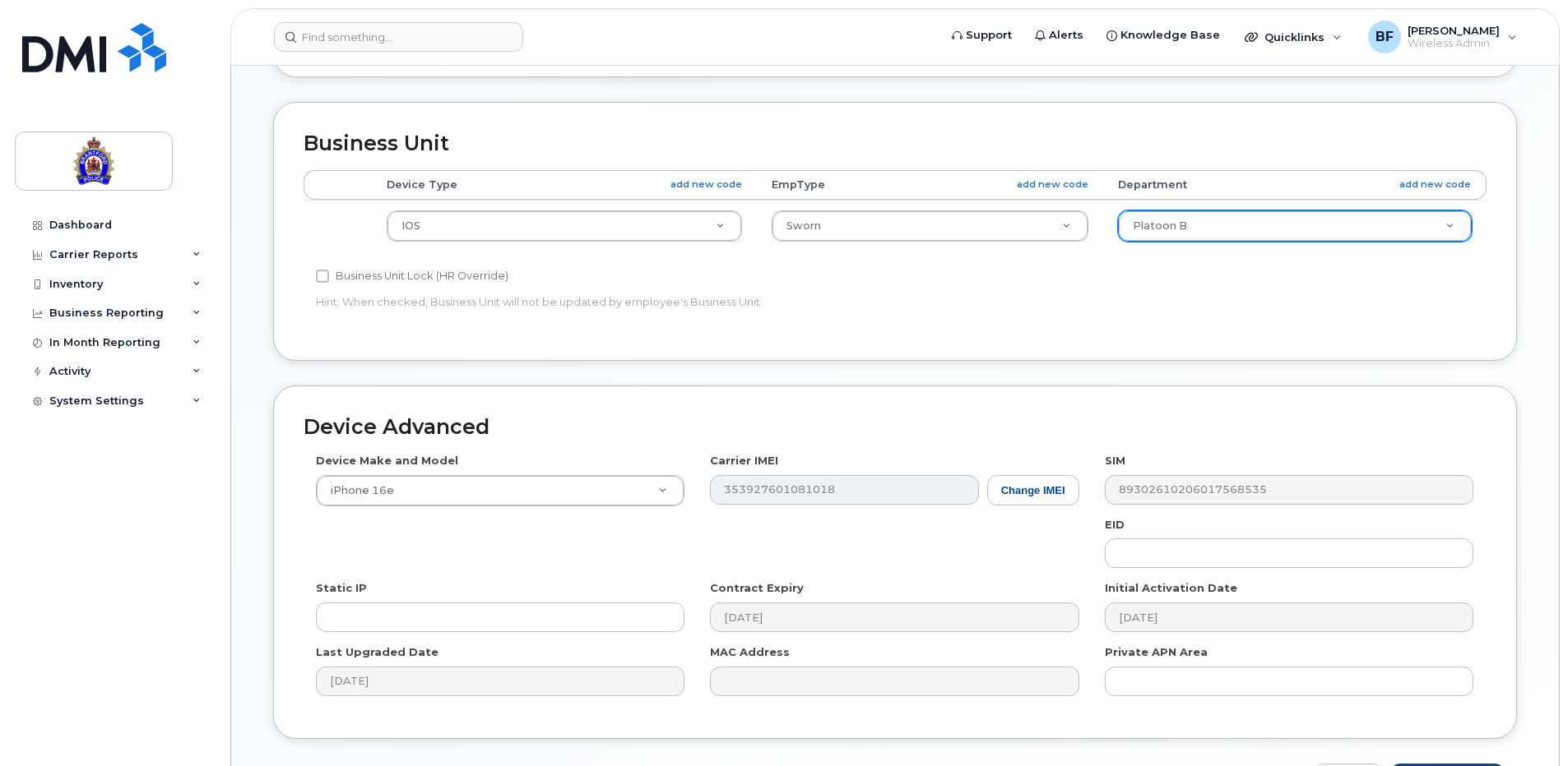
scroll to position [861, 0]
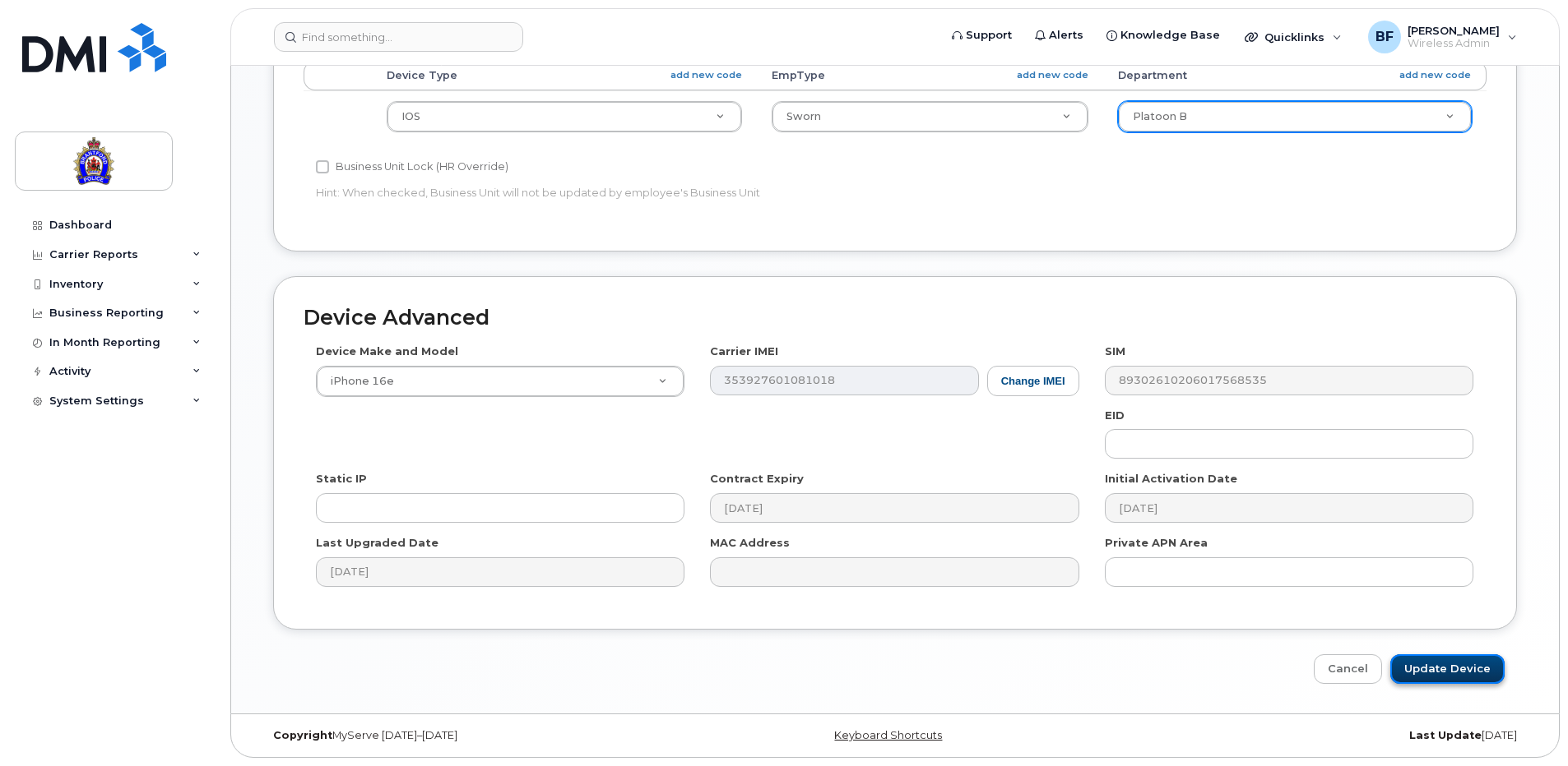
click at [1459, 663] on input "Update Device" at bounding box center [1447, 670] width 114 height 30
type input "Saving..."
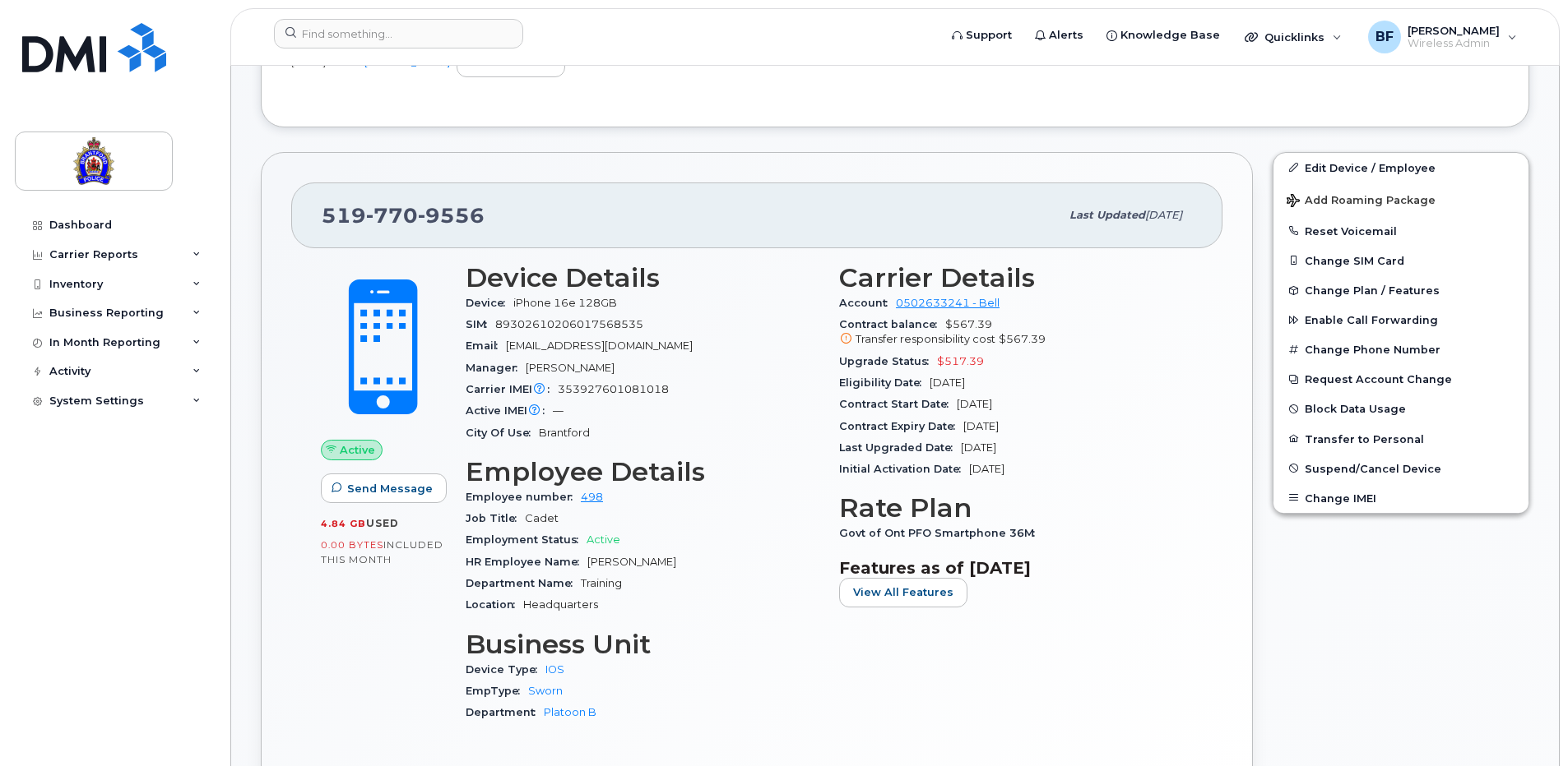
scroll to position [494, 0]
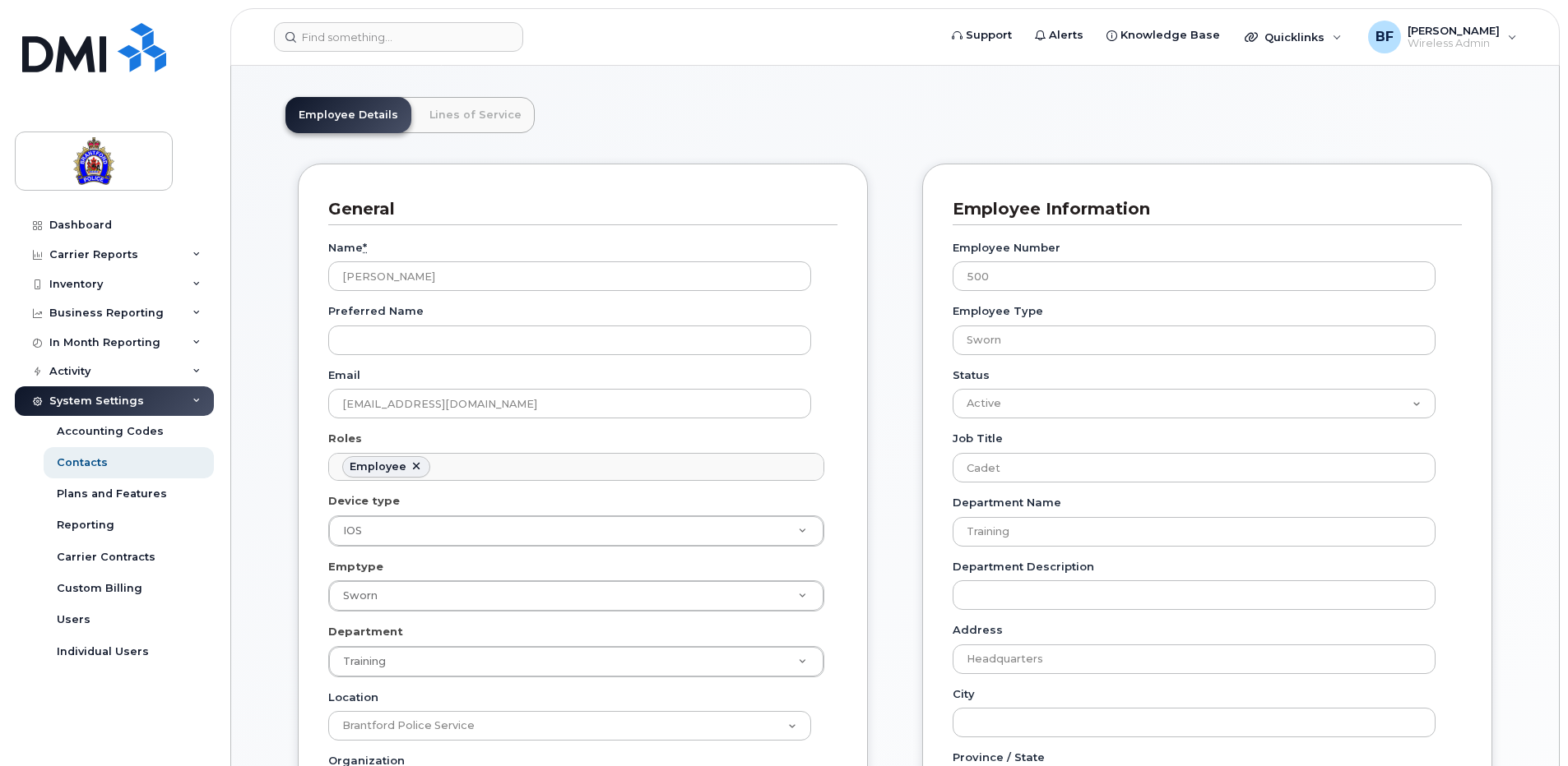
scroll to position [164, 0]
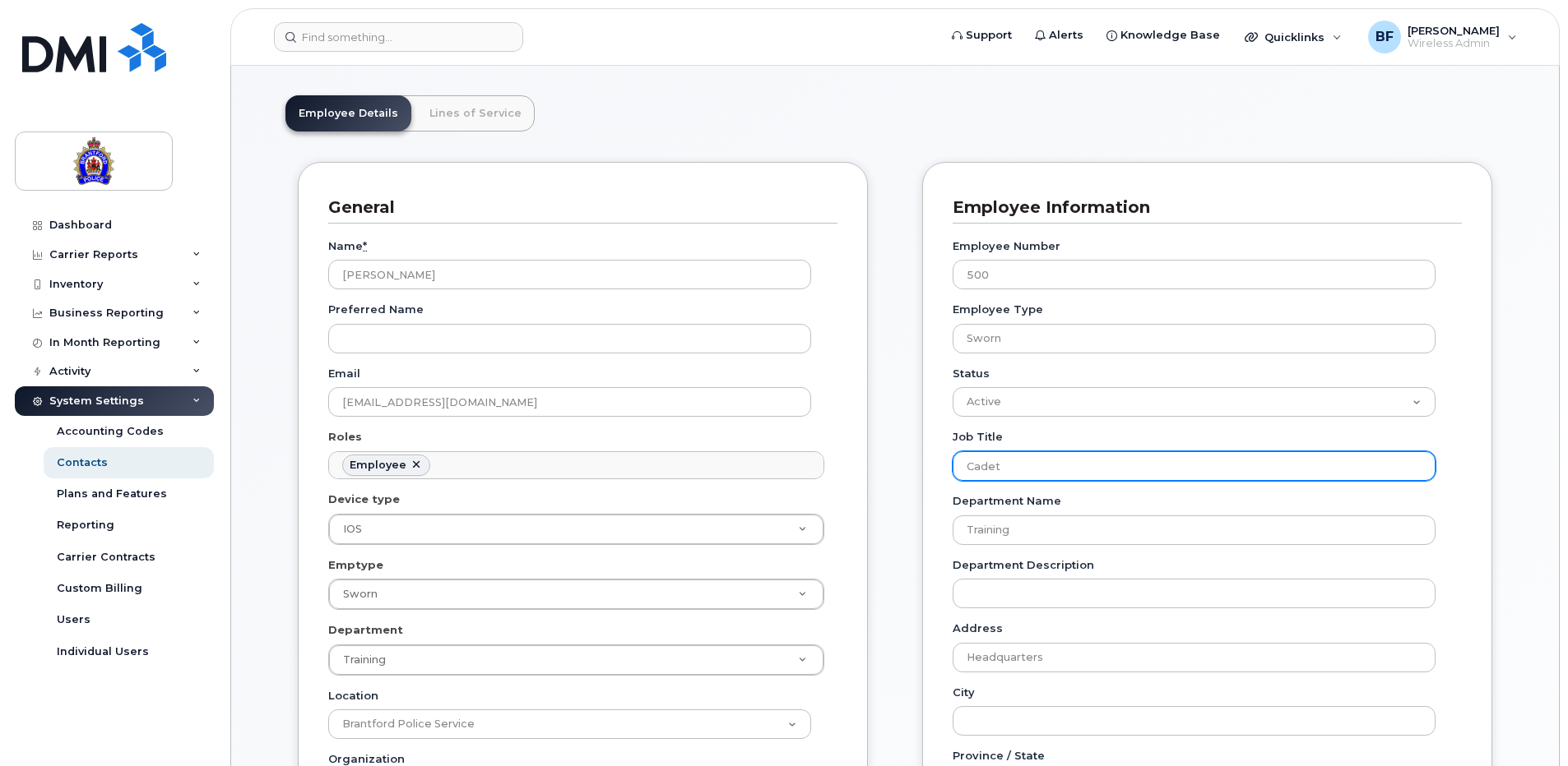
drag, startPoint x: 1008, startPoint y: 459, endPoint x: 930, endPoint y: 460, distance: 78.0
click at [930, 460] on div "Employee Information Employee Number 500 Employee Type Sworn Status Active On-L…" at bounding box center [1206, 670] width 570 height 1015
type input "Police Constable"
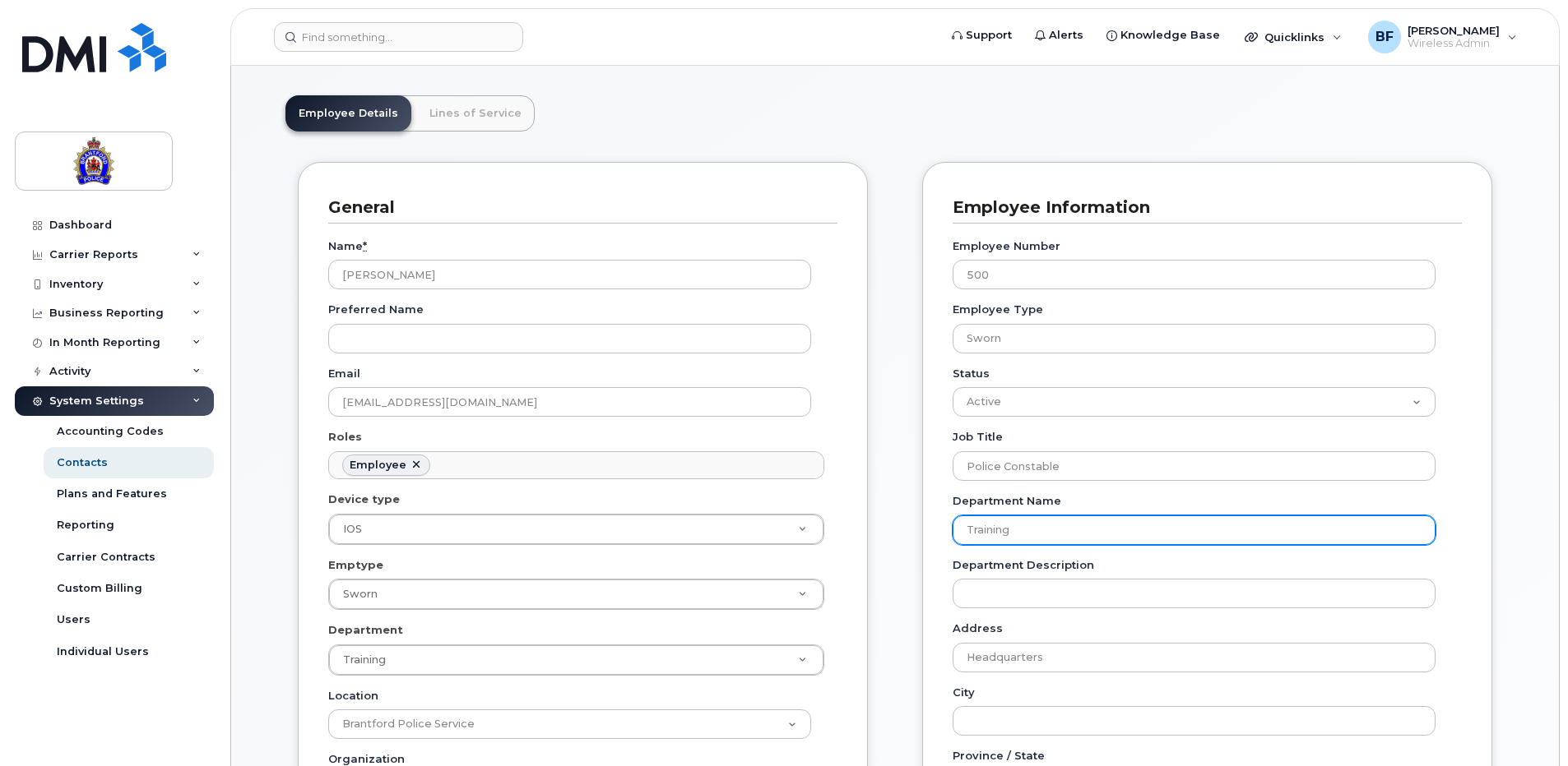
drag, startPoint x: 1051, startPoint y: 529, endPoint x: 922, endPoint y: 519, distance: 129.4
click at [922, 519] on div "Employee Information Employee Number 500 Employee Type Sworn Status Active On-L…" at bounding box center [1206, 670] width 570 height 1015
type input "Platoon D"
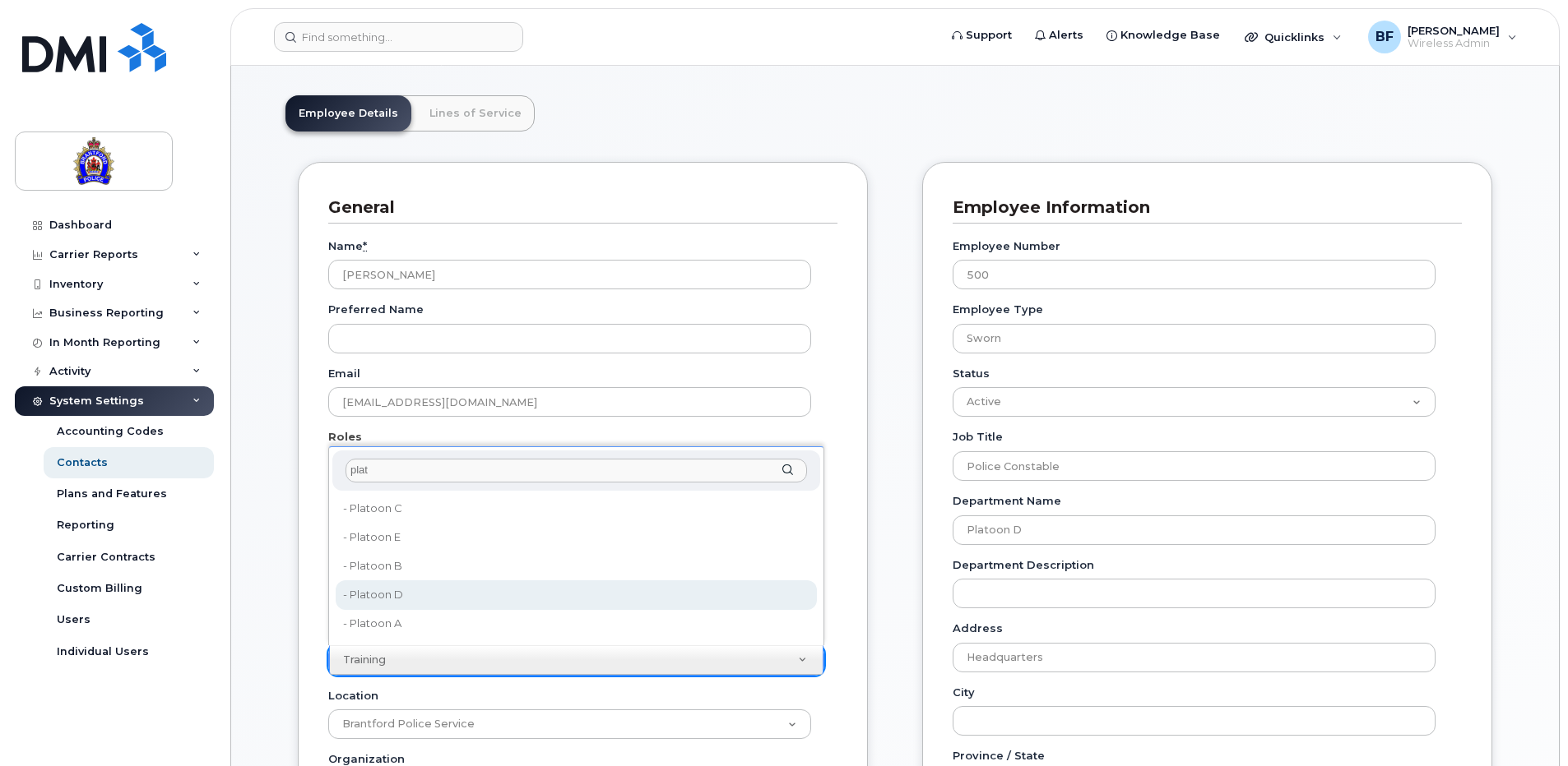
type input "plat"
type input "626315"
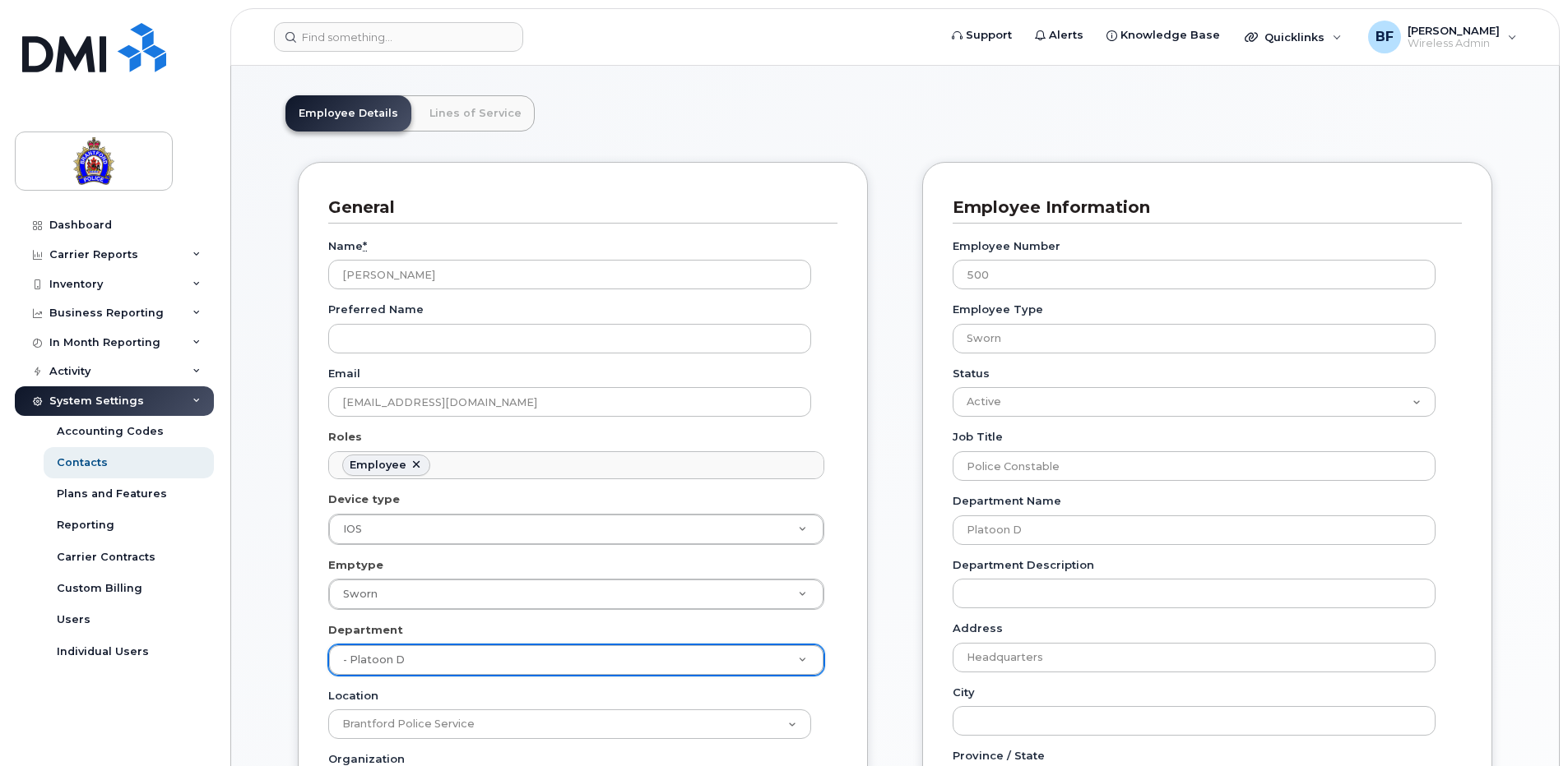
click at [1496, 568] on div "Carrier Support Contact Details Carrier name Carrier name Carrier name Internat…" at bounding box center [1207, 760] width 595 height 1197
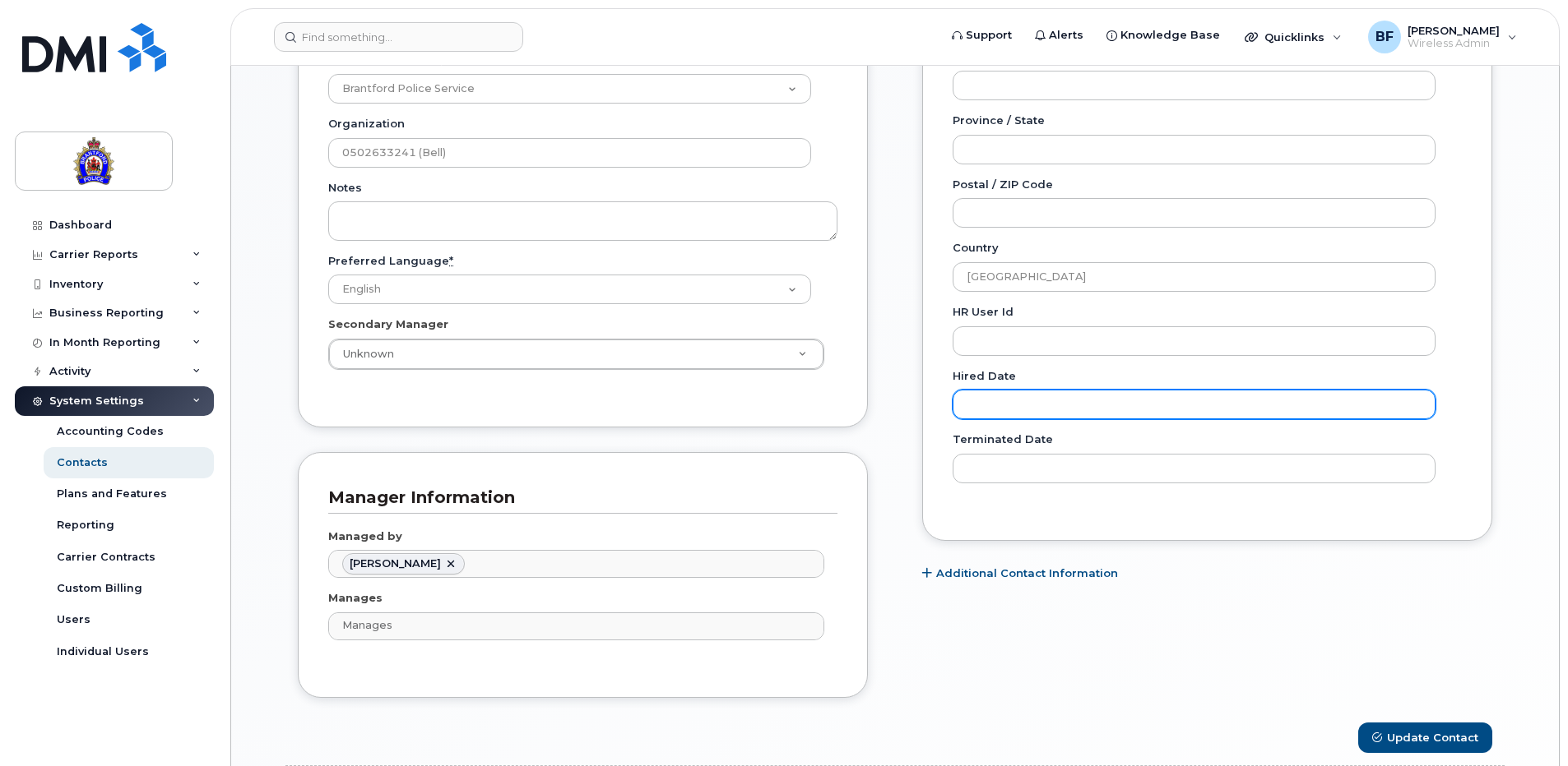
scroll to position [822, 0]
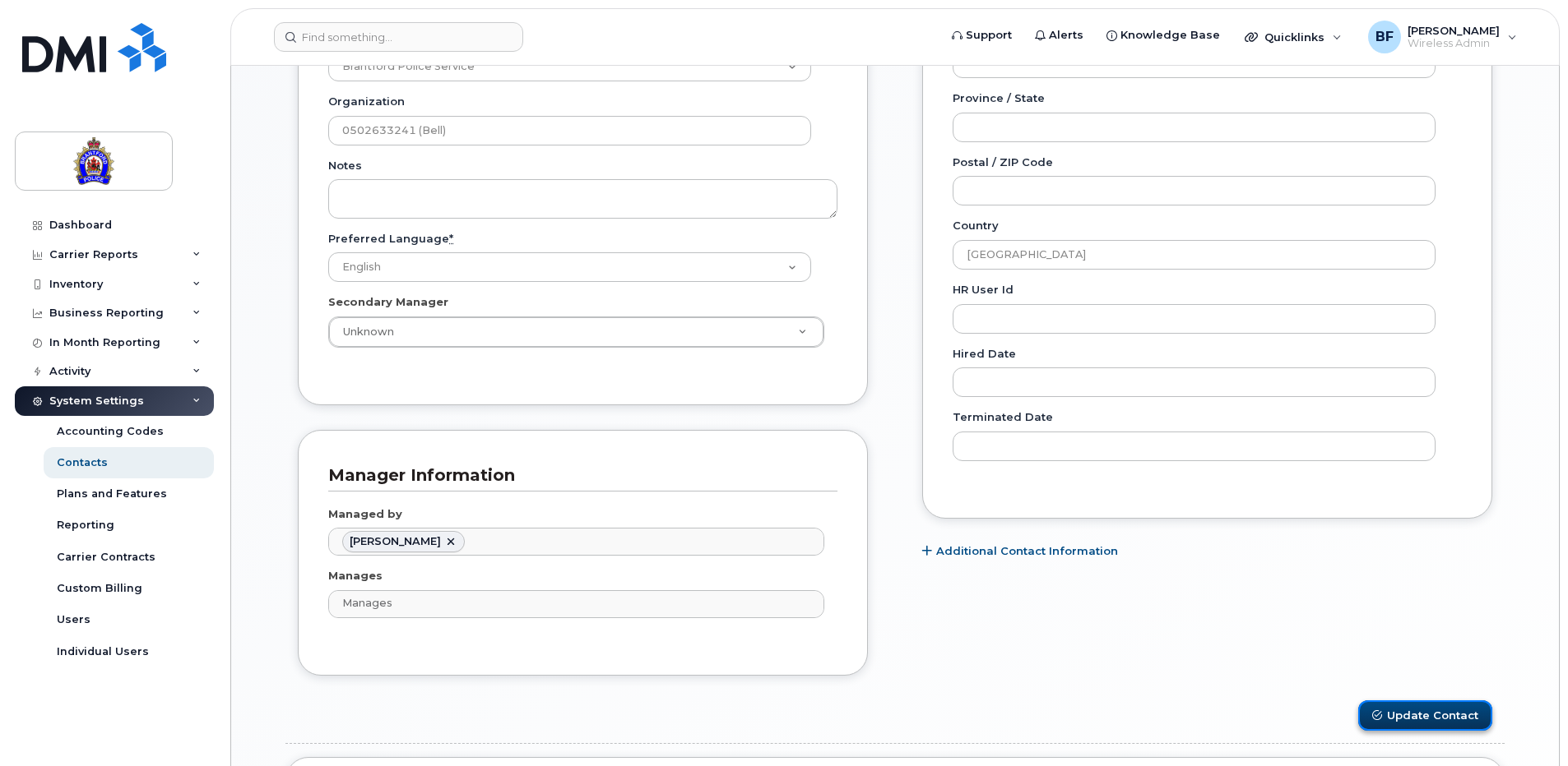
click at [1425, 714] on button "Update Contact" at bounding box center [1424, 715] width 134 height 30
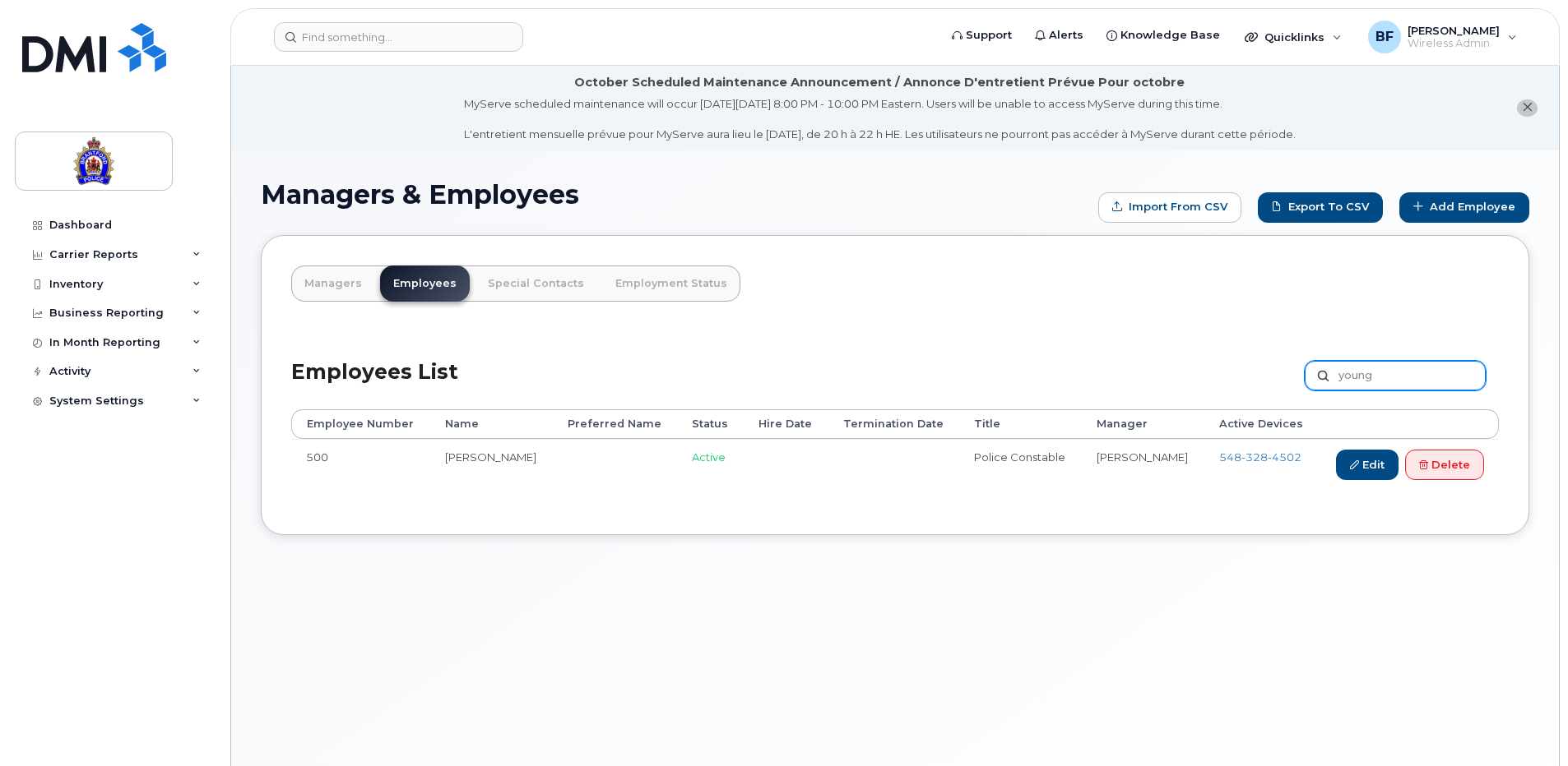
drag, startPoint x: 1313, startPoint y: 379, endPoint x: 1246, endPoint y: 375, distance: 67.1
click at [1246, 375] on div "Employees List young Customize Filter Refresh Export" at bounding box center [894, 370] width 1207 height 78
type input "[PERSON_NAME]"
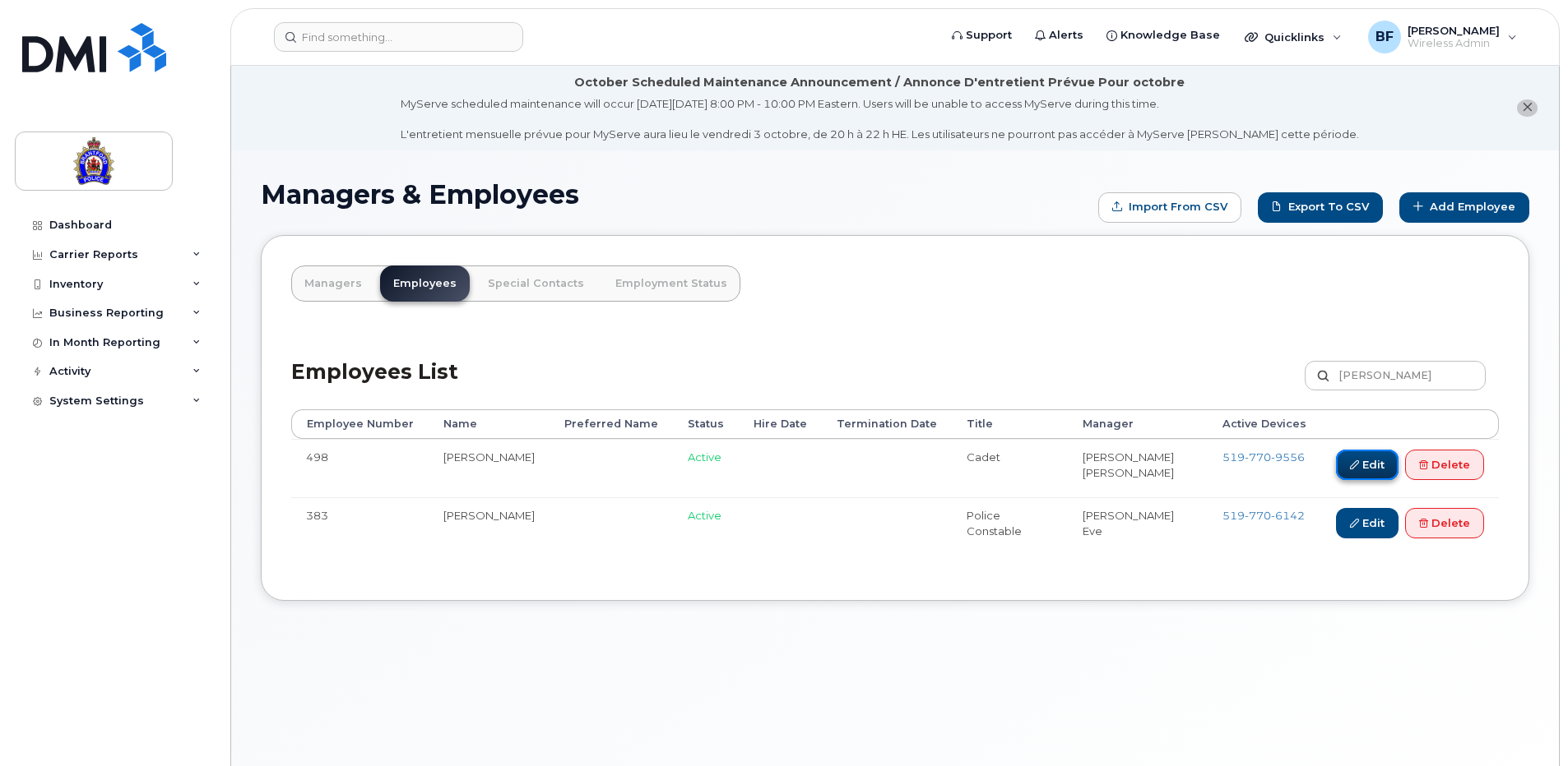
click at [1362, 464] on link "Edit" at bounding box center [1367, 464] width 63 height 30
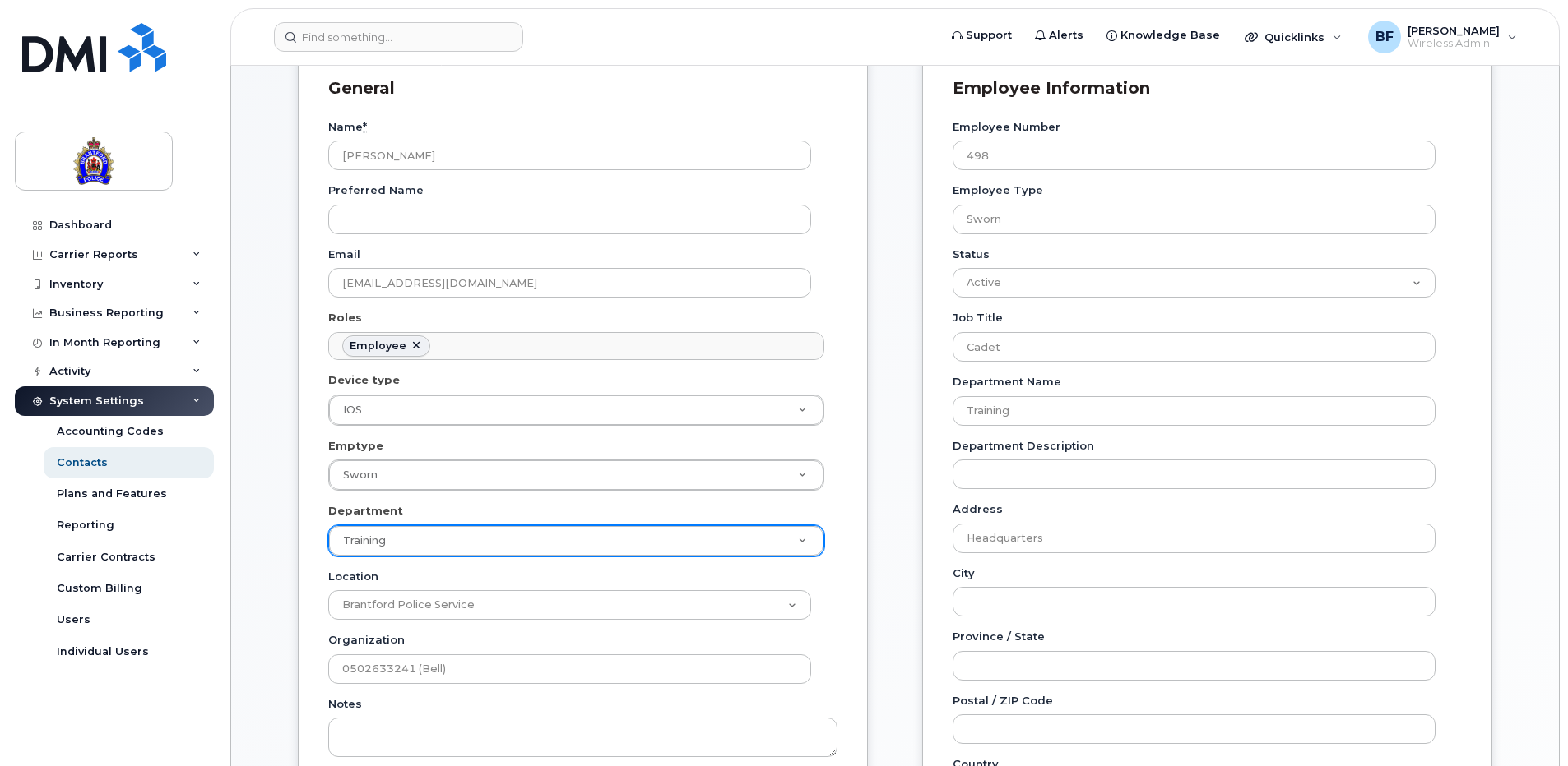
scroll to position [411, 0]
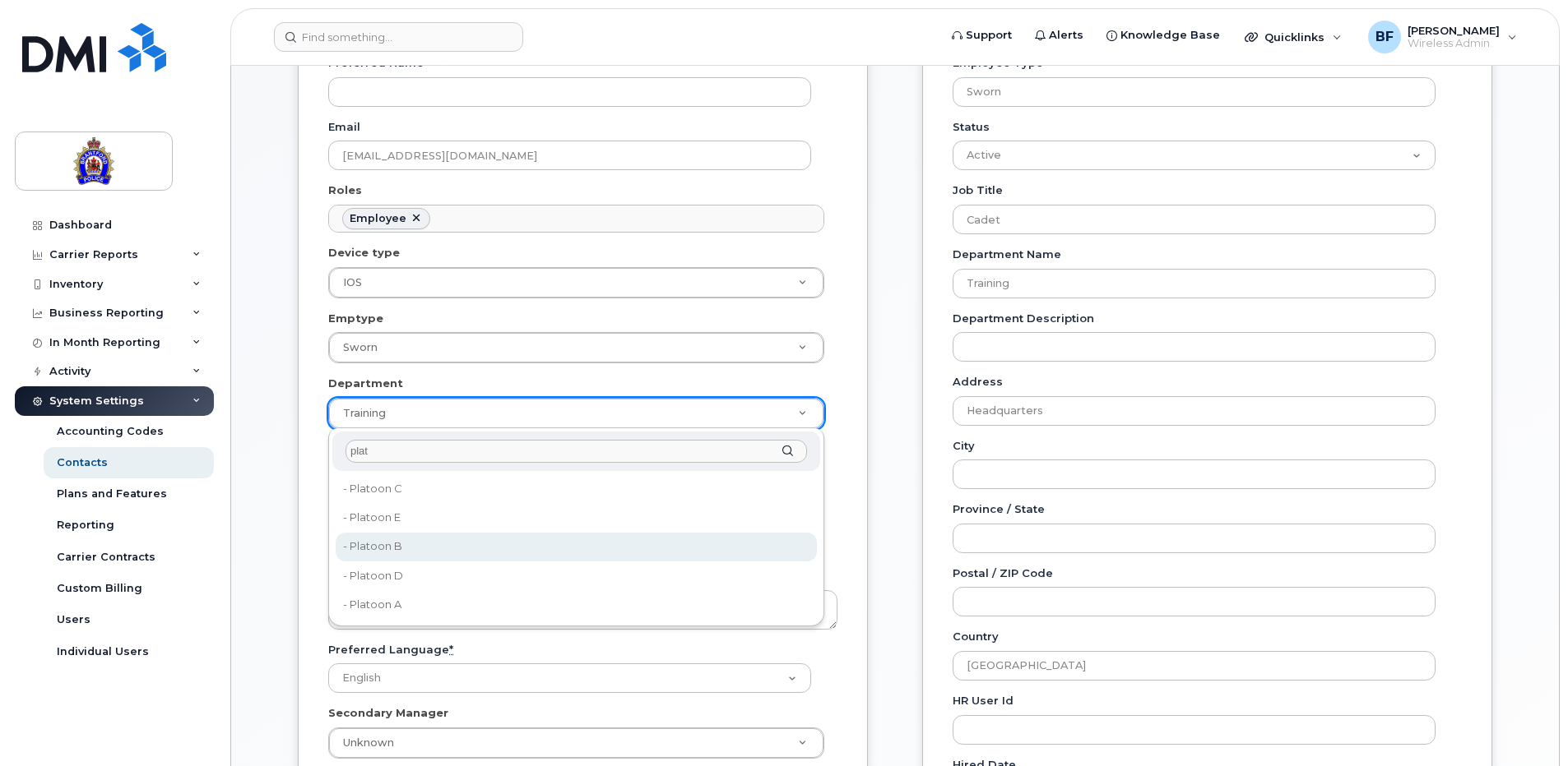
type input "plat"
type input "626297"
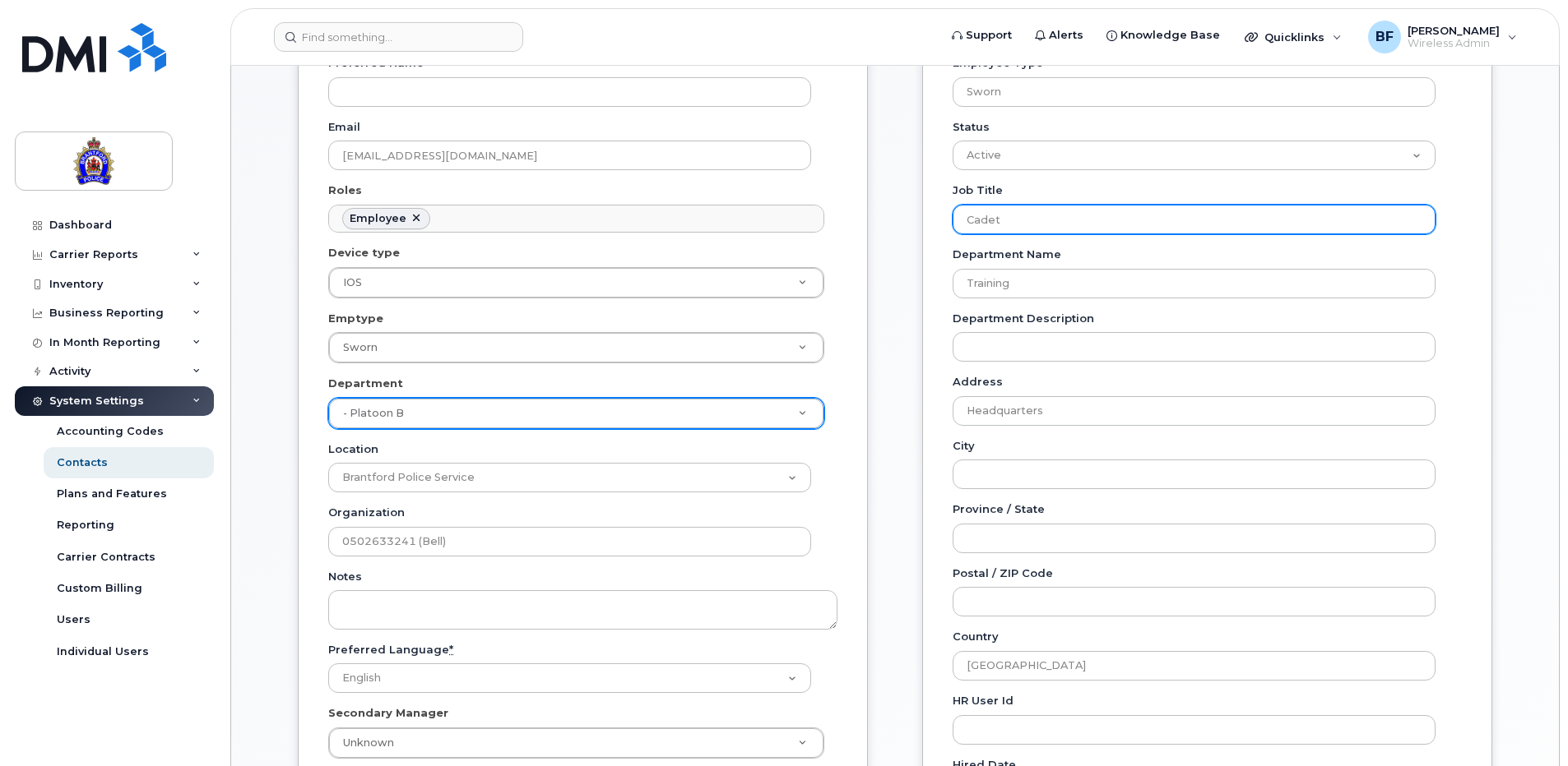
drag, startPoint x: 1009, startPoint y: 218, endPoint x: 941, endPoint y: 216, distance: 68.0
click at [941, 216] on div "Employee Information Employee Number 498 Employee Type Sworn Status Active On-L…" at bounding box center [1206, 423] width 570 height 1015
type input "Police Constable"
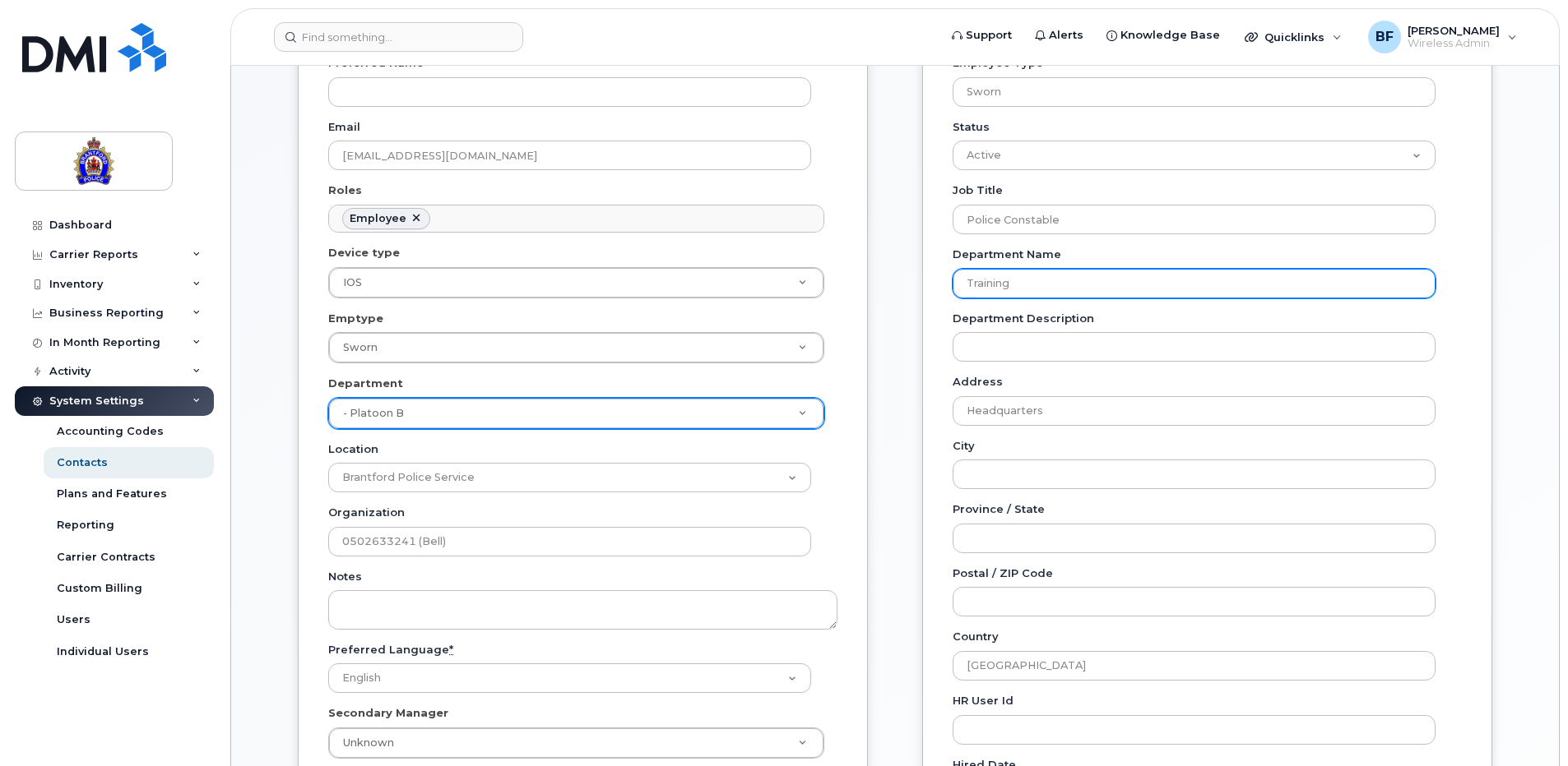
click at [1042, 277] on input "Training" at bounding box center [1193, 283] width 483 height 29
type input "T"
type input "Platoon B"
click at [1478, 435] on div "Employee Information Employee Number 498 Employee Type Sworn Status Active On-L…" at bounding box center [1206, 423] width 570 height 1015
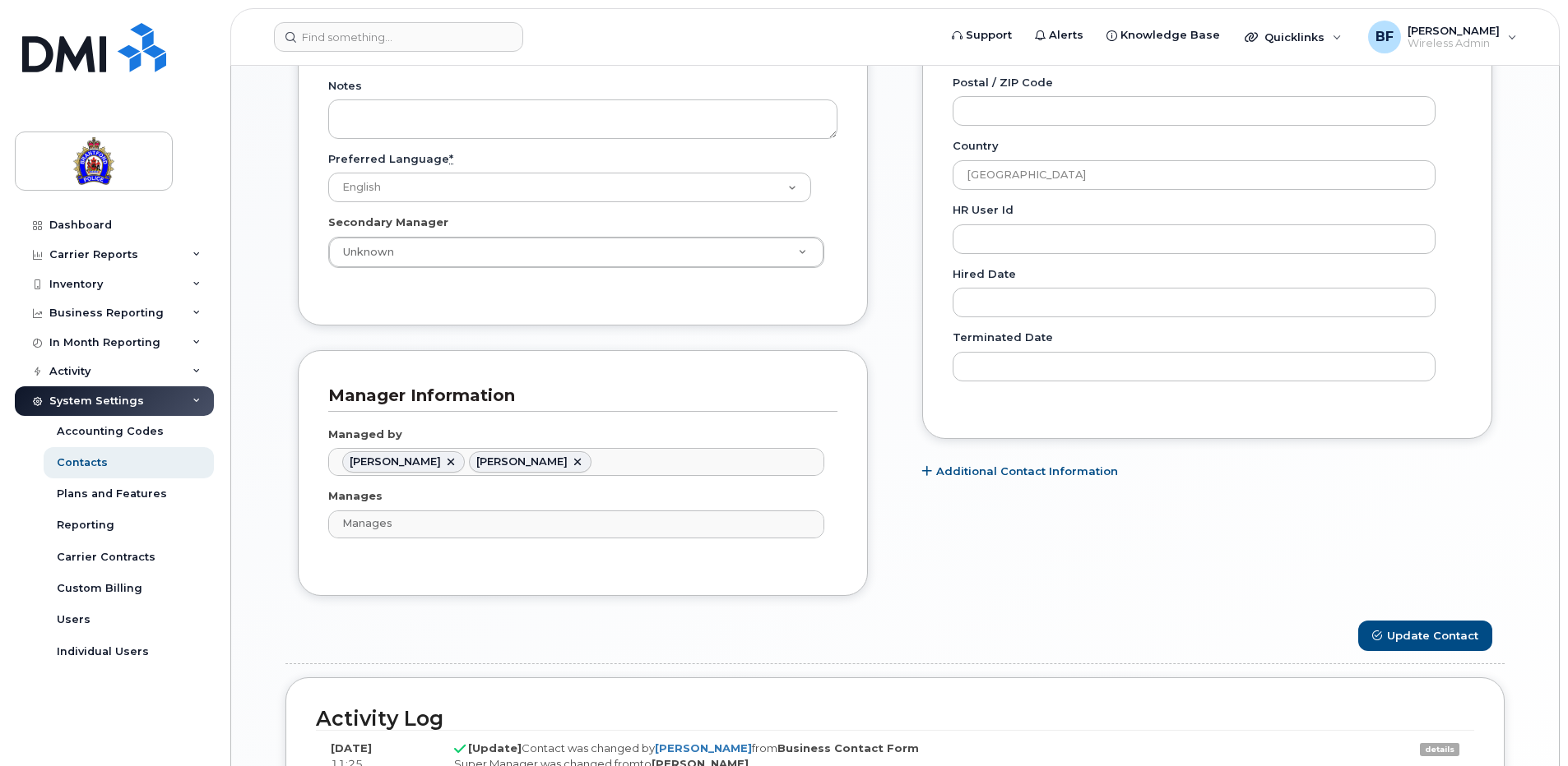
scroll to position [905, 0]
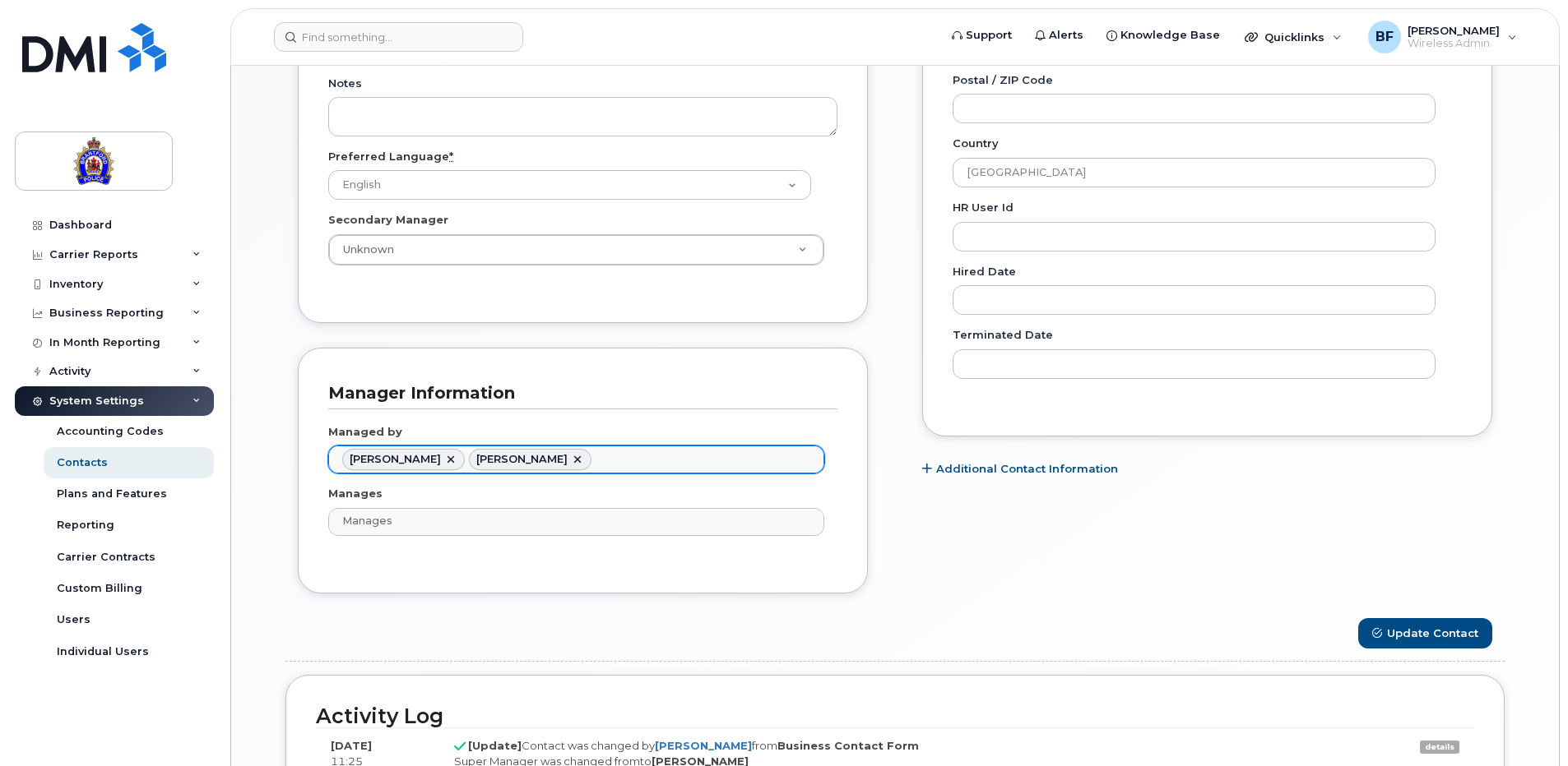
click at [457, 455] on link at bounding box center [451, 459] width 13 height 13
type input "1318465"
click at [1442, 637] on button "Update Contact" at bounding box center [1424, 633] width 134 height 30
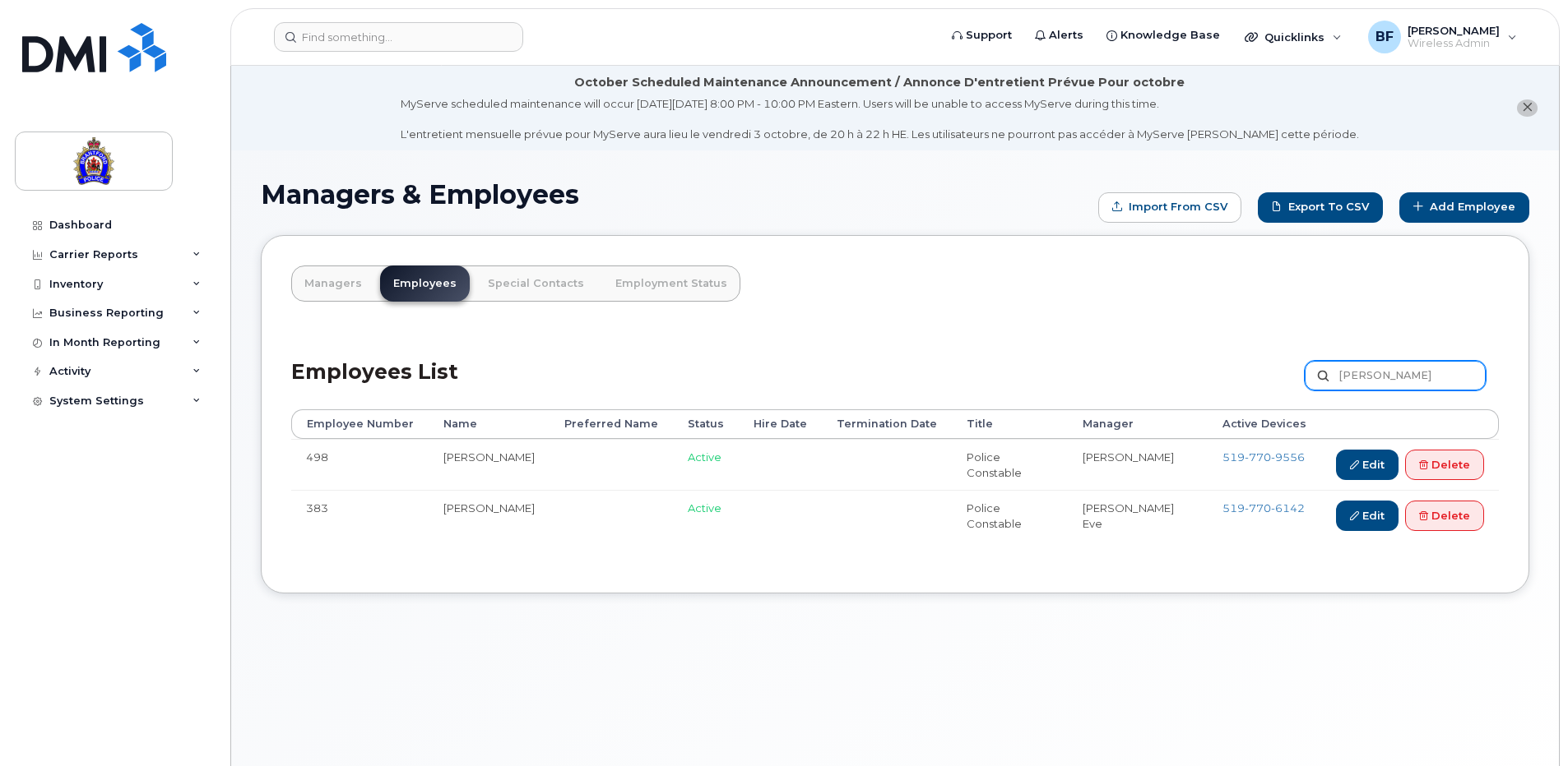
drag, startPoint x: 1402, startPoint y: 376, endPoint x: 1297, endPoint y: 374, distance: 105.0
click at [1297, 374] on div "Employees List [PERSON_NAME] Customize Filter Refresh Export" at bounding box center [894, 370] width 1207 height 78
type input "cock"
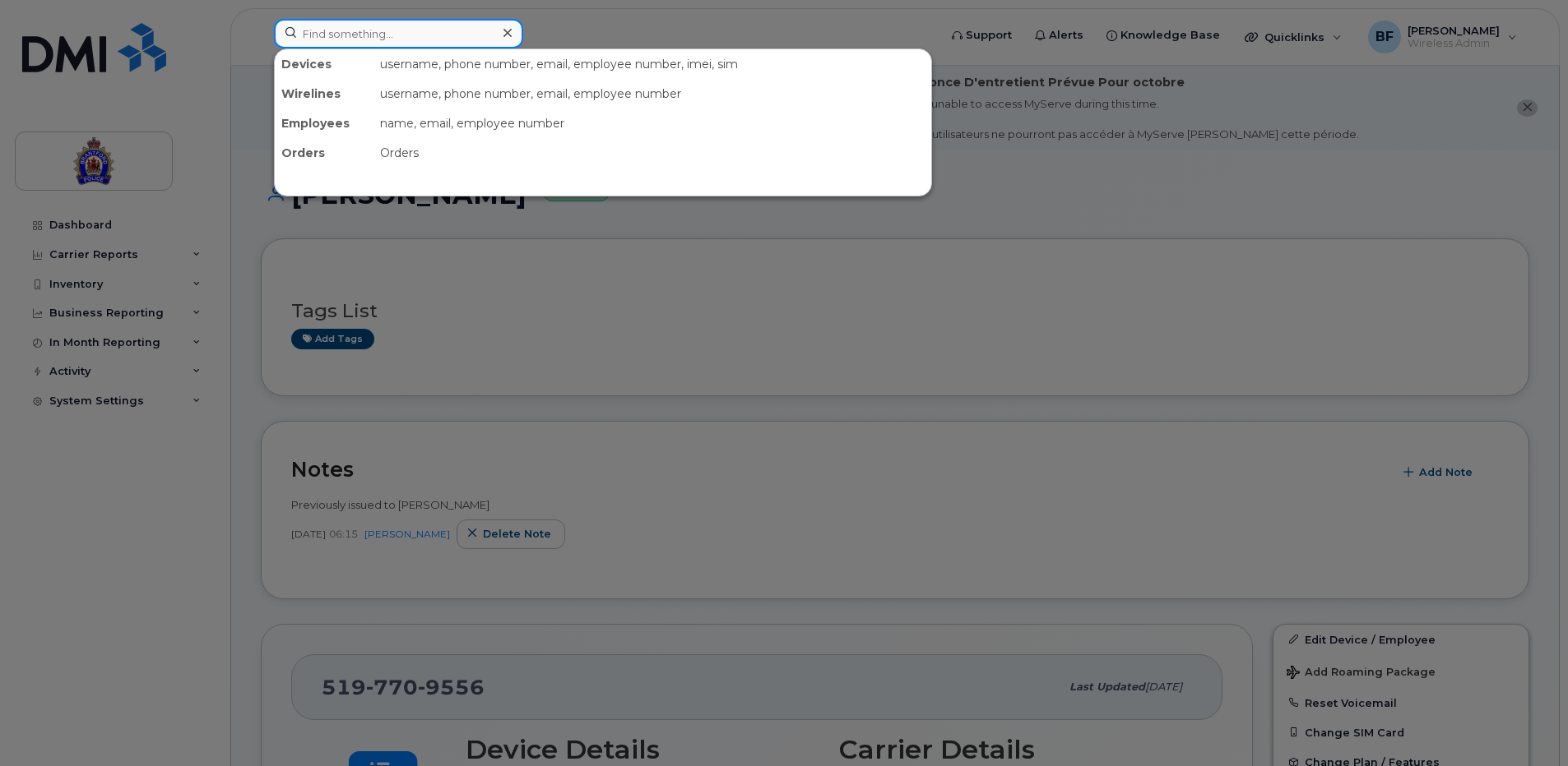
click at [402, 29] on input at bounding box center [397, 33] width 249 height 29
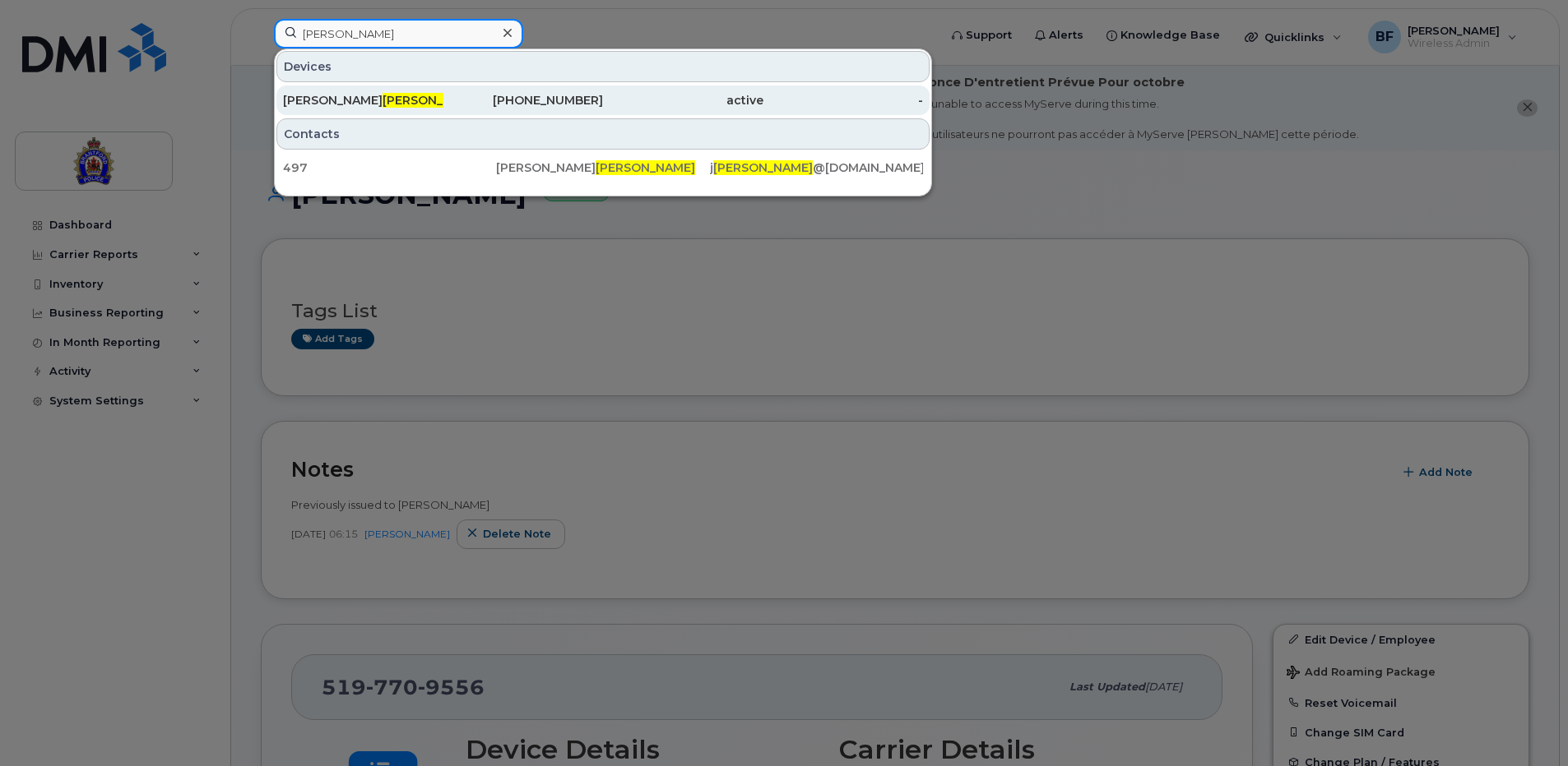
type input "[PERSON_NAME]"
click at [383, 95] on span "[PERSON_NAME]" at bounding box center [432, 99] width 99 height 15
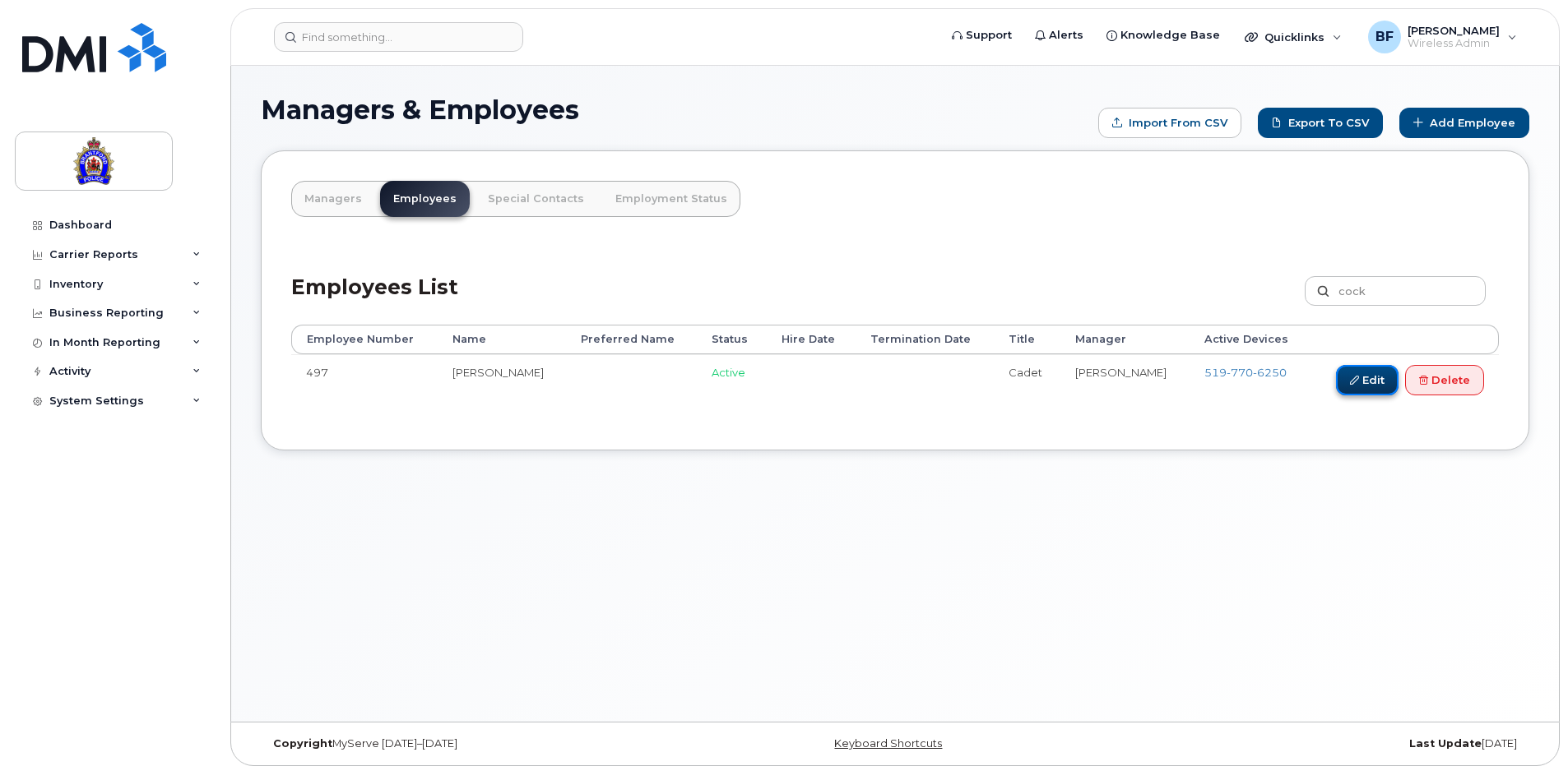
drag, startPoint x: 1371, startPoint y: 383, endPoint x: 1367, endPoint y: 373, distance: 10.8
click at [1371, 383] on link "Edit" at bounding box center [1367, 380] width 63 height 30
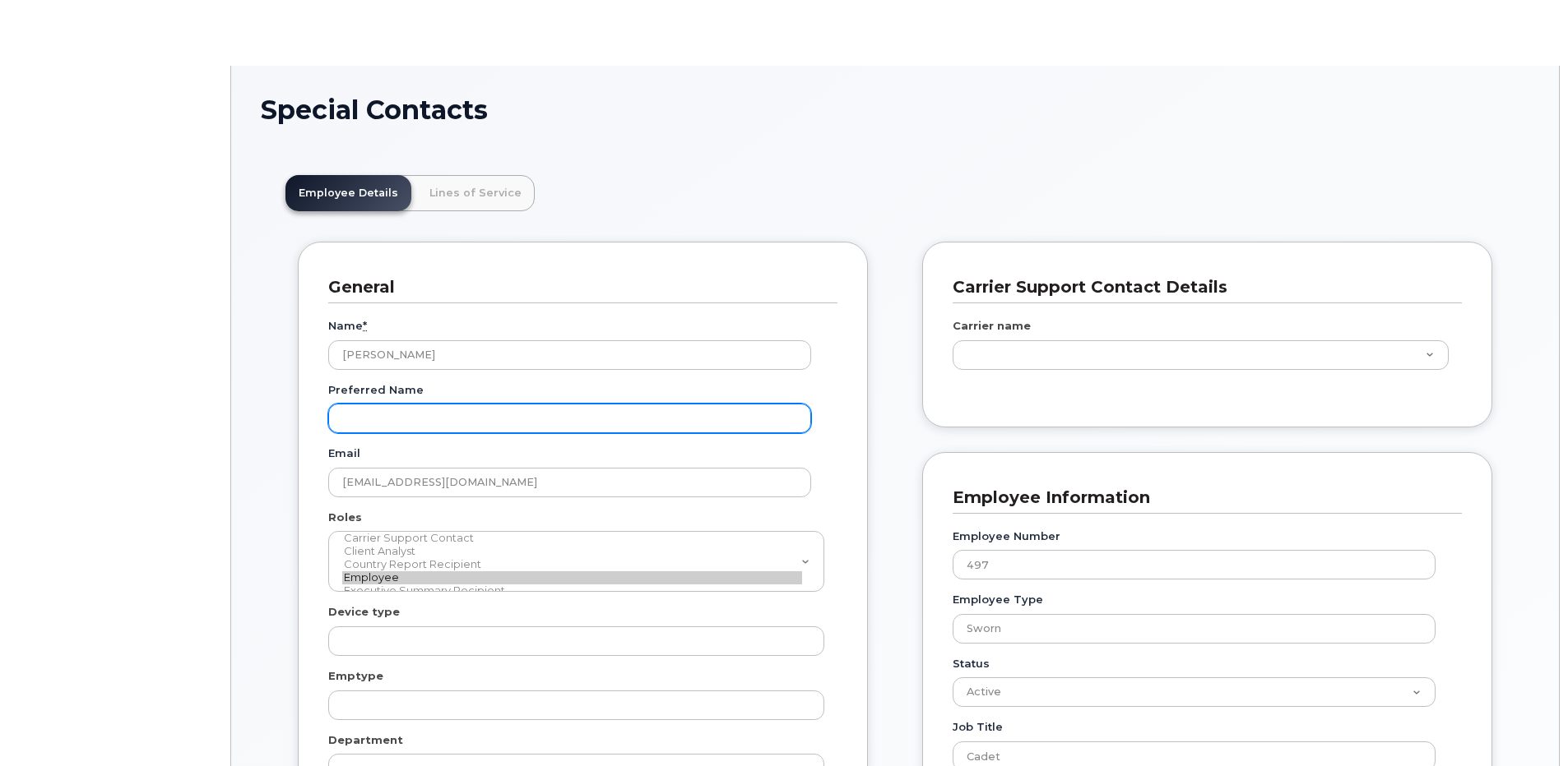
scroll to position [48, 0]
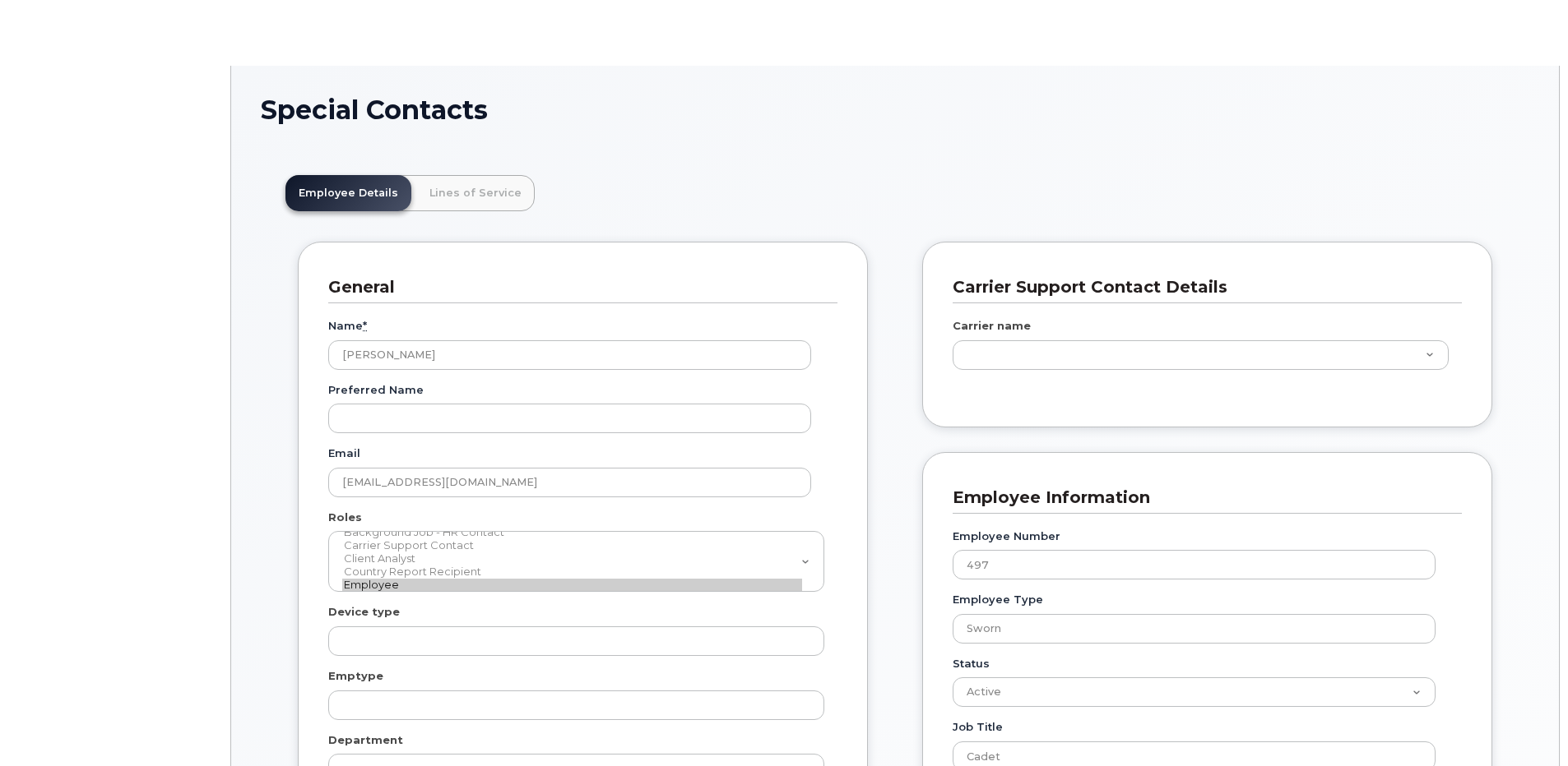
type input "626282"
type input "626287"
type input "626294"
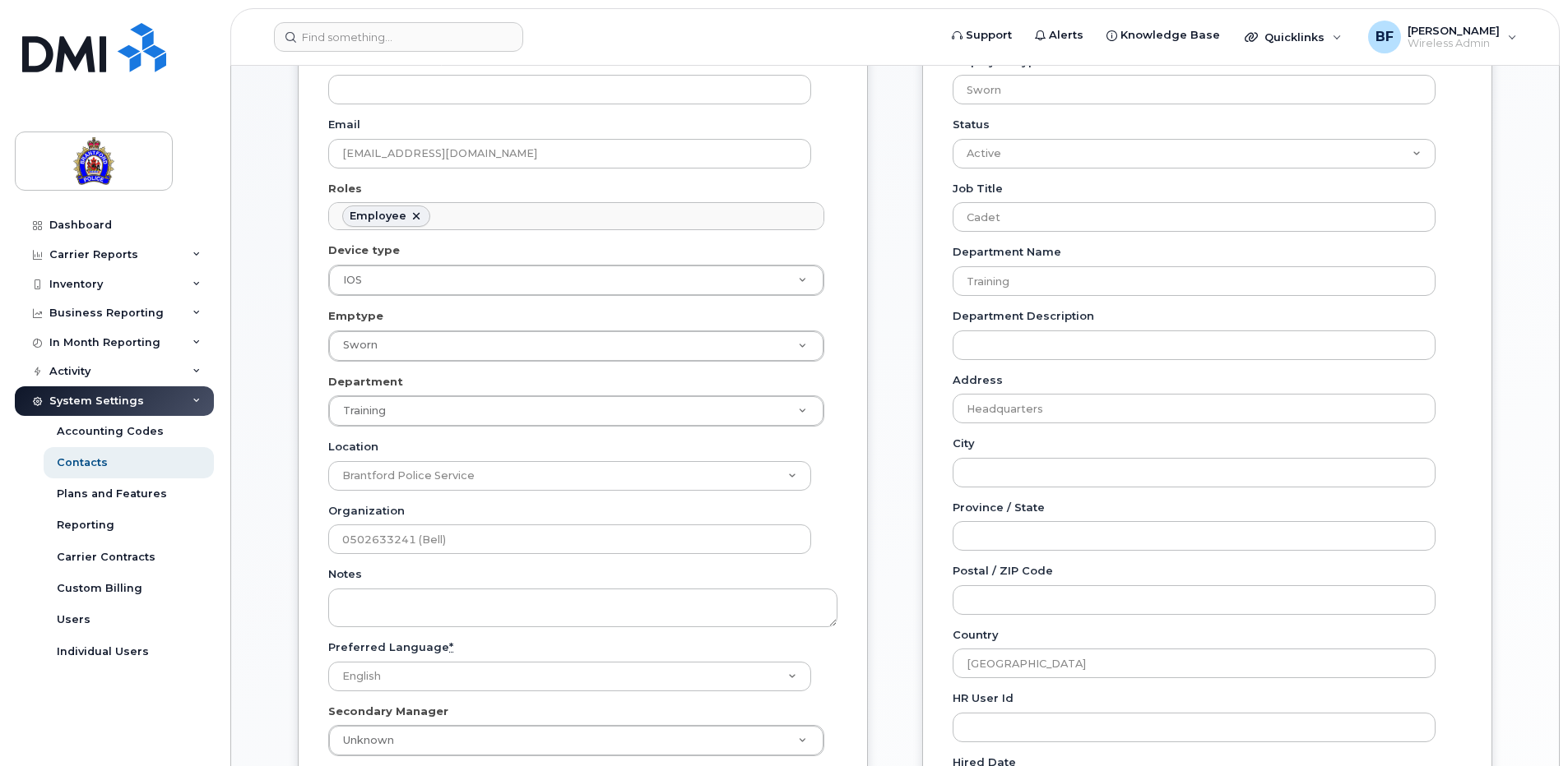
scroll to position [414, 0]
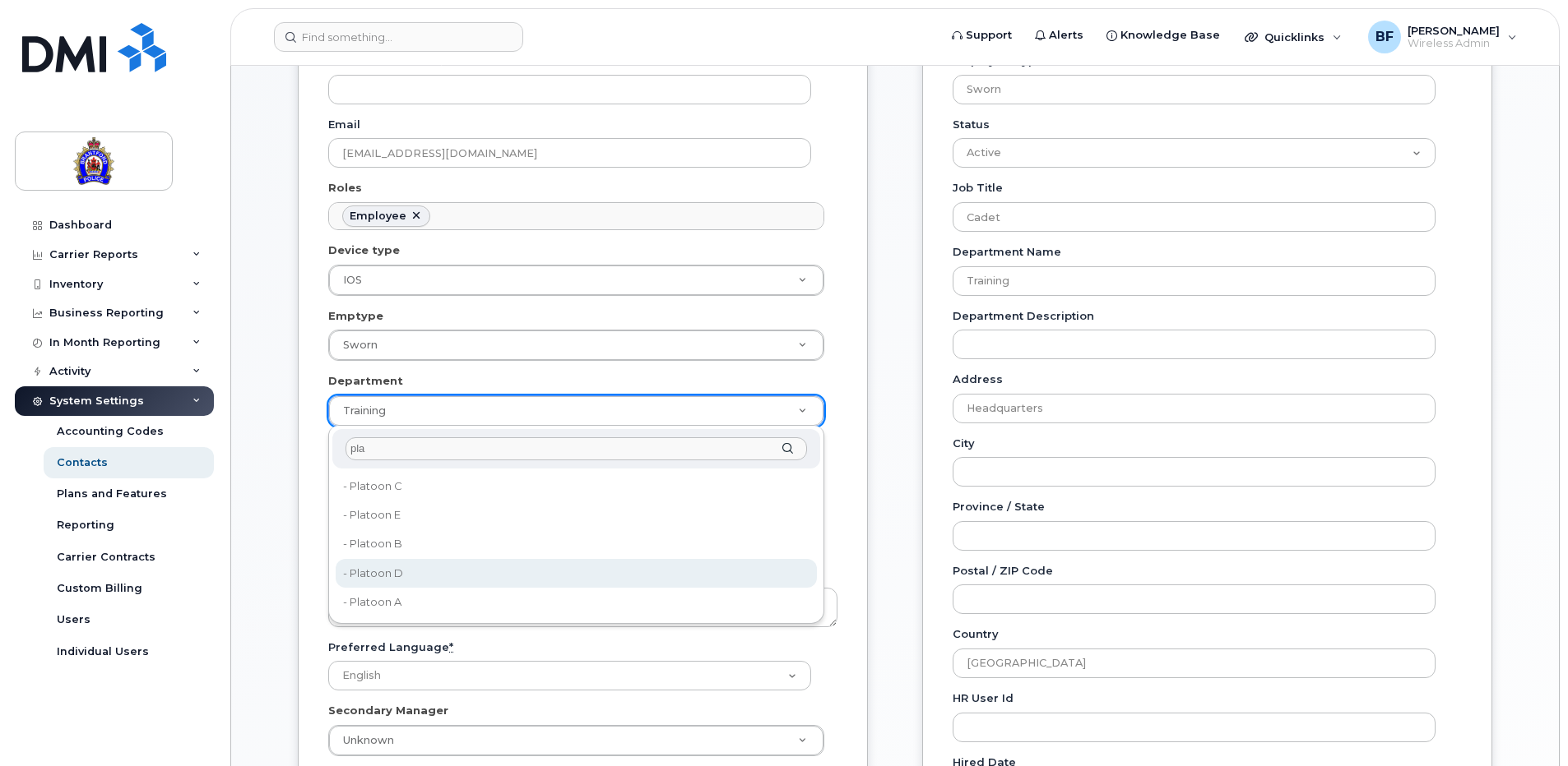
type input "pla"
type input "626315"
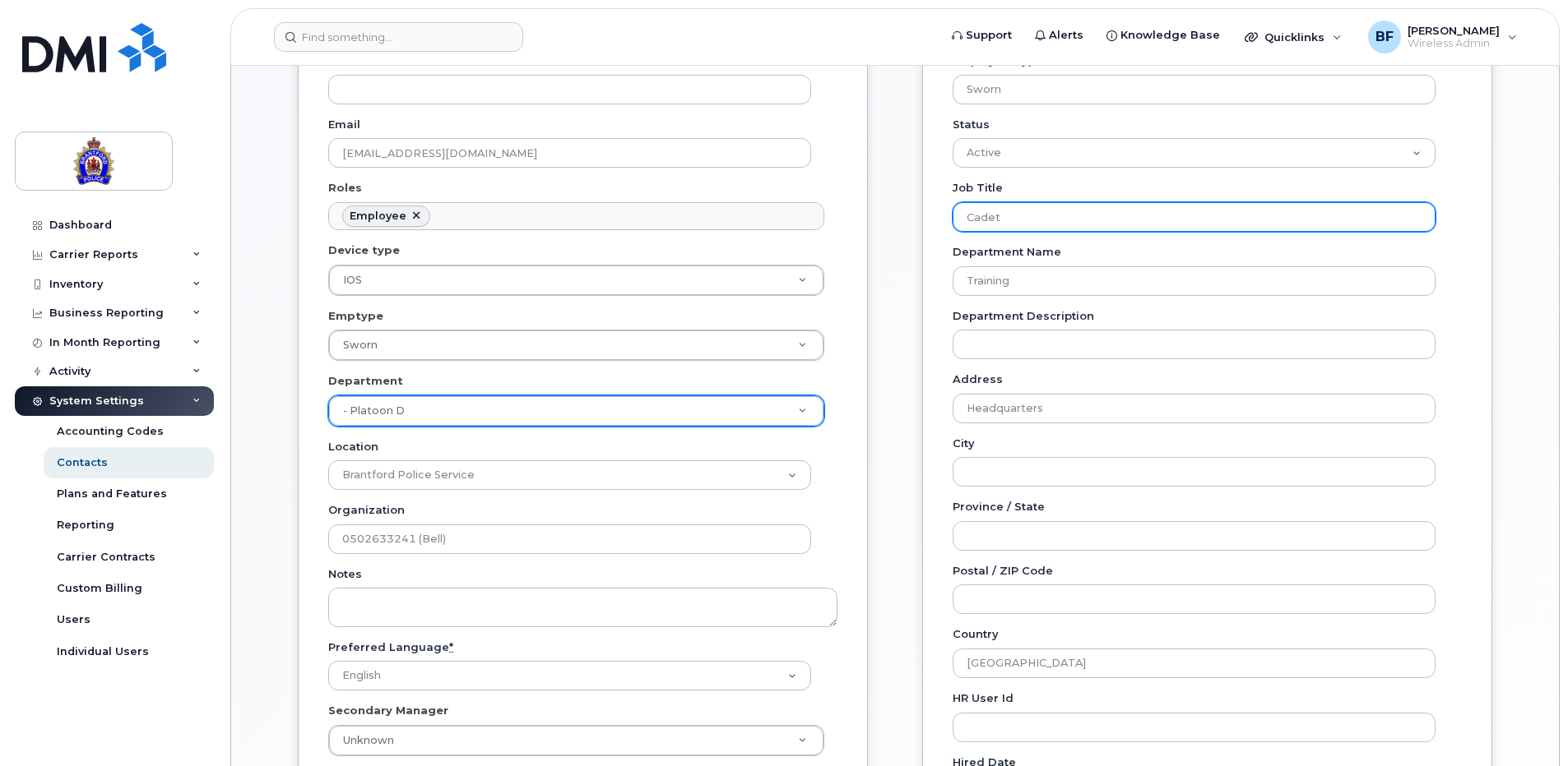
drag, startPoint x: 1028, startPoint y: 222, endPoint x: 897, endPoint y: 216, distance: 131.1
click at [897, 216] on div "General Name * [PERSON_NAME] Preferred Name Email [EMAIL_ADDRESS][DOMAIN_NAME] …" at bounding box center [894, 510] width 1219 height 1197
type input "Police Constable"
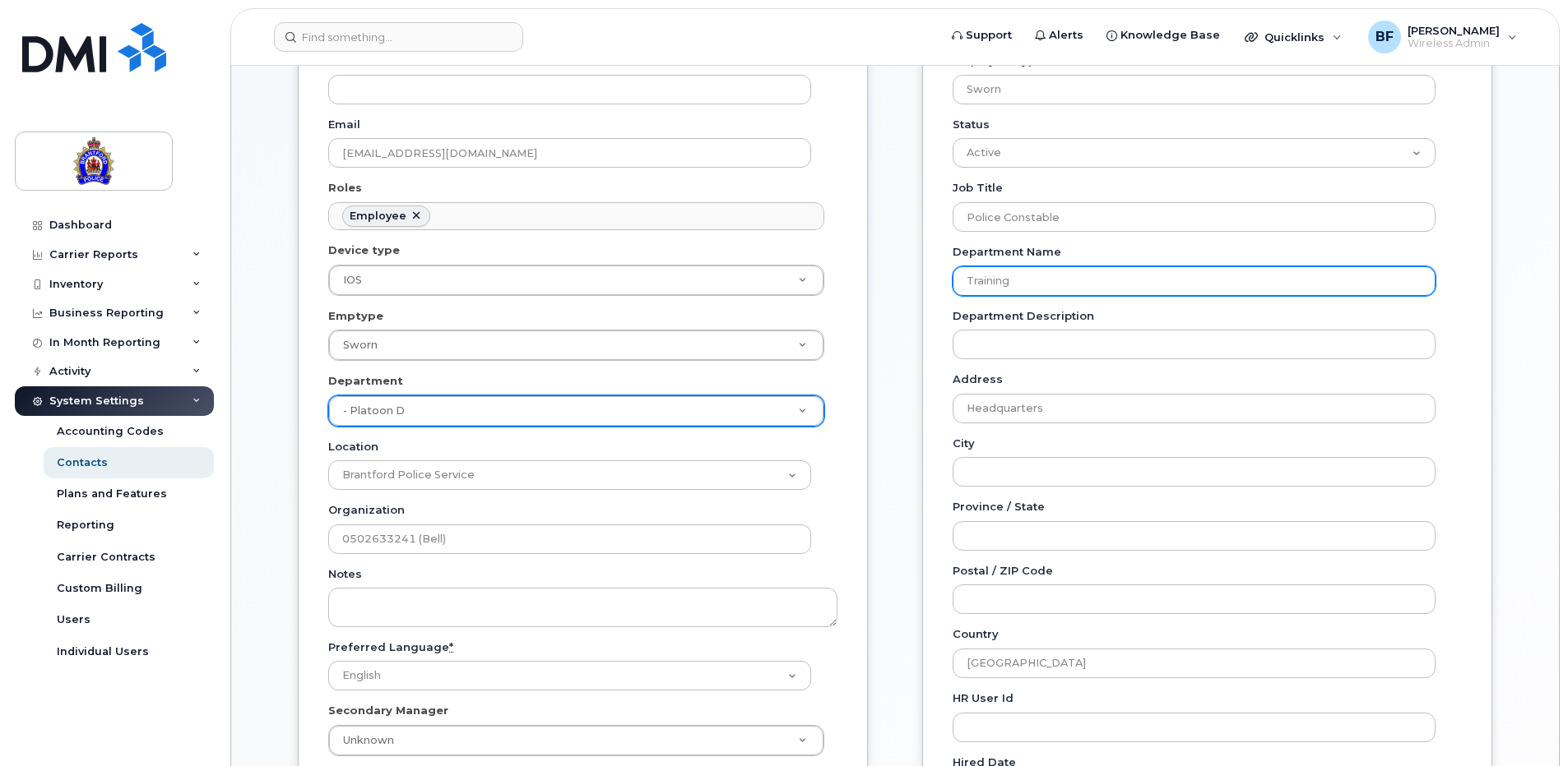
click at [1084, 285] on input "Training" at bounding box center [1193, 281] width 483 height 29
type input "T"
type input "Platoon D"
click at [893, 407] on div "General Name * Jacob Cockerill Preferred Name Email jcockerill@police.brantford…" at bounding box center [894, 510] width 1219 height 1197
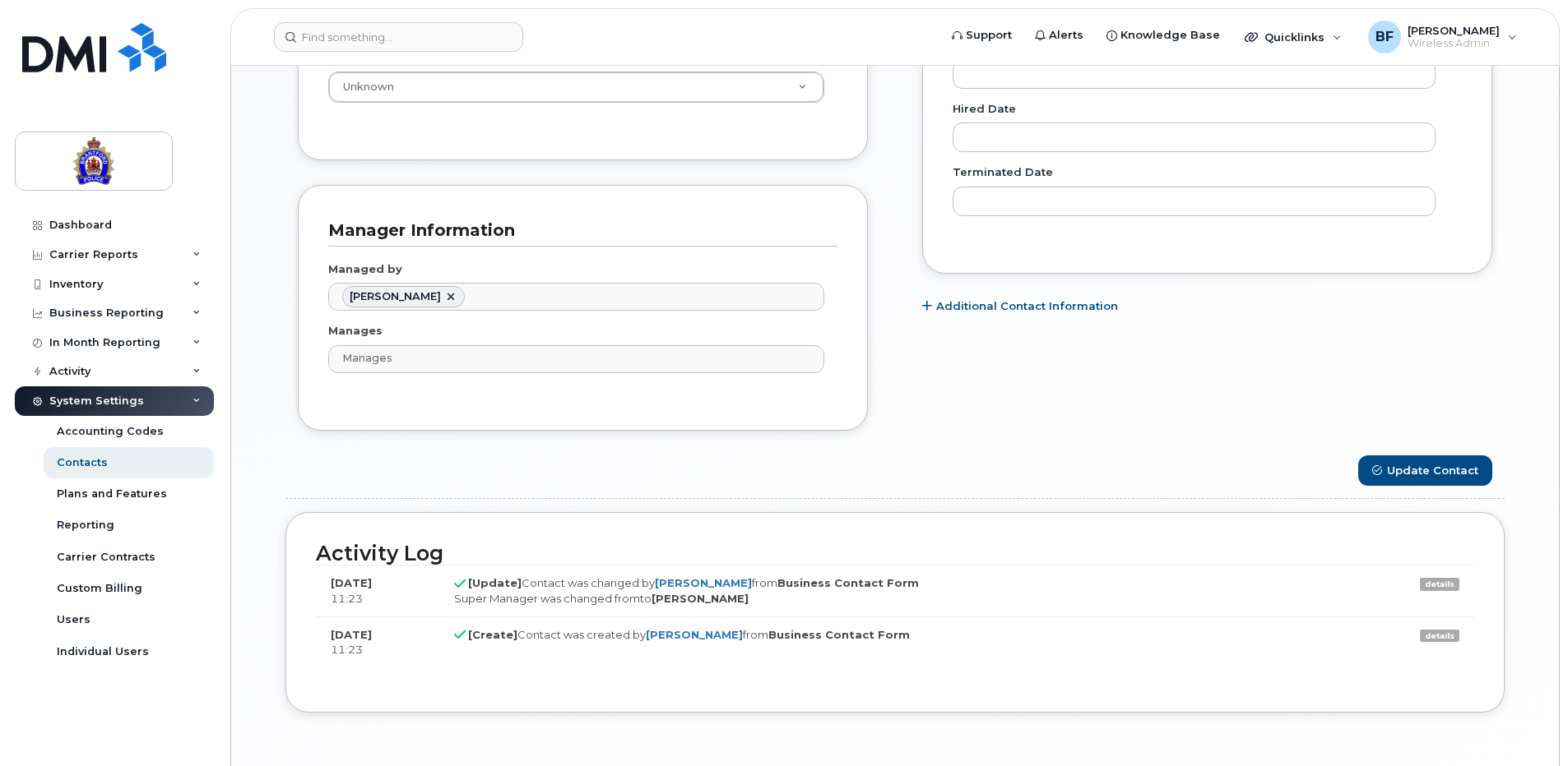
scroll to position [1071, 0]
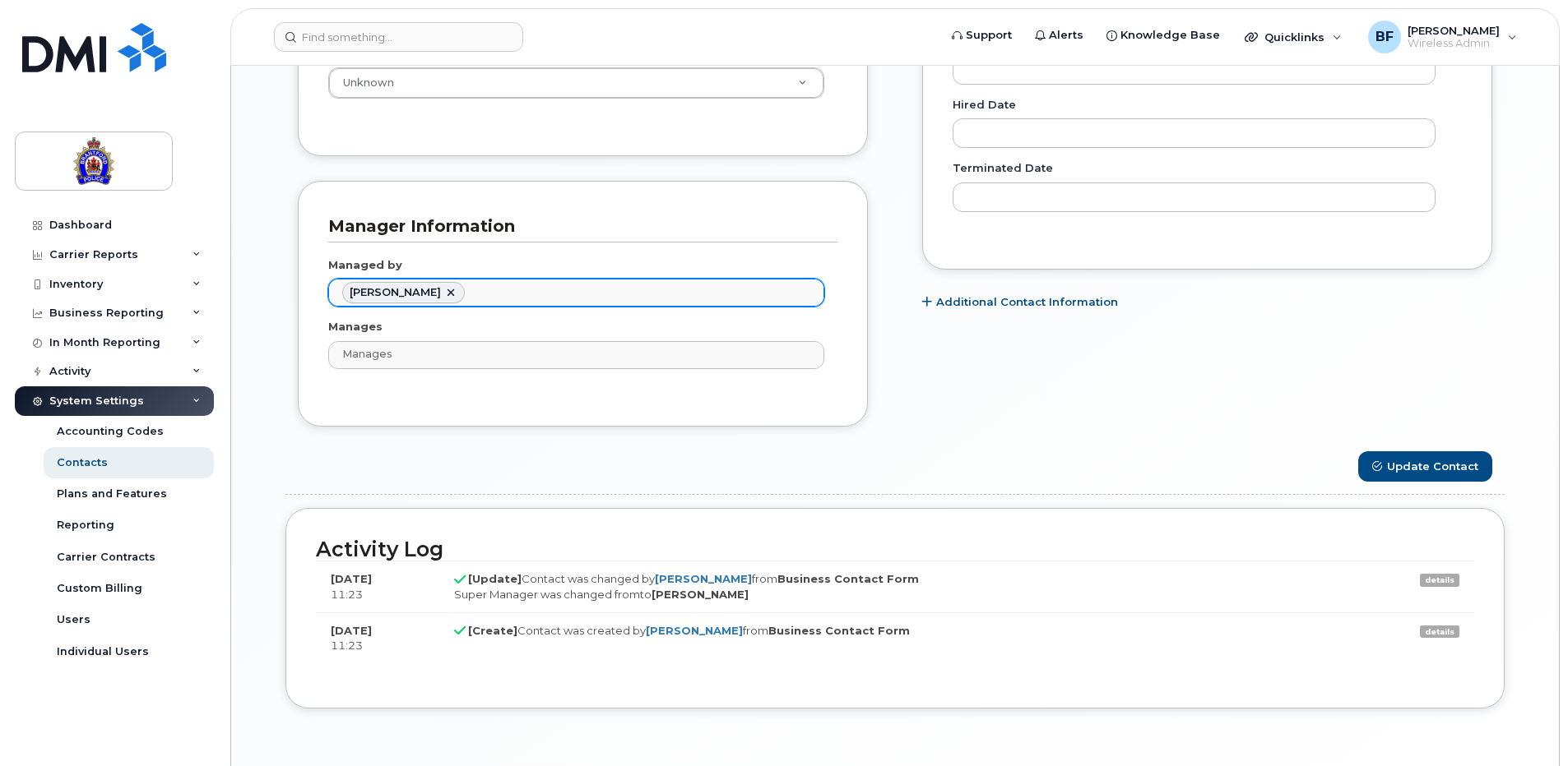
click at [457, 292] on link at bounding box center [451, 292] width 13 height 13
type input "Managed by"
click at [480, 292] on ul "Managed by" at bounding box center [575, 292] width 495 height 27
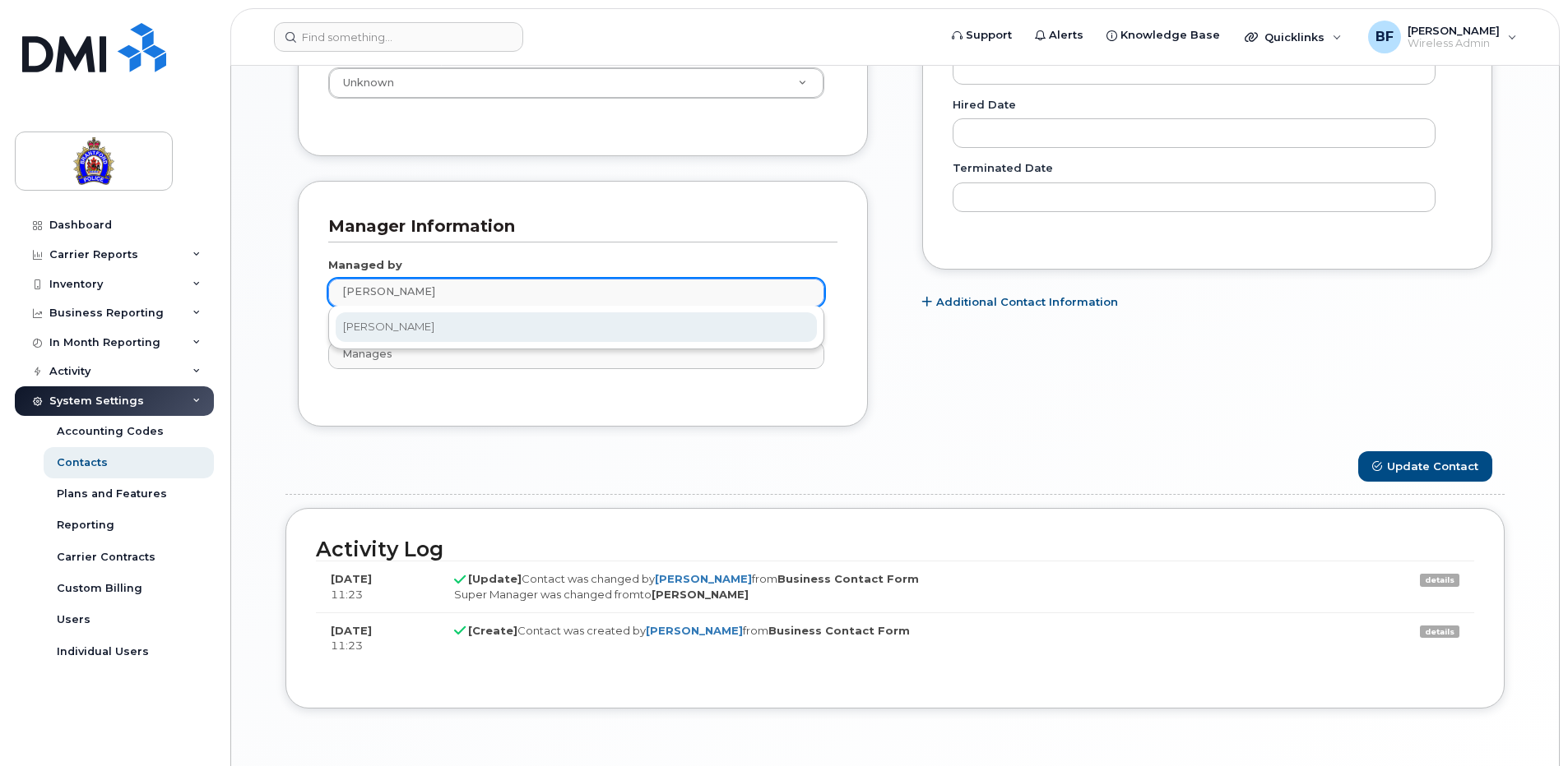
type input "groen"
type input "928115"
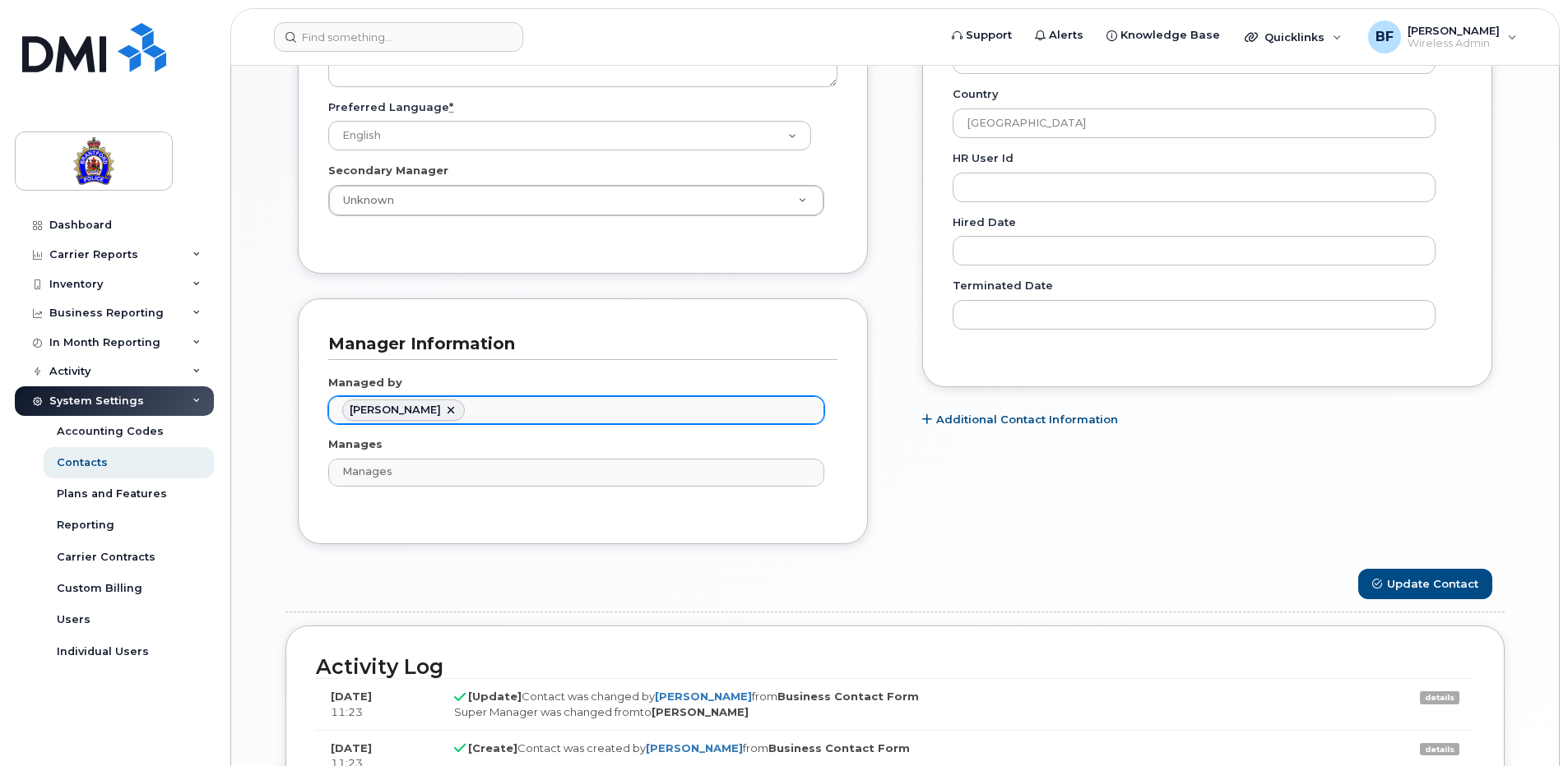
scroll to position [989, 0]
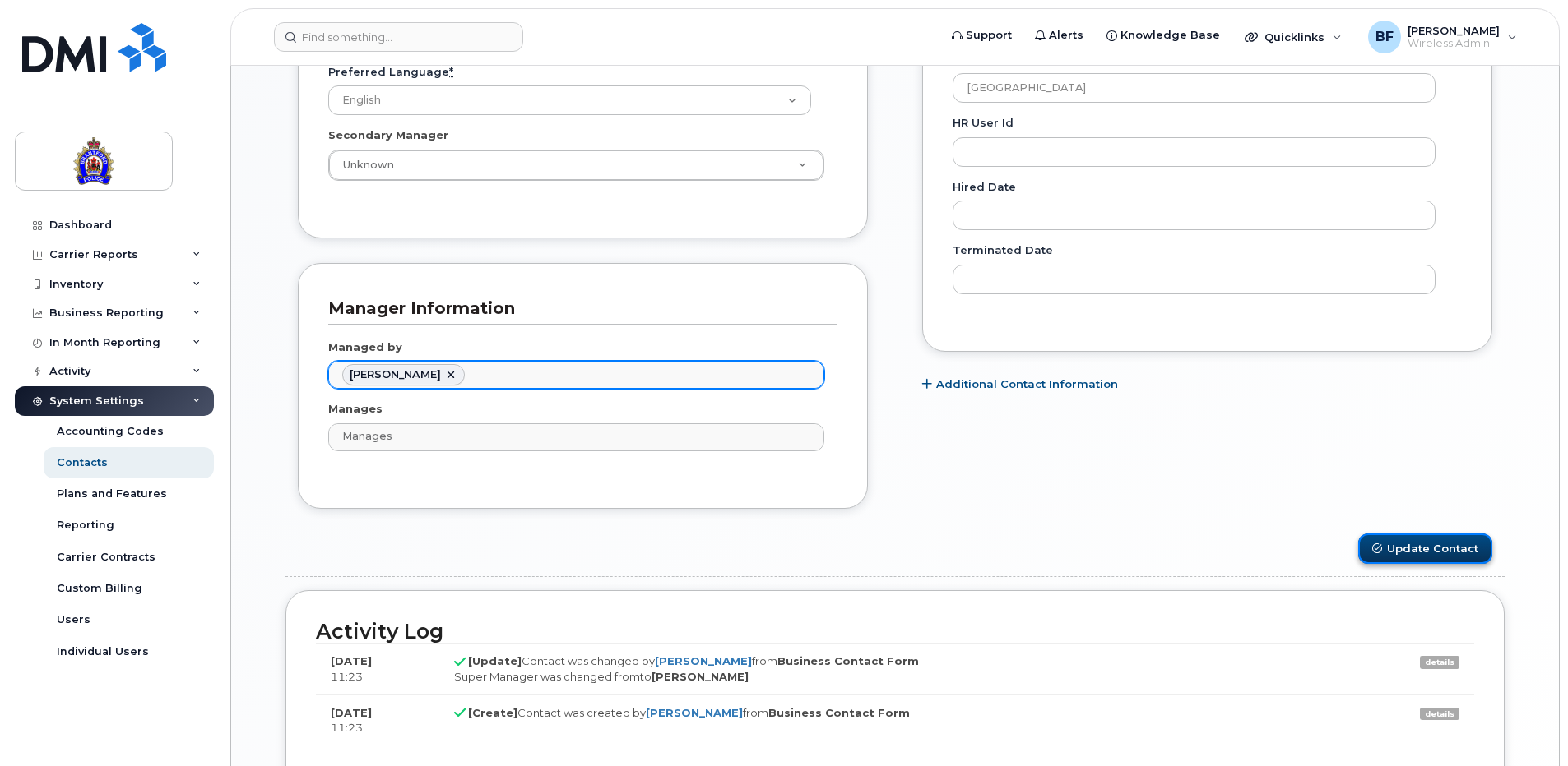
click at [1432, 552] on button "Update Contact" at bounding box center [1424, 549] width 134 height 30
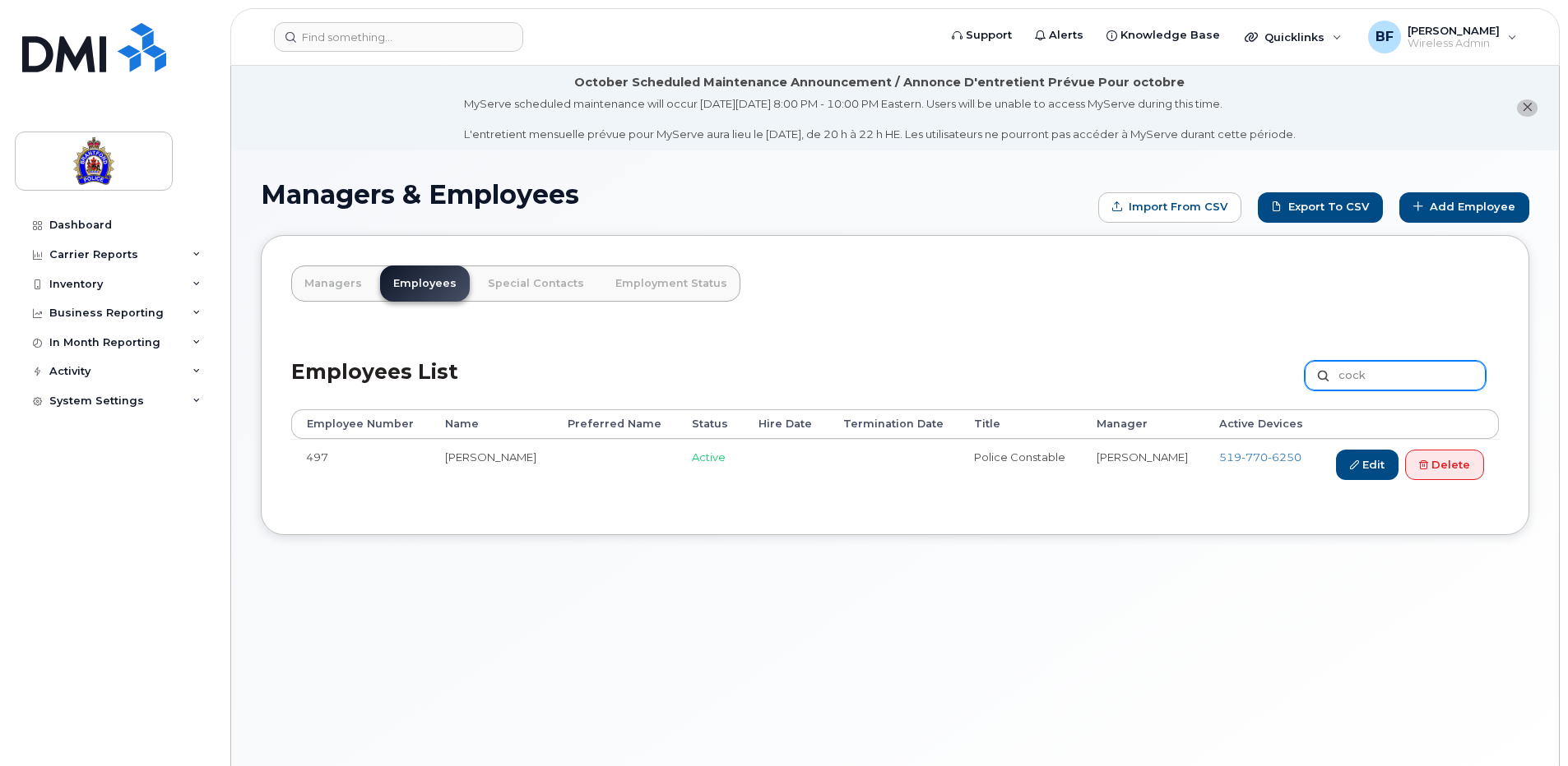
click at [1393, 374] on input "cock" at bounding box center [1395, 376] width 181 height 29
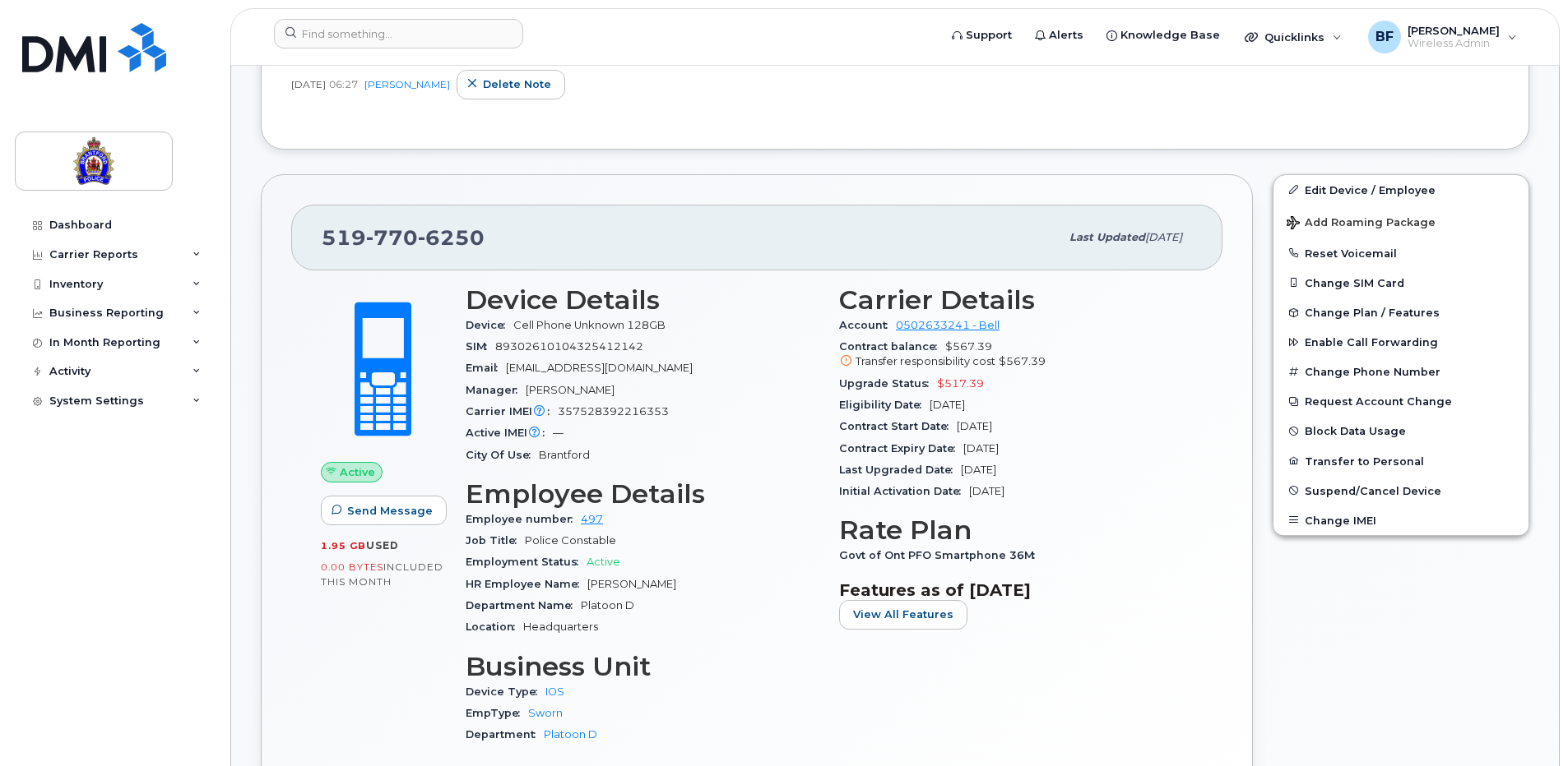
scroll to position [494, 0]
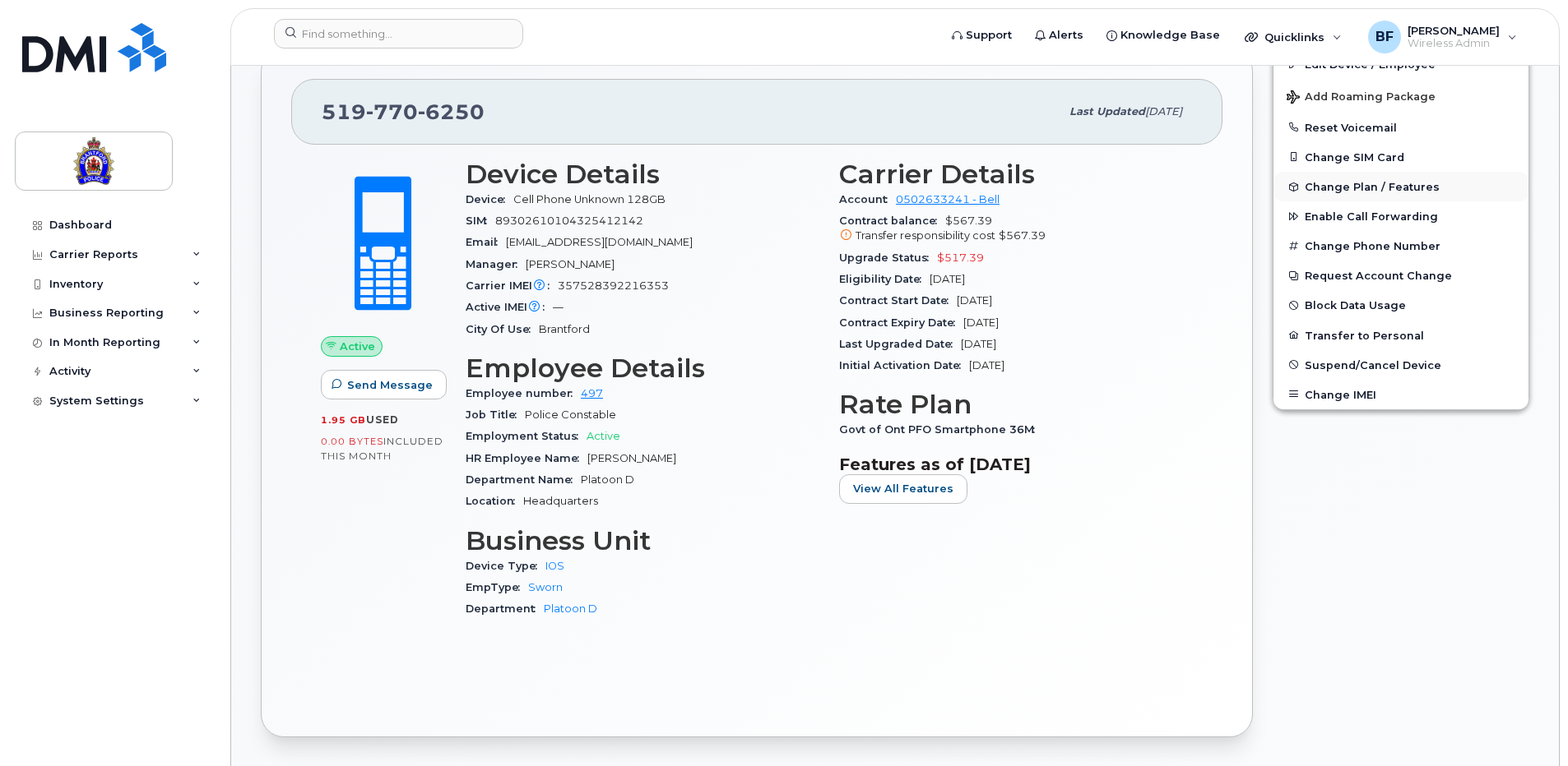
scroll to position [411, 0]
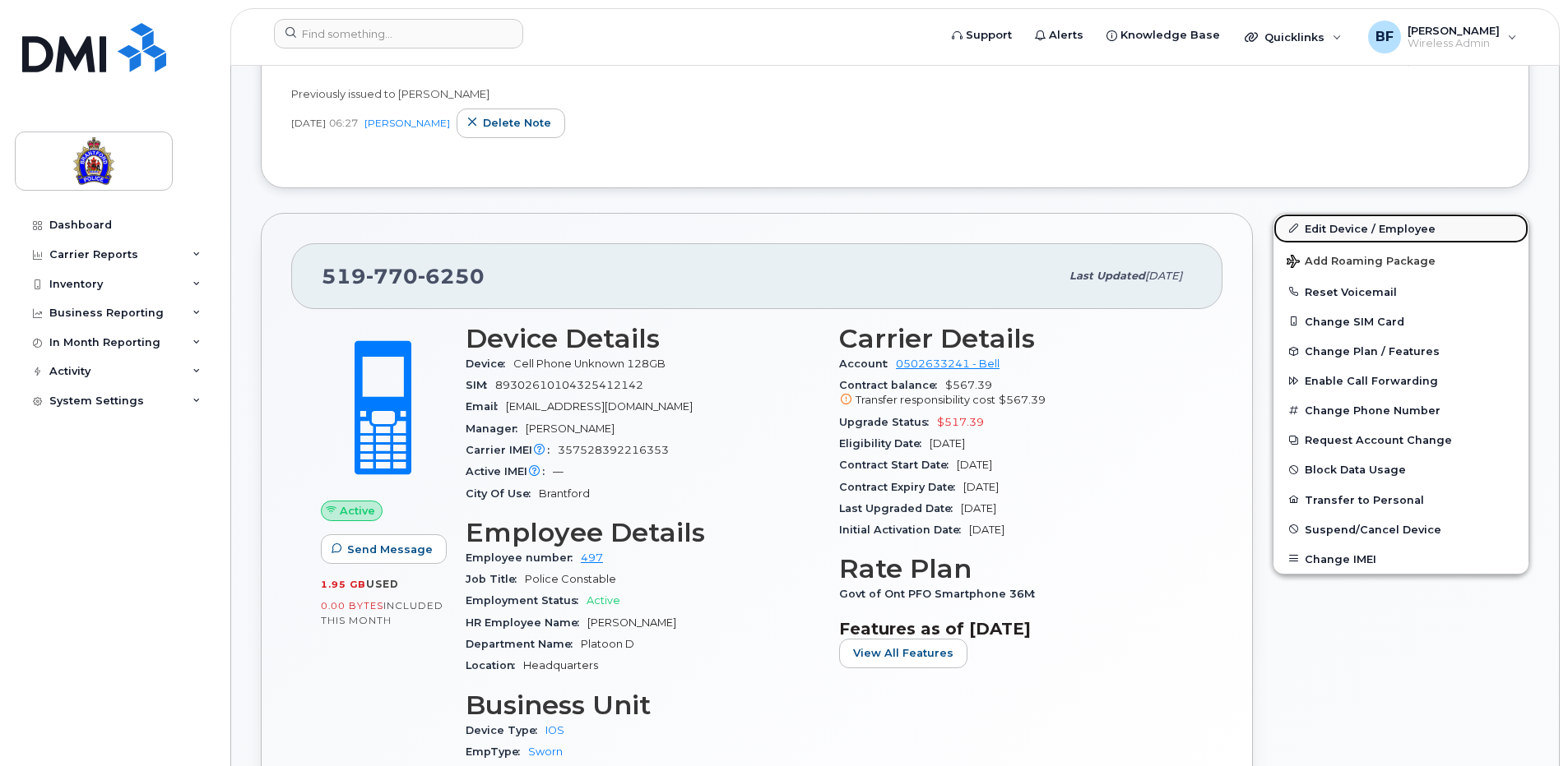
click at [1354, 228] on link "Edit Device / Employee" at bounding box center [1400, 228] width 255 height 29
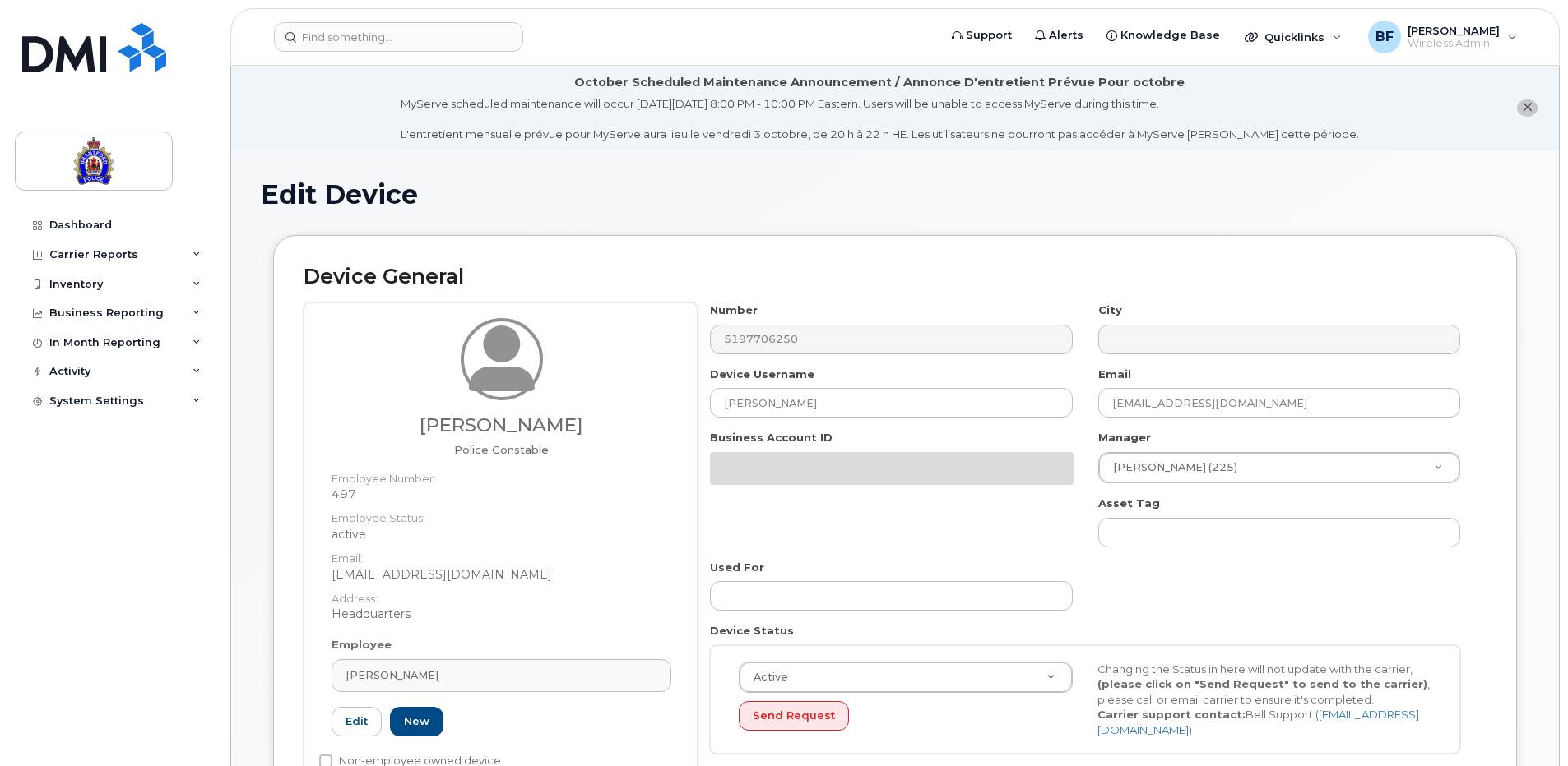
select select "626282"
select select "626287"
select select "626315"
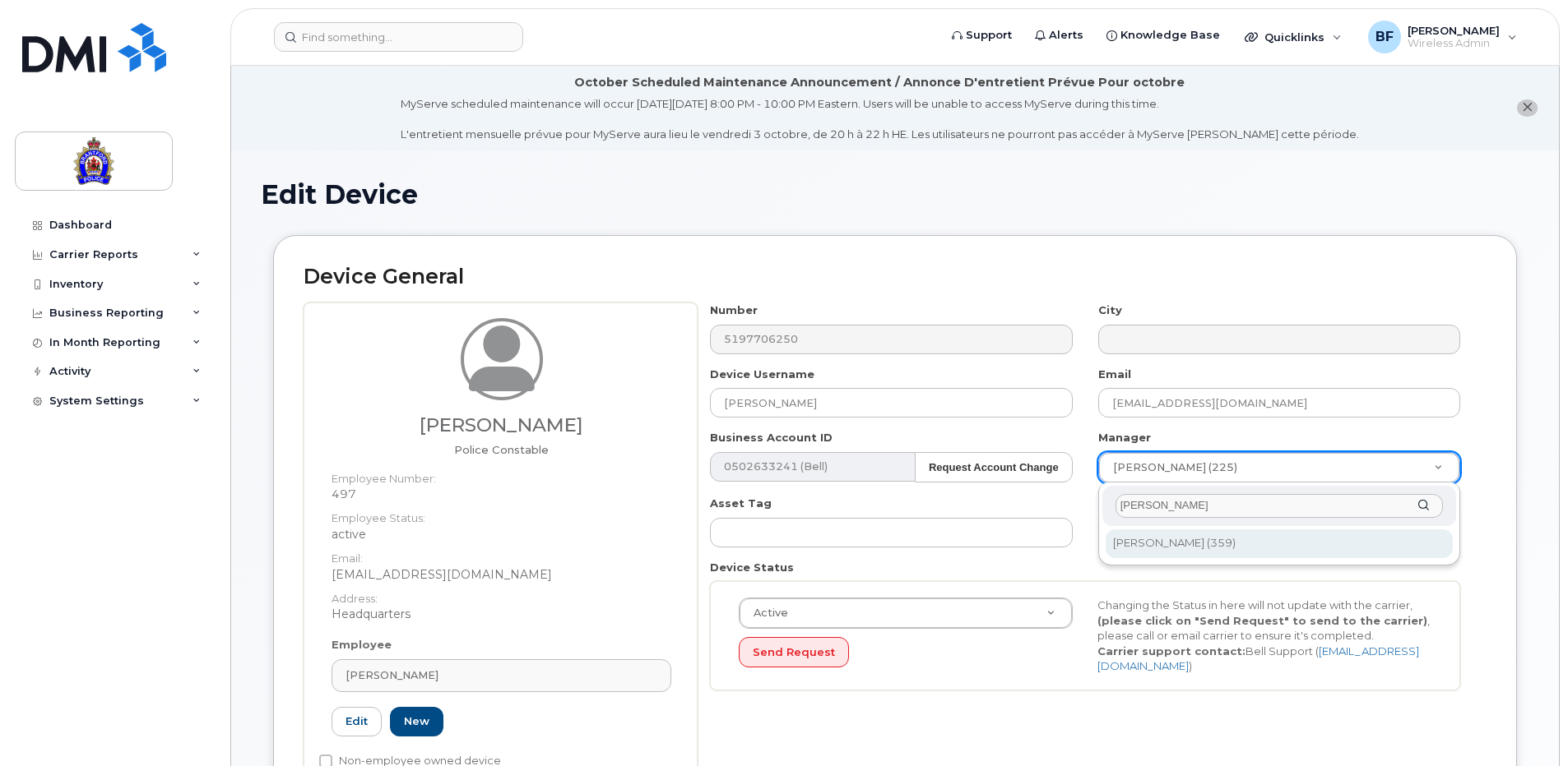
type input "[PERSON_NAME]"
type input "928115"
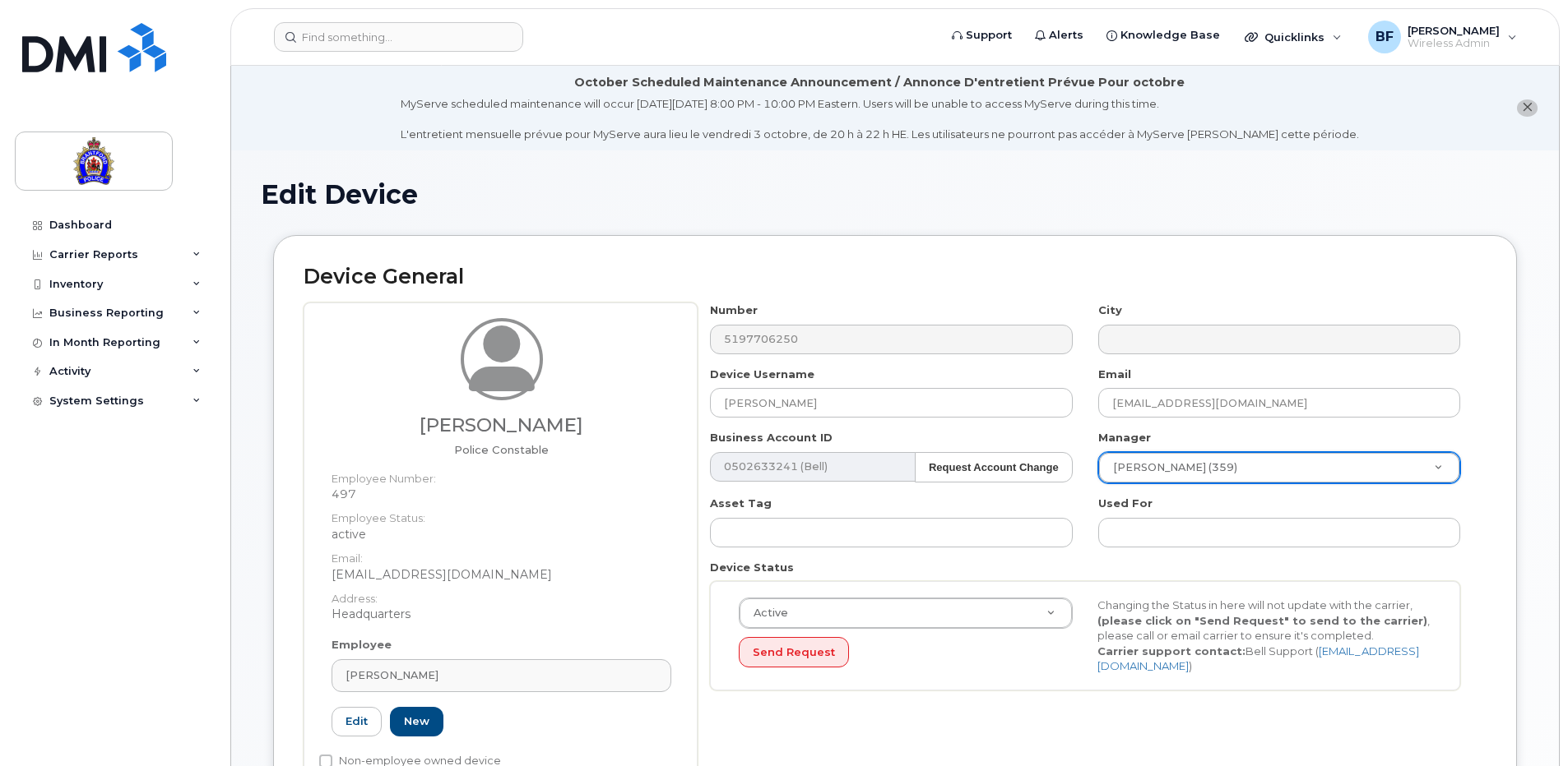
click at [1436, 582] on div "Active Active Suspended Cancelled Send Request Changing the Status in here will…" at bounding box center [1085, 635] width 751 height 109
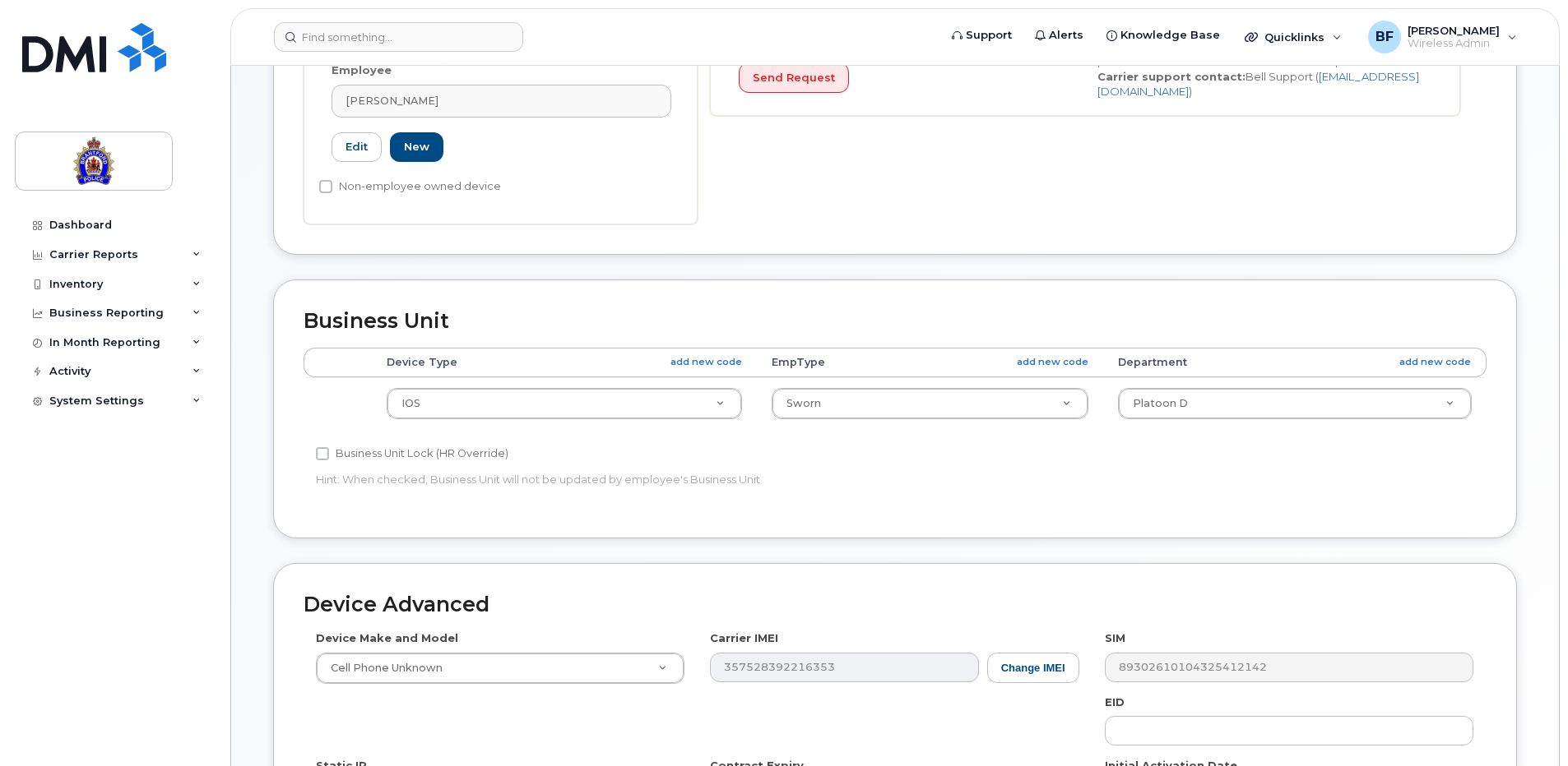
scroll to position [575, 0]
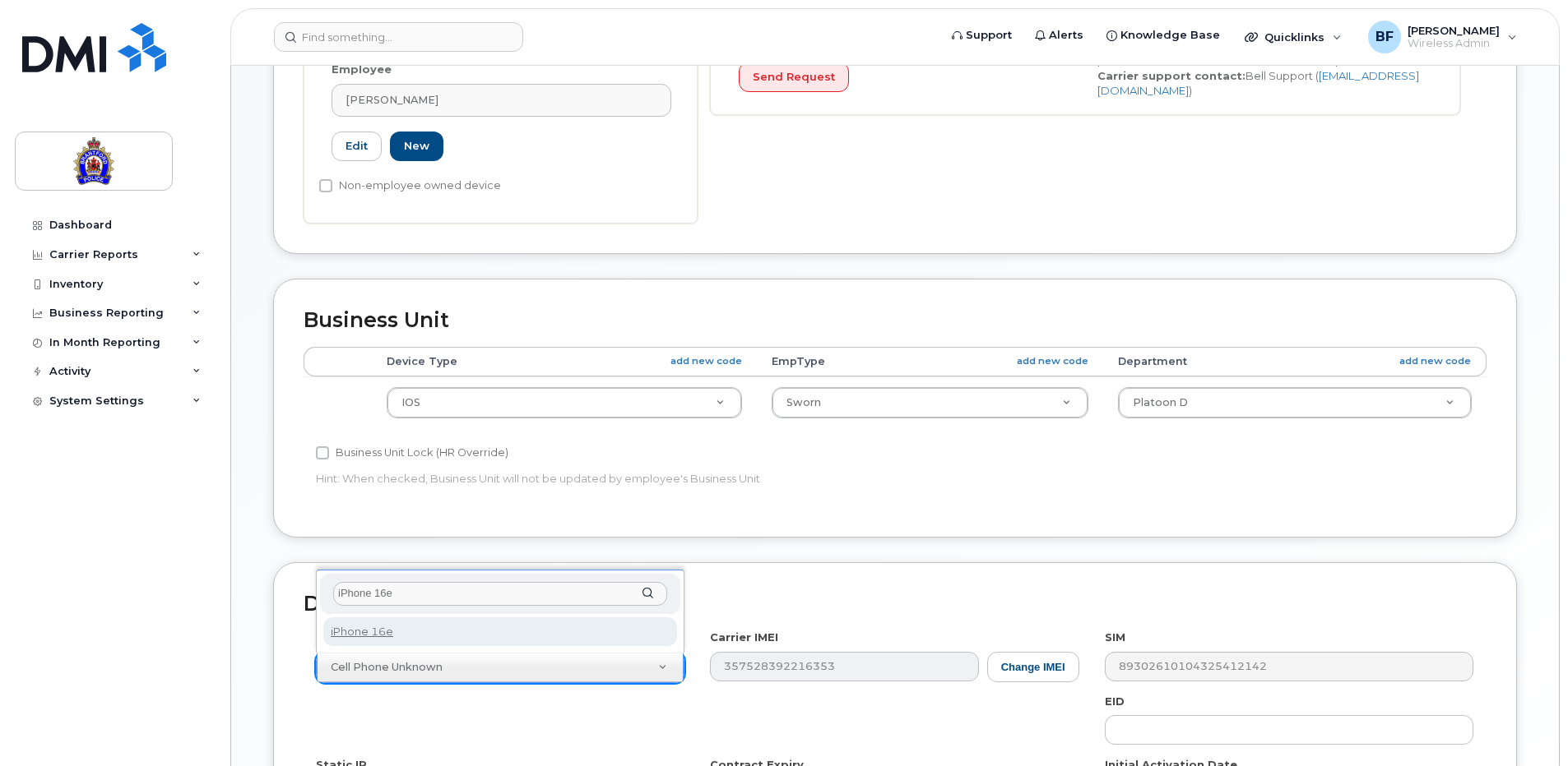
type input "iPhone 16e"
select select "3304"
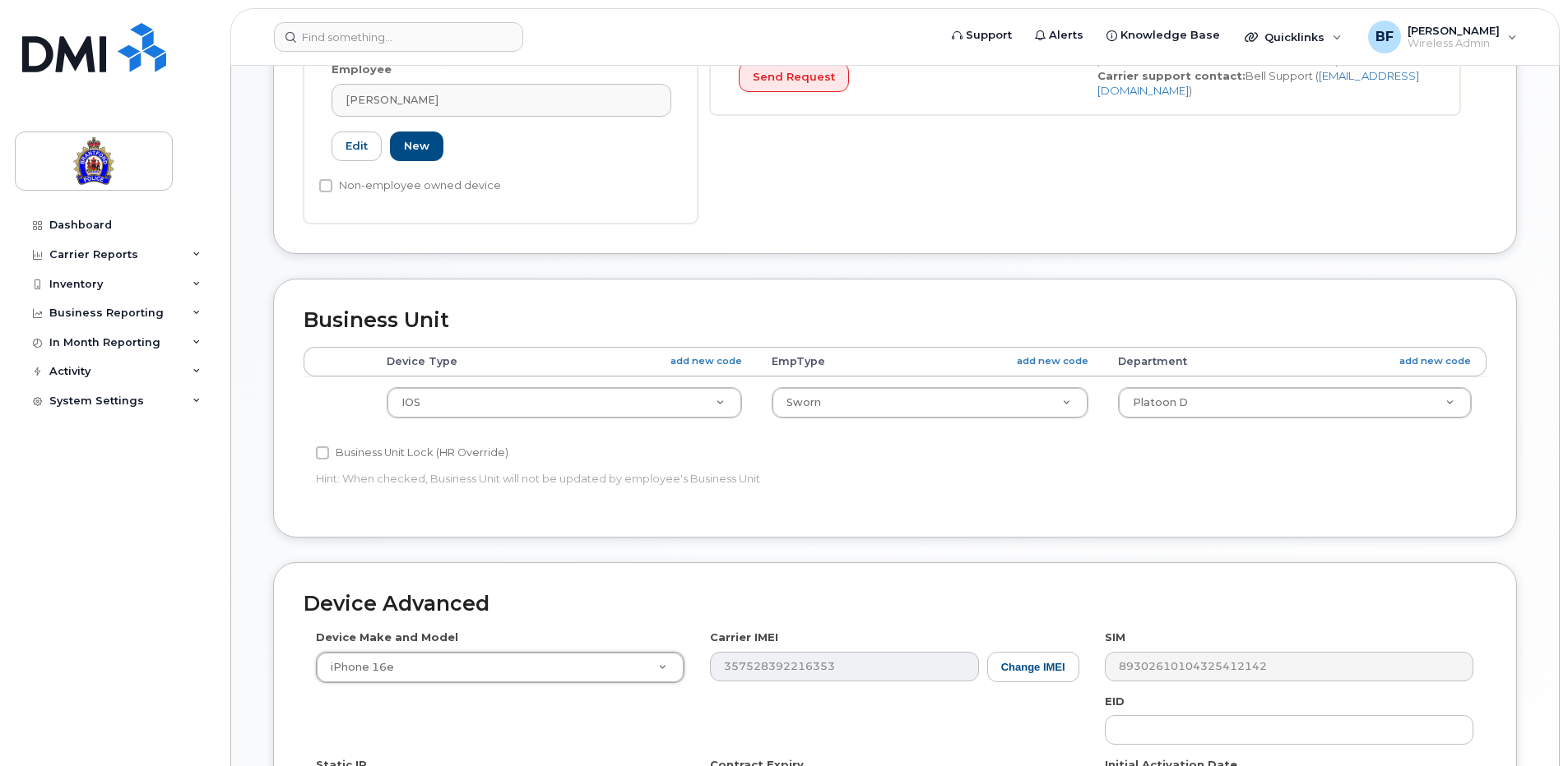
click at [1333, 587] on div "Device Advanced Device Make and Model iPhone 16e Android TCL 502 Watch Apple Wa…" at bounding box center [895, 739] width 1243 height 354
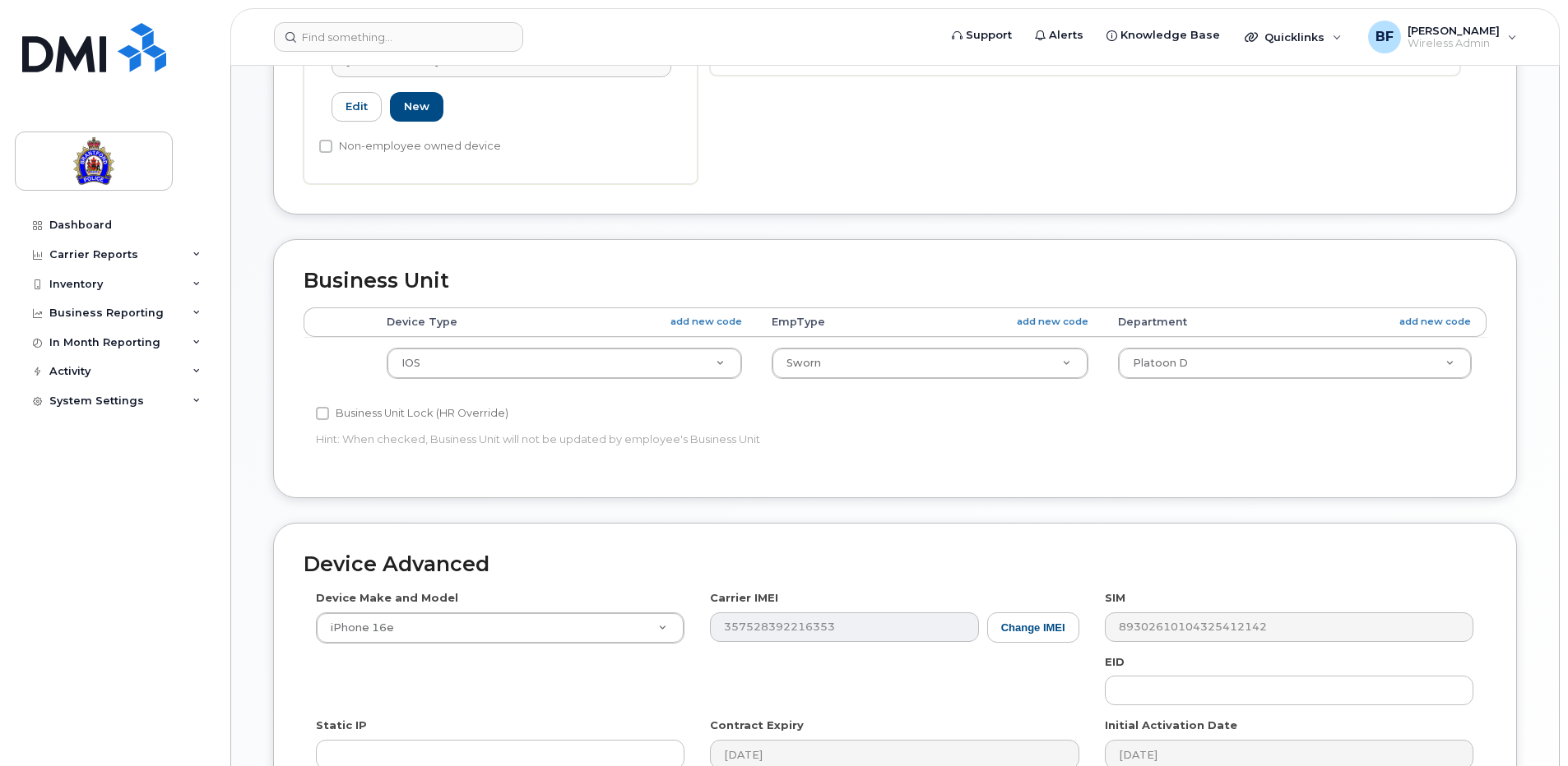
scroll to position [861, 0]
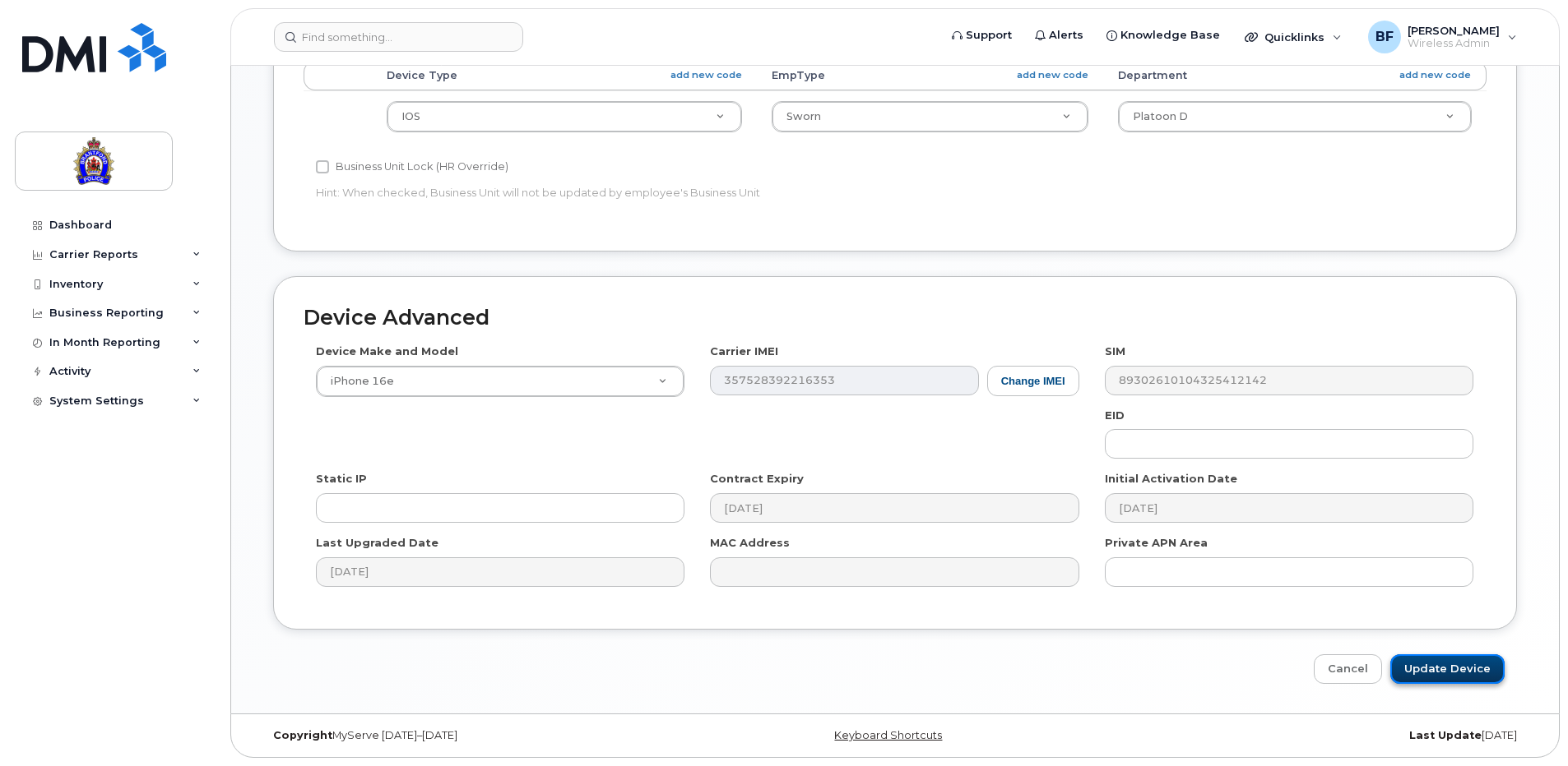
click at [1449, 660] on input "Update Device" at bounding box center [1447, 670] width 114 height 30
type input "Saving..."
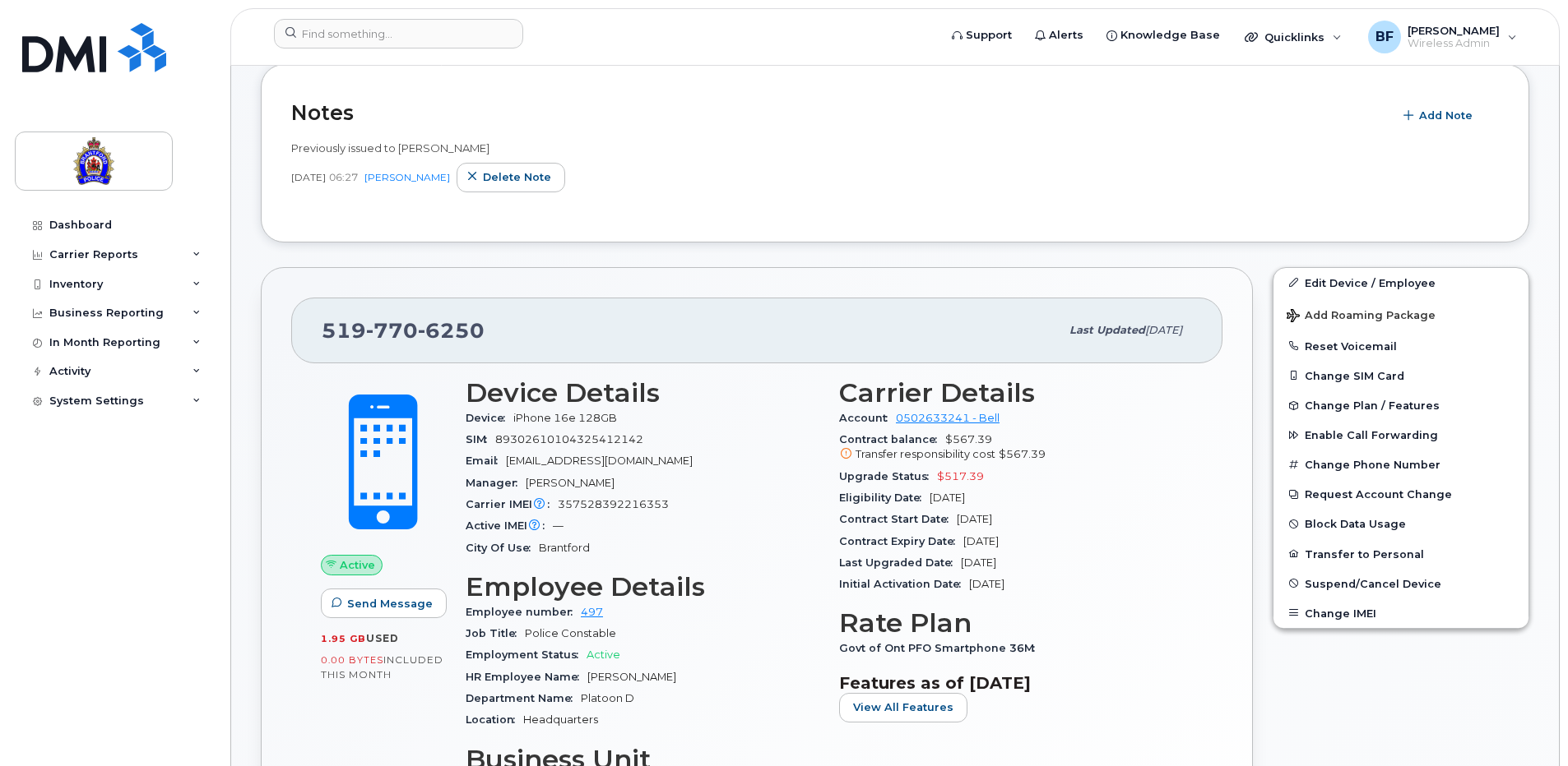
scroll to position [411, 0]
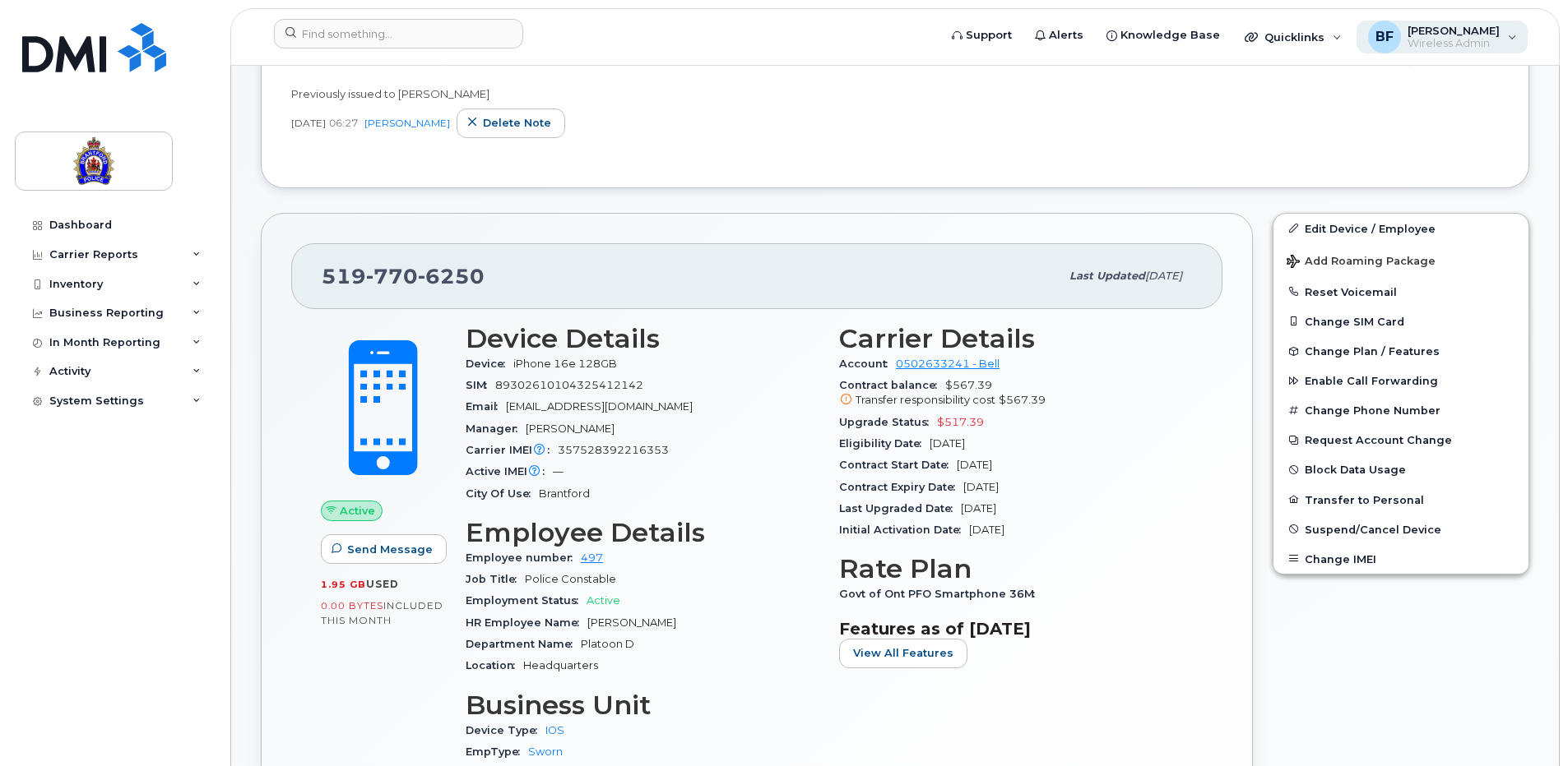
click at [1432, 37] on span "Wireless Admin" at bounding box center [1454, 43] width 92 height 13
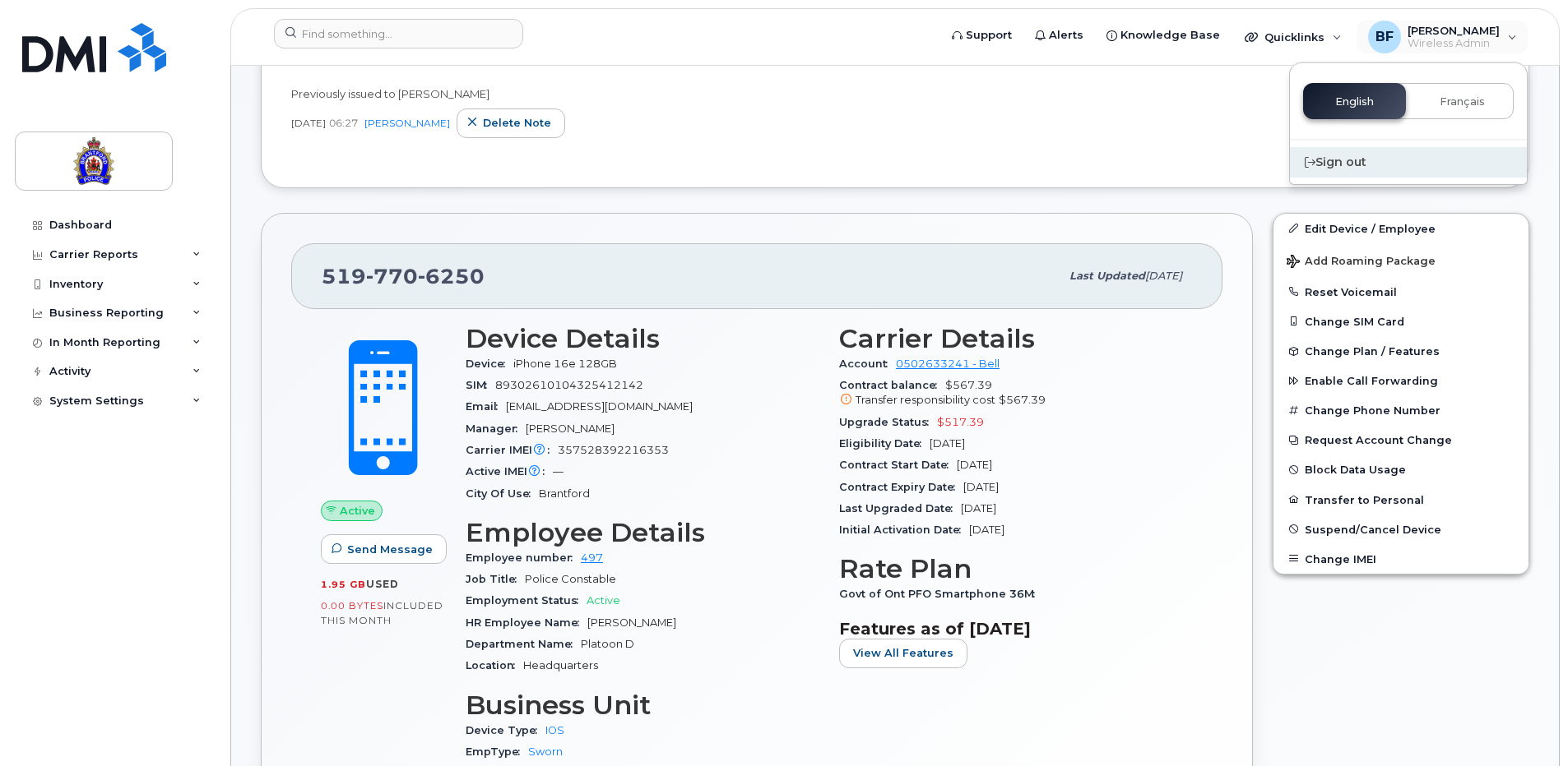
click at [1338, 161] on div "Sign out" at bounding box center [1408, 162] width 237 height 30
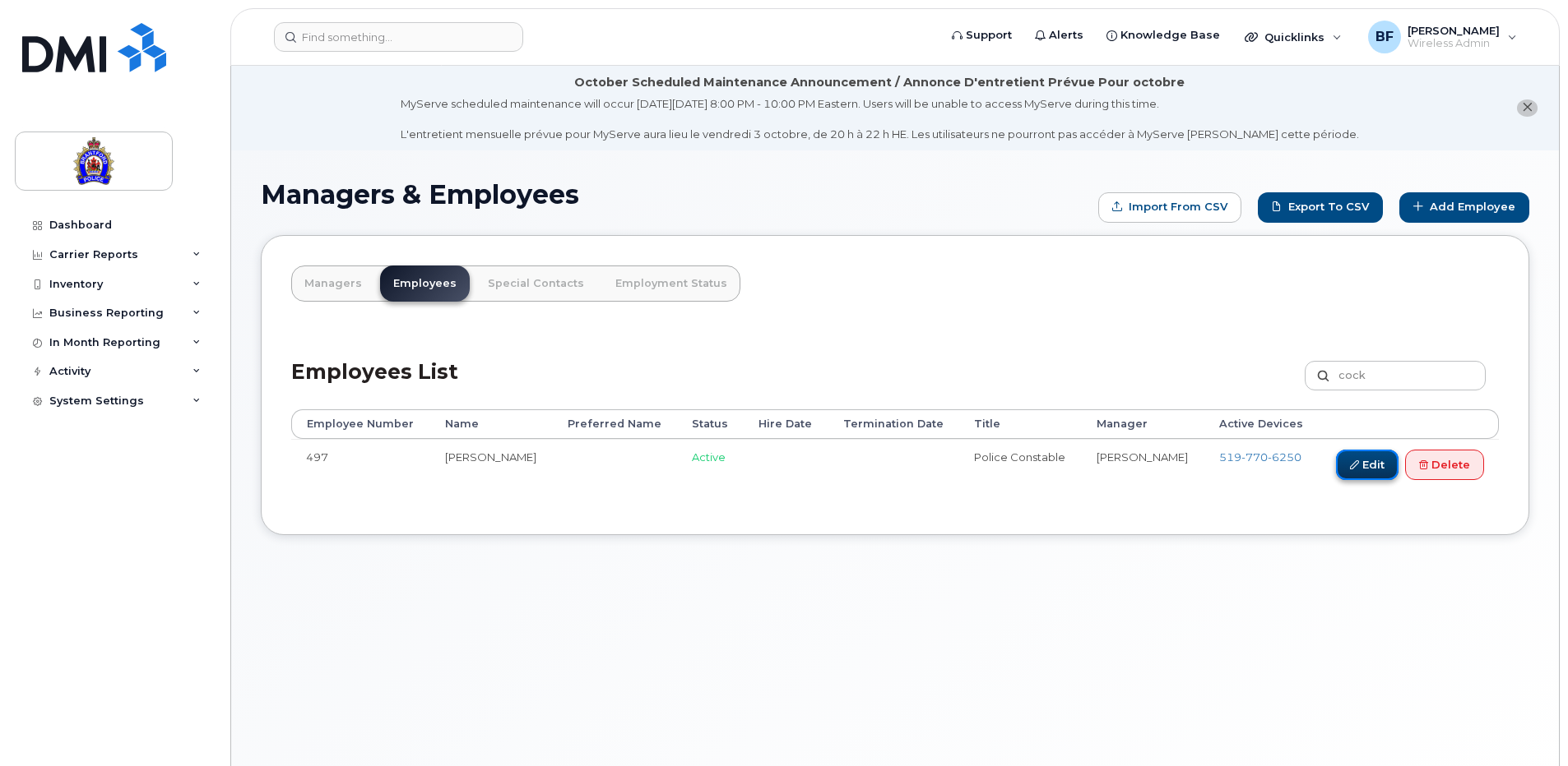
click at [1353, 470] on link "Edit" at bounding box center [1367, 464] width 63 height 30
